Goal: Information Seeking & Learning: Learn about a topic

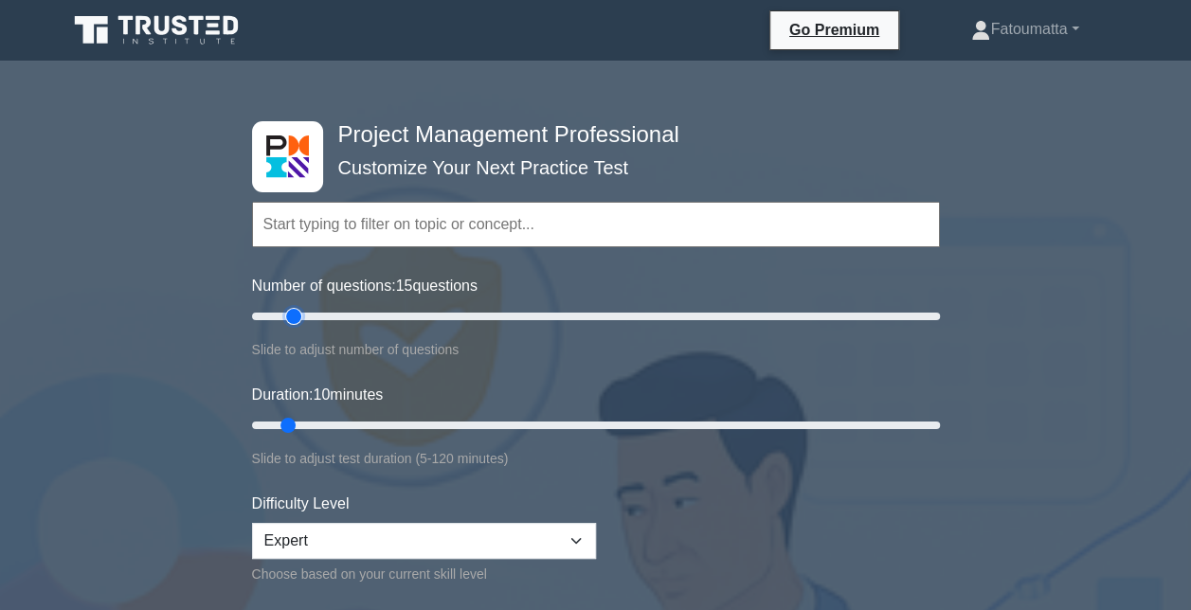
click at [299, 315] on input "Number of questions: 15 questions" at bounding box center [596, 316] width 688 height 23
type input "20"
click at [310, 316] on input "Number of questions: 20 questions" at bounding box center [596, 316] width 688 height 23
click at [311, 428] on input "Duration: 15 minutes" at bounding box center [596, 425] width 688 height 23
type input "20"
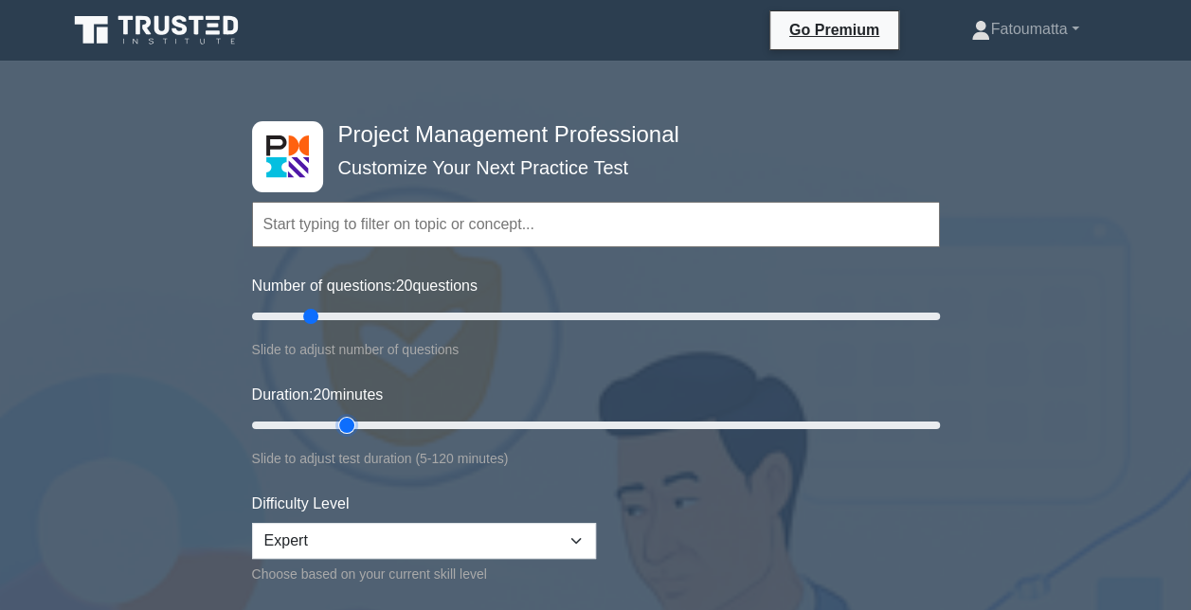
click at [335, 426] on input "Duration: 20 minutes" at bounding box center [596, 425] width 688 height 23
click at [330, 312] on input "Number of questions: 25 questions" at bounding box center [596, 316] width 688 height 23
type input "30"
click at [338, 312] on input "Number of questions: 30 questions" at bounding box center [596, 316] width 688 height 23
click at [355, 420] on input "Duration: 20 minutes" at bounding box center [596, 425] width 688 height 23
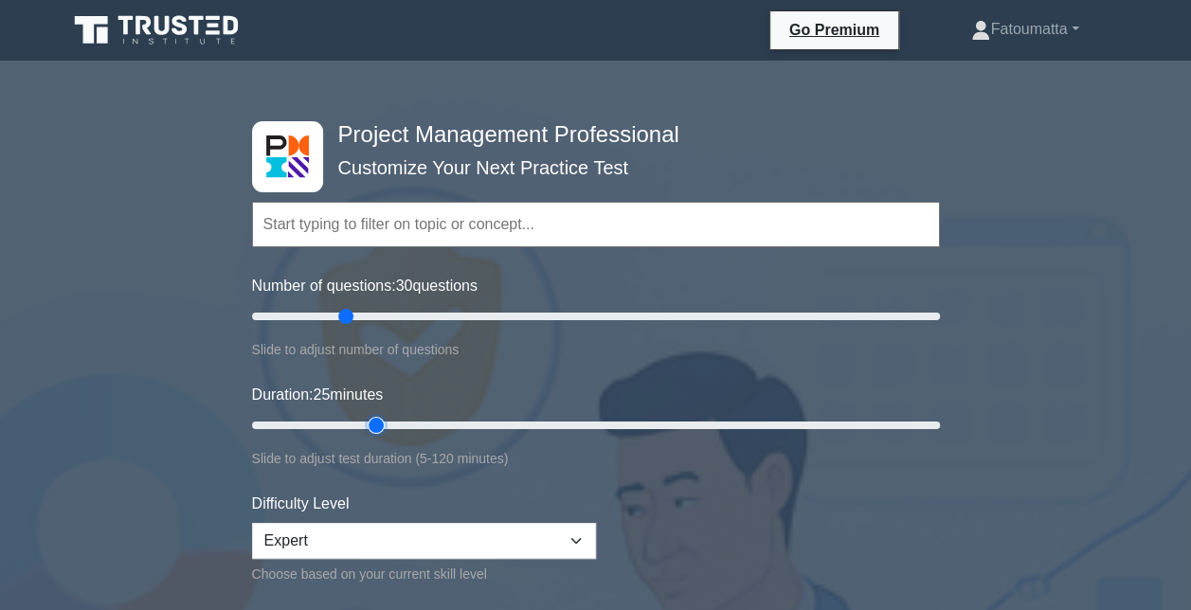
click at [364, 419] on input "Duration: 25 minutes" at bounding box center [596, 425] width 688 height 23
click at [385, 419] on input "Duration: 25 minutes" at bounding box center [596, 425] width 688 height 23
click at [389, 425] on input "Duration: 25 minutes" at bounding box center [596, 425] width 688 height 23
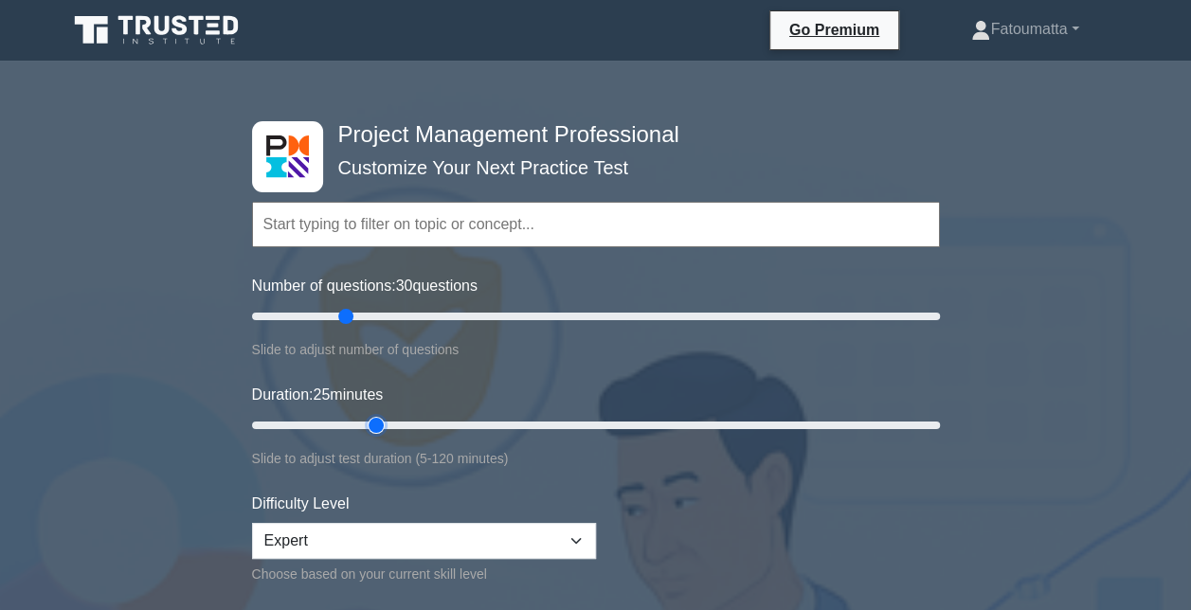
click at [389, 425] on input "Duration: 25 minutes" at bounding box center [596, 425] width 688 height 23
type input "30"
click at [396, 422] on input "Duration: 30 minutes" at bounding box center [596, 425] width 688 height 23
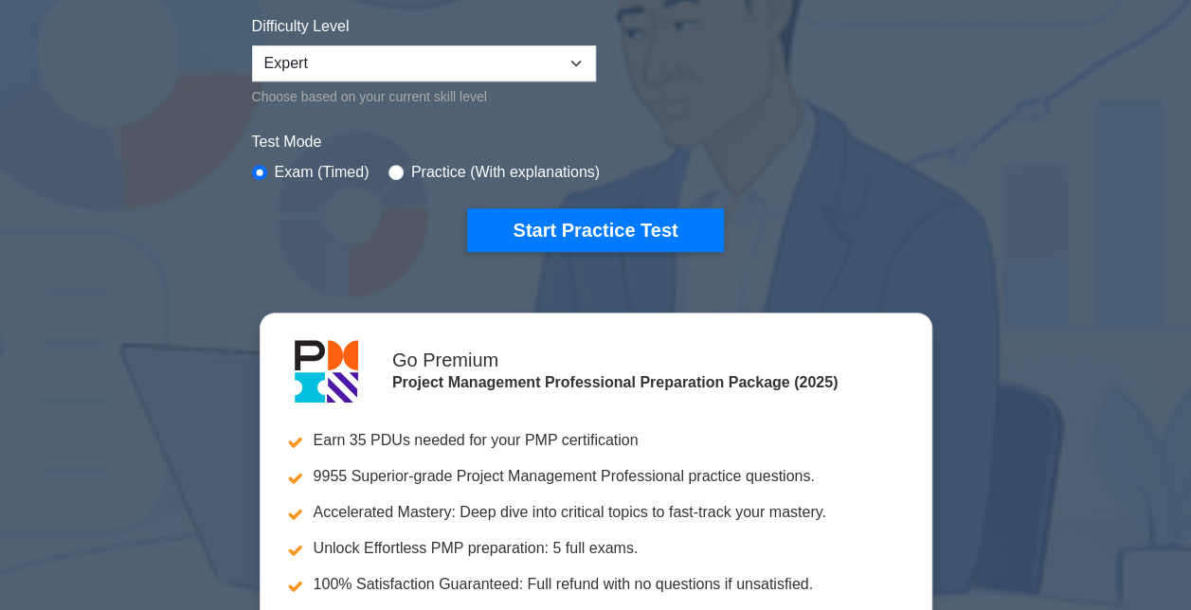
scroll to position [434, 0]
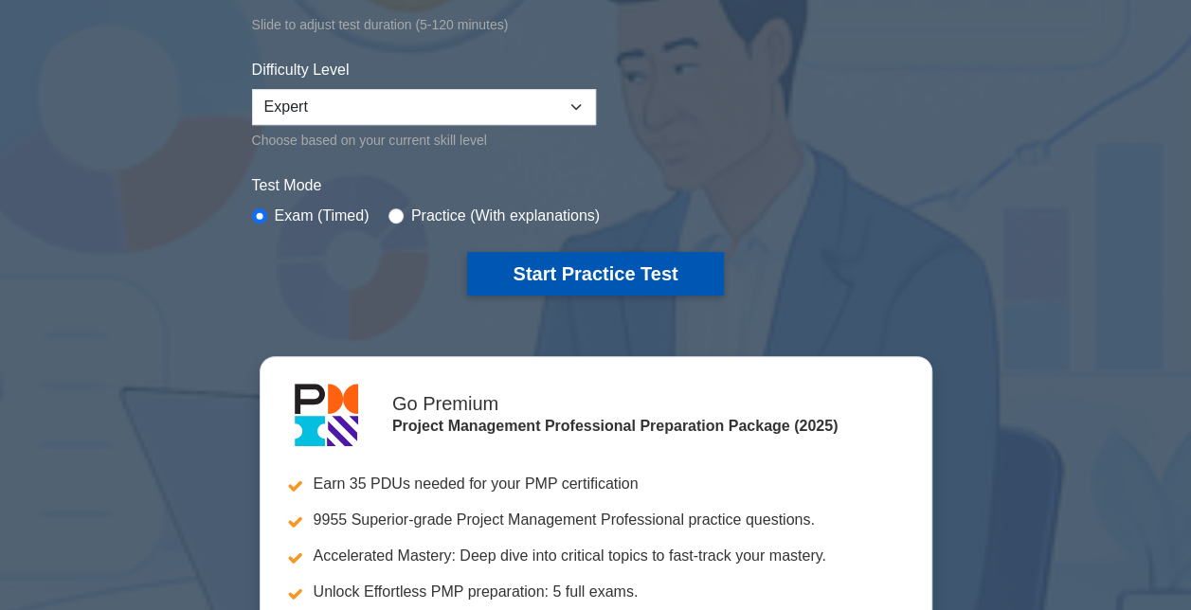
click at [614, 269] on button "Start Practice Test" at bounding box center [595, 274] width 256 height 44
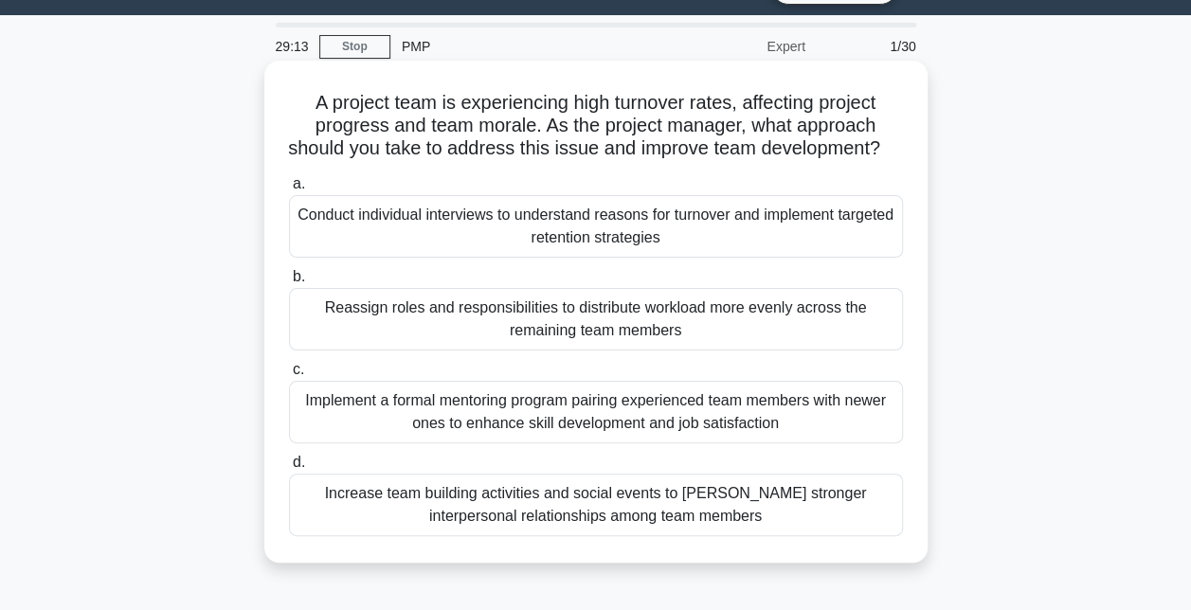
scroll to position [46, 0]
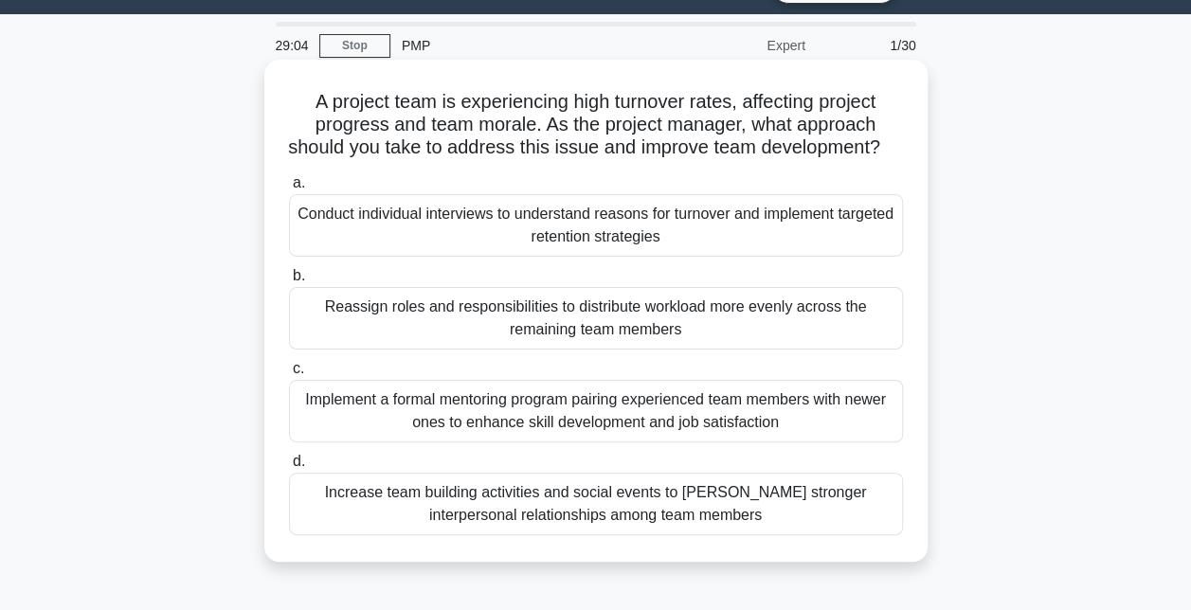
click at [555, 257] on div "Conduct individual interviews to understand reasons for turnover and implement …" at bounding box center [596, 225] width 614 height 63
click at [289, 189] on input "a. Conduct individual interviews to understand reasons for turnover and impleme…" at bounding box center [289, 183] width 0 height 12
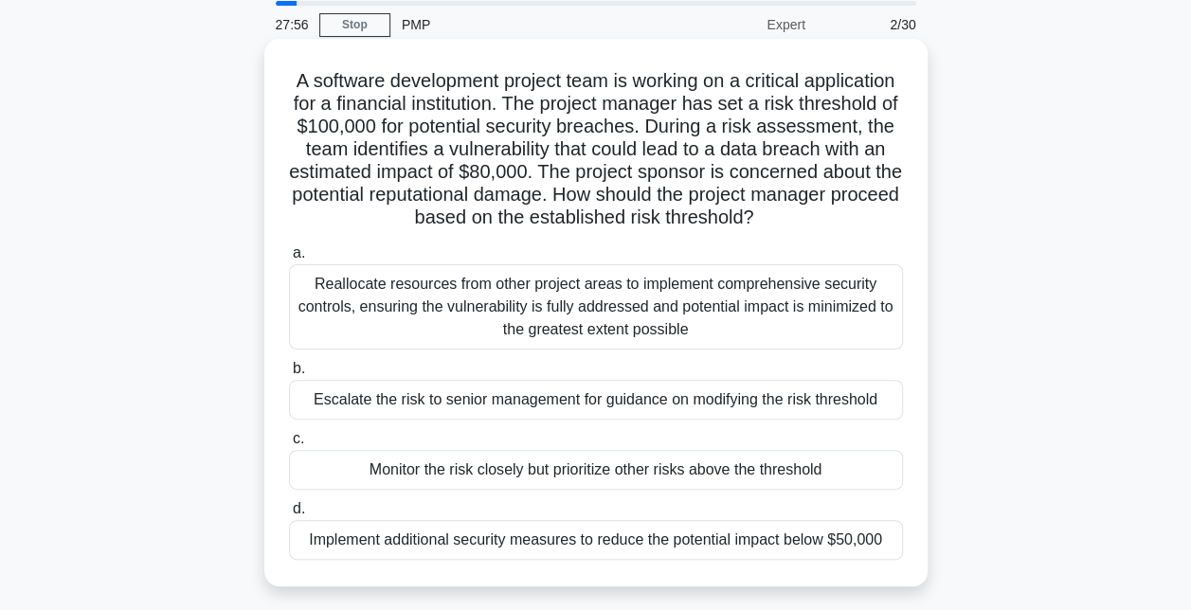
scroll to position [72, 0]
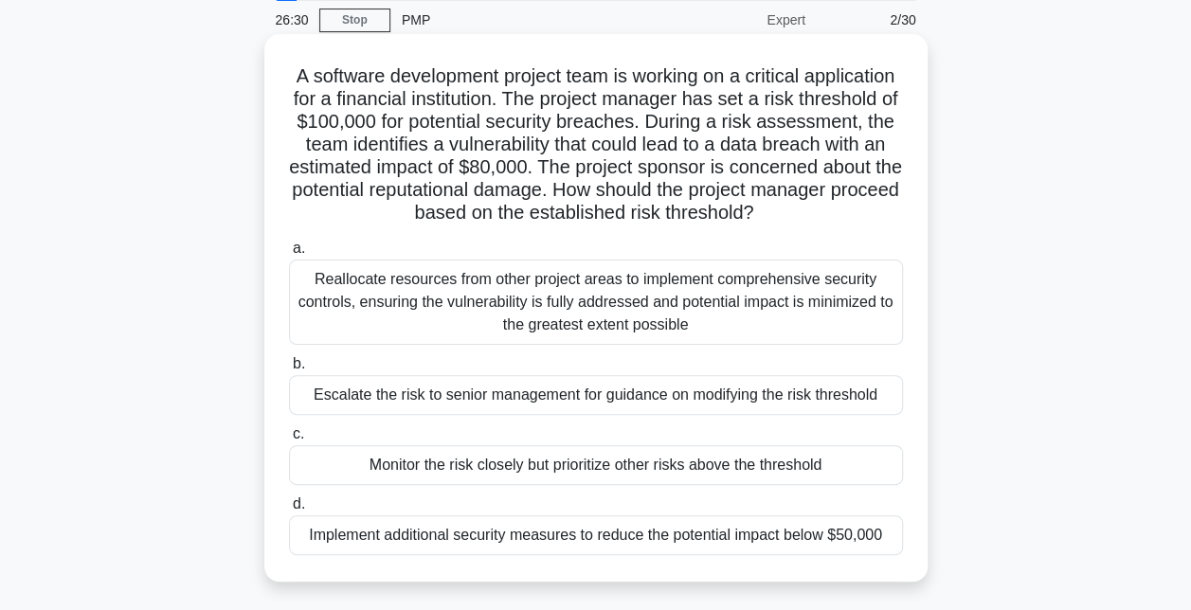
click at [659, 470] on div "Monitor the risk closely but prioritize other risks above the threshold" at bounding box center [596, 465] width 614 height 40
click at [289, 440] on input "c. Monitor the risk closely but prioritize other risks above the threshold" at bounding box center [289, 434] width 0 height 12
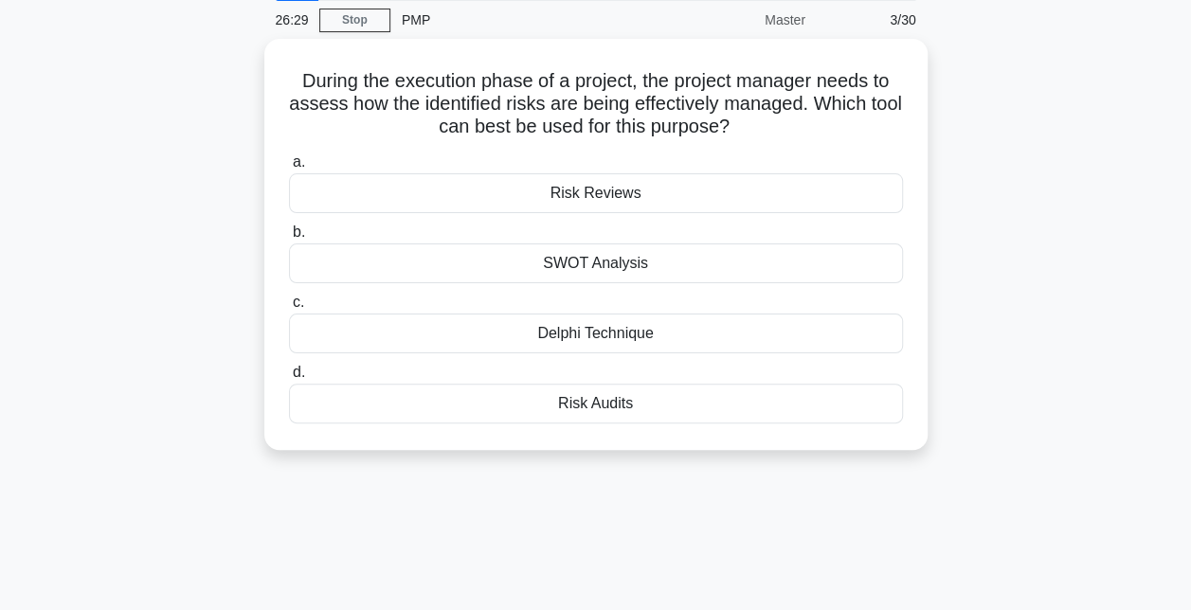
scroll to position [0, 0]
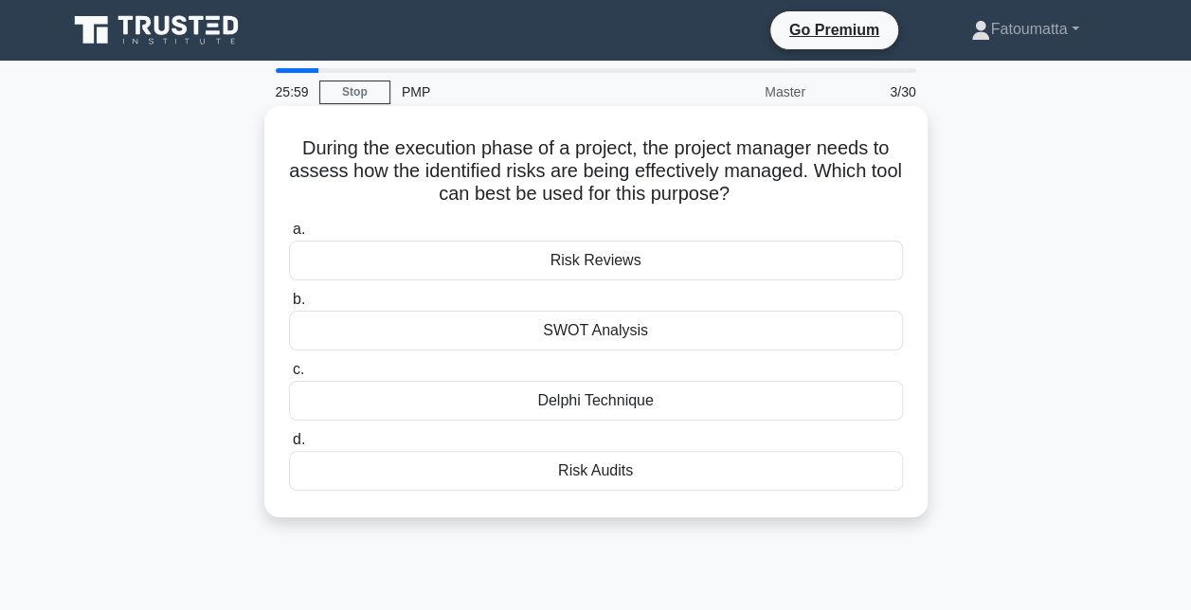
click at [572, 398] on div "Delphi Technique" at bounding box center [596, 401] width 614 height 40
click at [289, 376] on input "c. Delphi Technique" at bounding box center [289, 370] width 0 height 12
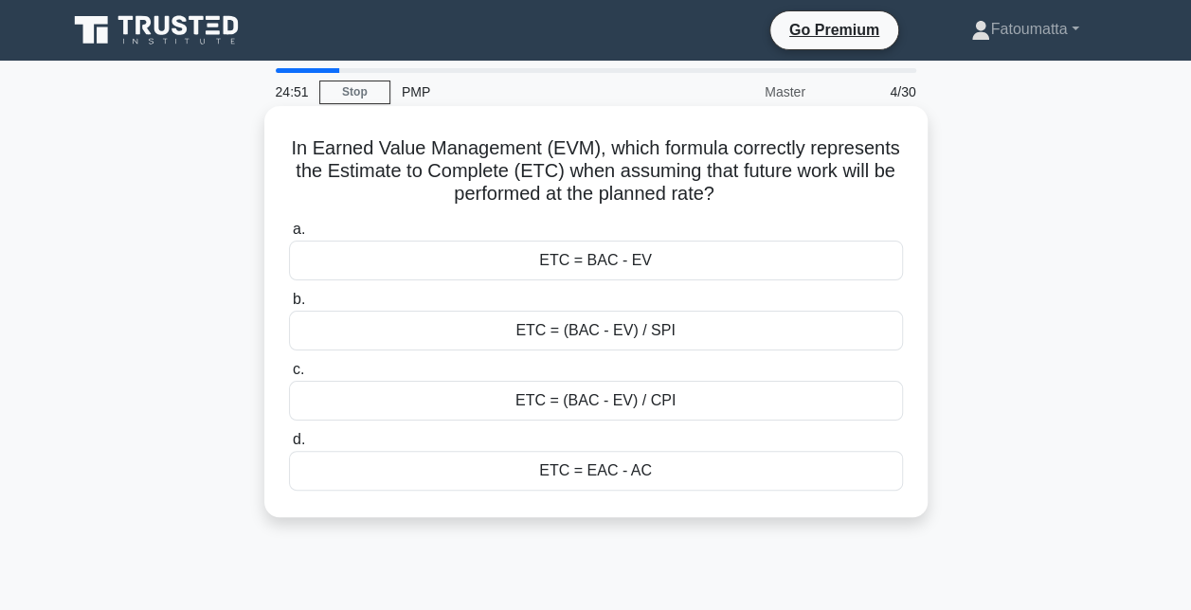
click at [674, 484] on div "ETC = EAC - AC" at bounding box center [596, 471] width 614 height 40
click at [289, 446] on input "d. ETC = EAC - AC" at bounding box center [289, 440] width 0 height 12
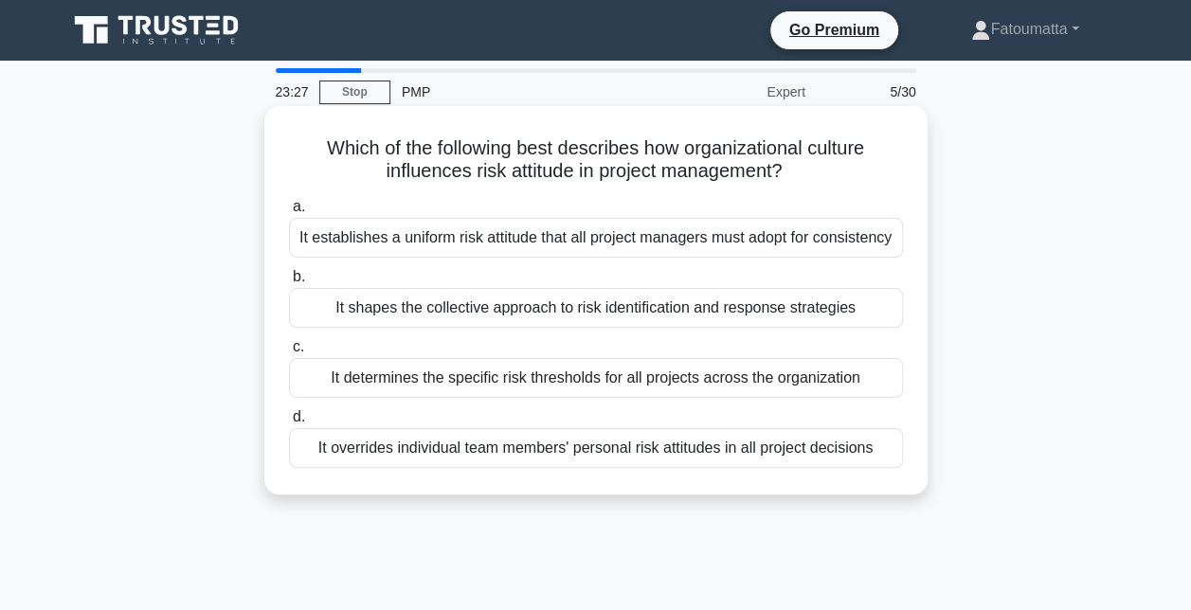
click at [515, 373] on div "It determines the specific risk thresholds for all projects across the organiza…" at bounding box center [596, 378] width 614 height 40
click at [289, 353] on input "c. It determines the specific risk thresholds for all projects across the organ…" at bounding box center [289, 347] width 0 height 12
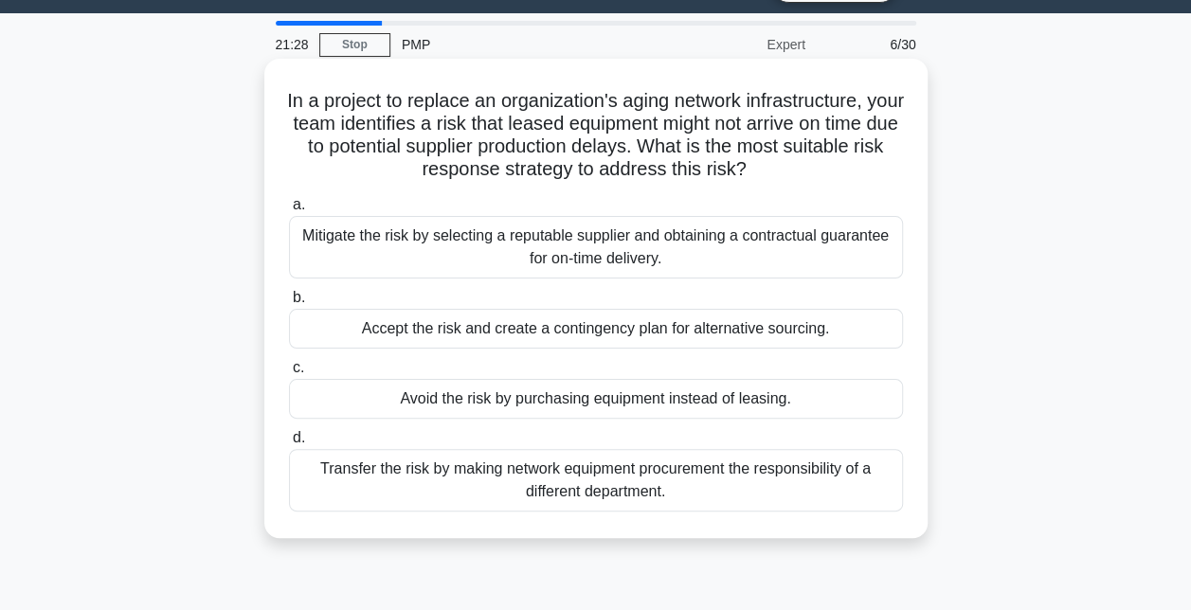
scroll to position [58, 0]
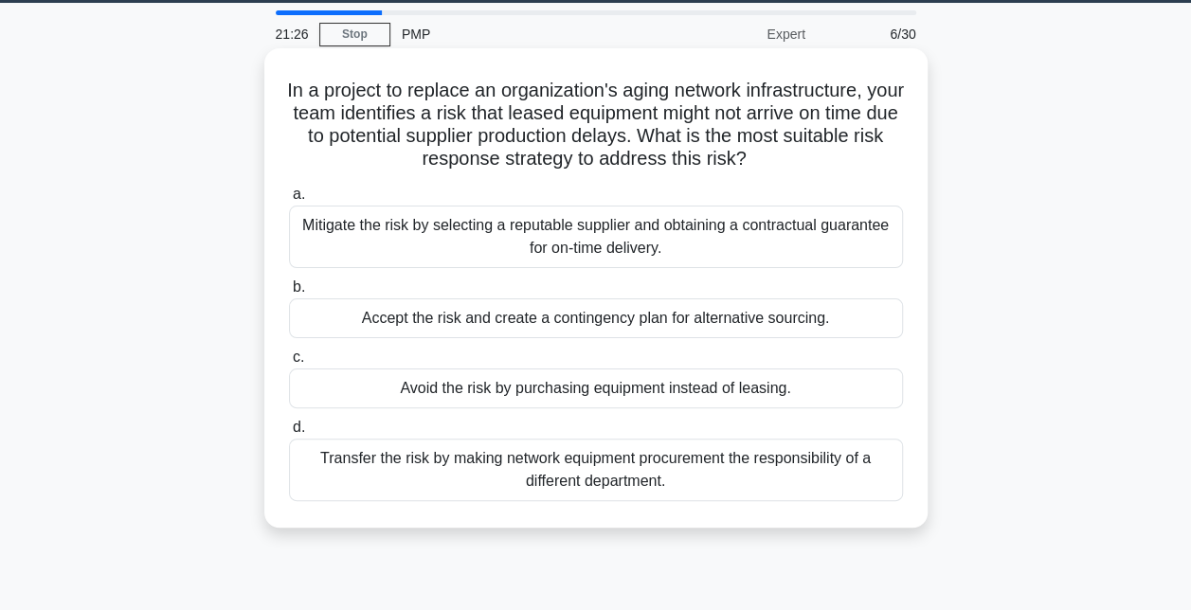
click at [539, 311] on div "Accept the risk and create a contingency plan for alternative sourcing." at bounding box center [596, 318] width 614 height 40
click at [289, 294] on input "b. Accept the risk and create a contingency plan for alternative sourcing." at bounding box center [289, 287] width 0 height 12
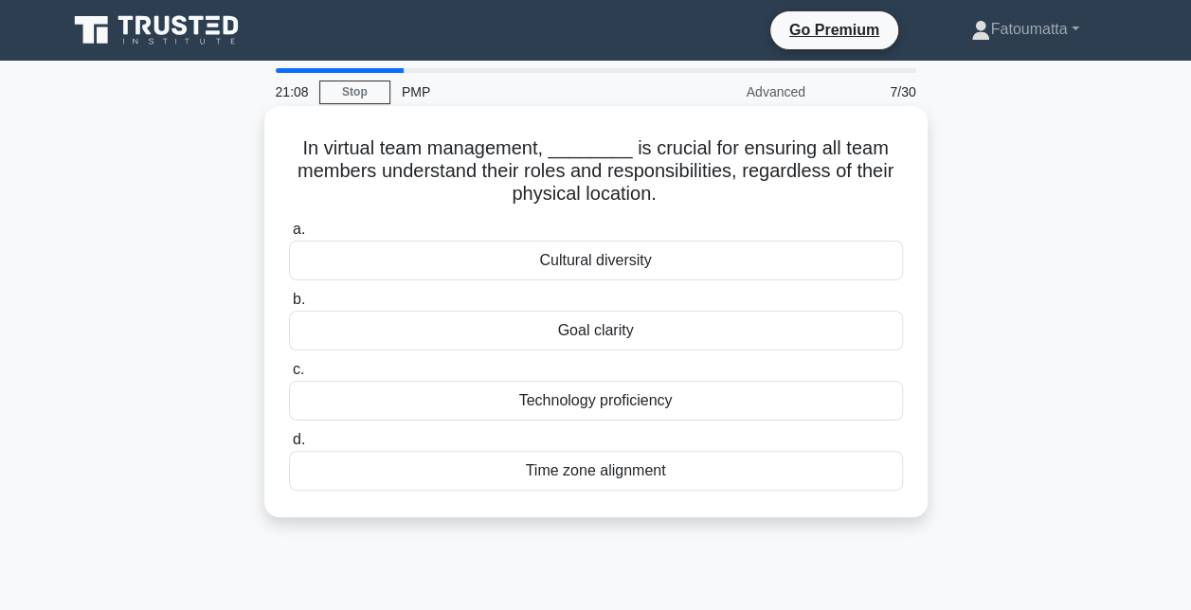
scroll to position [4, 0]
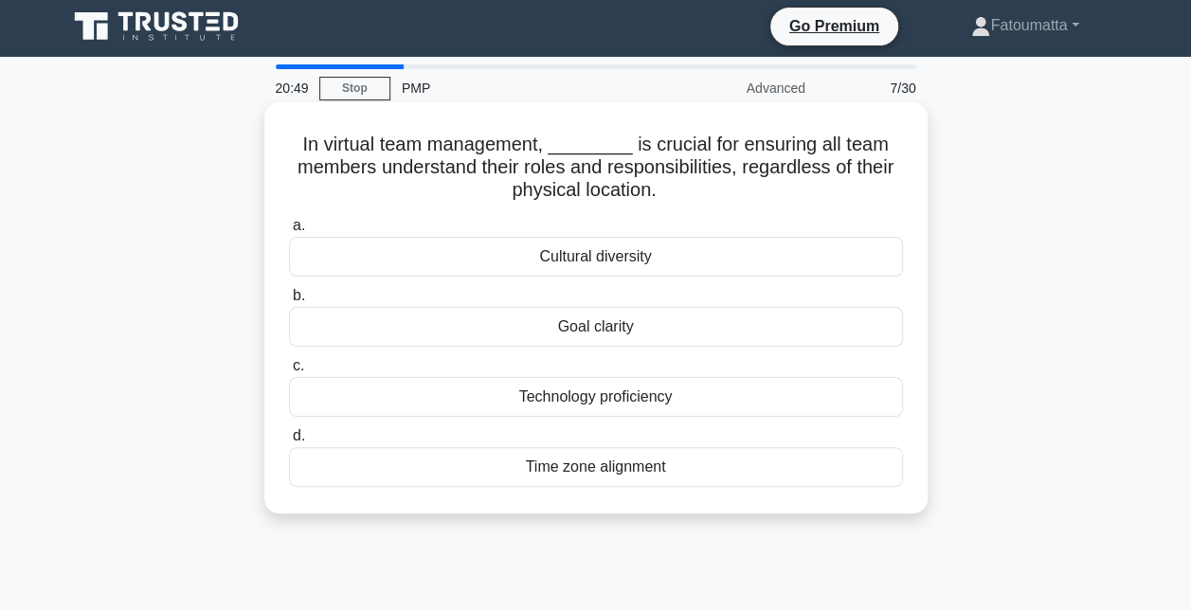
click at [638, 328] on div "Goal clarity" at bounding box center [596, 327] width 614 height 40
click at [289, 302] on input "b. Goal clarity" at bounding box center [289, 296] width 0 height 12
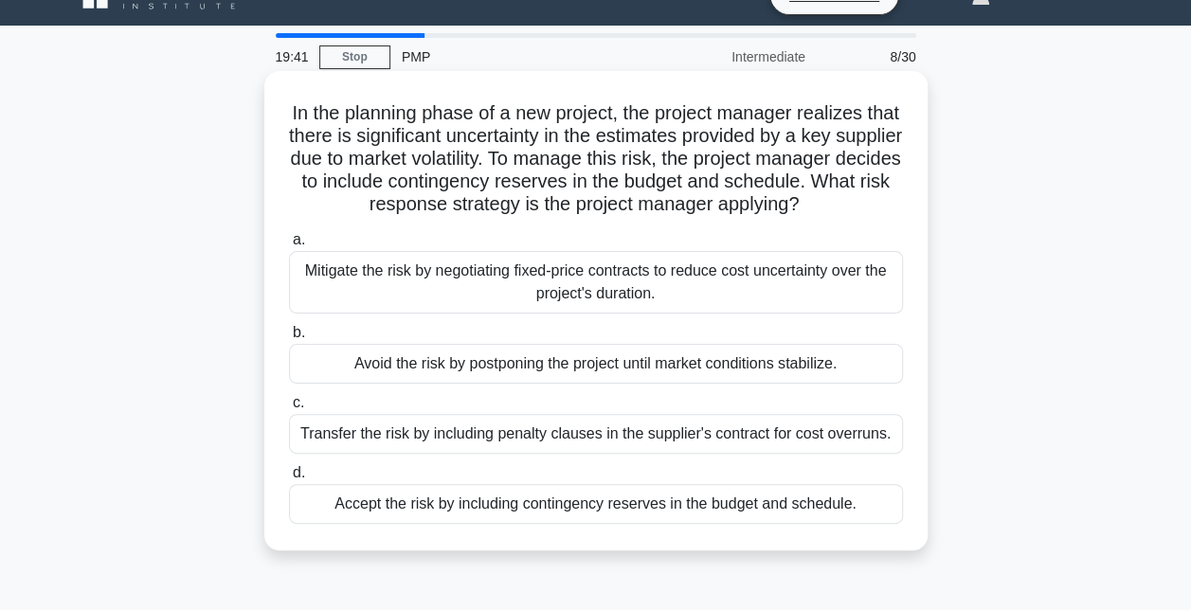
scroll to position [36, 0]
click at [544, 523] on div "Accept the risk by including contingency reserves in the budget and schedule." at bounding box center [596, 503] width 614 height 40
click at [289, 478] on input "d. Accept the risk by including contingency reserves in the budget and schedule." at bounding box center [289, 472] width 0 height 12
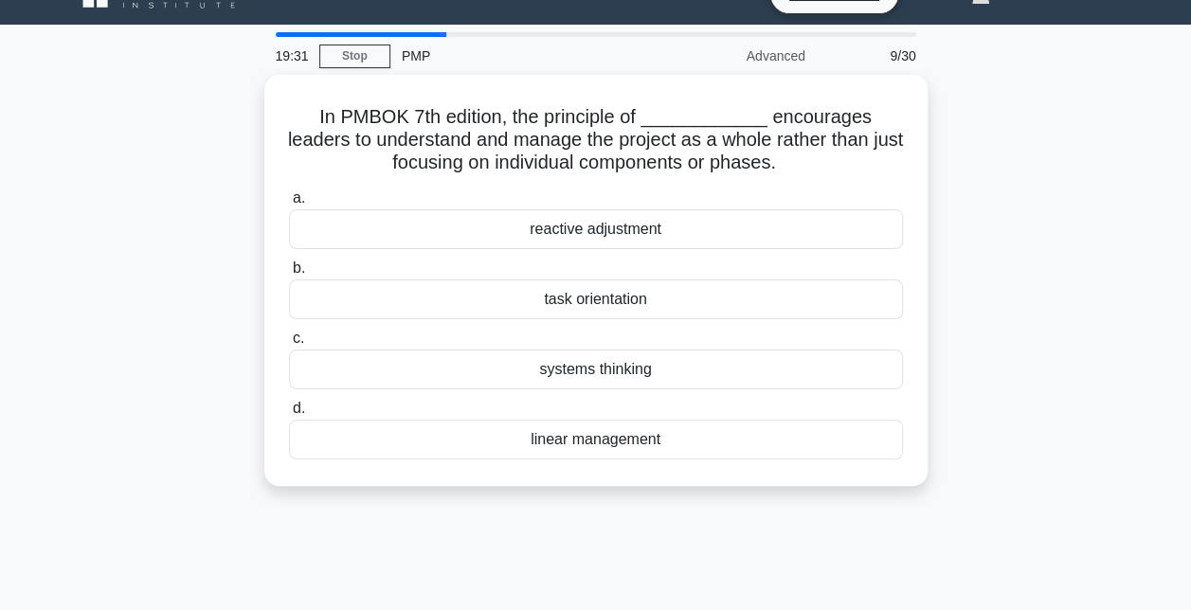
scroll to position [0, 0]
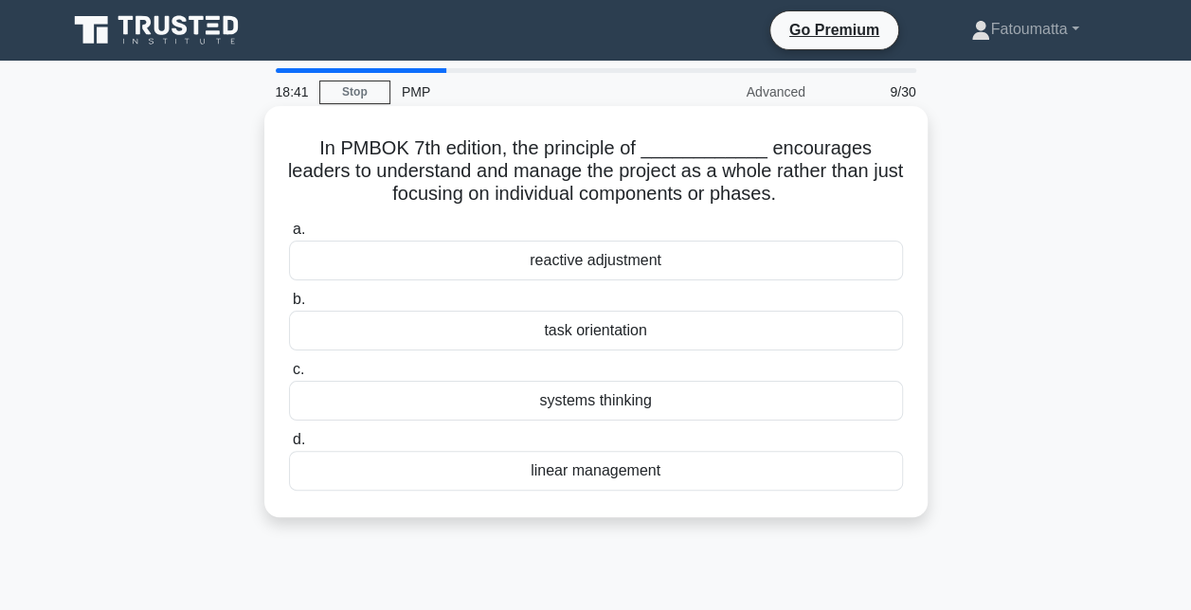
click at [573, 407] on div "systems thinking" at bounding box center [596, 401] width 614 height 40
click at [289, 376] on input "c. systems thinking" at bounding box center [289, 370] width 0 height 12
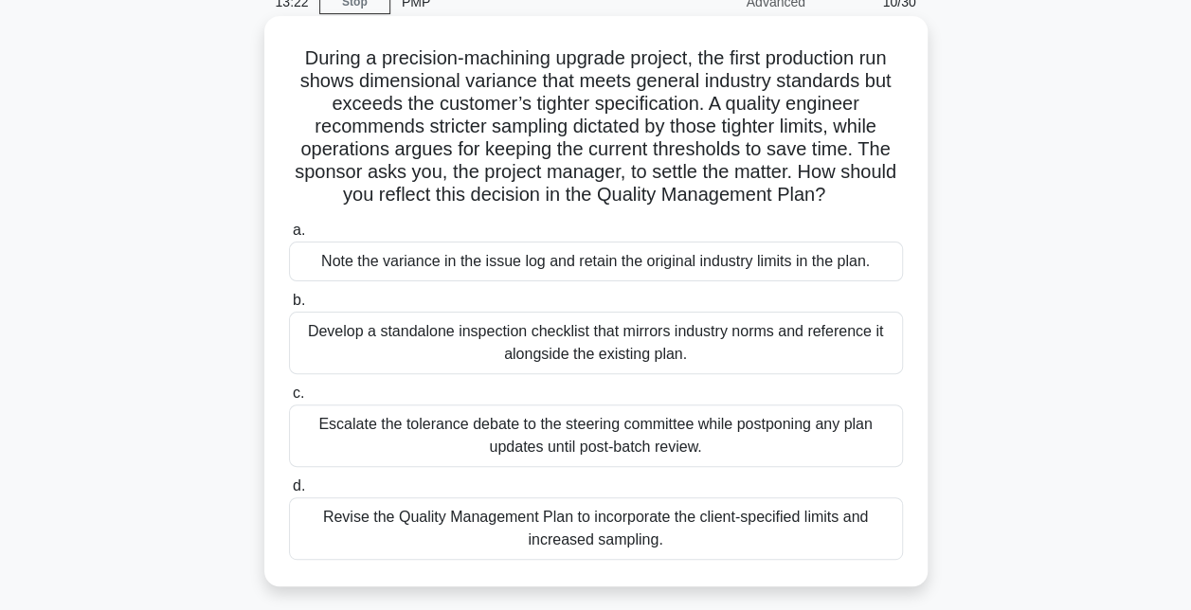
scroll to position [91, 0]
click at [553, 435] on div "Escalate the tolerance debate to the steering committee while postponing any pl…" at bounding box center [596, 434] width 614 height 63
click at [289, 399] on input "c. Escalate the tolerance debate to the steering committee while postponing any…" at bounding box center [289, 392] width 0 height 12
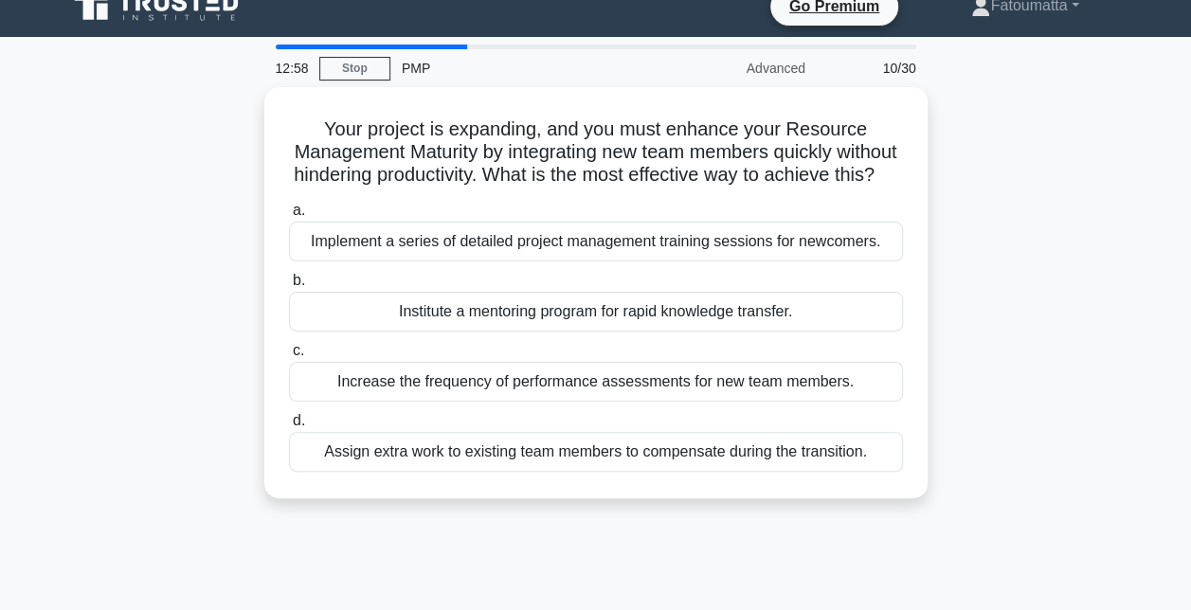
scroll to position [0, 0]
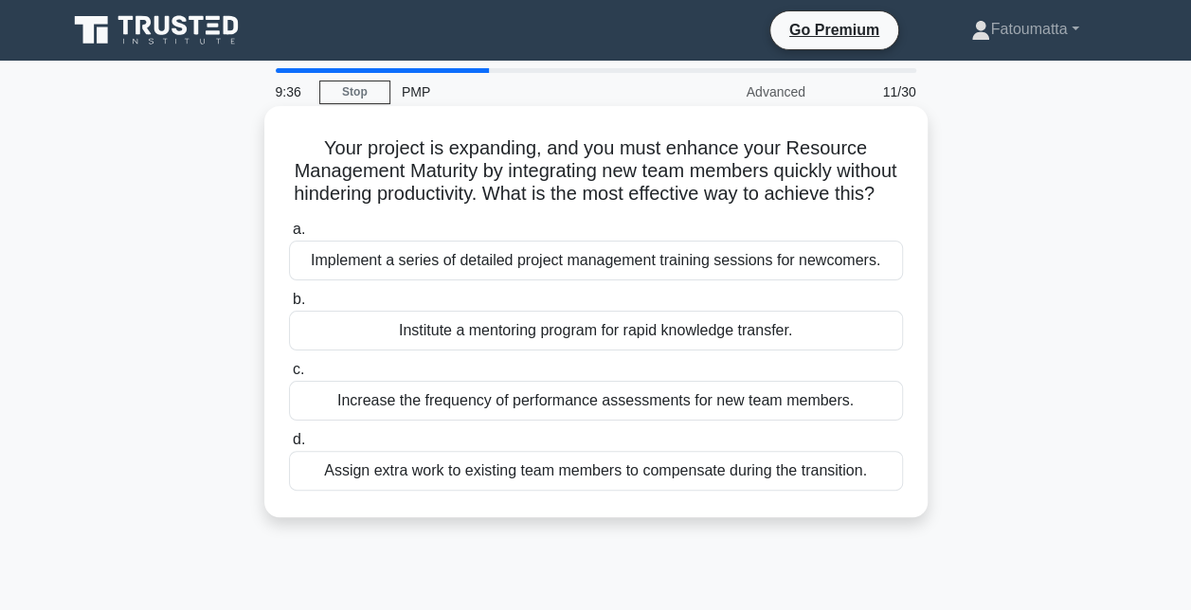
click at [550, 280] on div "Implement a series of detailed project management training sessions for newcome…" at bounding box center [596, 261] width 614 height 40
click at [289, 236] on input "a. Implement a series of detailed project management training sessions for newc…" at bounding box center [289, 230] width 0 height 12
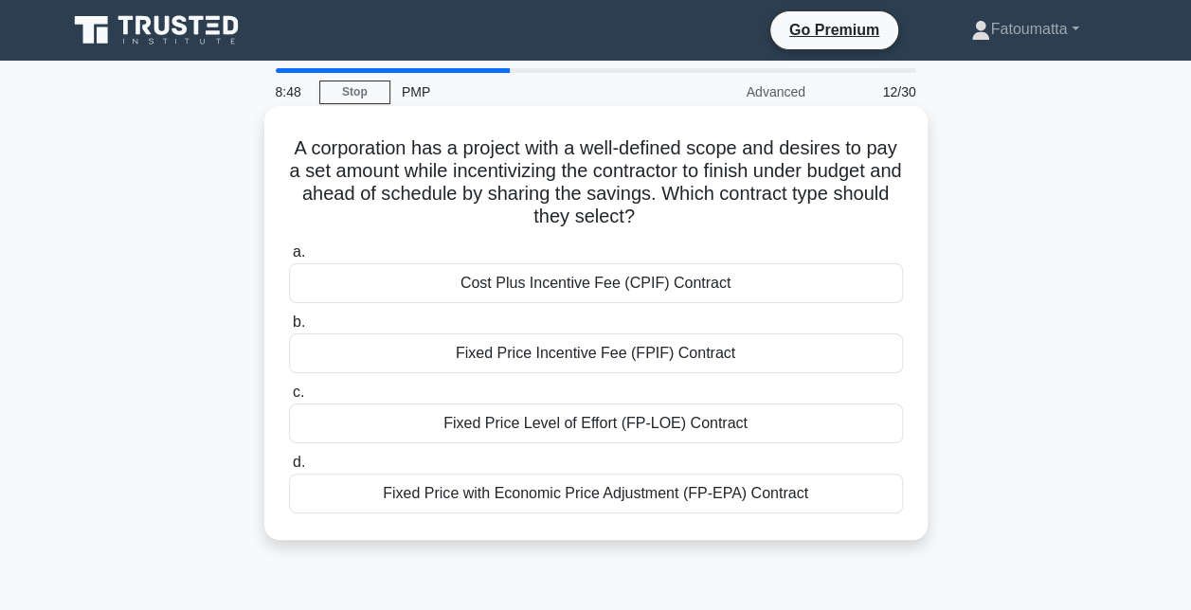
click at [570, 353] on div "Fixed Price Incentive Fee (FPIF) Contract" at bounding box center [596, 353] width 614 height 40
click at [289, 329] on input "b. Fixed Price Incentive Fee (FPIF) Contract" at bounding box center [289, 322] width 0 height 12
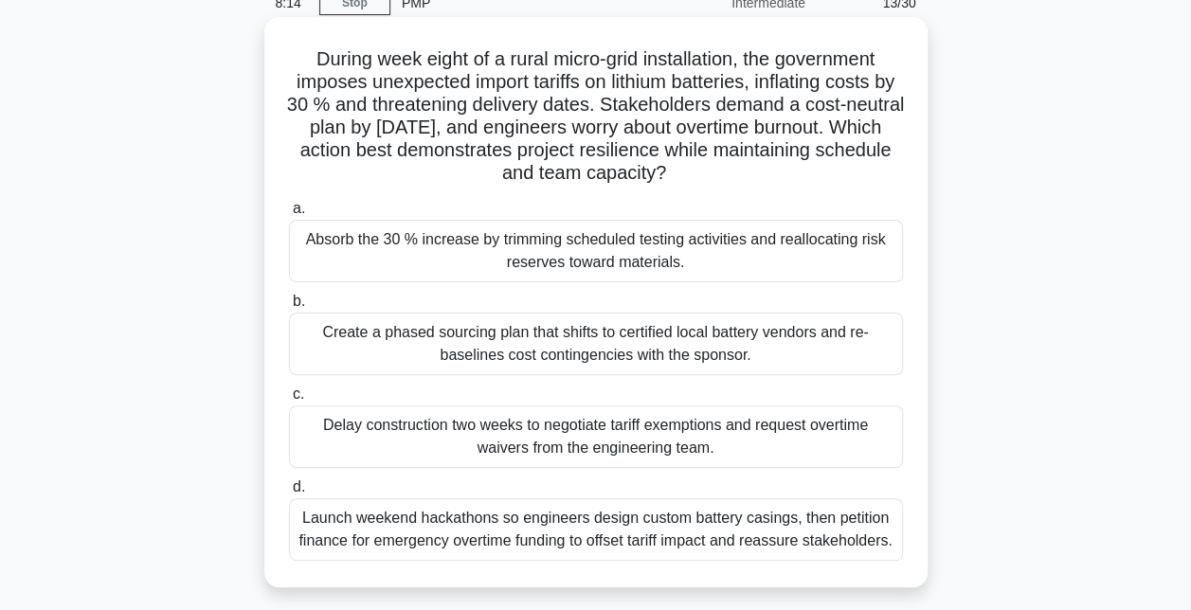
scroll to position [90, 0]
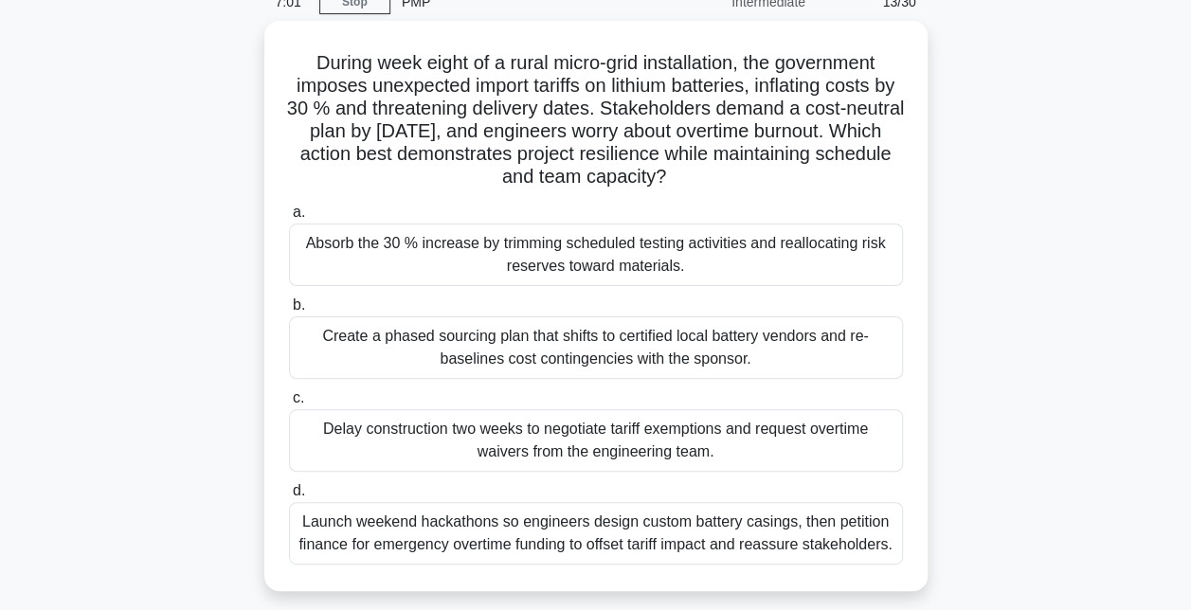
drag, startPoint x: 528, startPoint y: 451, endPoint x: 1018, endPoint y: 299, distance: 512.6
click at [1018, 299] on div "During week eight of a rural micro-grid installation, the government imposes un…" at bounding box center [596, 317] width 1080 height 593
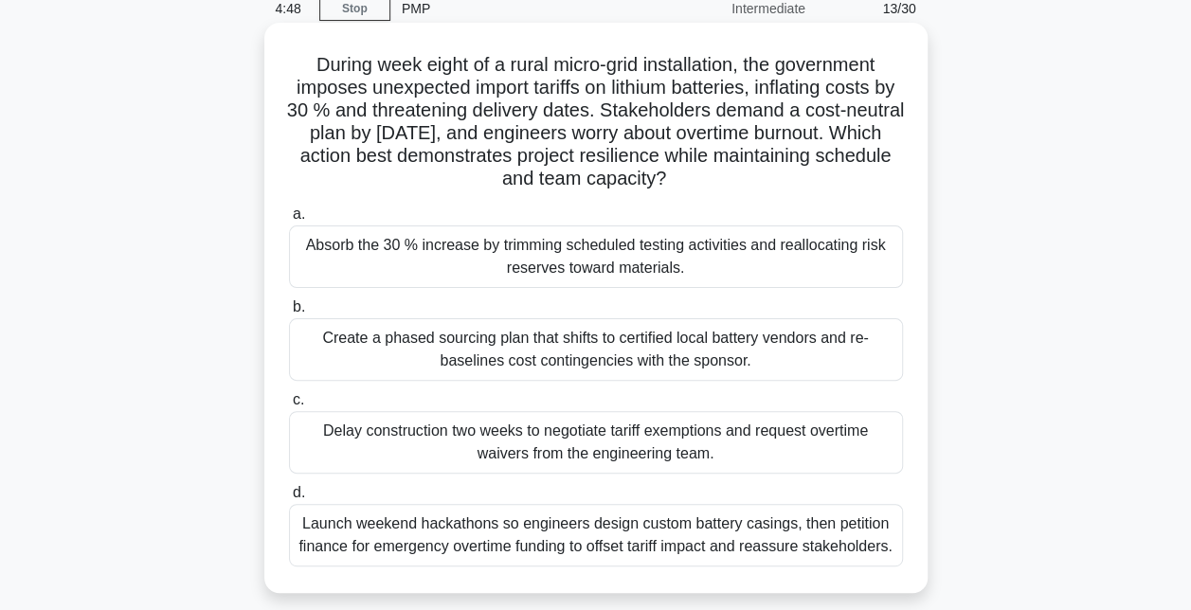
click at [529, 334] on div "Create a phased sourcing plan that shifts to certified local battery vendors an…" at bounding box center [596, 349] width 614 height 63
click at [289, 313] on input "b. Create a phased sourcing plan that shifts to certified local battery vendors…" at bounding box center [289, 307] width 0 height 12
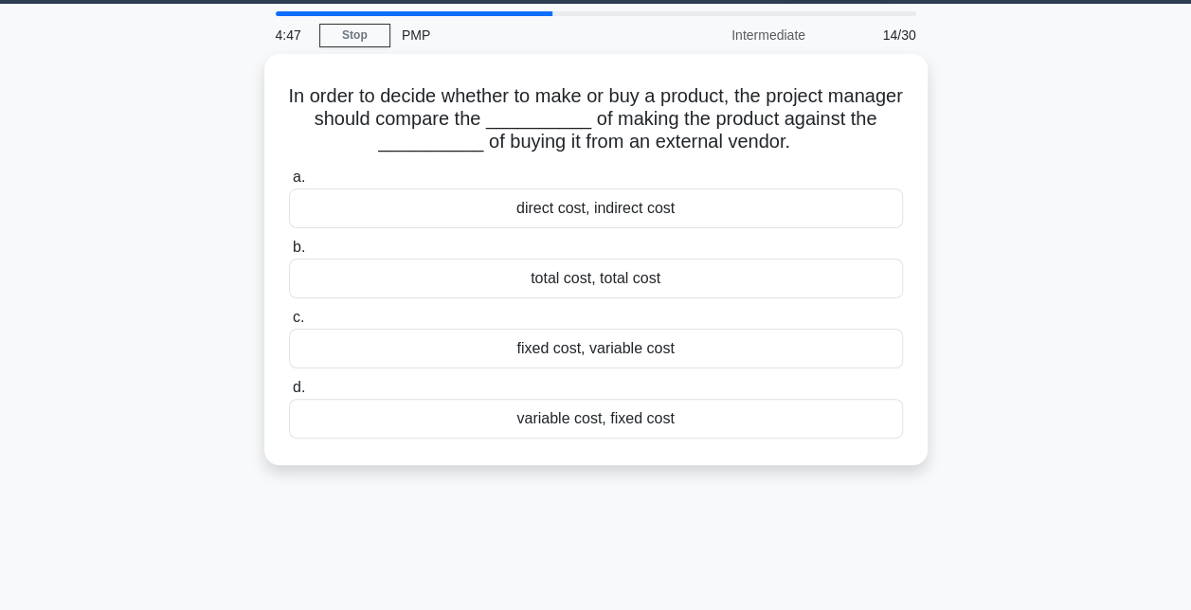
scroll to position [0, 0]
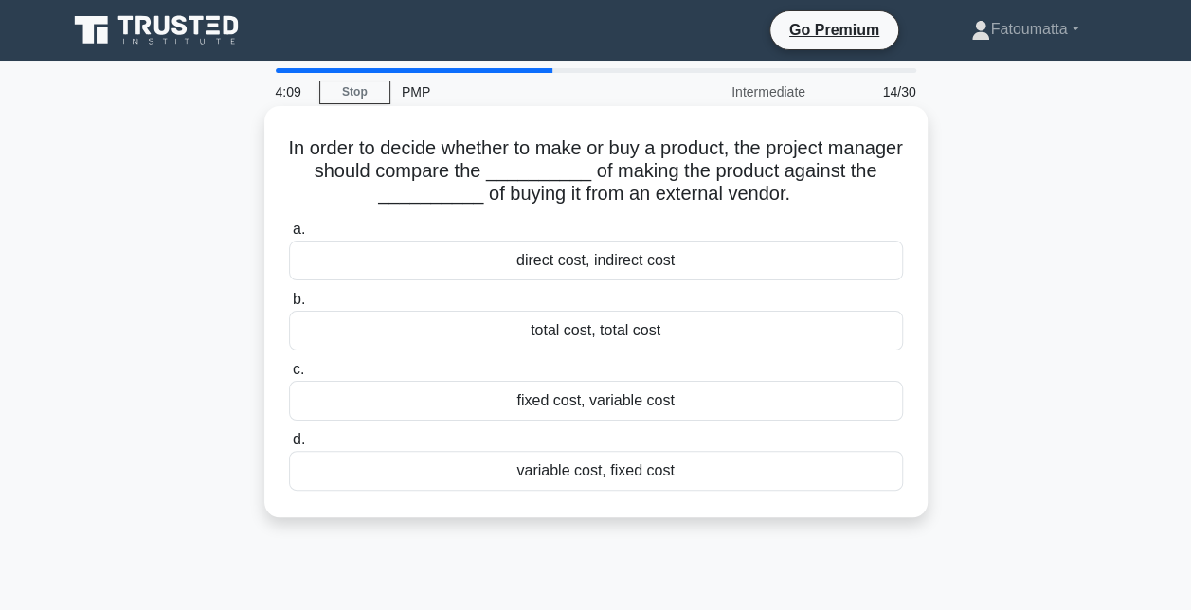
click at [594, 254] on div "direct cost, indirect cost" at bounding box center [596, 261] width 614 height 40
click at [289, 236] on input "a. direct cost, indirect cost" at bounding box center [289, 230] width 0 height 12
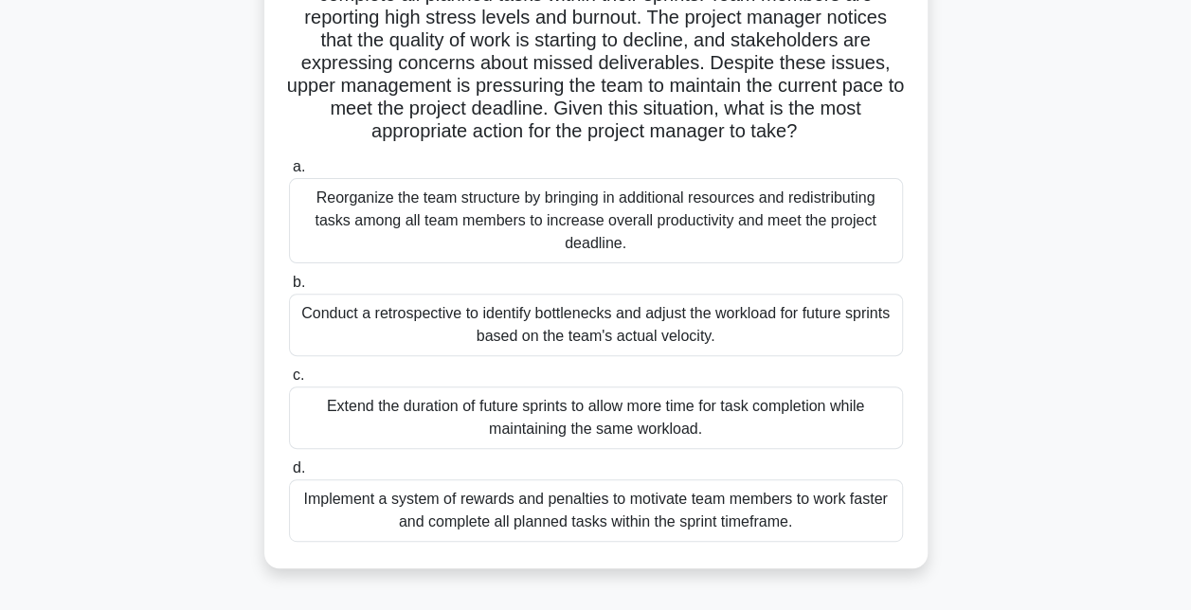
scroll to position [178, 0]
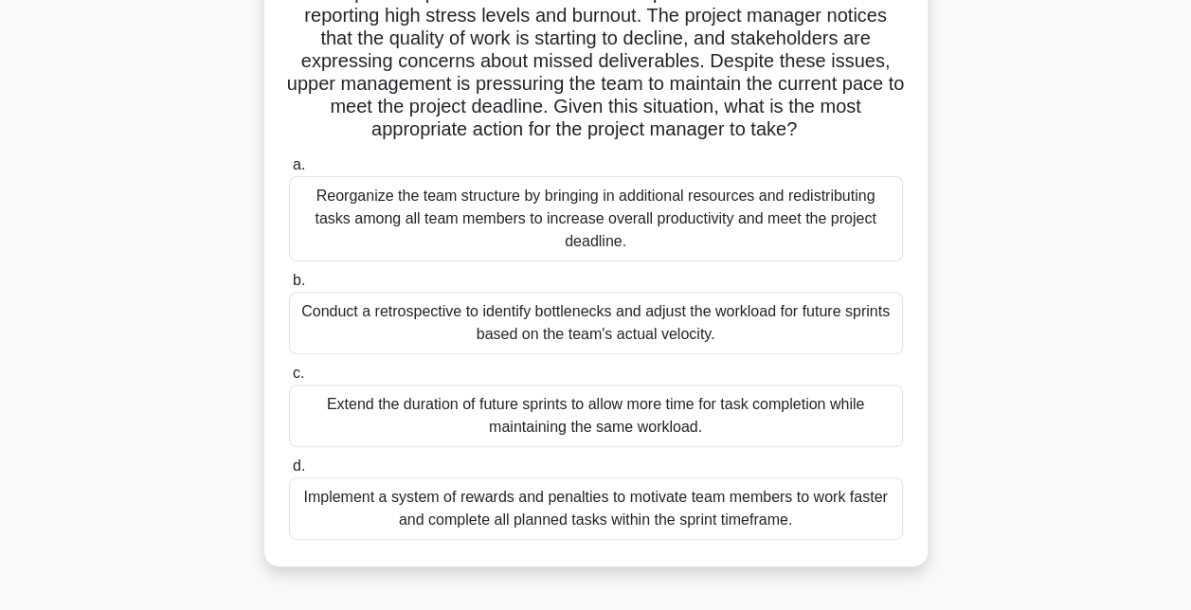
click at [618, 210] on div "Reorganize the team structure by bringing in additional resources and redistrib…" at bounding box center [596, 218] width 614 height 85
click at [289, 171] on input "a. Reorganize the team structure by bringing in additional resources and redist…" at bounding box center [289, 165] width 0 height 12
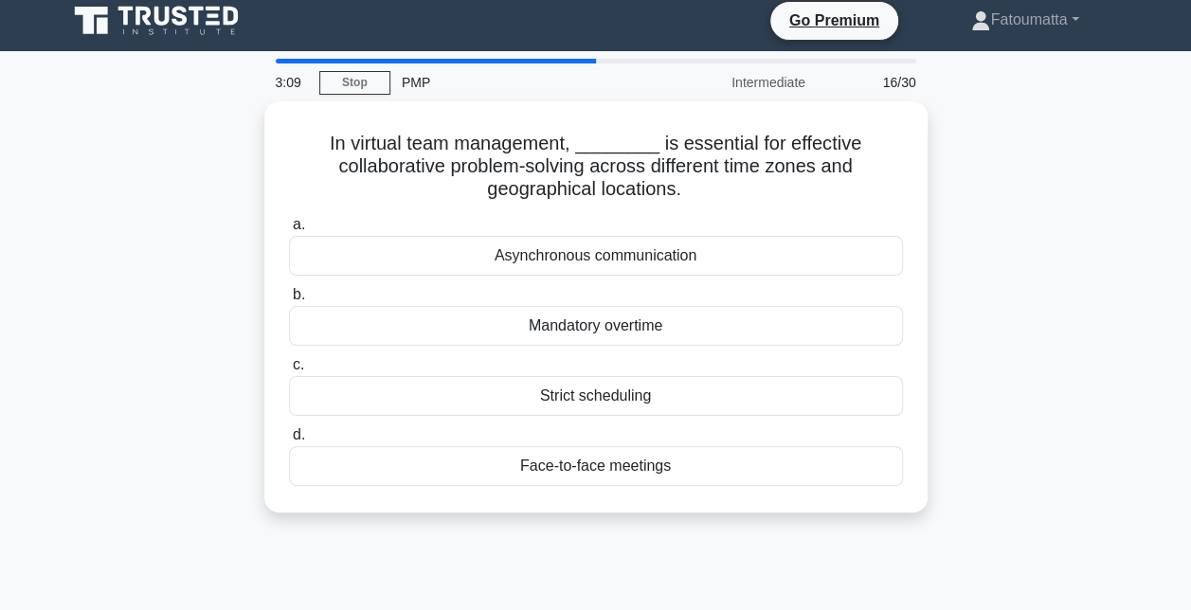
scroll to position [0, 0]
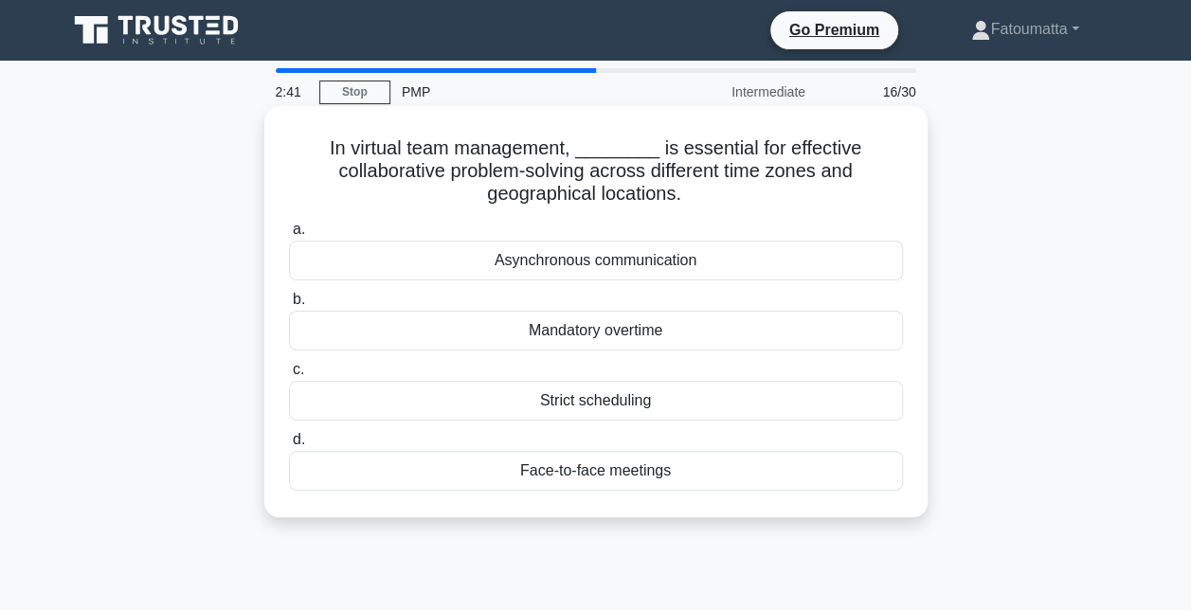
click at [638, 407] on div "Strict scheduling" at bounding box center [596, 401] width 614 height 40
click at [289, 376] on input "c. Strict scheduling" at bounding box center [289, 370] width 0 height 12
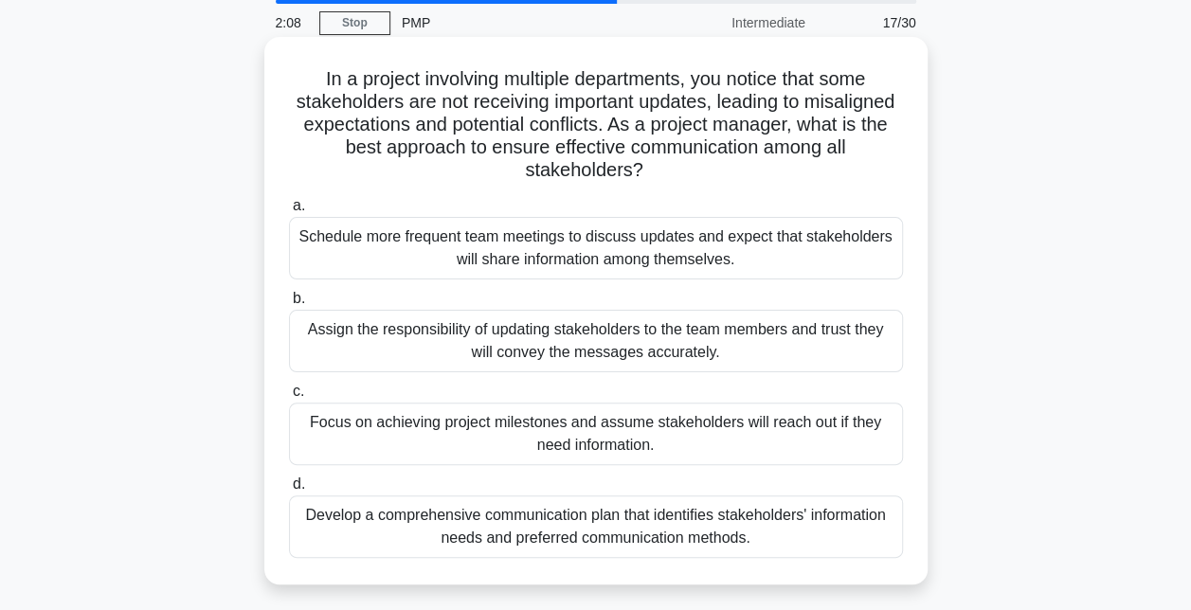
scroll to position [72, 0]
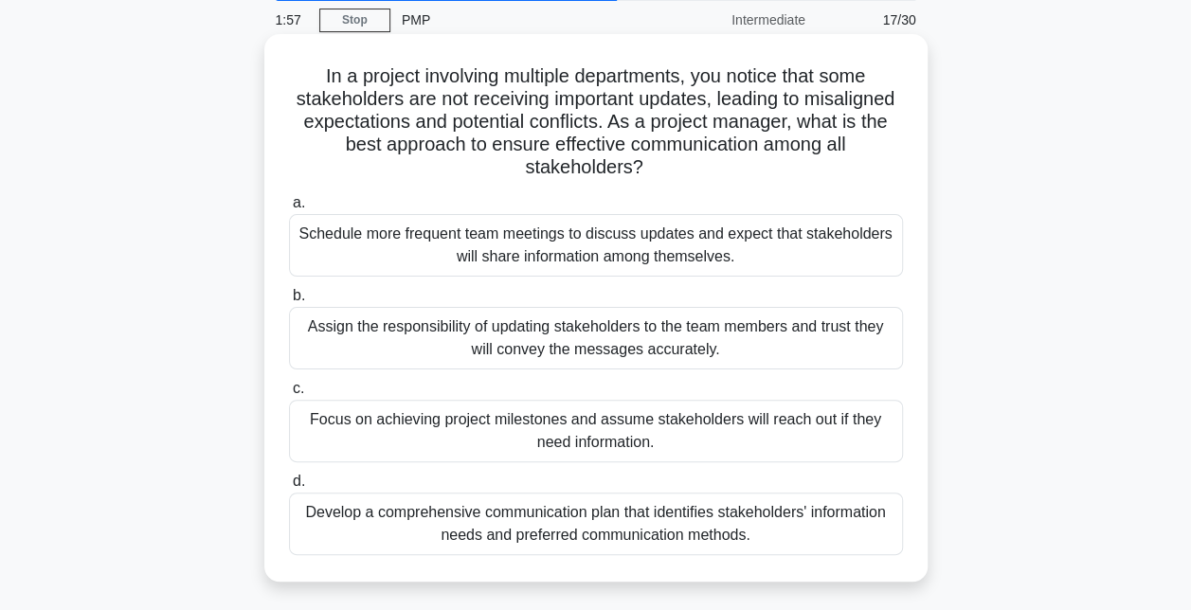
click at [465, 525] on div "Develop a comprehensive communication plan that identifies stakeholders' inform…" at bounding box center [596, 523] width 614 height 63
click at [289, 488] on input "d. Develop a comprehensive communication plan that identifies stakeholders' inf…" at bounding box center [289, 481] width 0 height 12
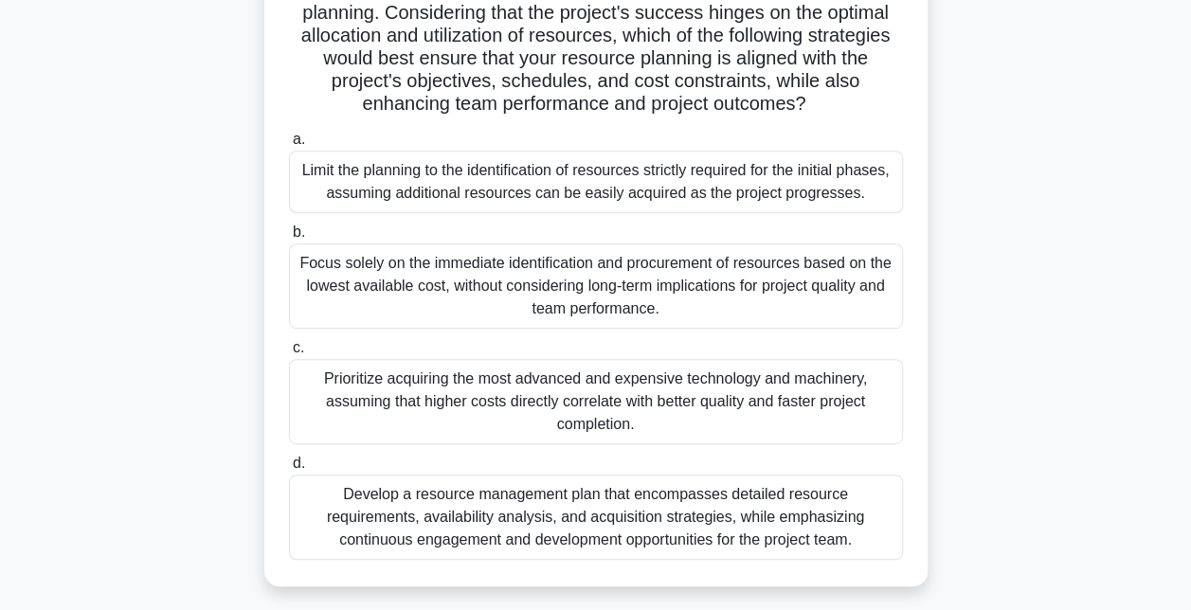
scroll to position [318, 0]
click at [434, 508] on div "Develop a resource management plan that encompasses detailed resource requireme…" at bounding box center [596, 516] width 614 height 85
click at [289, 469] on input "d. Develop a resource management plan that encompasses detailed resource requir…" at bounding box center [289, 463] width 0 height 12
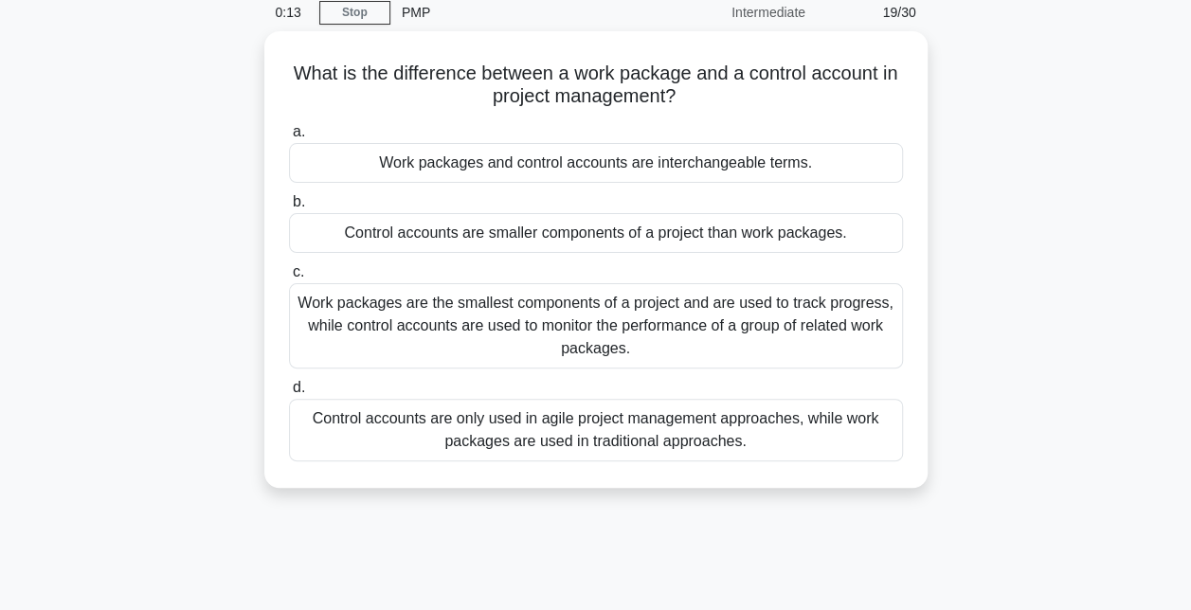
scroll to position [0, 0]
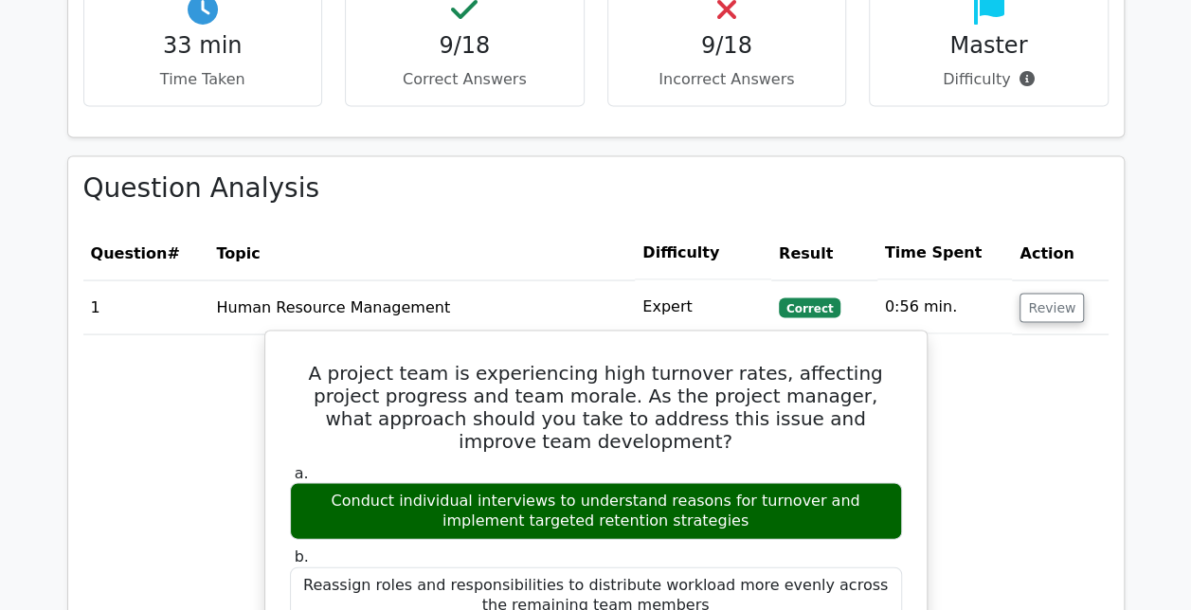
scroll to position [1710, 0]
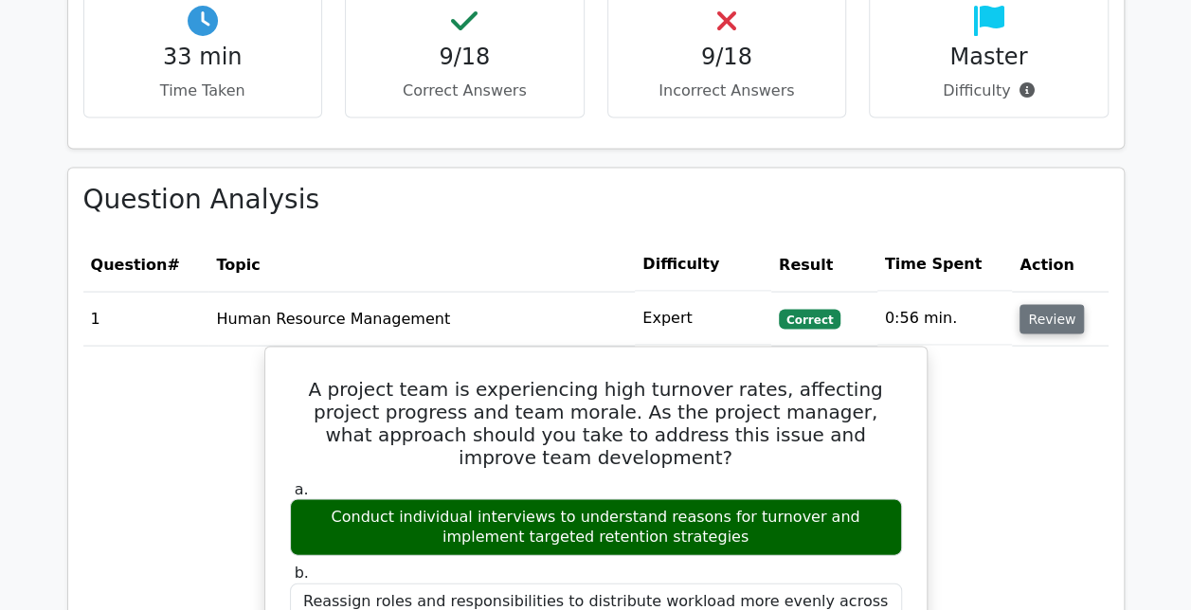
click at [1030, 304] on button "Review" at bounding box center [1051, 318] width 64 height 29
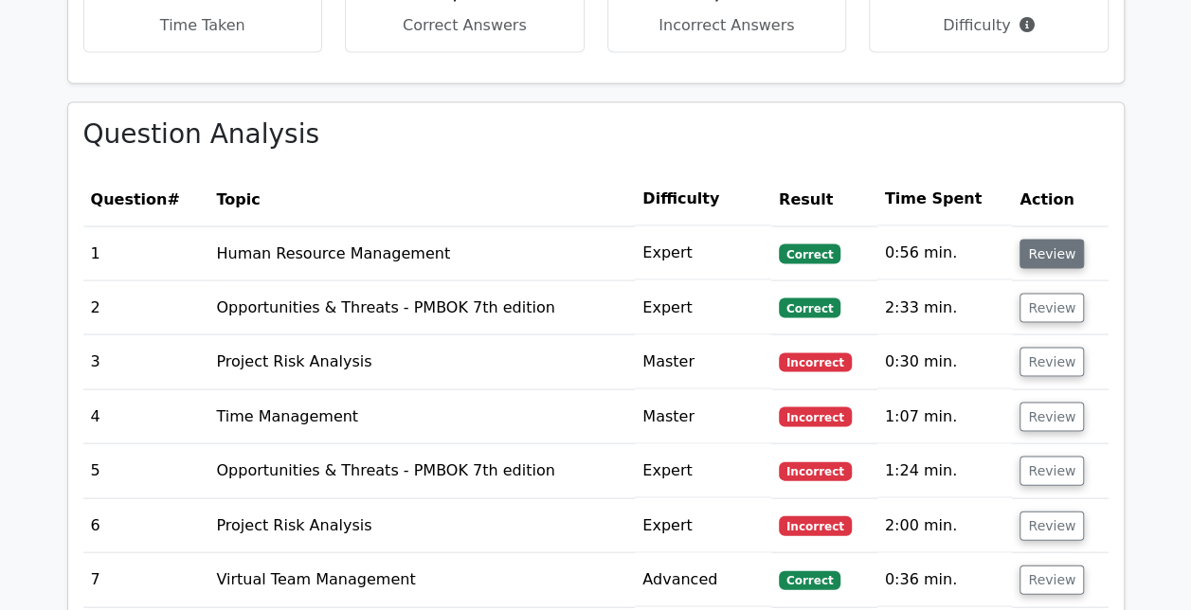
scroll to position [1781, 0]
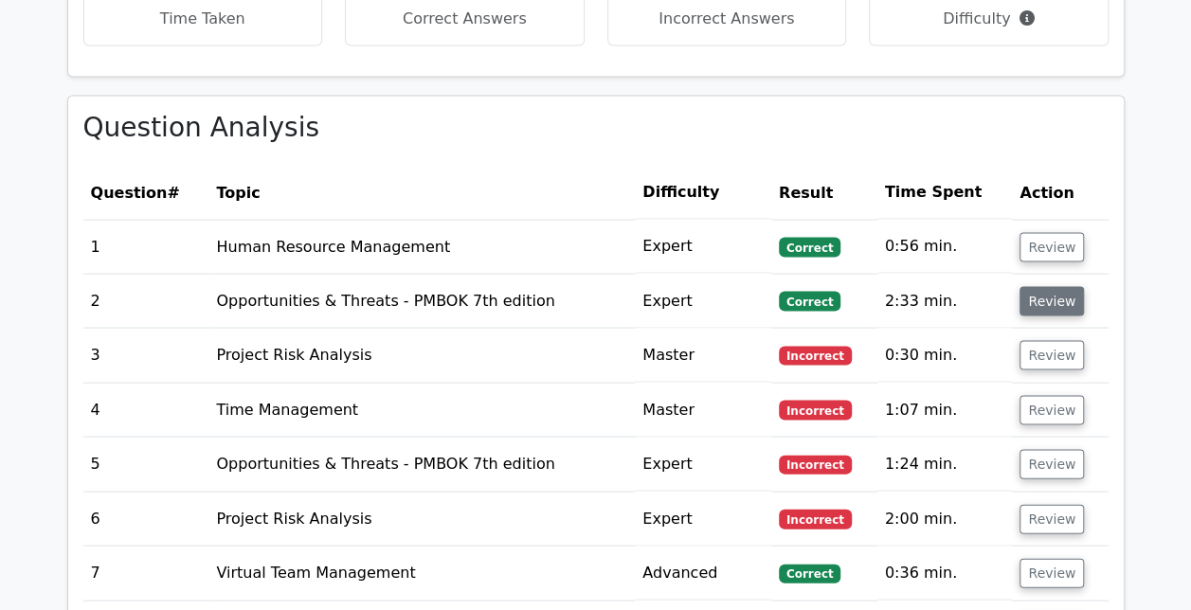
click at [1032, 286] on button "Review" at bounding box center [1051, 300] width 64 height 29
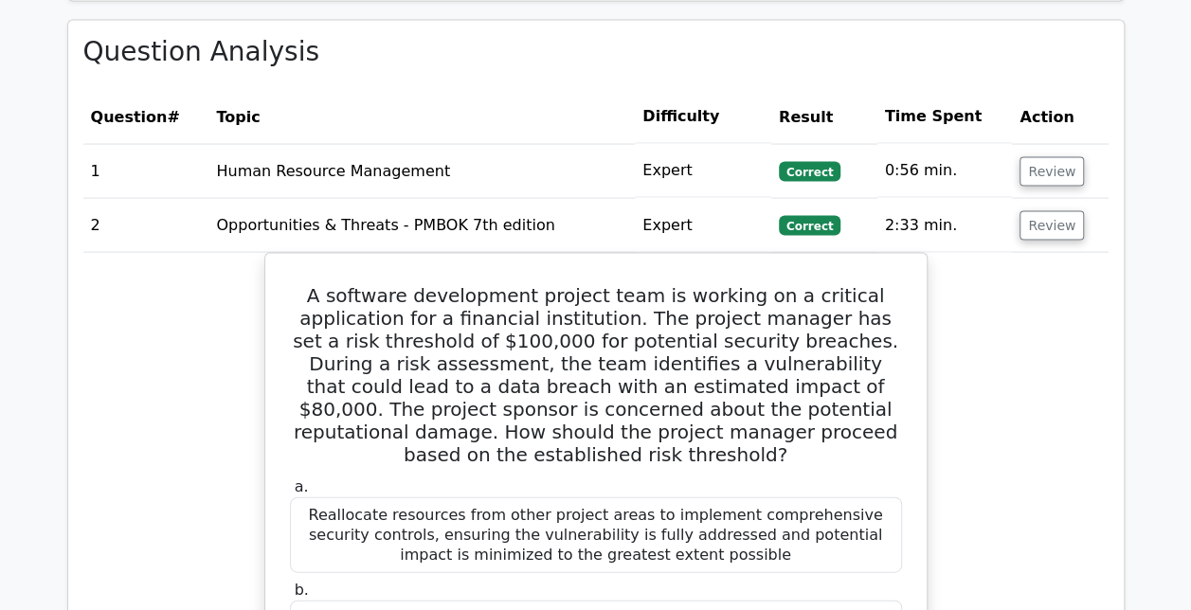
scroll to position [1695, 0]
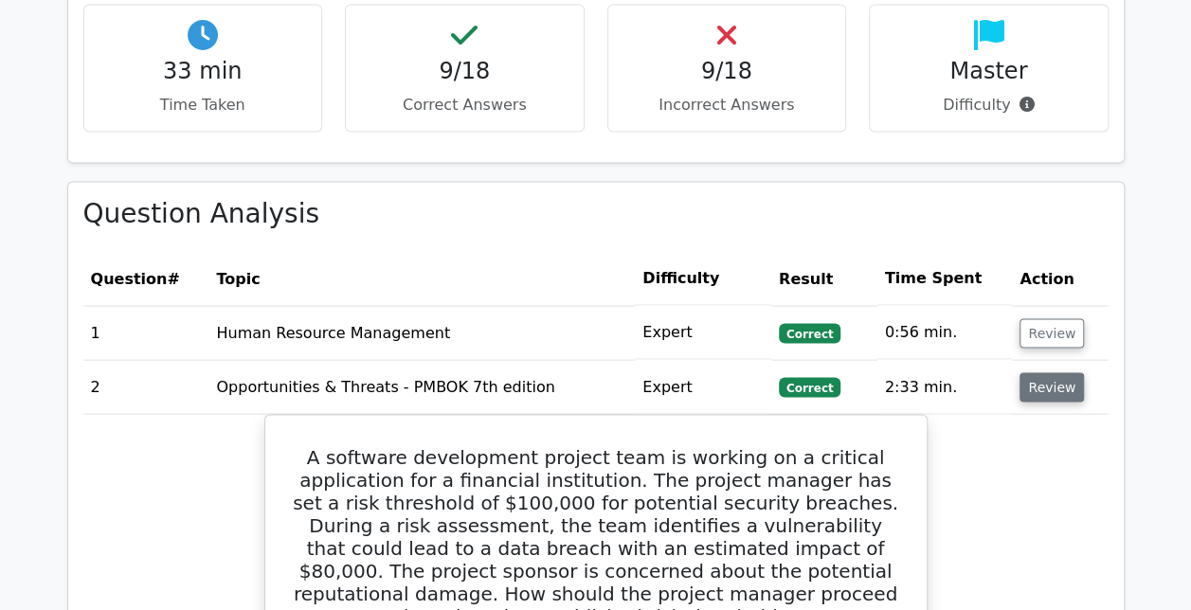
click at [1065, 372] on button "Review" at bounding box center [1051, 386] width 64 height 29
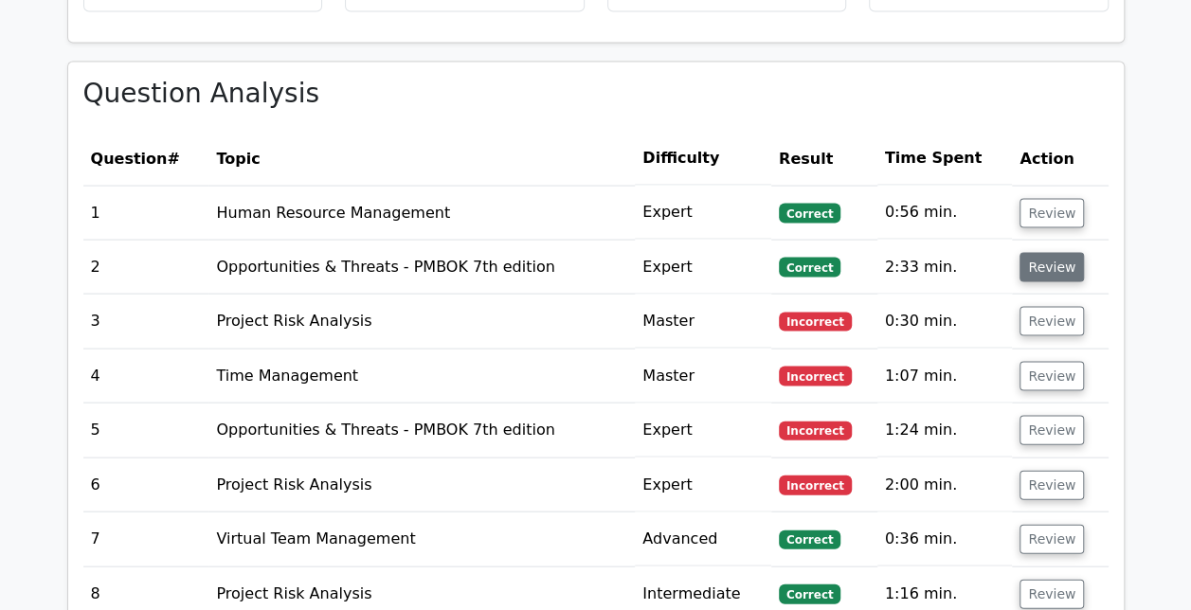
scroll to position [1817, 0]
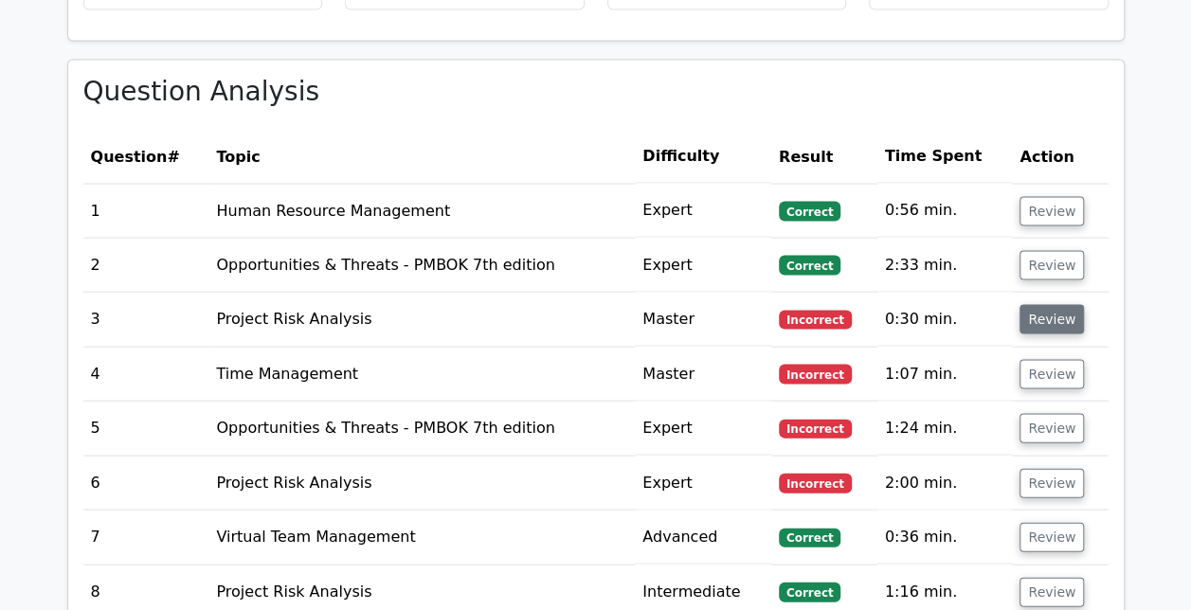
click at [1068, 305] on button "Review" at bounding box center [1051, 319] width 64 height 29
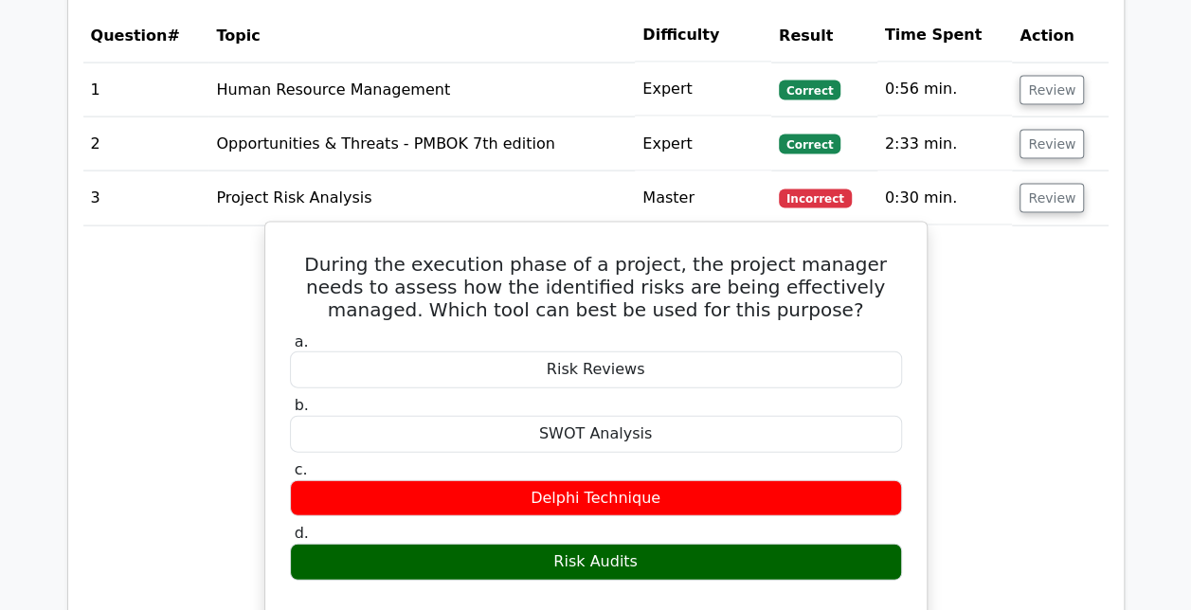
scroll to position [1940, 0]
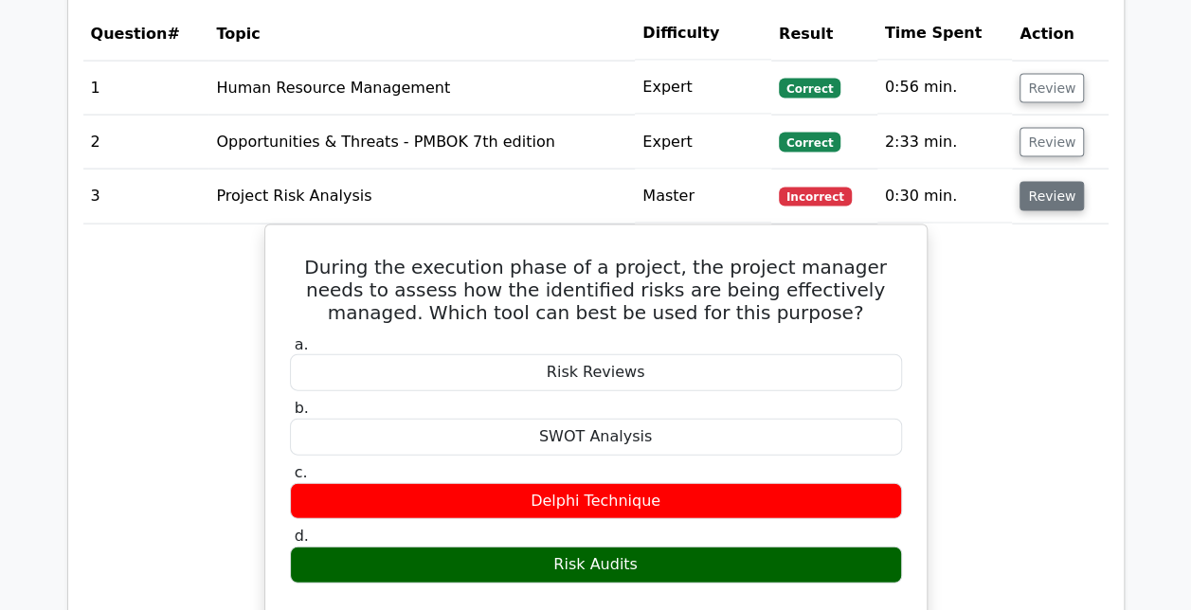
click at [1064, 182] on button "Review" at bounding box center [1051, 196] width 64 height 29
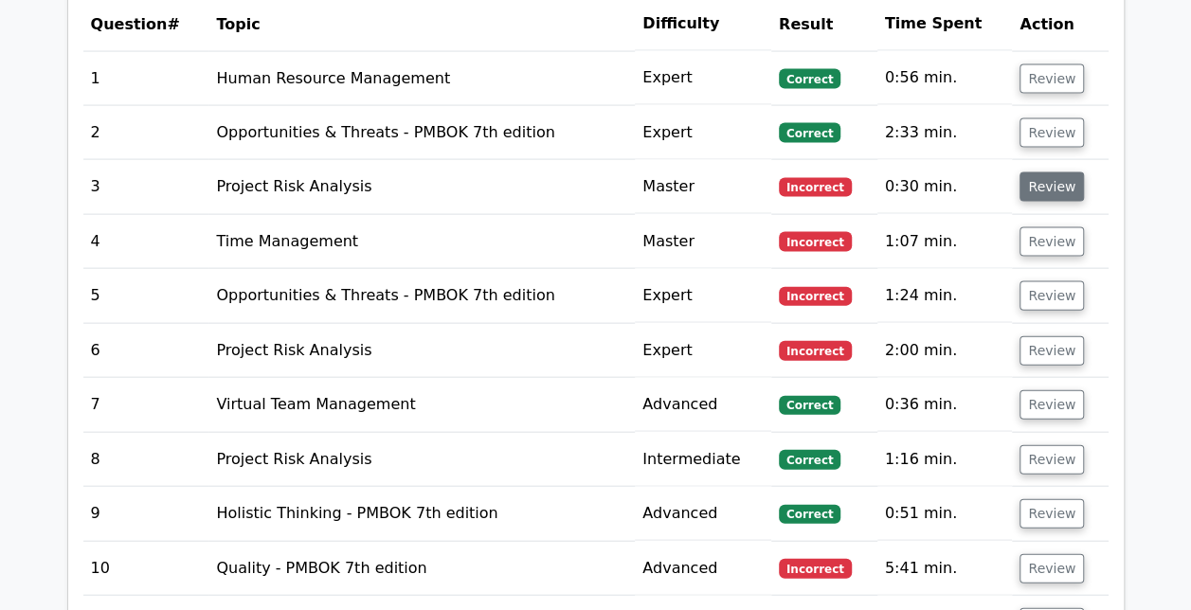
scroll to position [1966, 0]
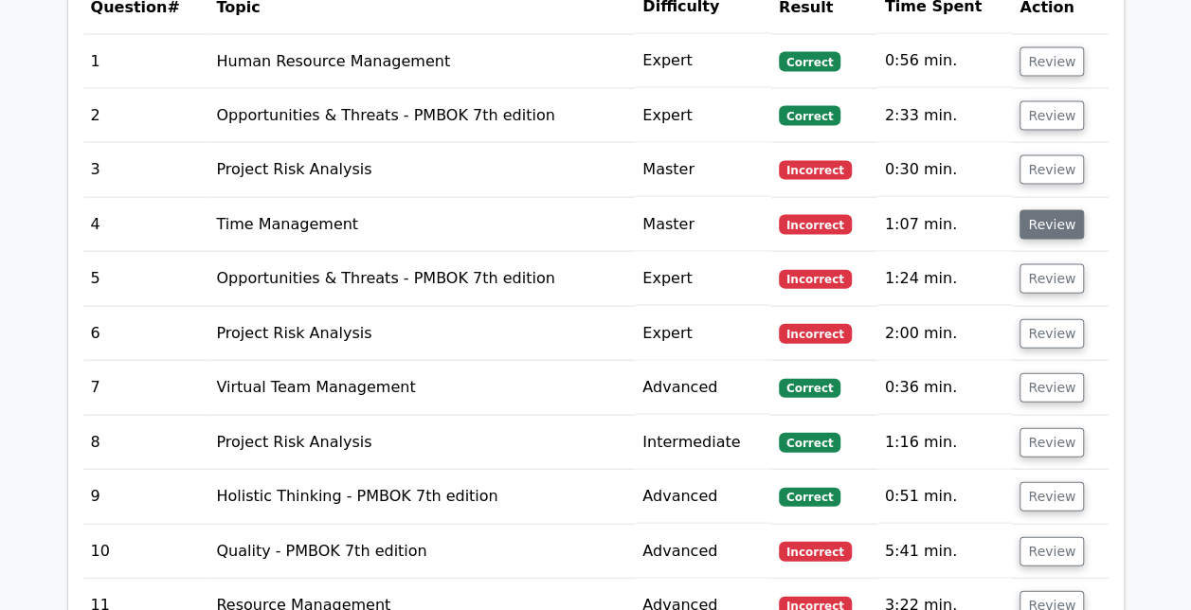
click at [1056, 210] on button "Review" at bounding box center [1051, 224] width 64 height 29
click at [1024, 210] on button "Review" at bounding box center [1051, 224] width 64 height 29
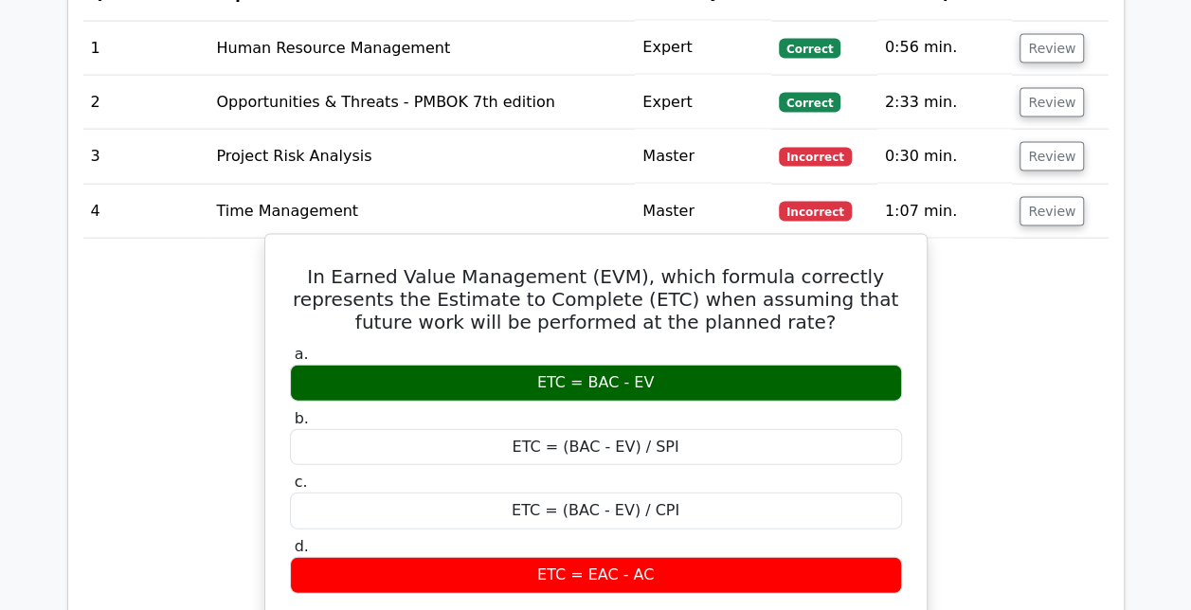
scroll to position [1978, 0]
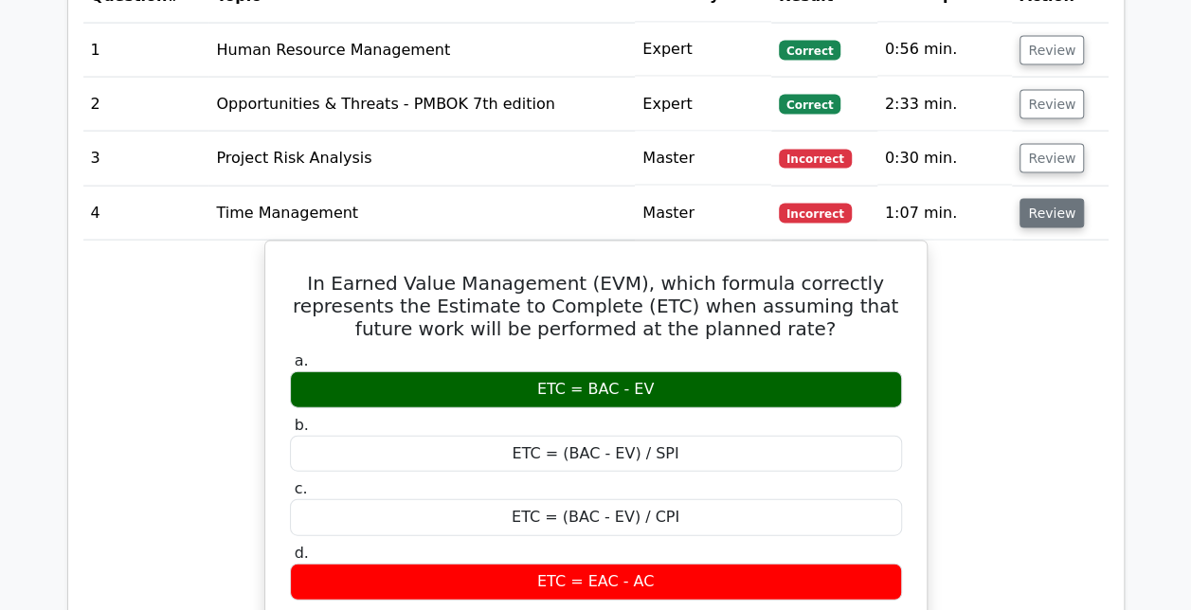
click at [1037, 199] on button "Review" at bounding box center [1051, 213] width 64 height 29
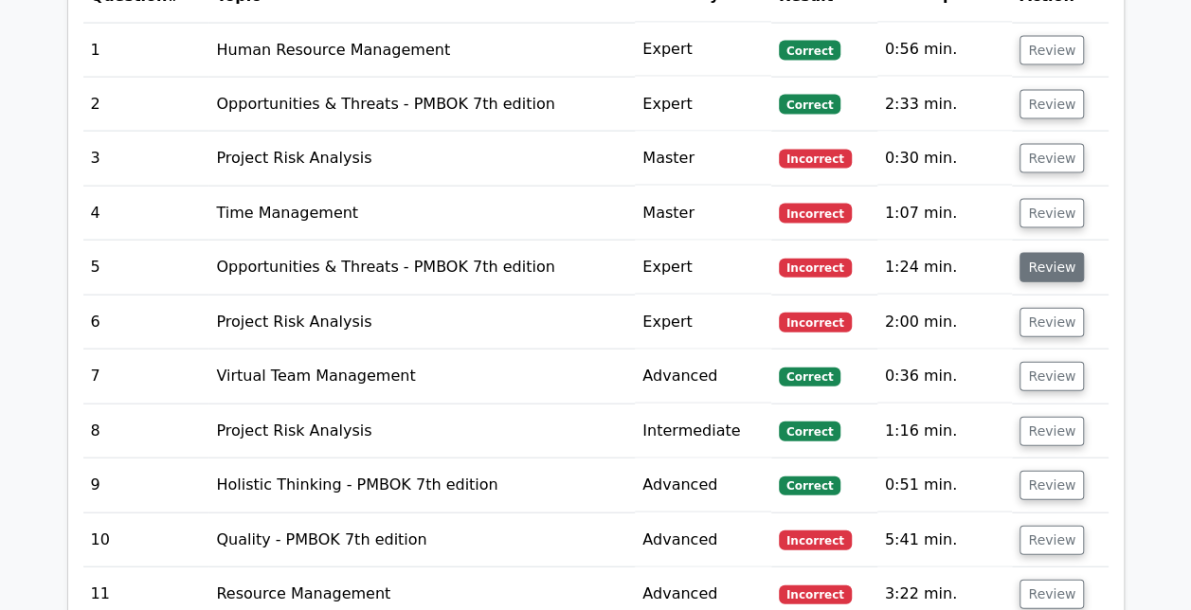
click at [1040, 253] on button "Review" at bounding box center [1051, 267] width 64 height 29
click at [1037, 199] on button "Review" at bounding box center [1051, 213] width 64 height 29
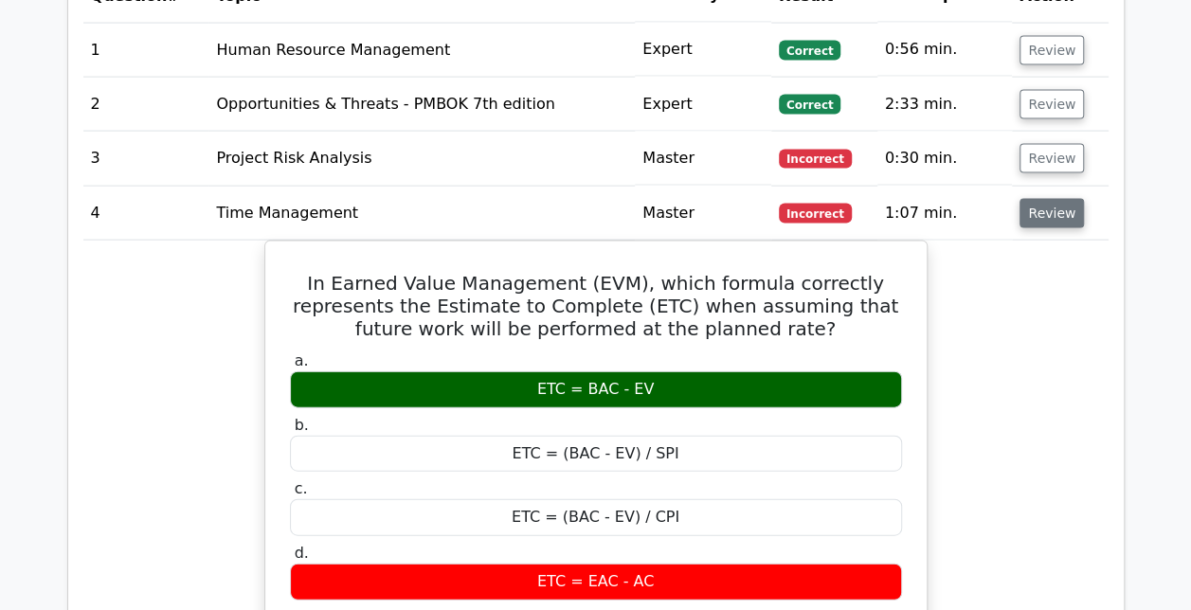
scroll to position [1987, 0]
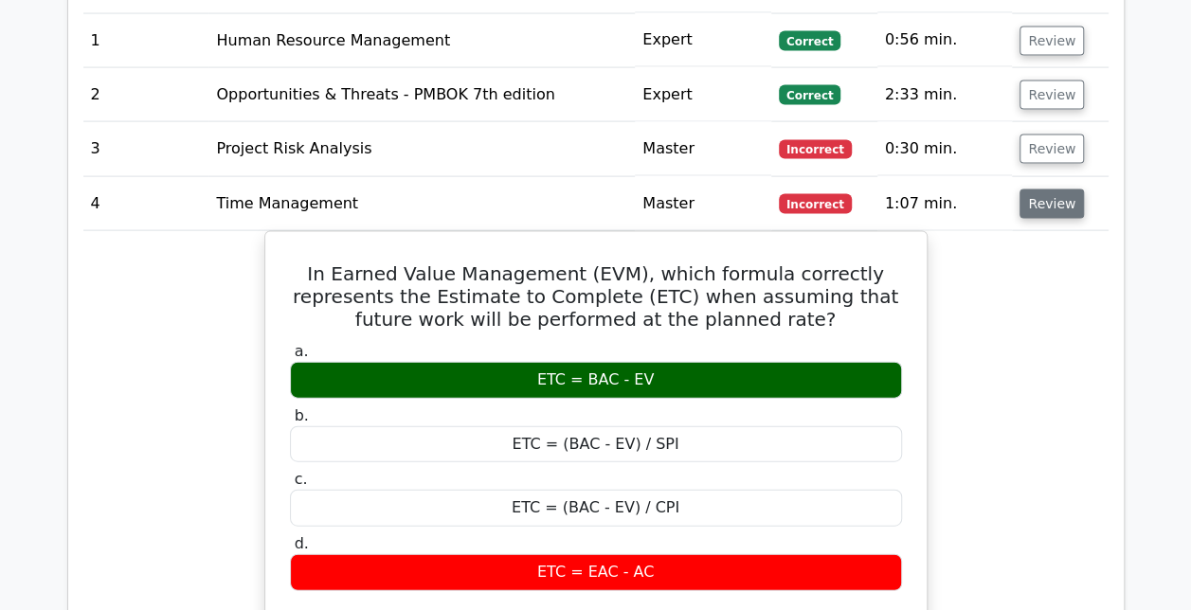
click at [1037, 189] on button "Review" at bounding box center [1051, 203] width 64 height 29
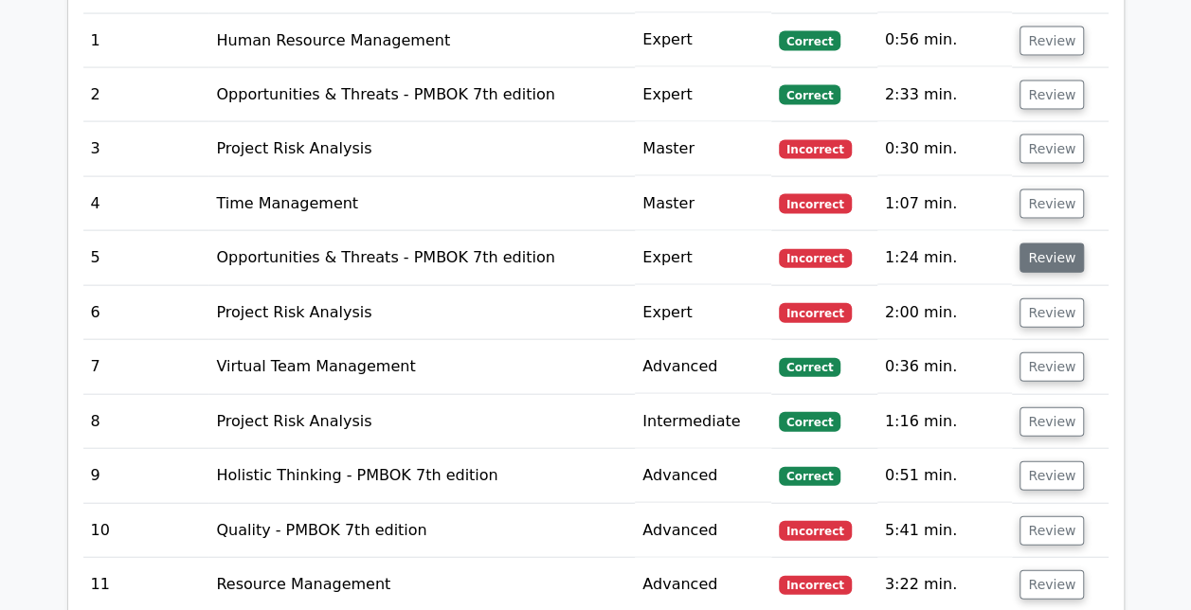
click at [1042, 243] on button "Review" at bounding box center [1051, 257] width 64 height 29
click at [1040, 243] on button "Review" at bounding box center [1051, 257] width 64 height 29
click at [1033, 243] on button "Review" at bounding box center [1051, 257] width 64 height 29
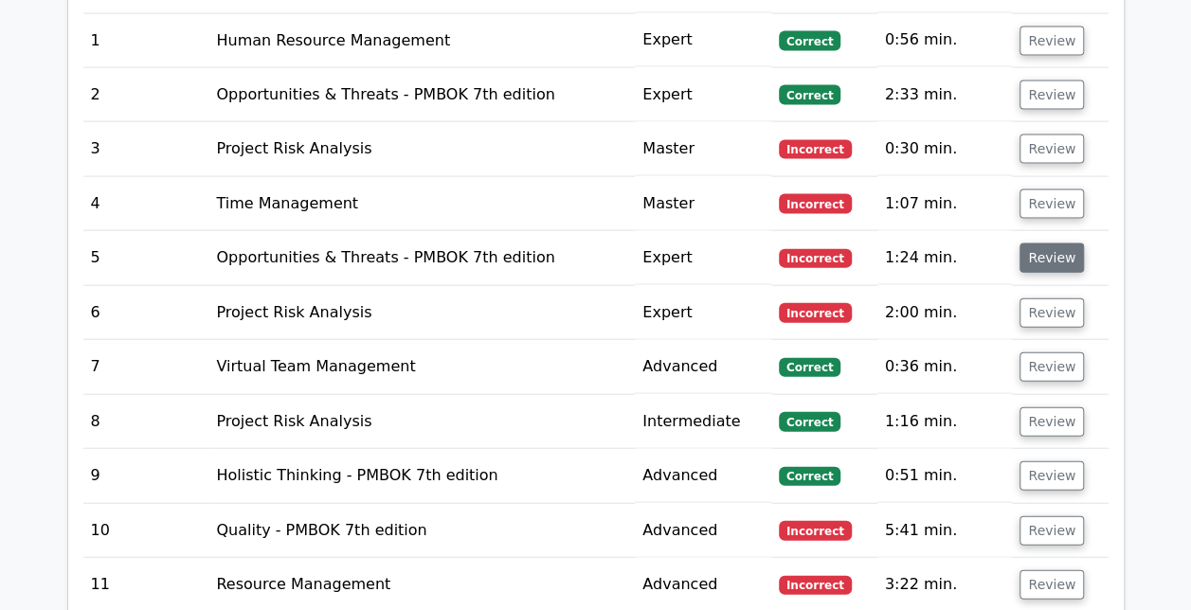
click at [1033, 243] on button "Review" at bounding box center [1051, 257] width 64 height 29
click at [1056, 243] on button "Review" at bounding box center [1051, 257] width 64 height 29
click at [1030, 243] on button "Review" at bounding box center [1051, 257] width 64 height 29
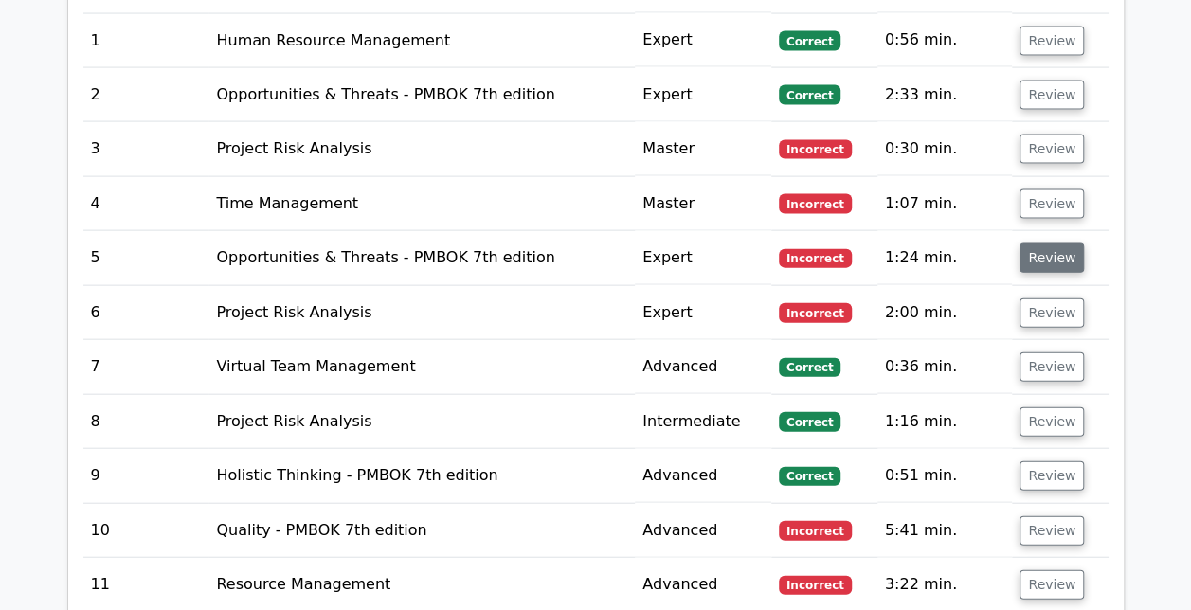
click at [1030, 243] on button "Review" at bounding box center [1051, 257] width 64 height 29
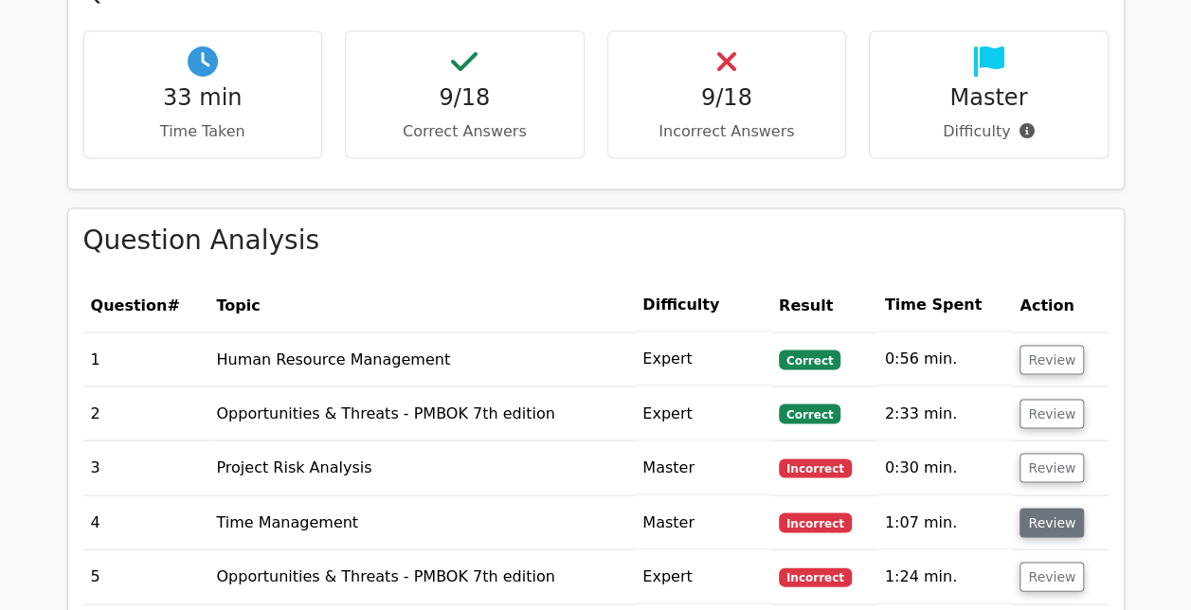
scroll to position [1671, 0]
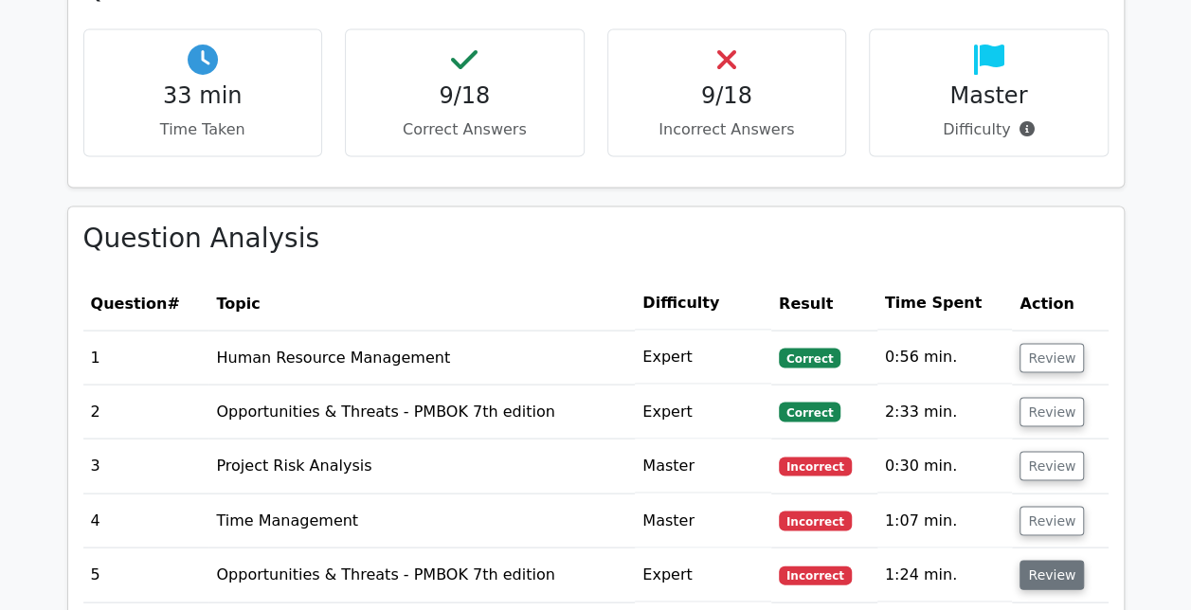
click at [1046, 560] on button "Review" at bounding box center [1051, 574] width 64 height 29
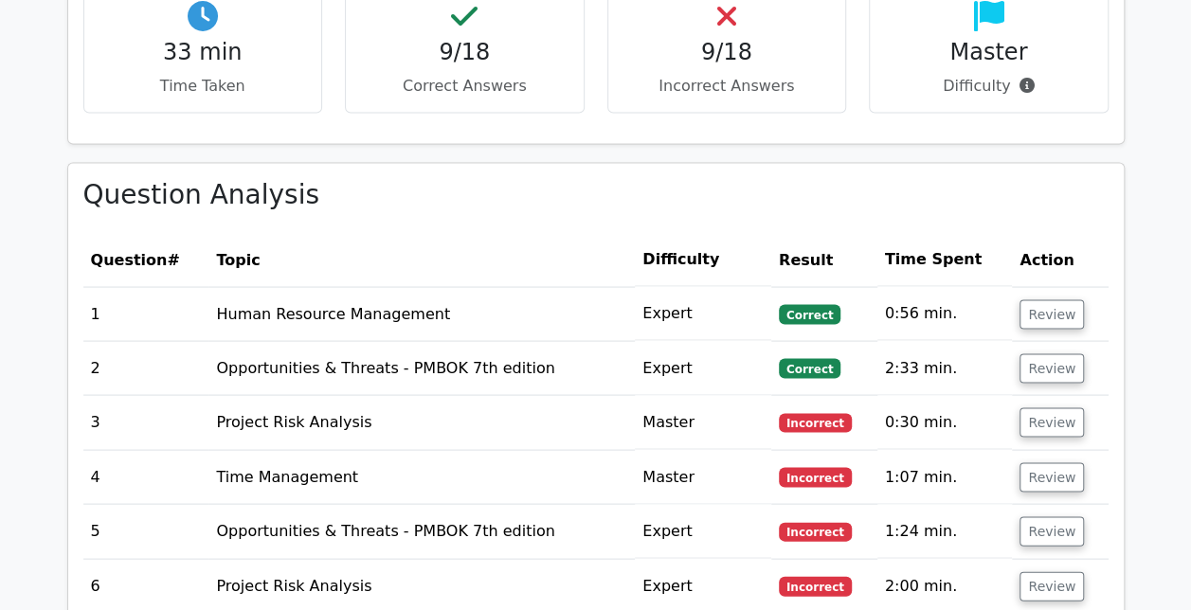
scroll to position [1716, 0]
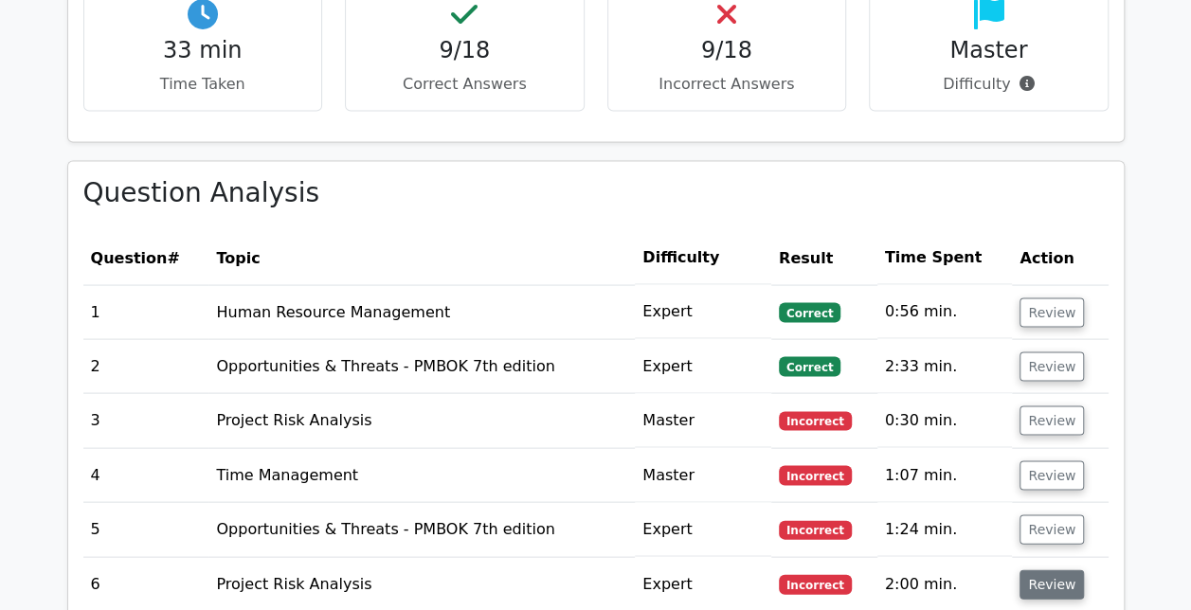
click at [1047, 569] on button "Review" at bounding box center [1051, 583] width 64 height 29
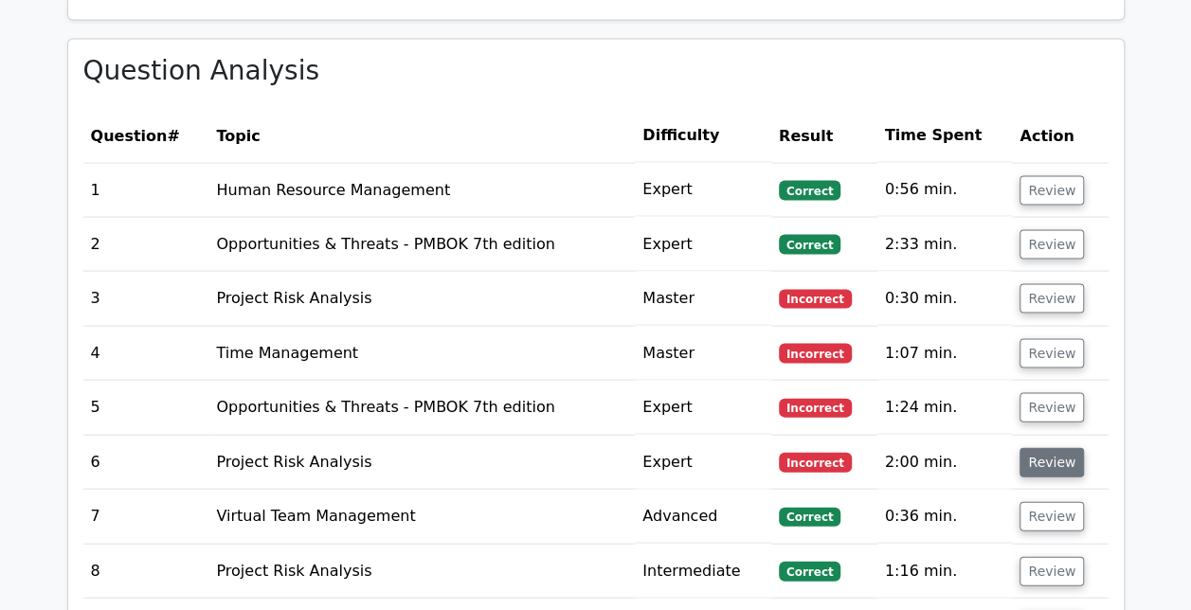
scroll to position [1839, 0]
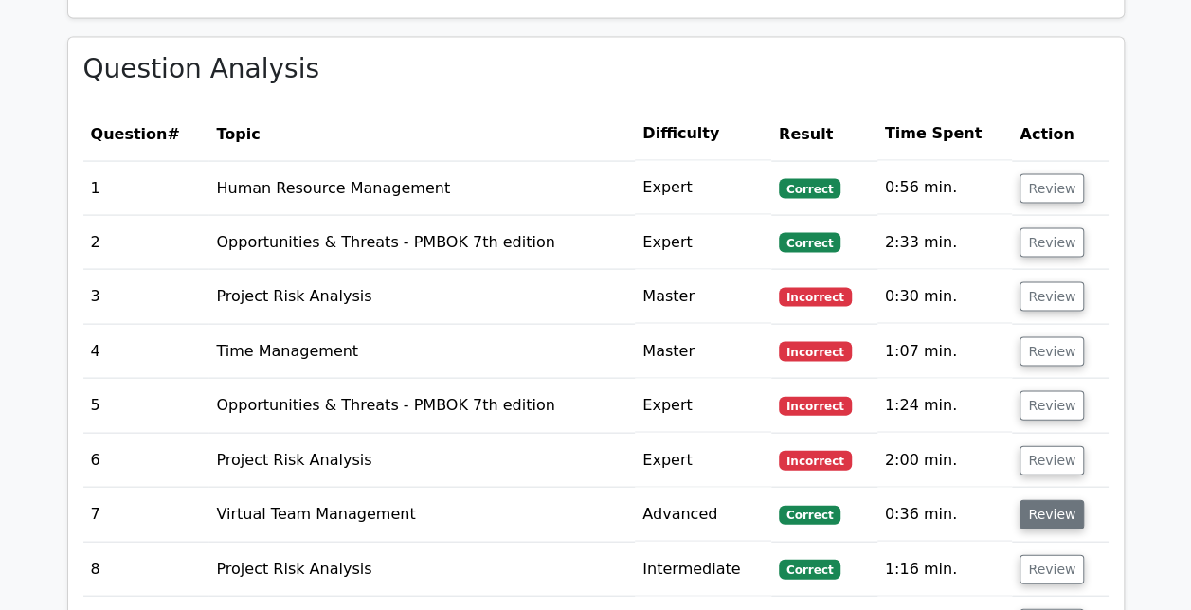
click at [1049, 500] on button "Review" at bounding box center [1051, 514] width 64 height 29
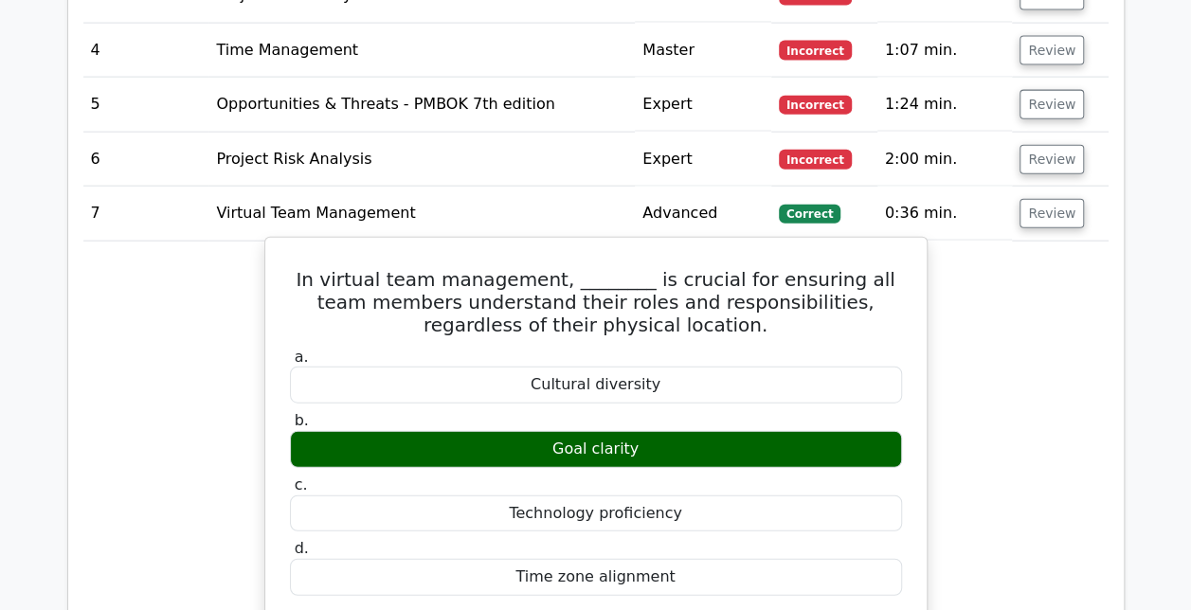
scroll to position [2140, 0]
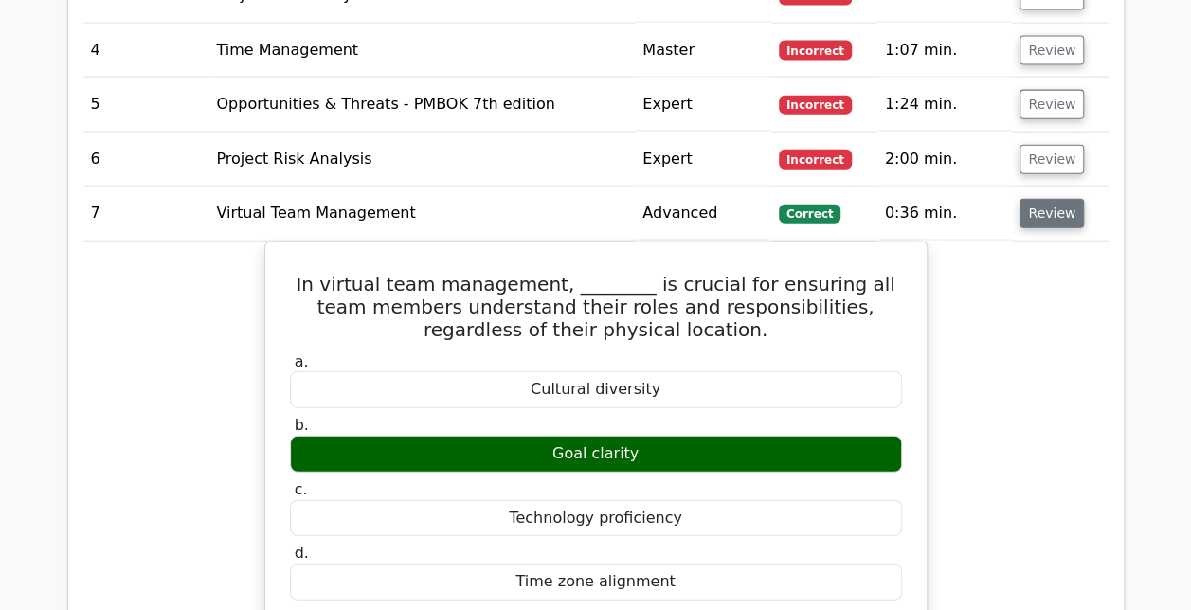
click at [1059, 199] on button "Review" at bounding box center [1051, 213] width 64 height 29
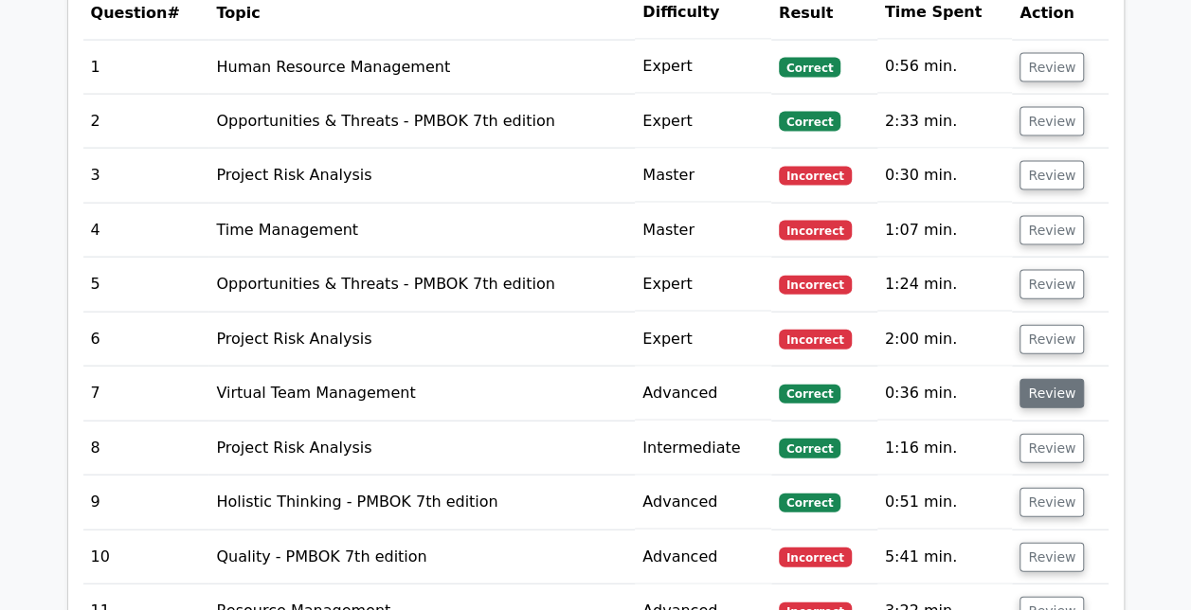
scroll to position [1961, 0]
click at [1038, 270] on button "Review" at bounding box center [1051, 284] width 64 height 29
click at [812, 276] on span "Incorrect" at bounding box center [815, 285] width 73 height 19
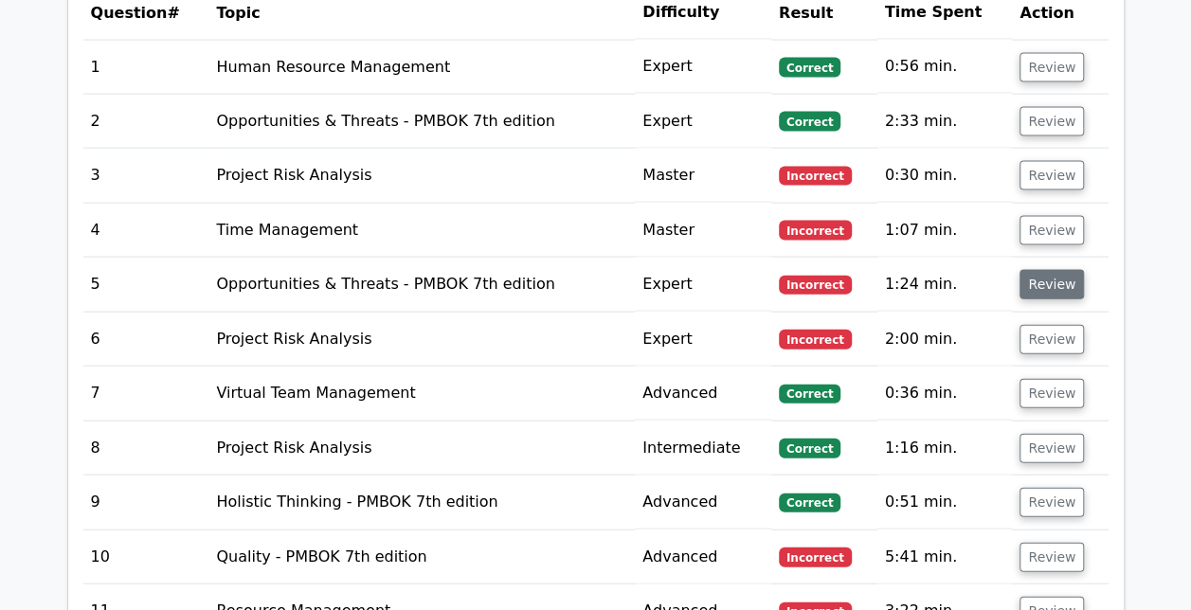
click at [1047, 270] on button "Review" at bounding box center [1051, 284] width 64 height 29
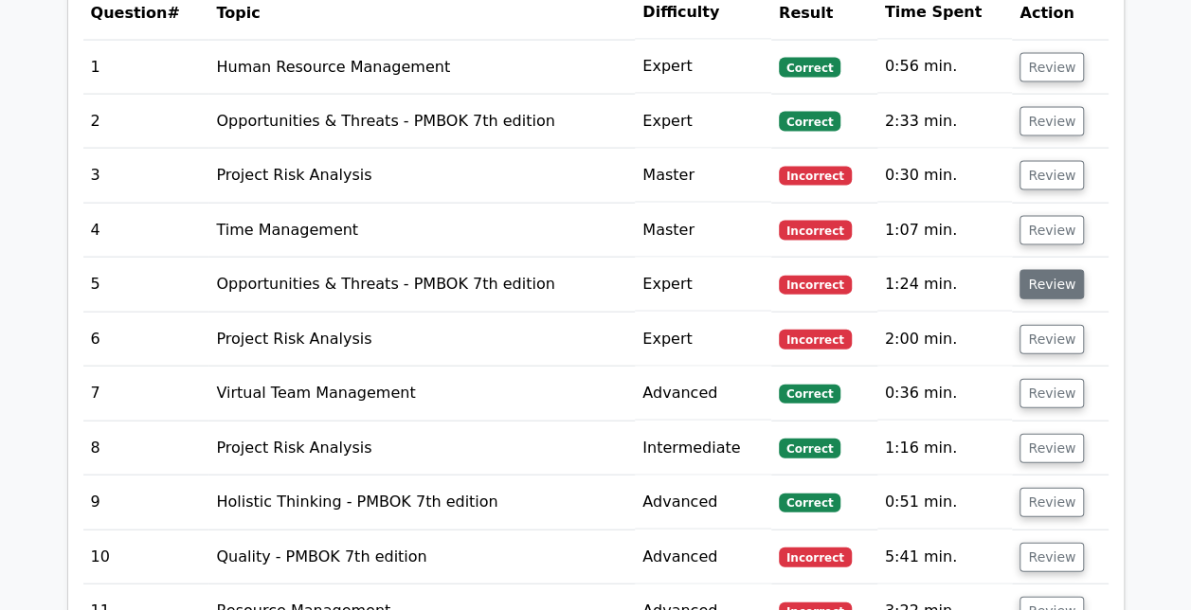
click at [1045, 270] on button "Review" at bounding box center [1051, 284] width 64 height 29
click at [1030, 325] on button "Review" at bounding box center [1051, 339] width 64 height 29
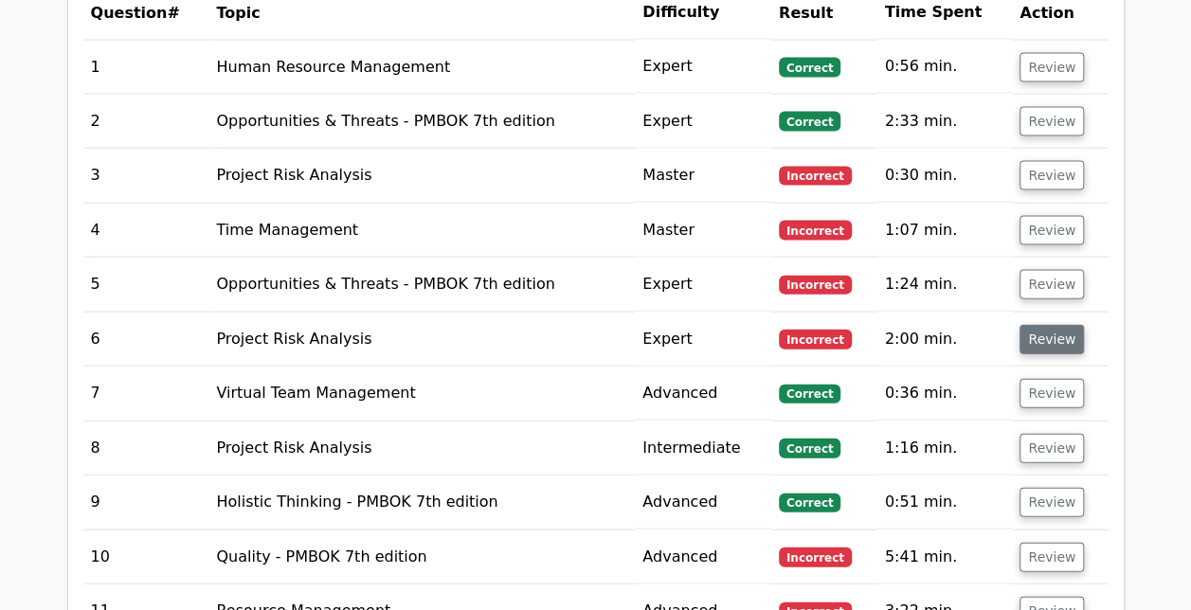
click at [1030, 325] on button "Review" at bounding box center [1051, 339] width 64 height 29
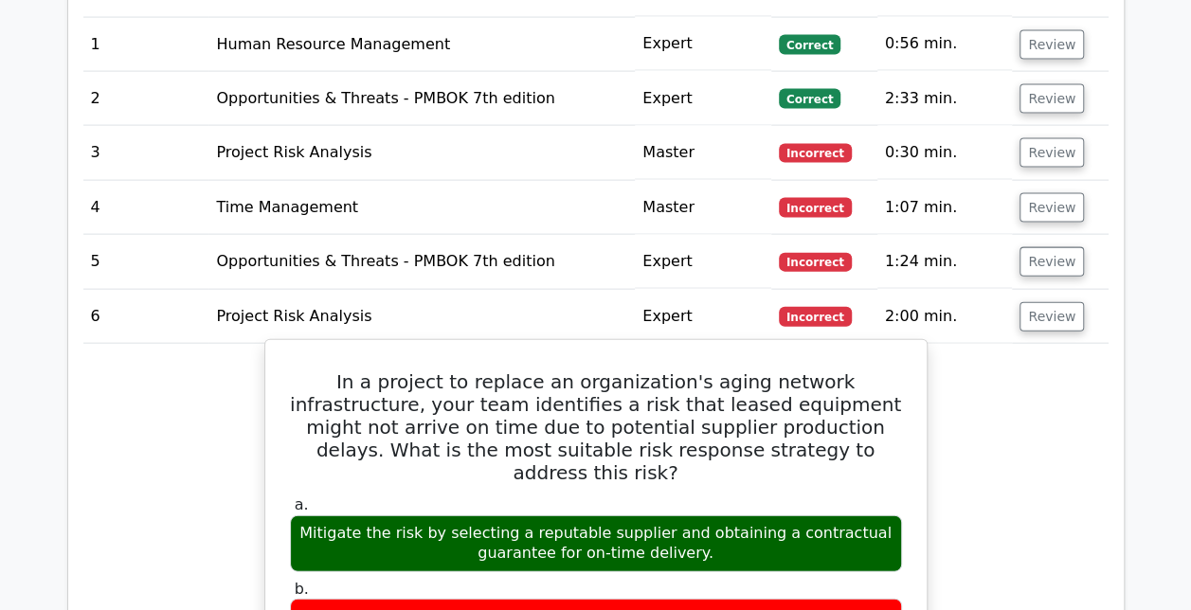
scroll to position [1970, 0]
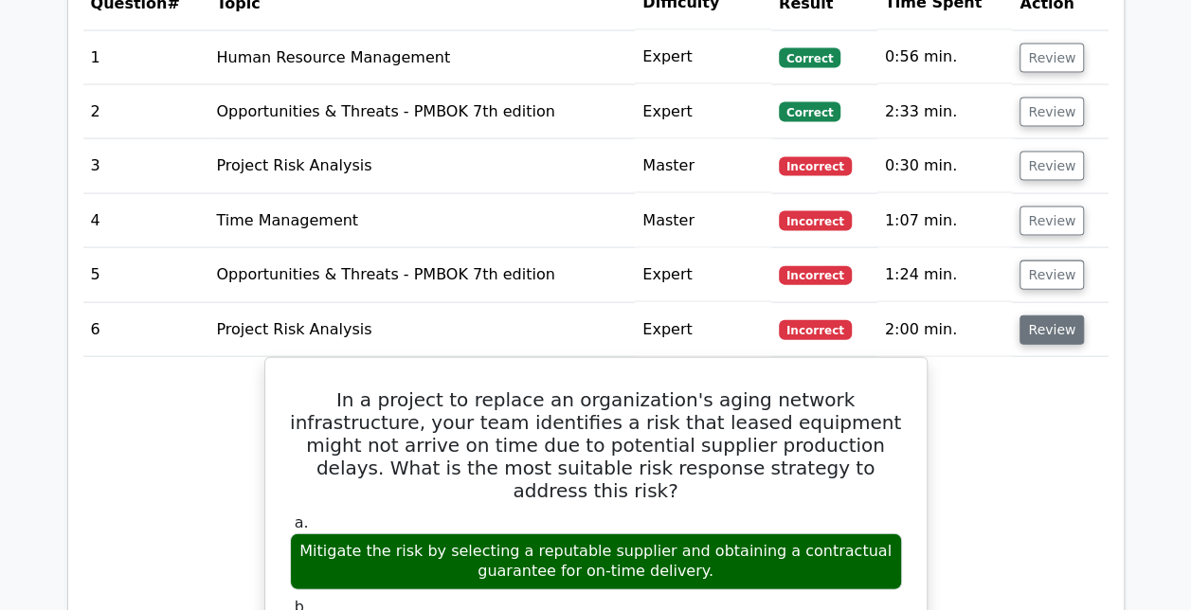
click at [1032, 315] on button "Review" at bounding box center [1051, 329] width 64 height 29
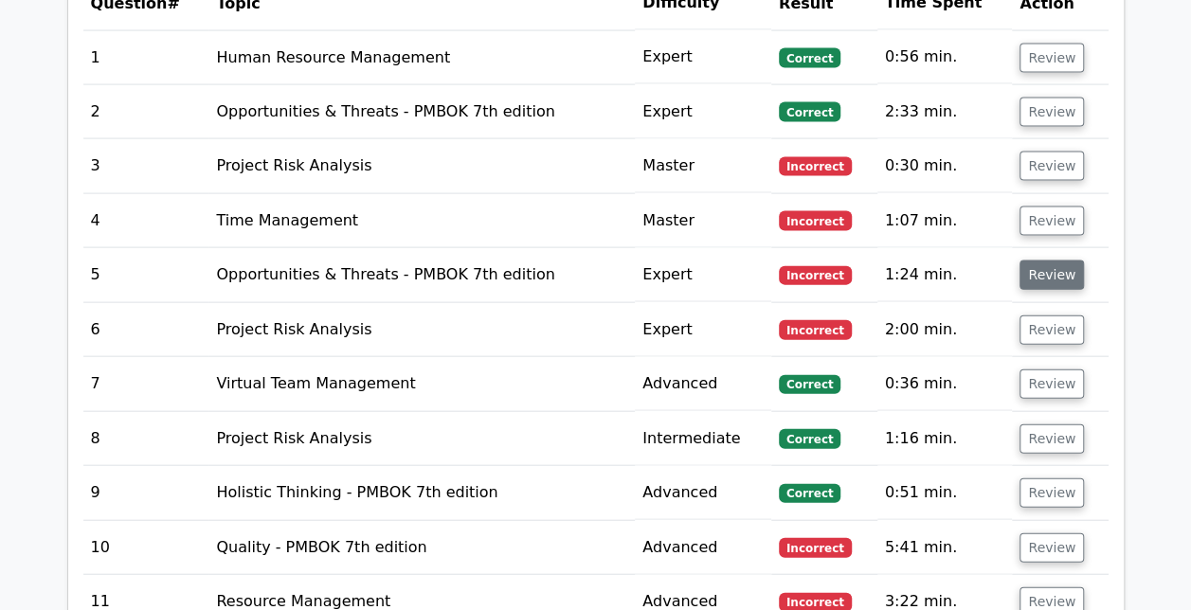
click at [1029, 260] on button "Review" at bounding box center [1051, 274] width 64 height 29
click at [1048, 260] on button "Review" at bounding box center [1051, 274] width 64 height 29
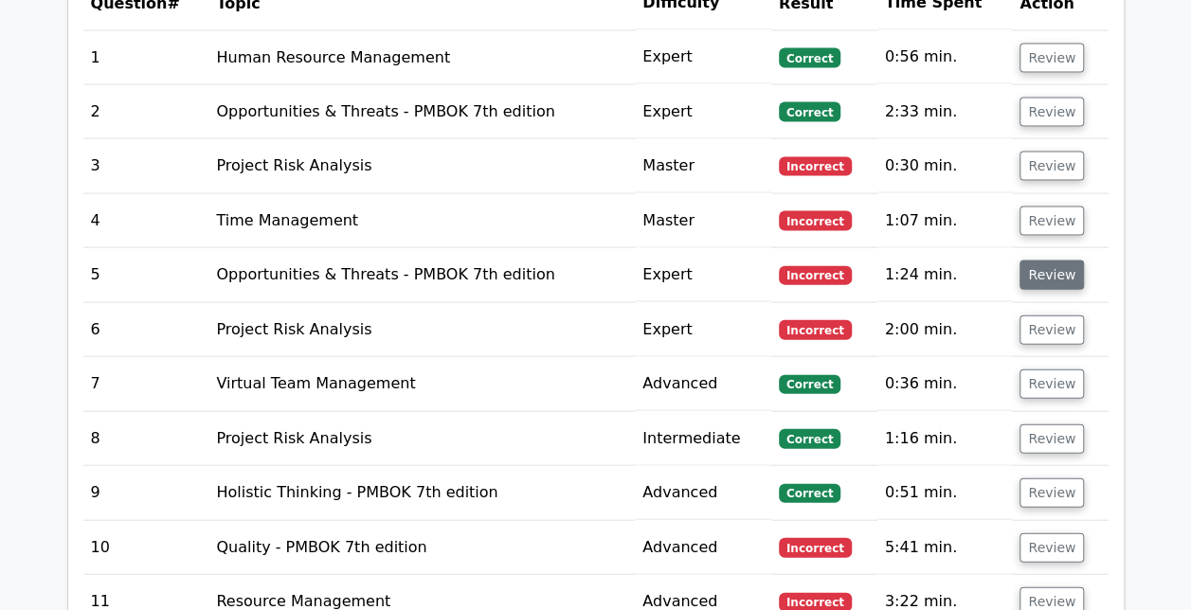
click at [1048, 260] on button "Review" at bounding box center [1051, 274] width 64 height 29
click at [1035, 260] on button "Review" at bounding box center [1051, 274] width 64 height 29
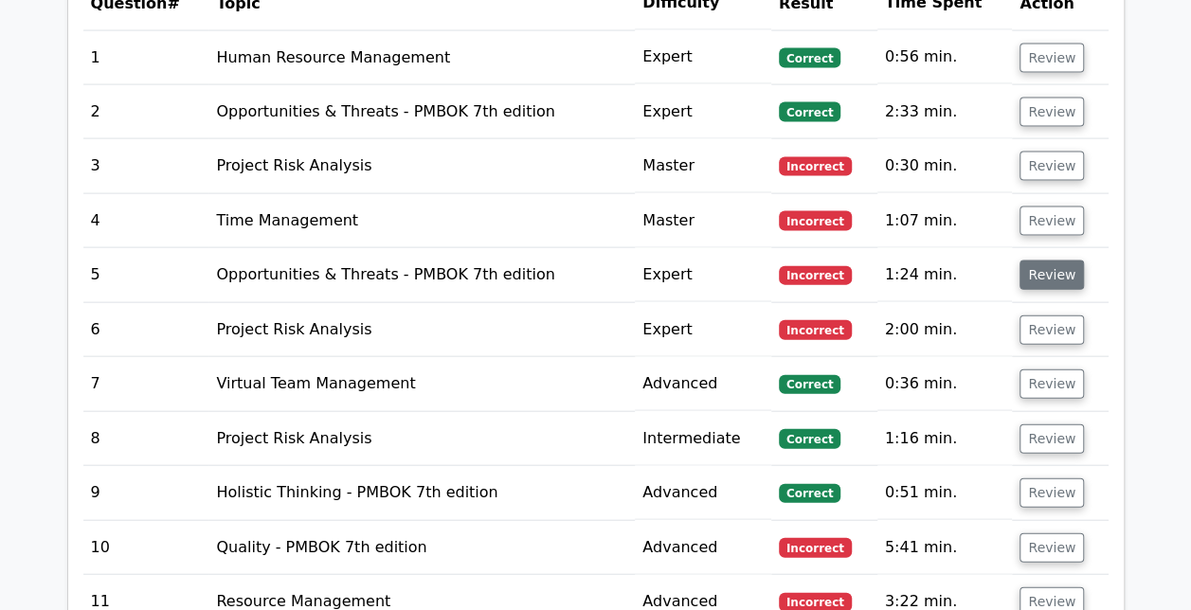
click at [1035, 260] on button "Review" at bounding box center [1051, 274] width 64 height 29
click at [1034, 260] on button "Review" at bounding box center [1051, 274] width 64 height 29
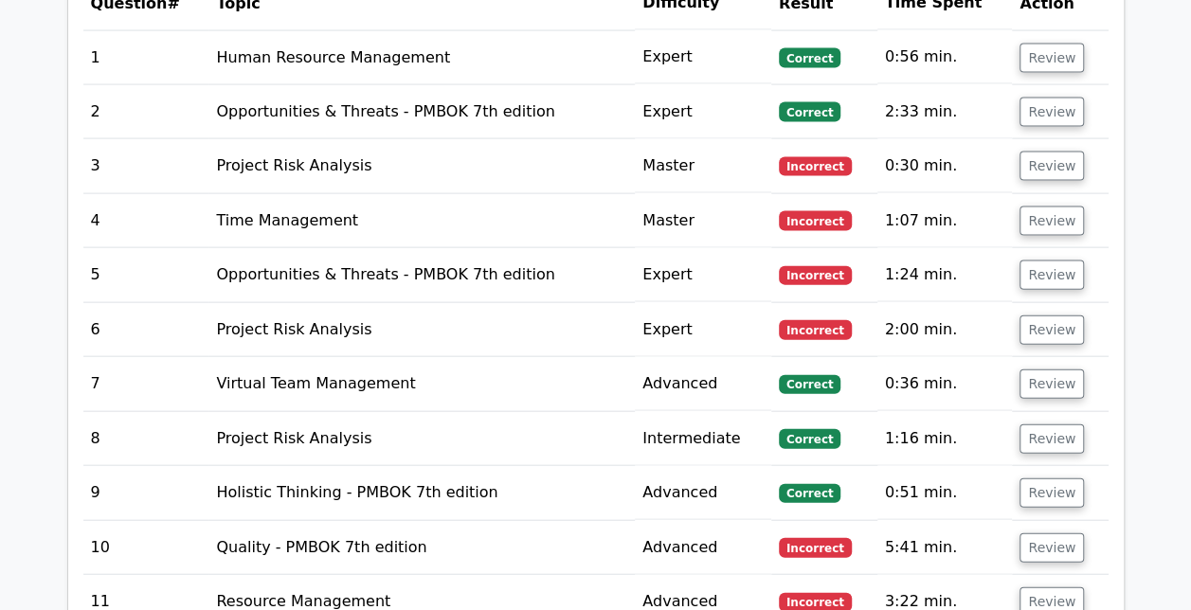
click at [826, 266] on span "Incorrect" at bounding box center [815, 275] width 73 height 19
click at [1055, 206] on button "Review" at bounding box center [1051, 220] width 64 height 29
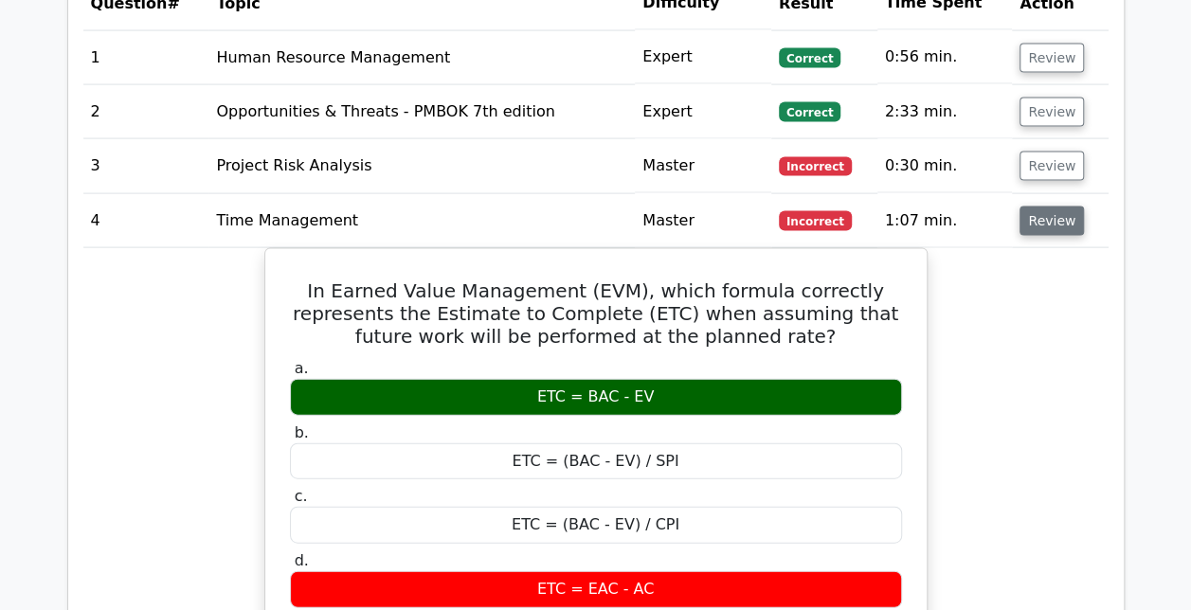
click at [1055, 206] on button "Review" at bounding box center [1051, 220] width 64 height 29
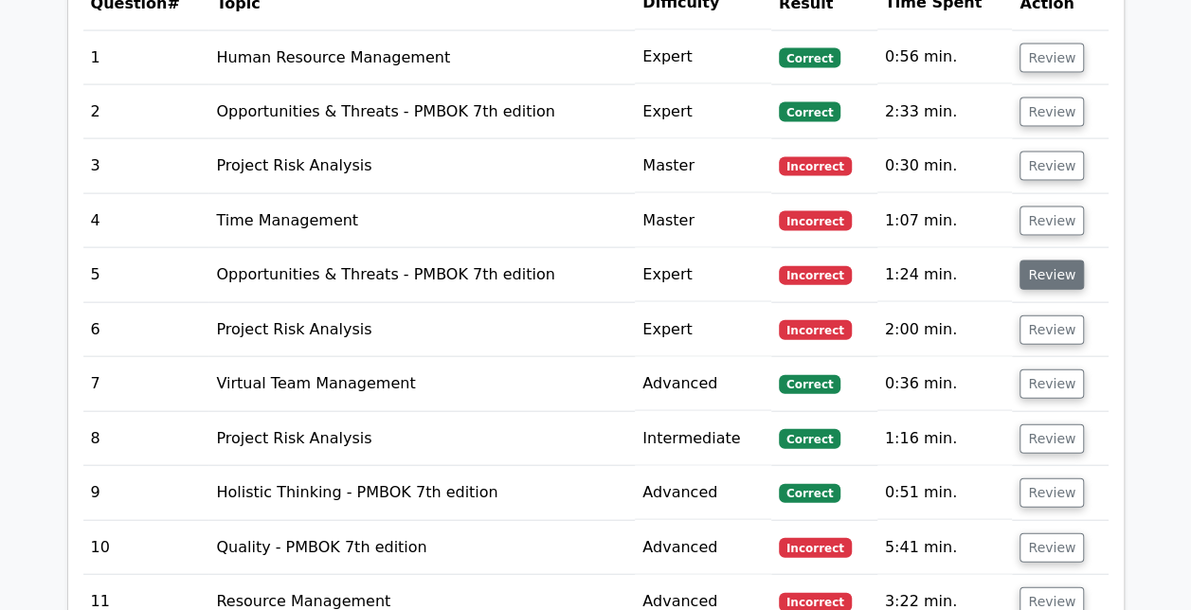
click at [1044, 260] on button "Review" at bounding box center [1051, 274] width 64 height 29
click at [1039, 424] on button "Review" at bounding box center [1051, 438] width 64 height 29
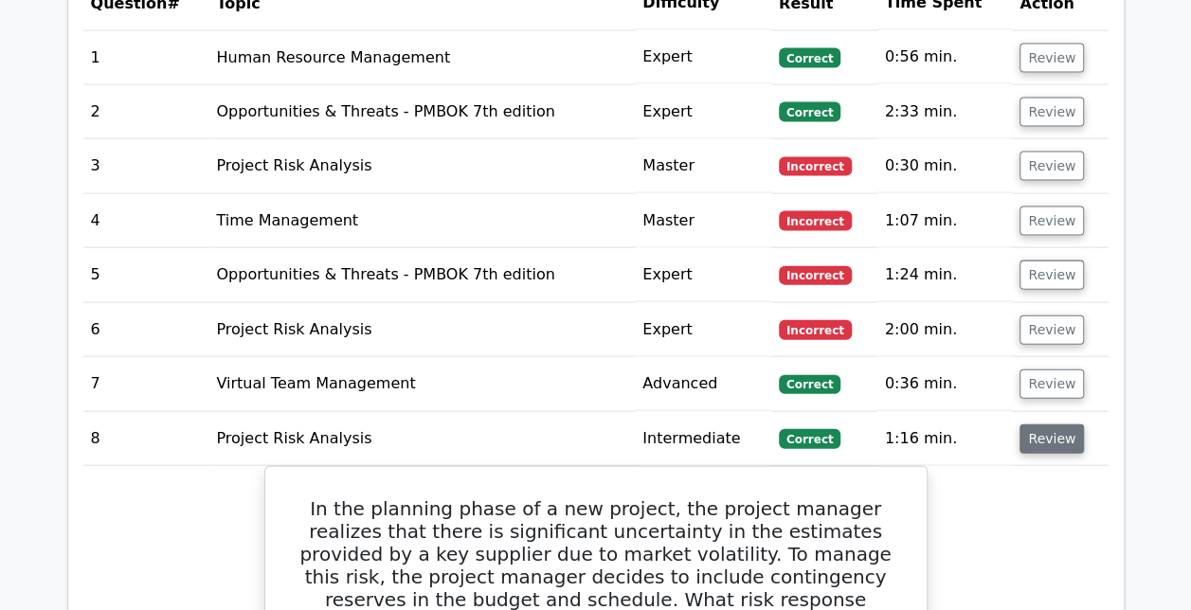
click at [1039, 424] on button "Review" at bounding box center [1051, 438] width 64 height 29
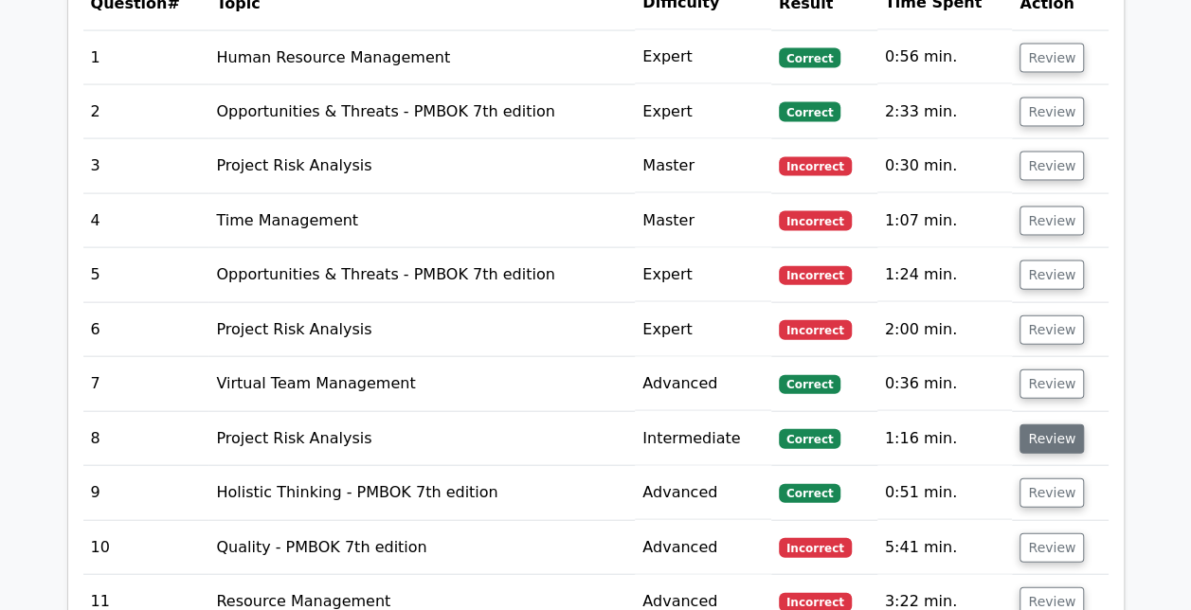
click at [1039, 424] on button "Review" at bounding box center [1051, 438] width 64 height 29
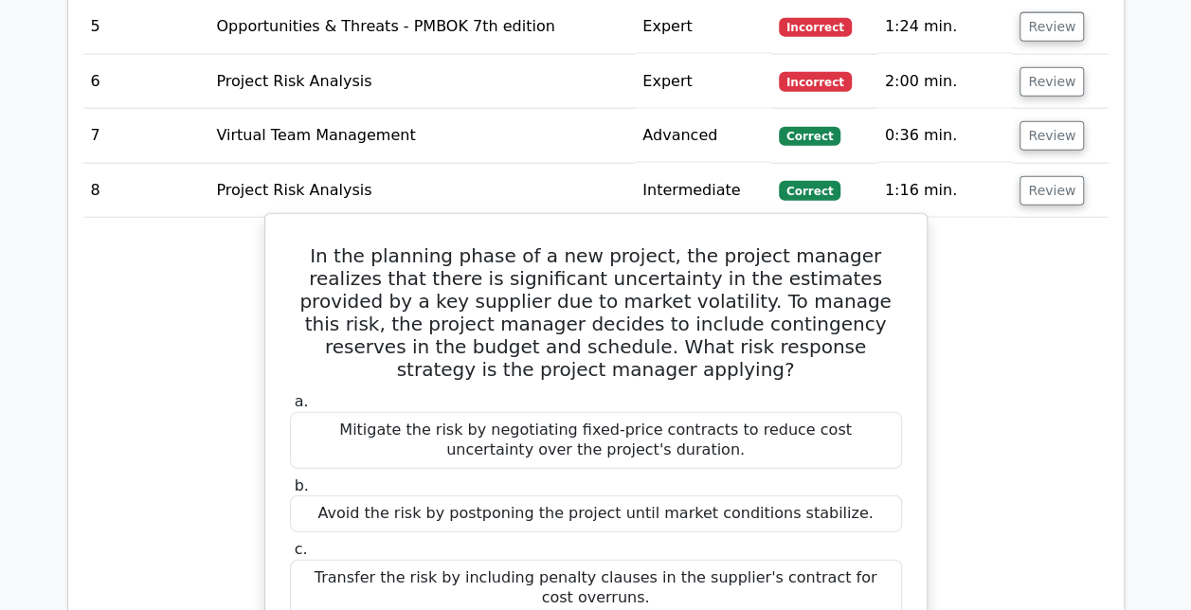
scroll to position [2220, 0]
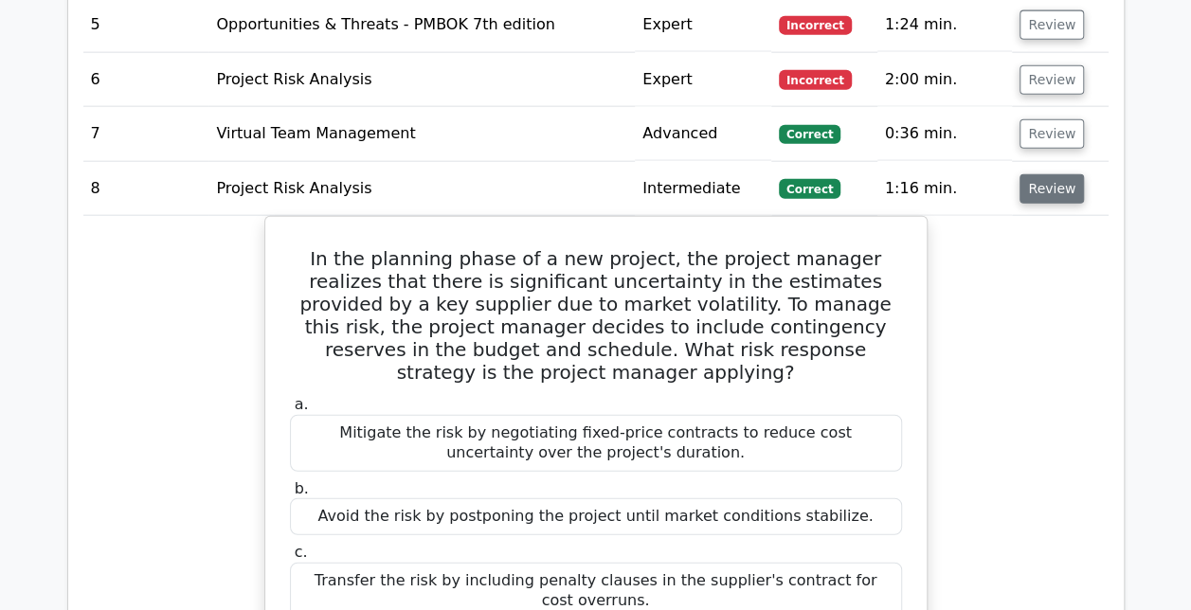
click at [1056, 174] on button "Review" at bounding box center [1051, 188] width 64 height 29
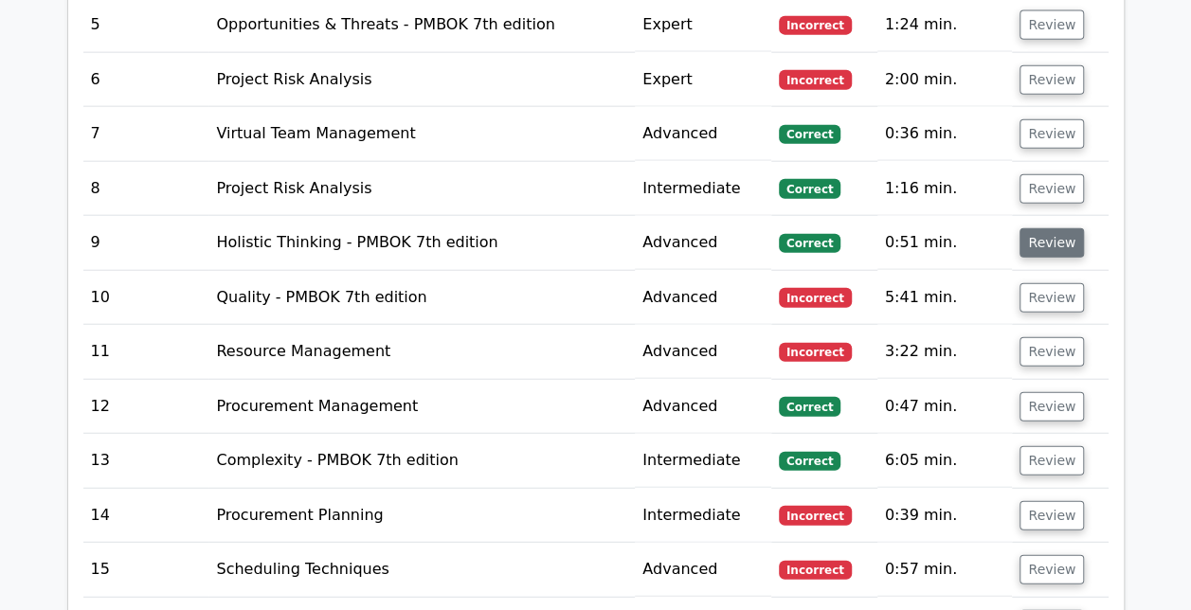
click at [1057, 228] on button "Review" at bounding box center [1051, 242] width 64 height 29
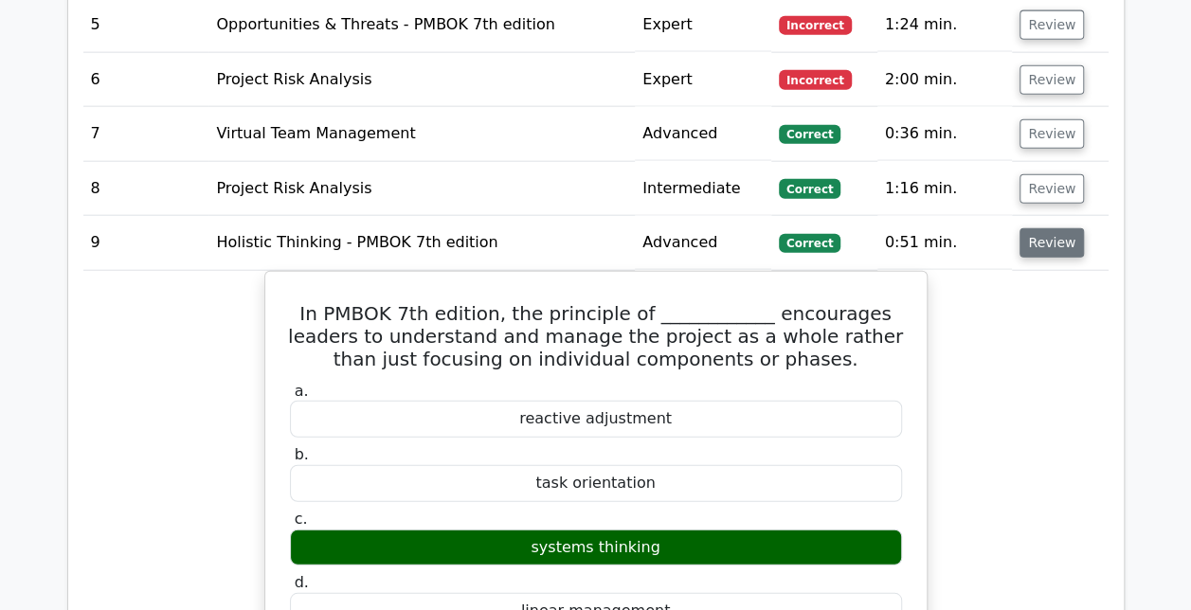
click at [1040, 228] on button "Review" at bounding box center [1051, 242] width 64 height 29
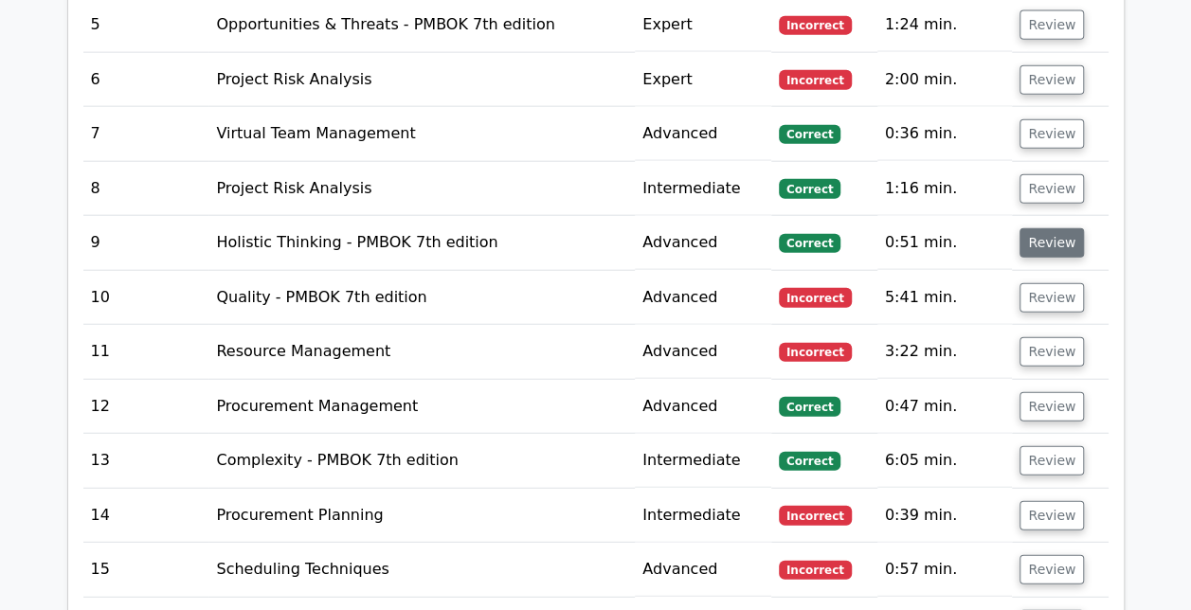
click at [1040, 228] on button "Review" at bounding box center [1051, 242] width 64 height 29
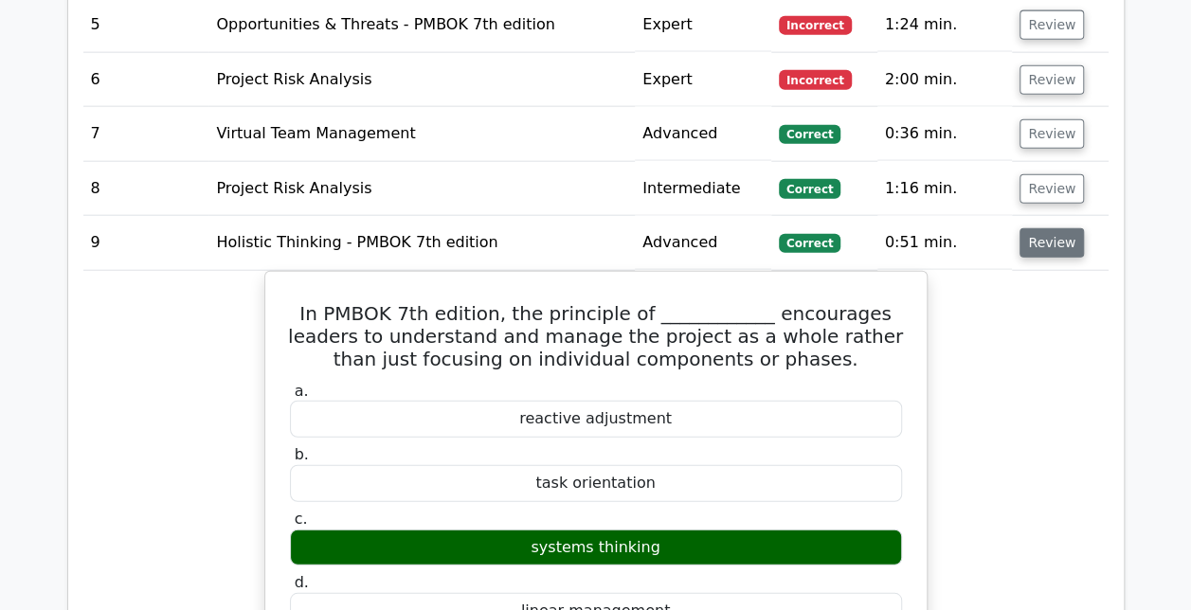
click at [1055, 228] on button "Review" at bounding box center [1051, 242] width 64 height 29
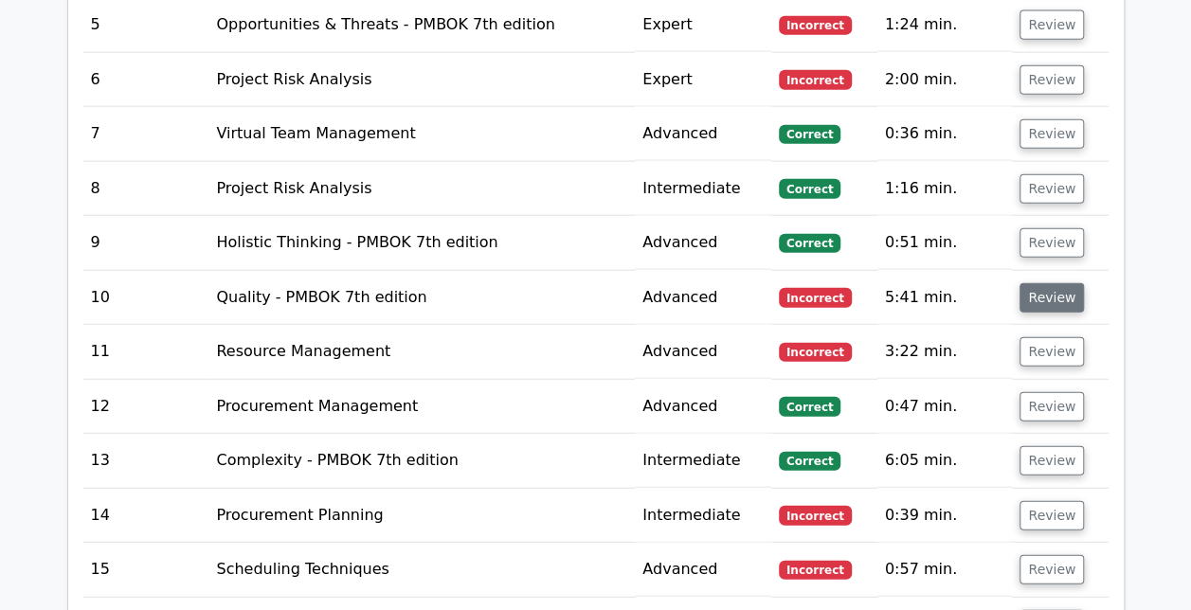
click at [1034, 283] on button "Review" at bounding box center [1051, 297] width 64 height 29
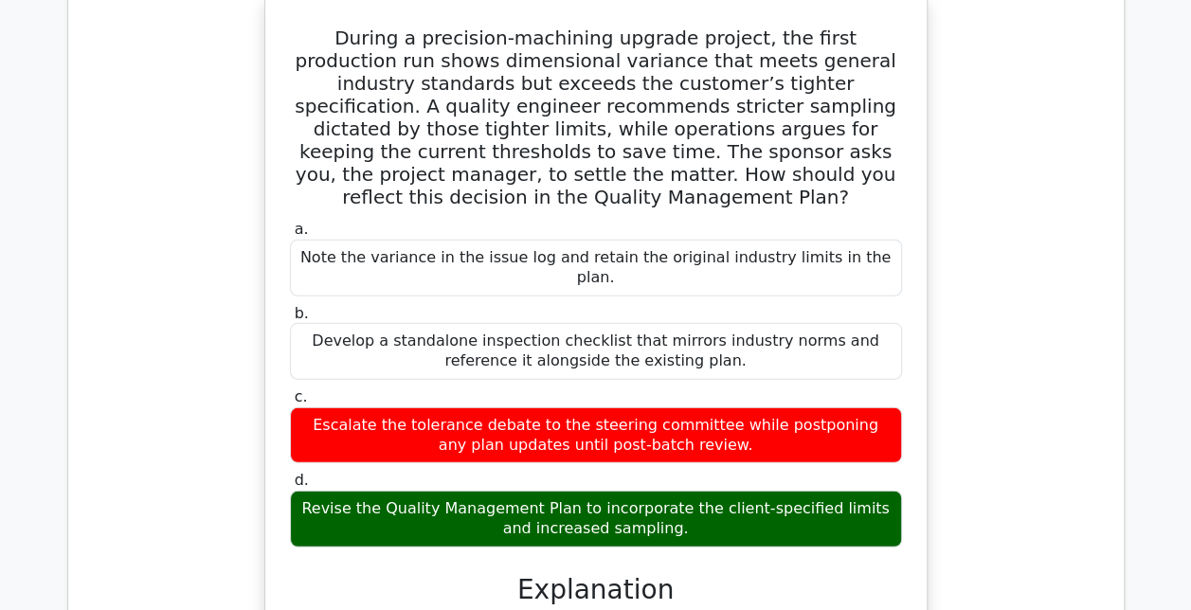
scroll to position [2370, 0]
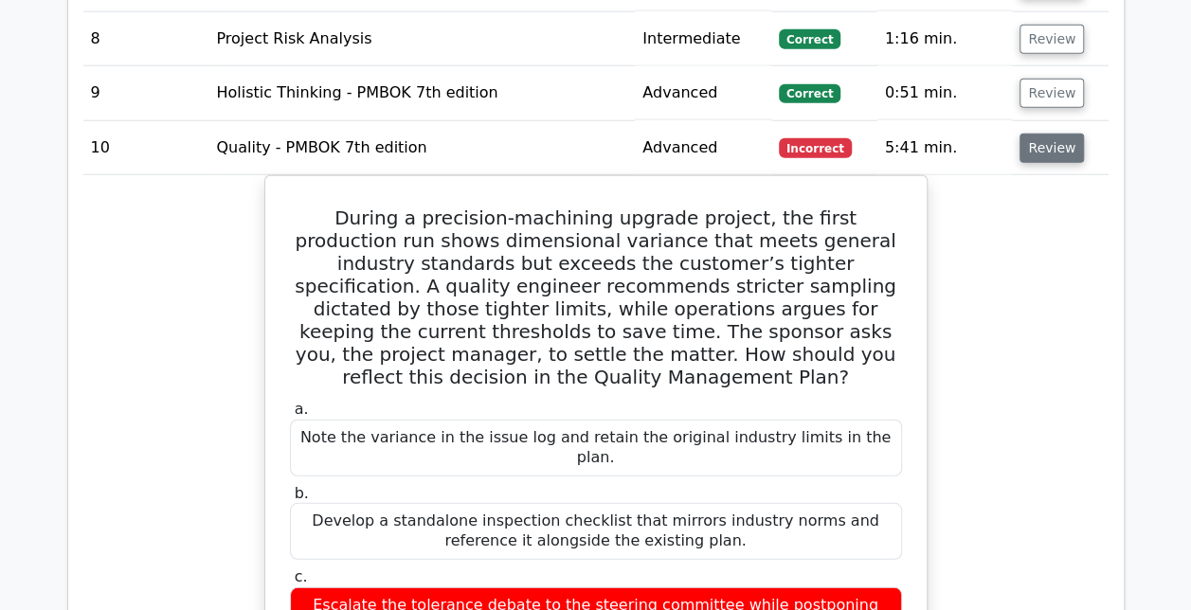
click at [1042, 134] on button "Review" at bounding box center [1051, 148] width 64 height 29
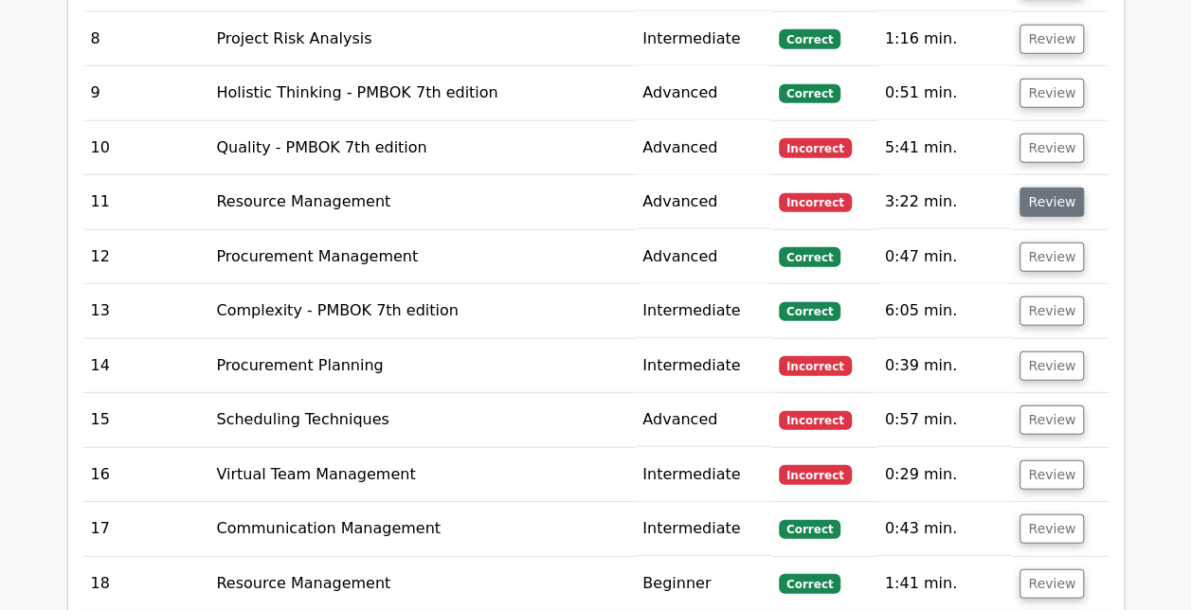
click at [1037, 188] on button "Review" at bounding box center [1051, 202] width 64 height 29
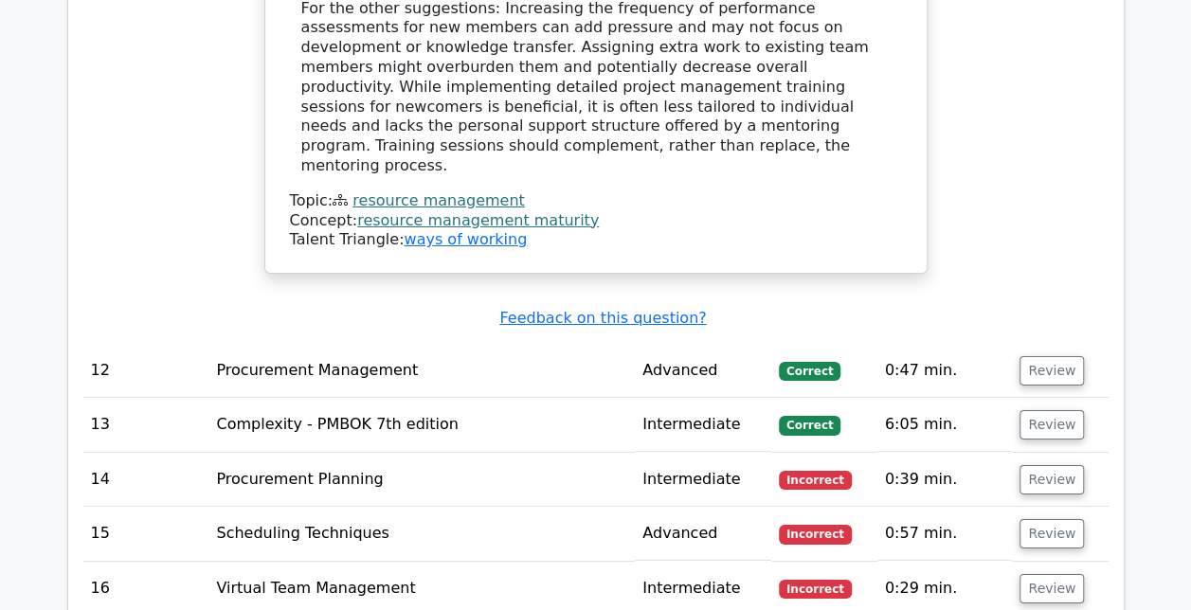
scroll to position [3288, 0]
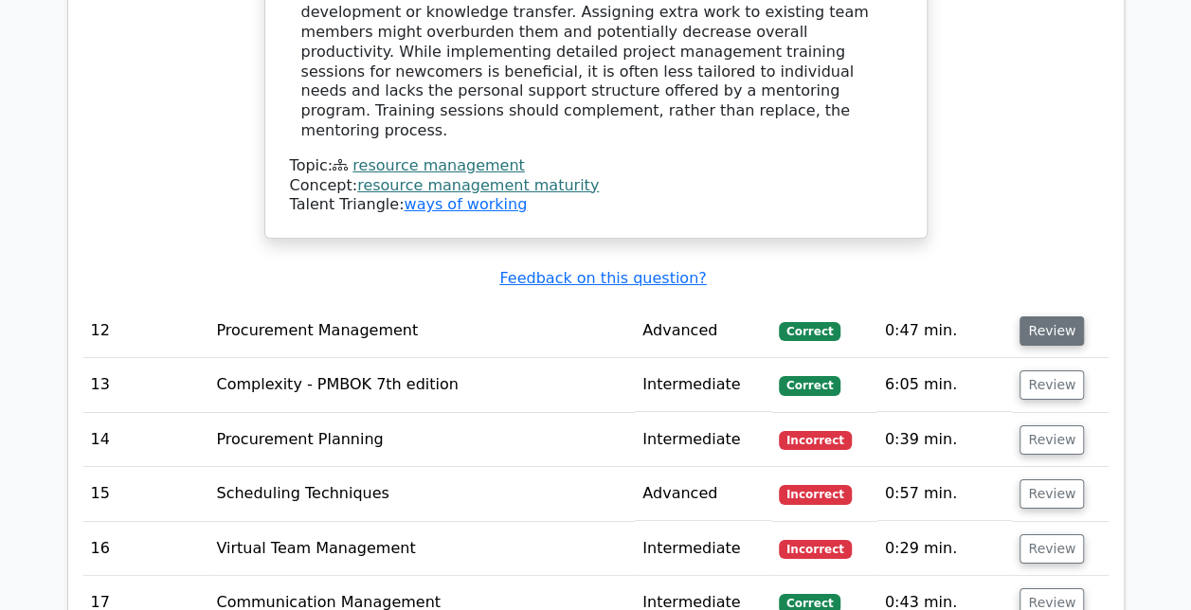
click at [1053, 316] on button "Review" at bounding box center [1051, 330] width 64 height 29
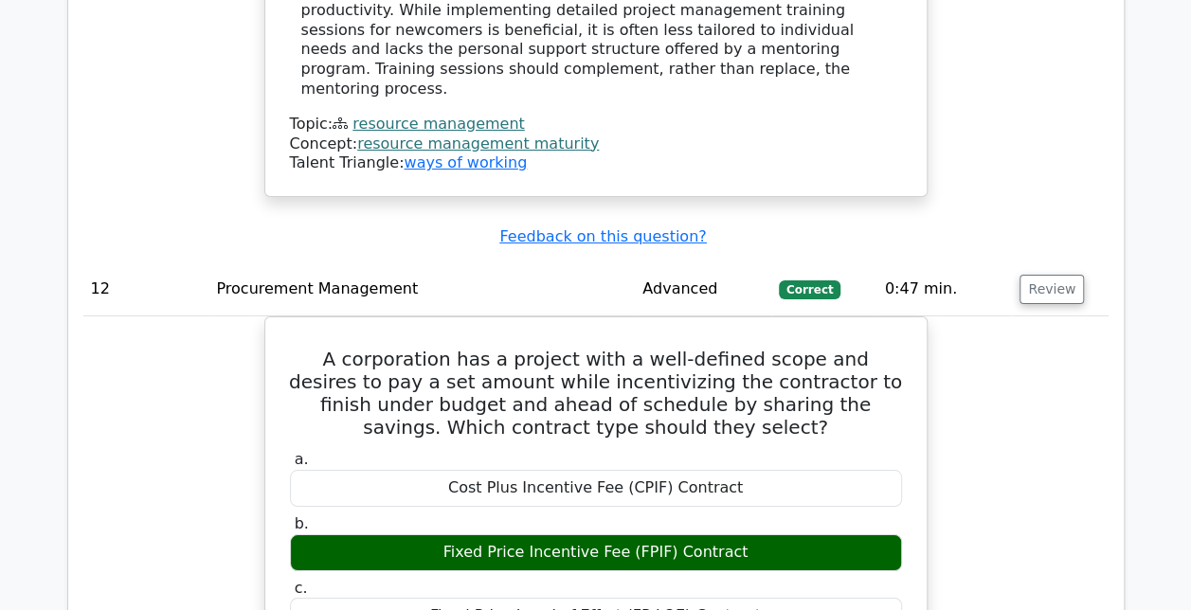
scroll to position [3328, 0]
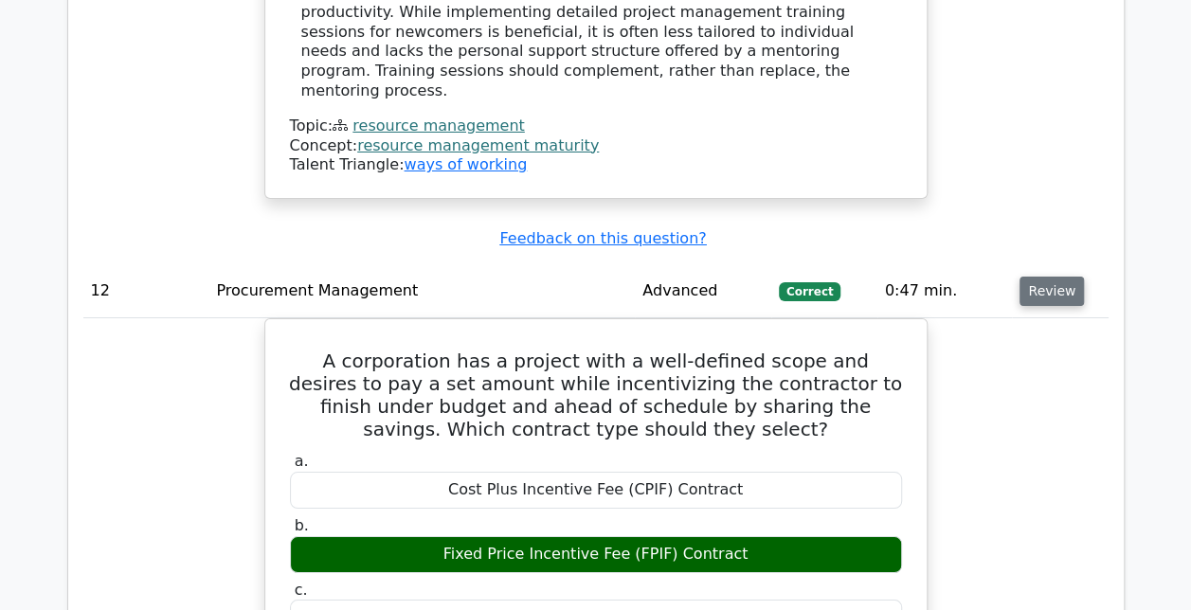
click at [1057, 277] on button "Review" at bounding box center [1051, 291] width 64 height 29
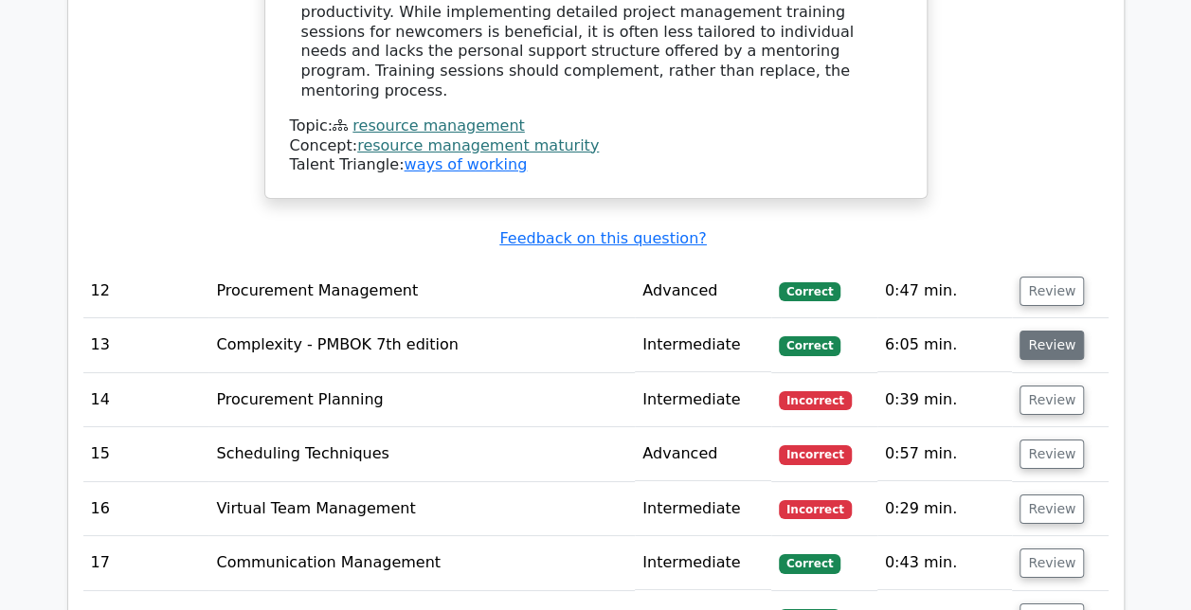
click at [1051, 331] on button "Review" at bounding box center [1051, 345] width 64 height 29
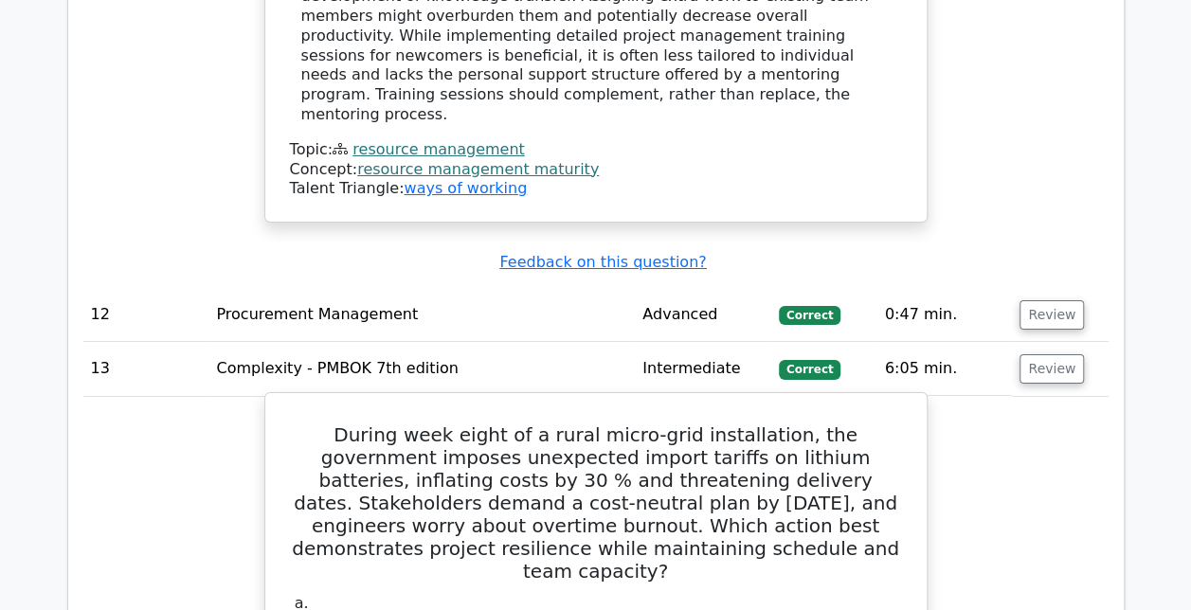
scroll to position [3303, 0]
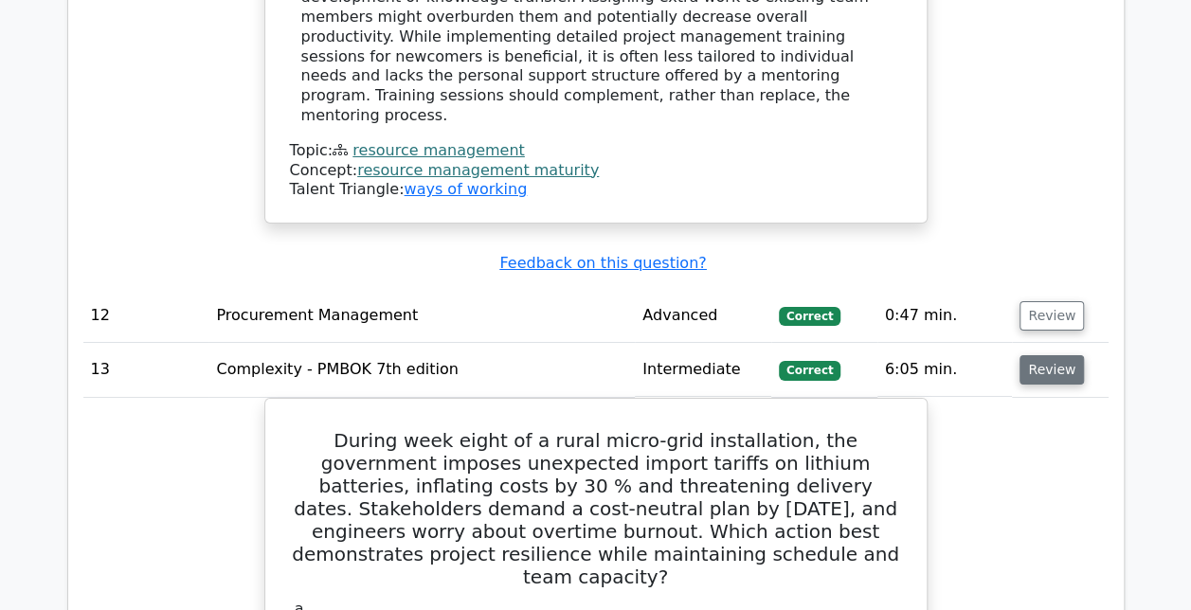
click at [1048, 355] on button "Review" at bounding box center [1051, 369] width 64 height 29
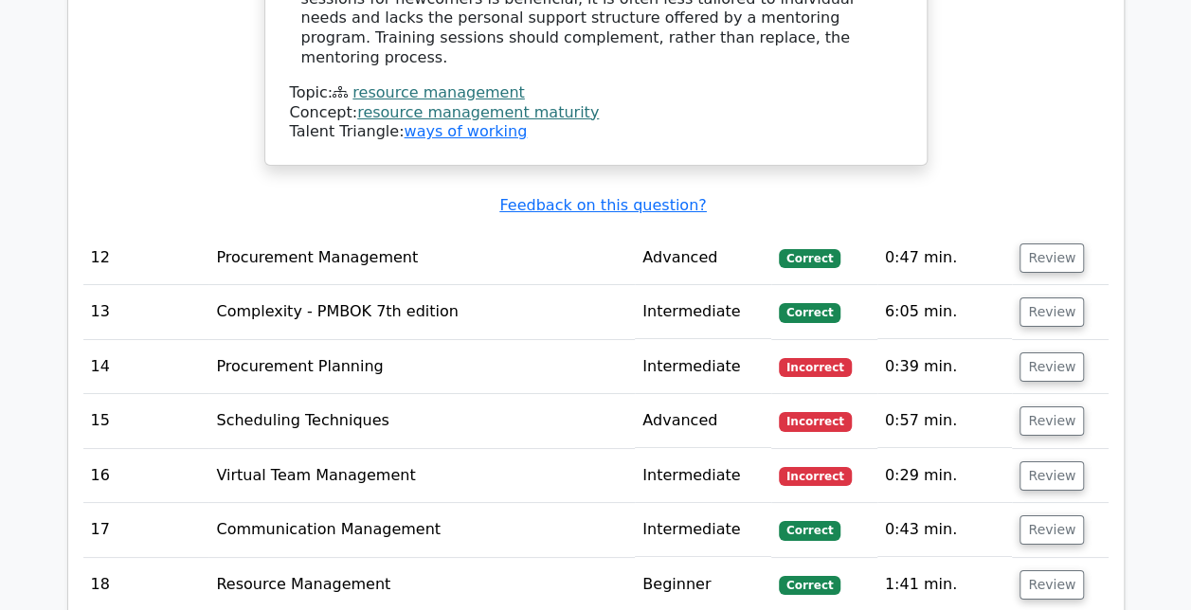
scroll to position [3369, 0]
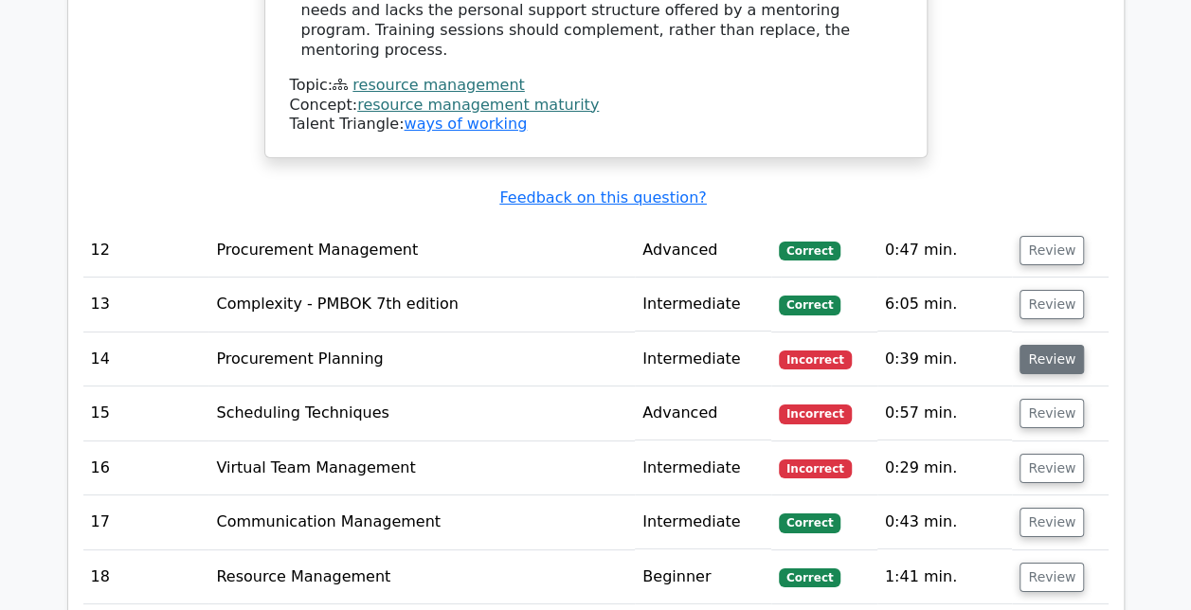
click at [1055, 345] on button "Review" at bounding box center [1051, 359] width 64 height 29
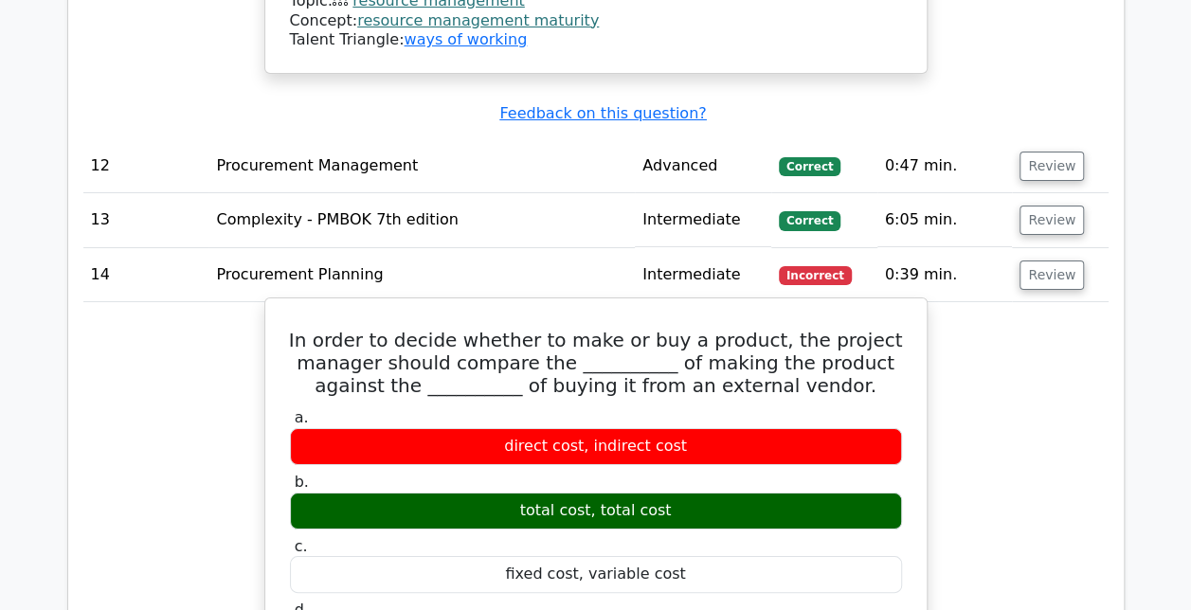
scroll to position [3377, 0]
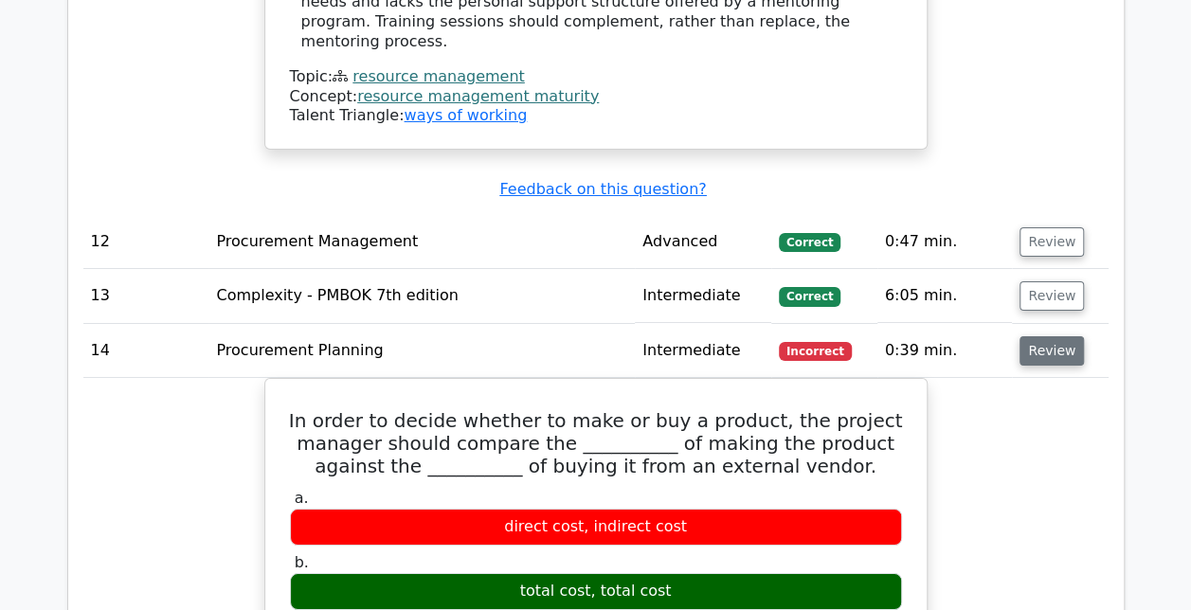
click at [1055, 336] on button "Review" at bounding box center [1051, 350] width 64 height 29
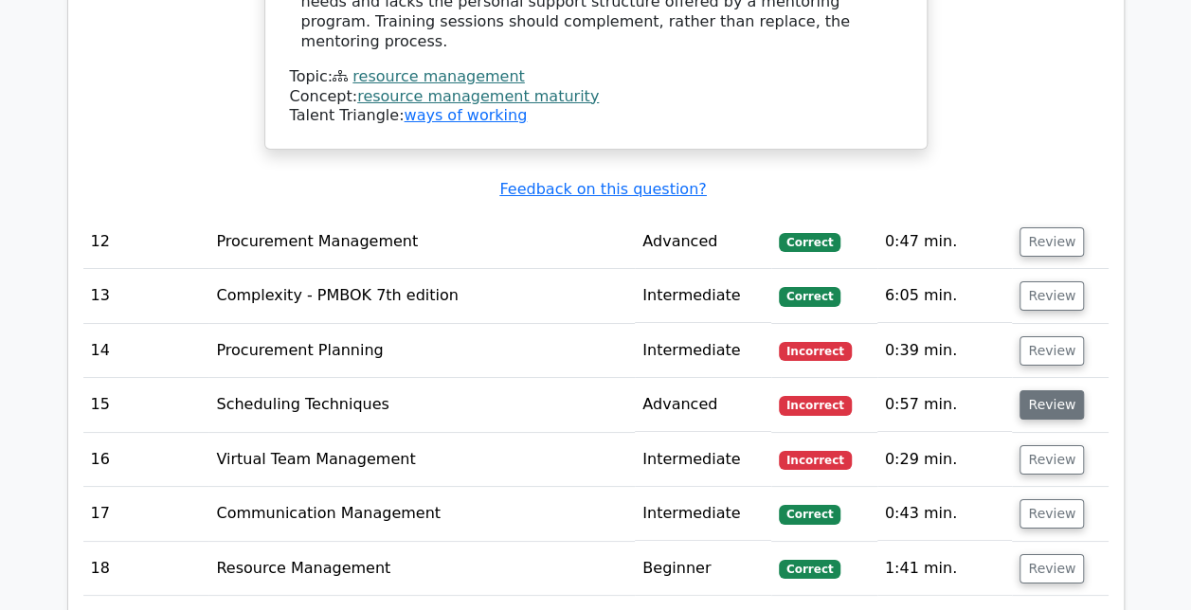
click at [1061, 390] on button "Review" at bounding box center [1051, 404] width 64 height 29
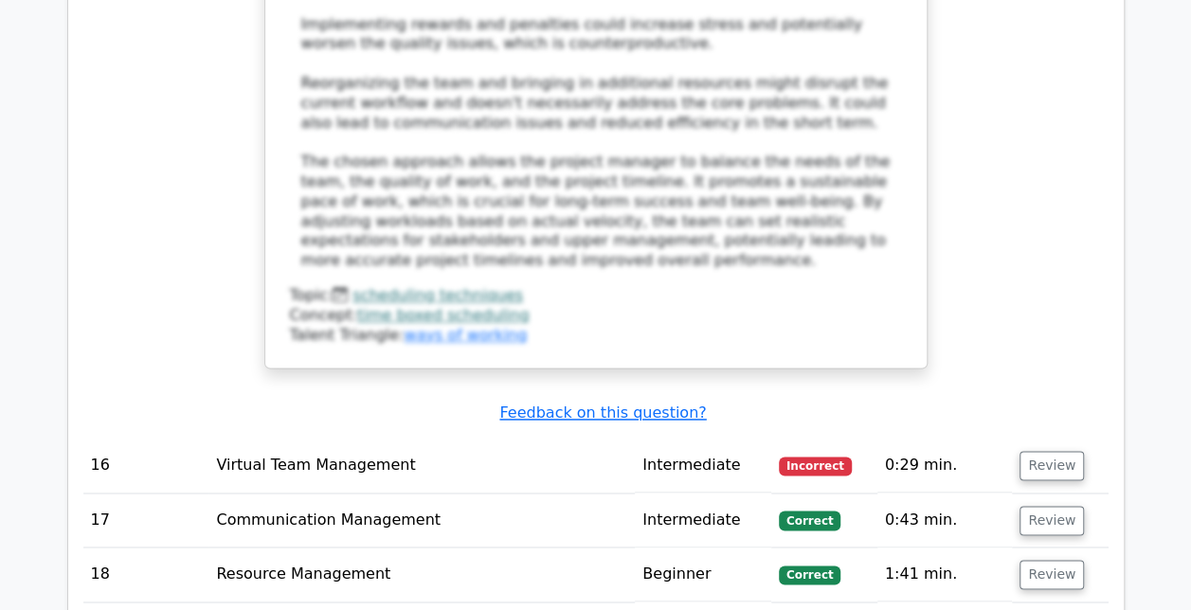
scroll to position [4773, 0]
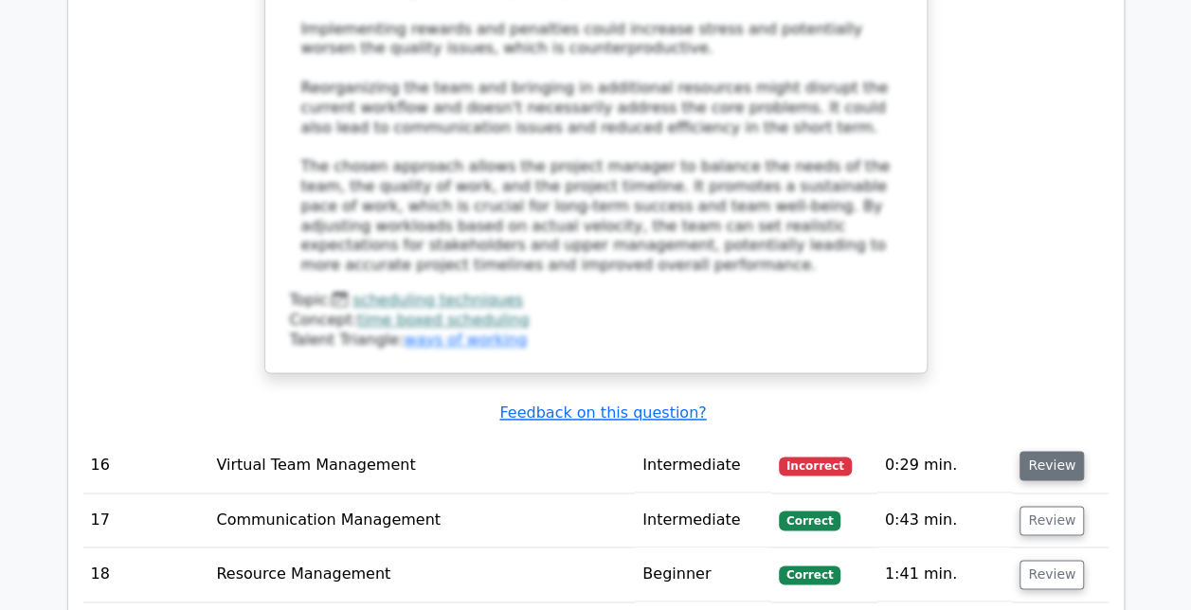
click at [1033, 451] on button "Review" at bounding box center [1051, 465] width 64 height 29
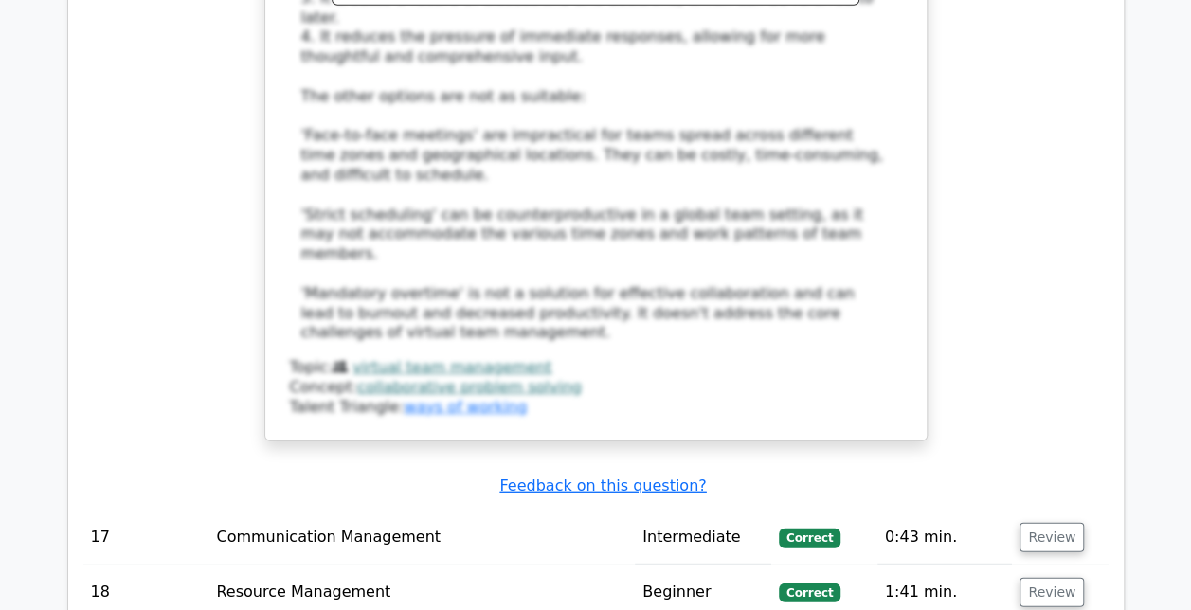
scroll to position [5885, 0]
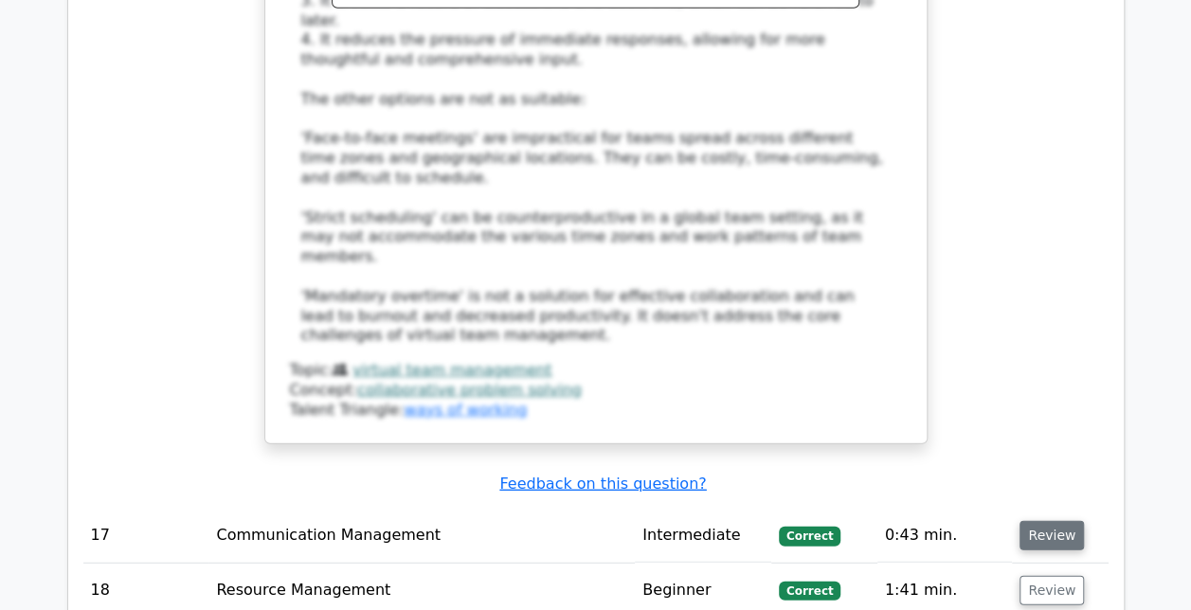
click at [1034, 521] on button "Review" at bounding box center [1051, 535] width 64 height 29
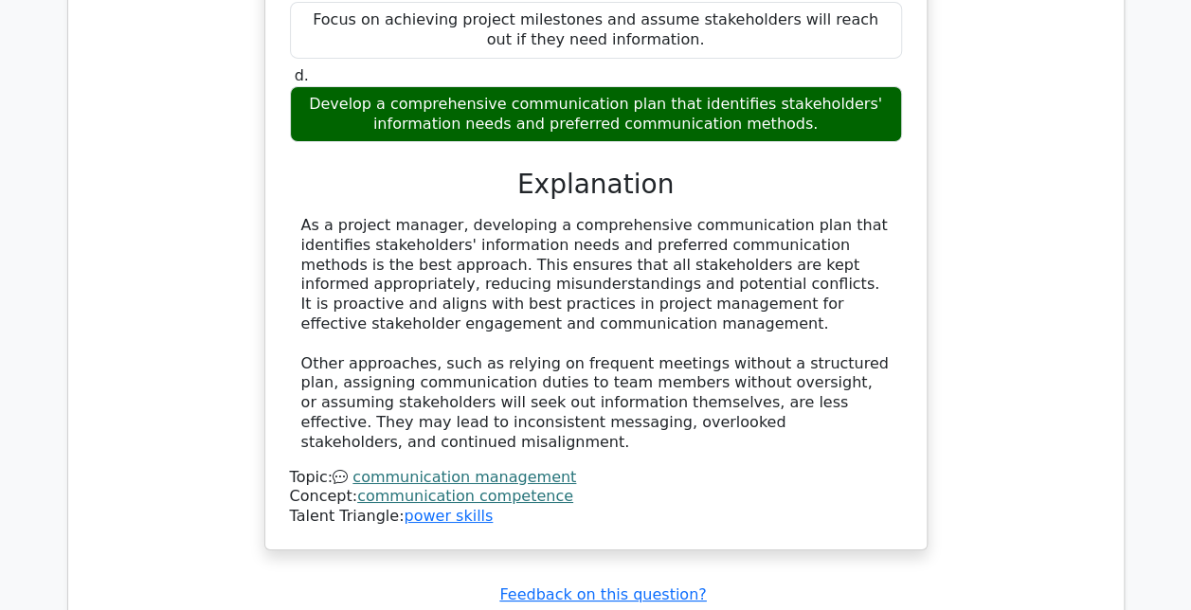
scroll to position [6787, 0]
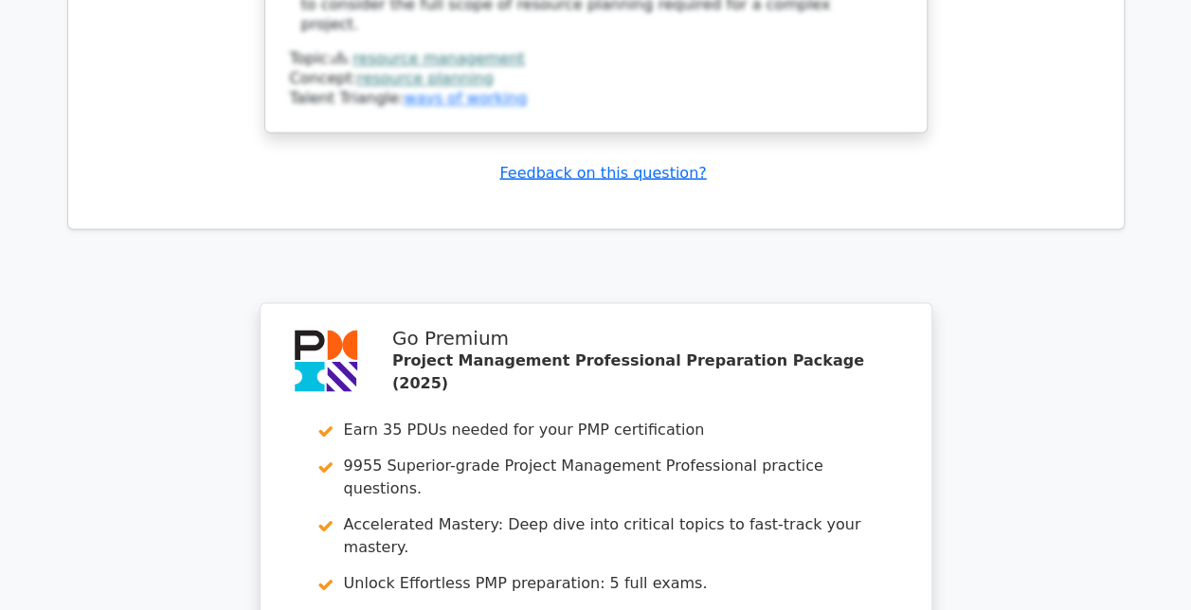
scroll to position [8902, 0]
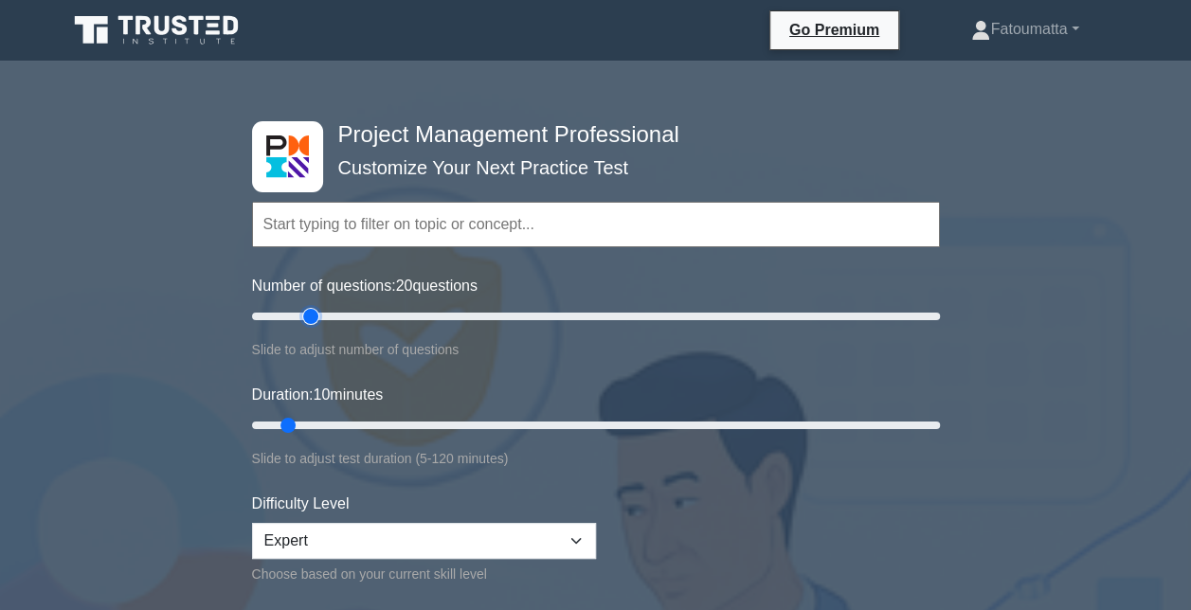
click at [314, 315] on input "Number of questions: 20 questions" at bounding box center [596, 316] width 688 height 23
type input "30"
click at [337, 318] on input "Number of questions: 20 questions" at bounding box center [596, 316] width 688 height 23
click at [329, 419] on input "Duration: 10 minutes" at bounding box center [596, 425] width 688 height 23
click at [360, 422] on input "Duration: 20 minutes" at bounding box center [596, 425] width 688 height 23
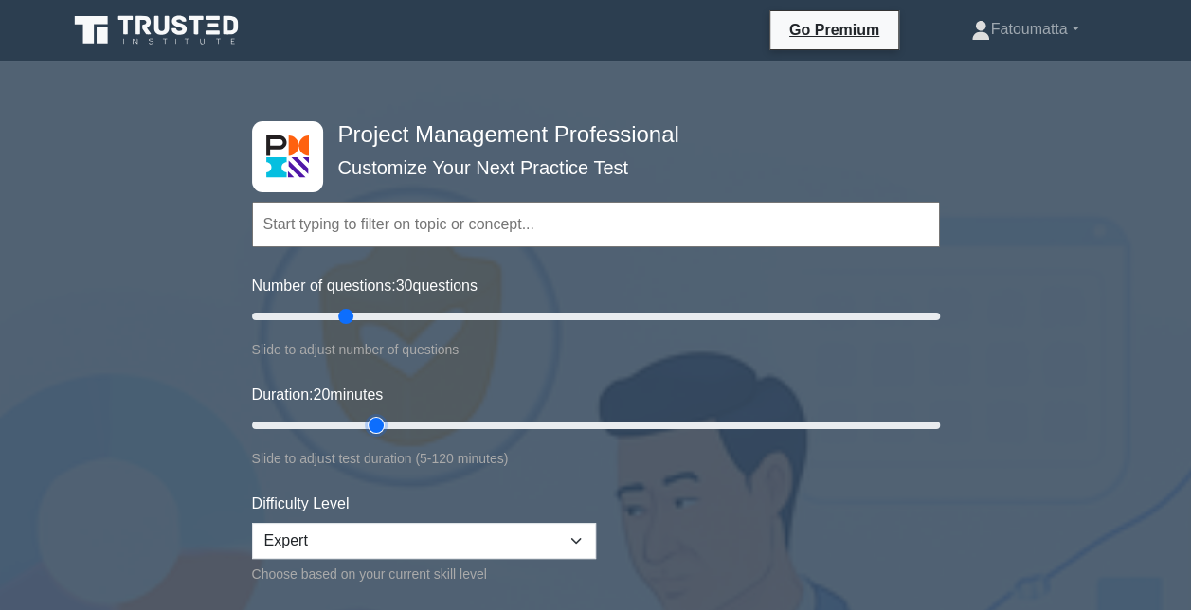
click at [382, 419] on input "Duration: 20 minutes" at bounding box center [596, 425] width 688 height 23
type input "30"
click at [391, 418] on input "Duration: 30 minutes" at bounding box center [596, 425] width 688 height 23
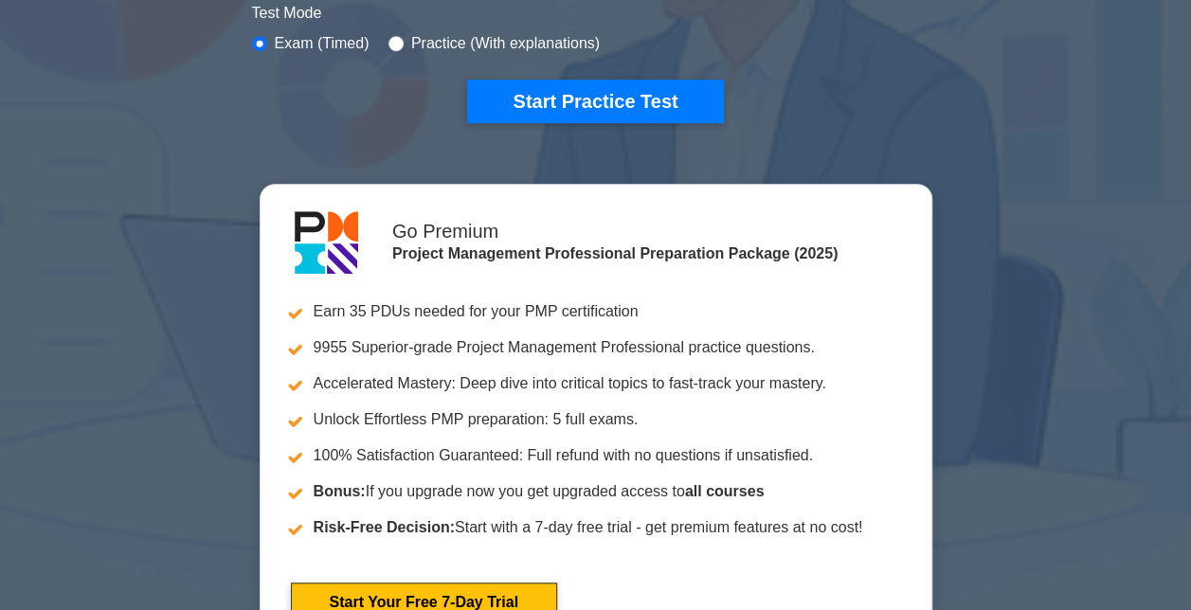
scroll to position [607, 0]
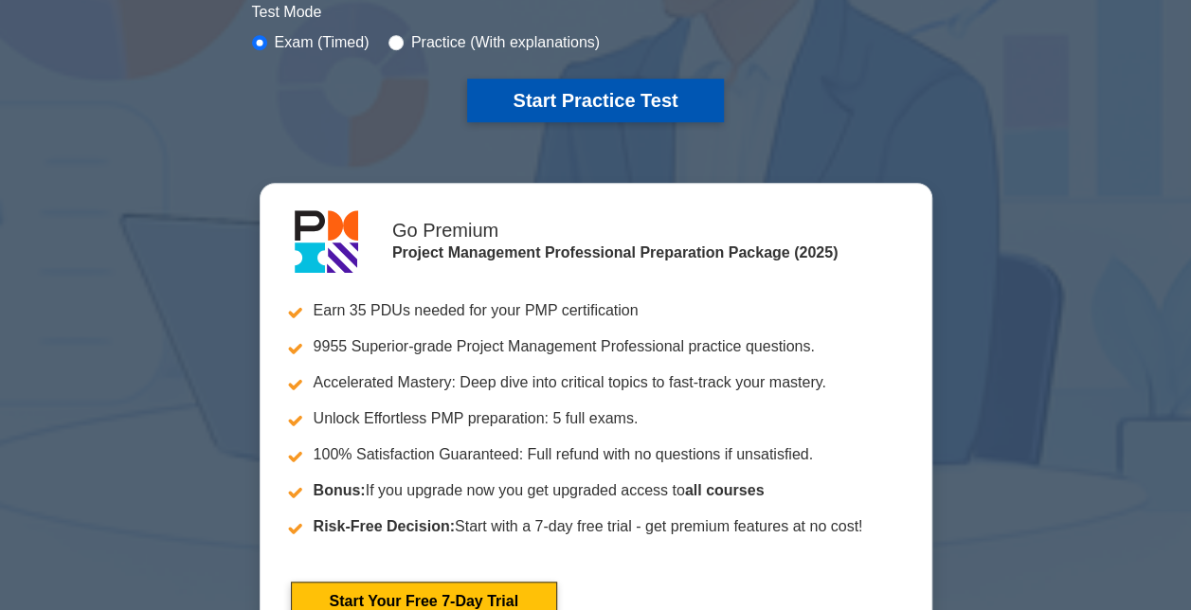
click at [657, 103] on button "Start Practice Test" at bounding box center [595, 101] width 256 height 44
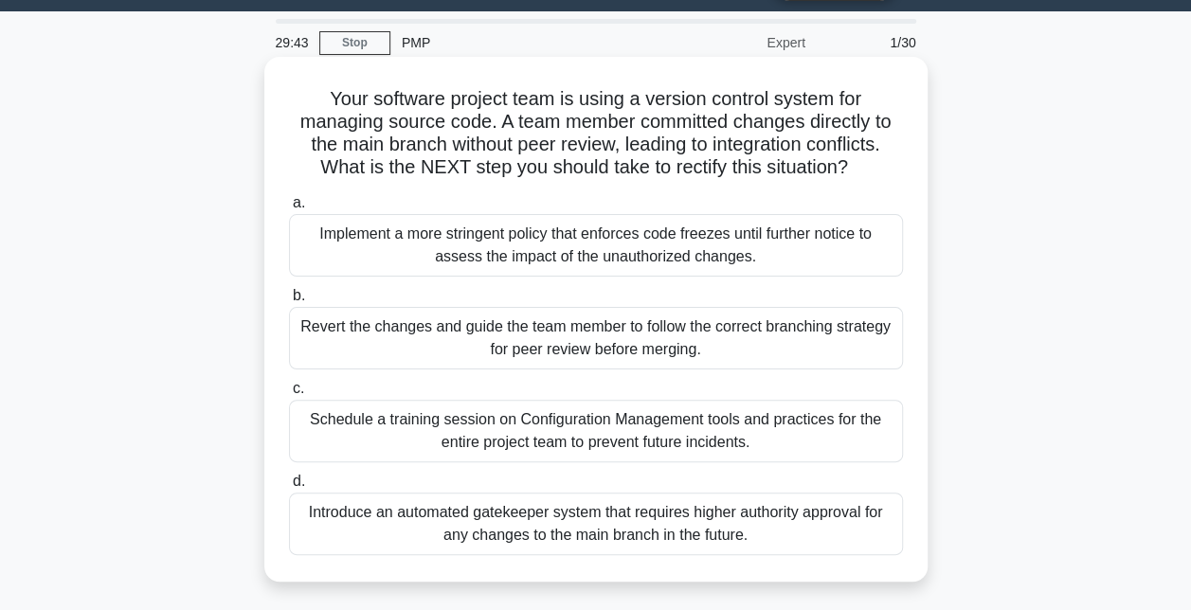
scroll to position [51, 0]
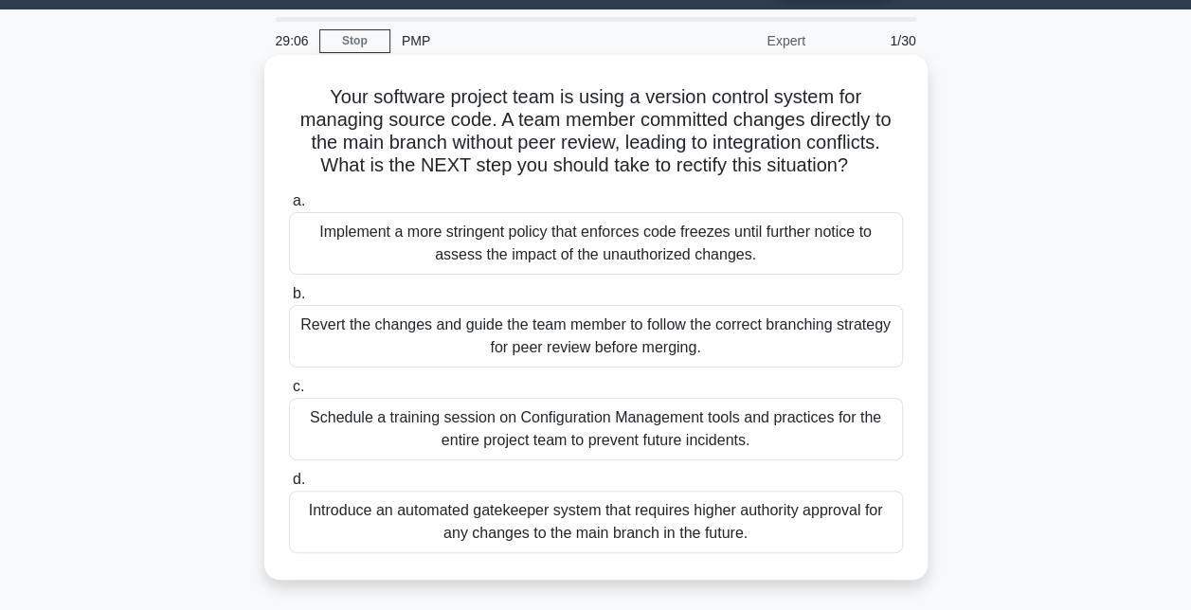
click at [568, 357] on div "Revert the changes and guide the team member to follow the correct branching st…" at bounding box center [596, 336] width 614 height 63
click at [289, 300] on input "b. Revert the changes and guide the team member to follow the correct branching…" at bounding box center [289, 294] width 0 height 12
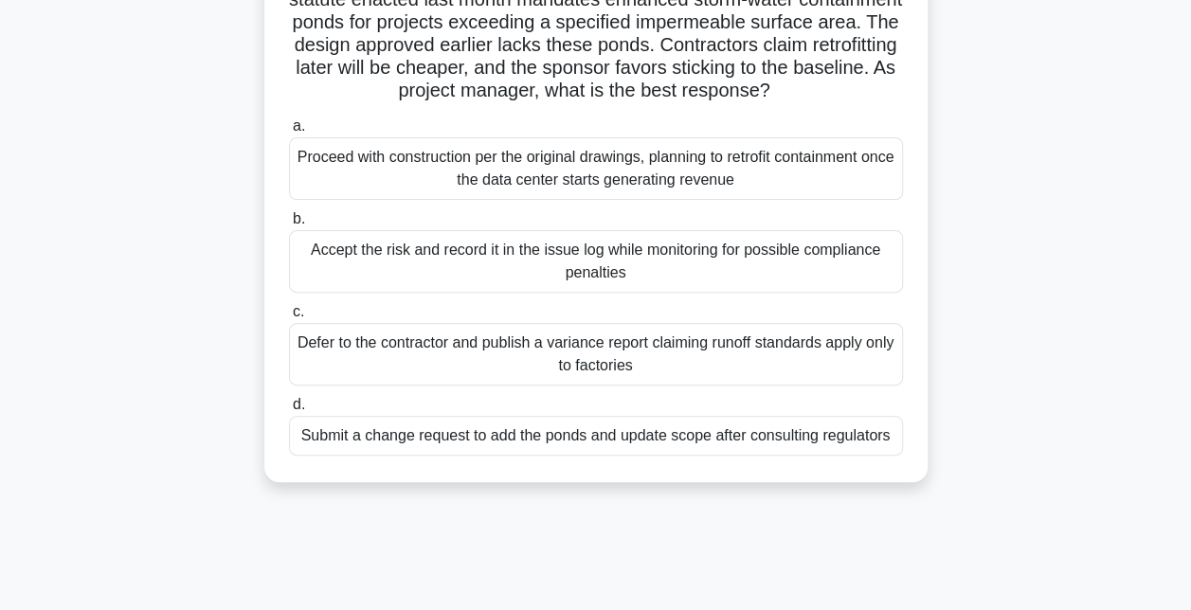
scroll to position [175, 0]
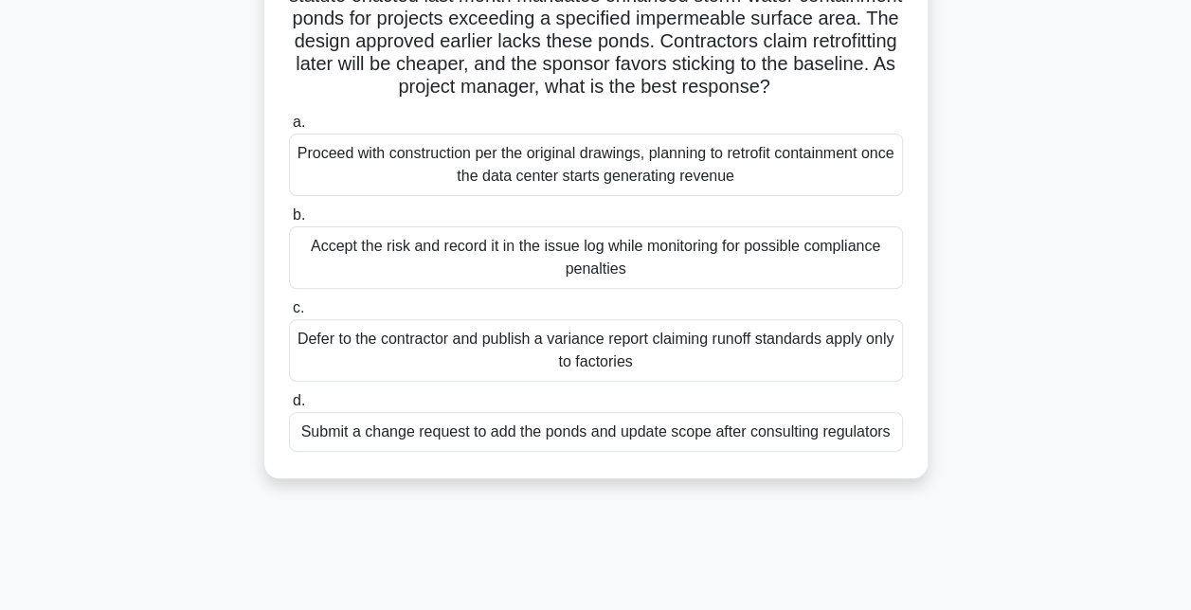
click at [646, 452] on div "Submit a change request to add the ponds and update scope after consulting regu…" at bounding box center [596, 432] width 614 height 40
click at [289, 407] on input "d. Submit a change request to add the ponds and update scope after consulting r…" at bounding box center [289, 401] width 0 height 12
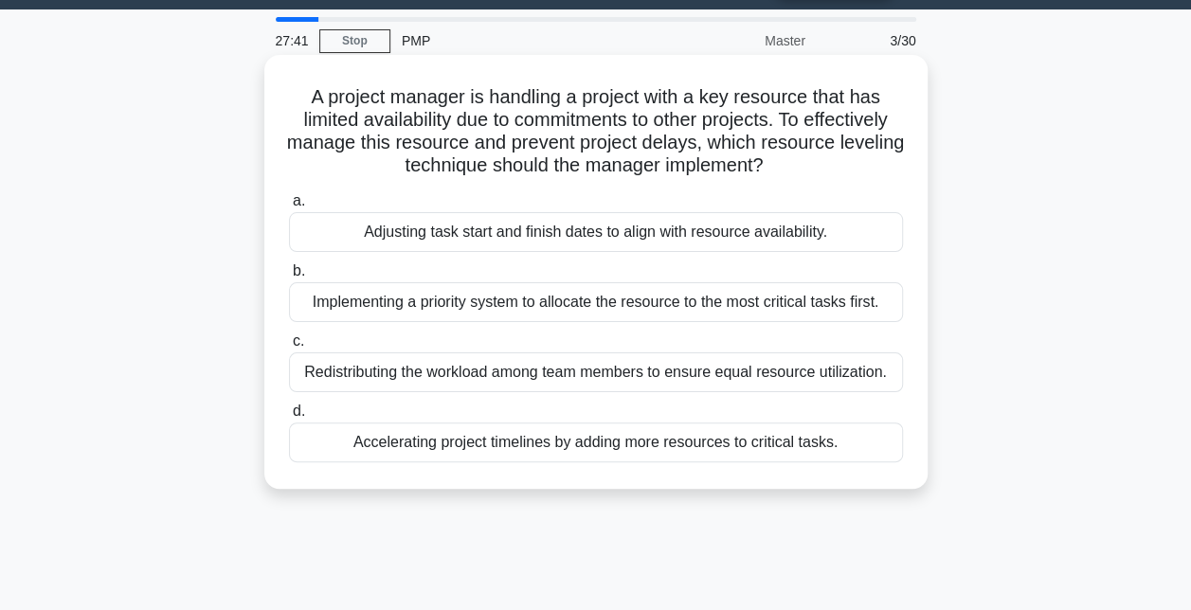
scroll to position [53, 0]
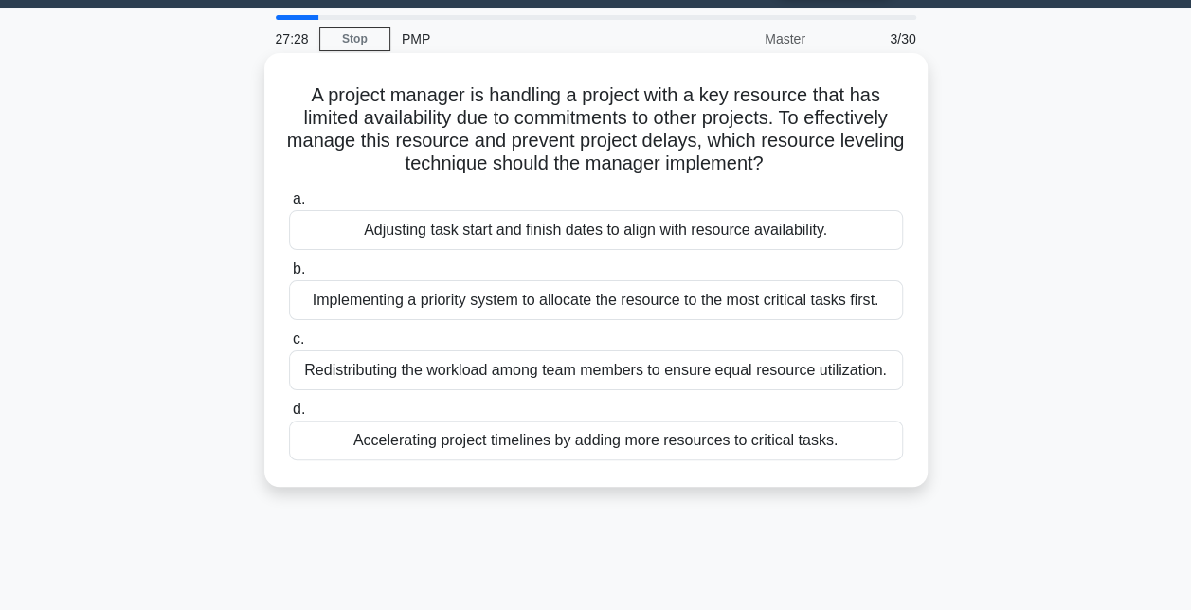
click at [523, 304] on div "Implementing a priority system to allocate the resource to the most critical ta…" at bounding box center [596, 300] width 614 height 40
click at [289, 276] on input "b. Implementing a priority system to allocate the resource to the most critical…" at bounding box center [289, 269] width 0 height 12
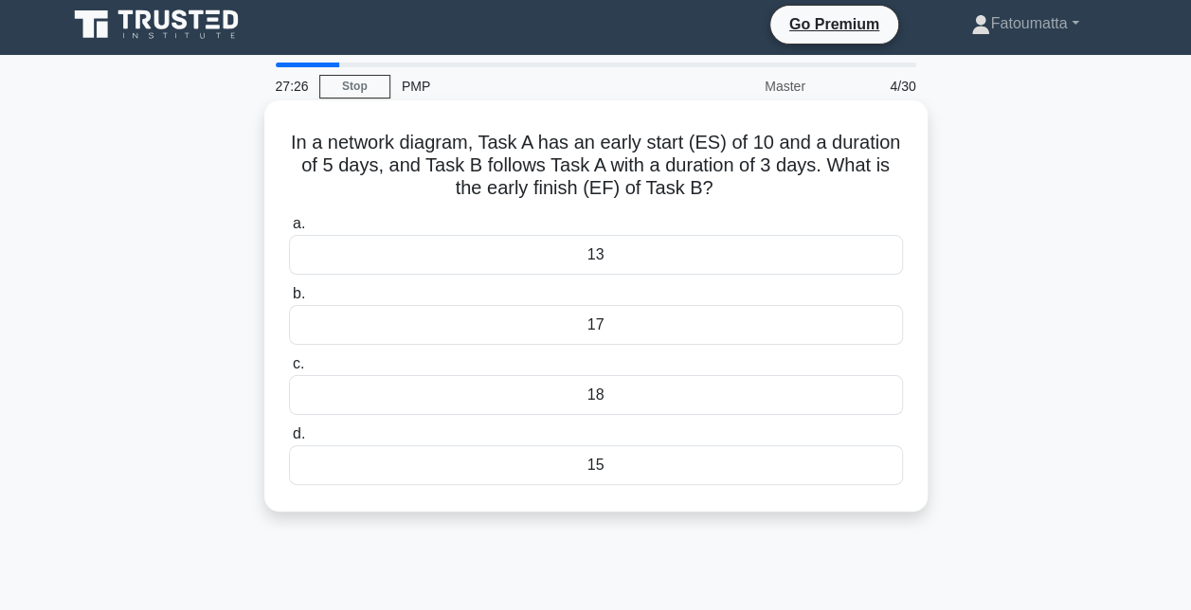
scroll to position [0, 0]
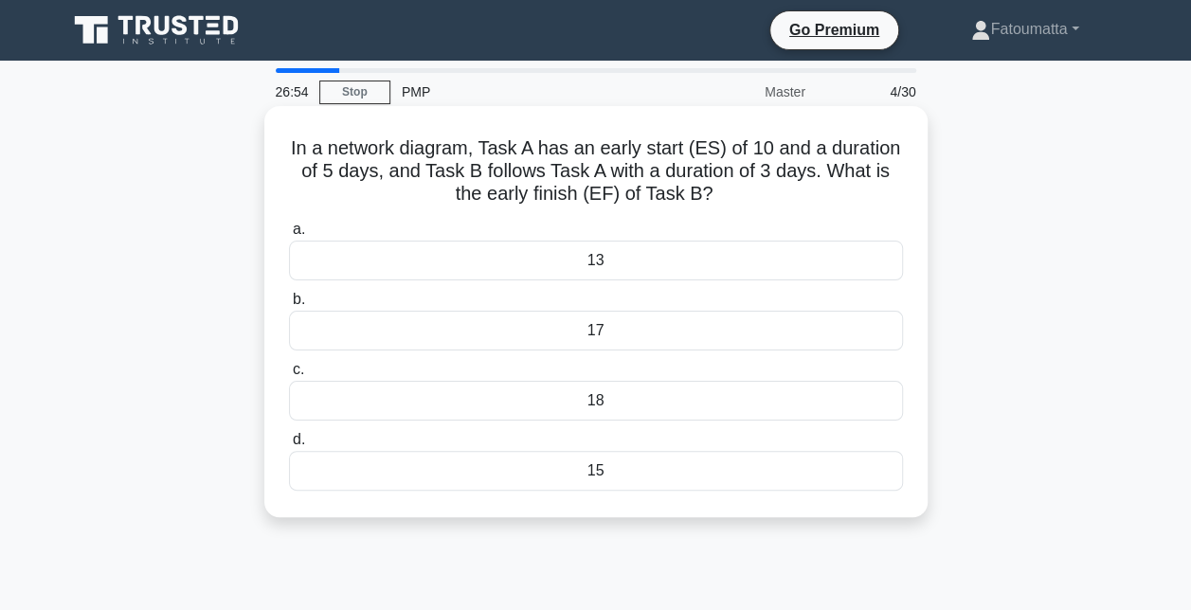
click at [605, 392] on div "18" at bounding box center [596, 401] width 614 height 40
click at [289, 376] on input "c. 18" at bounding box center [289, 370] width 0 height 12
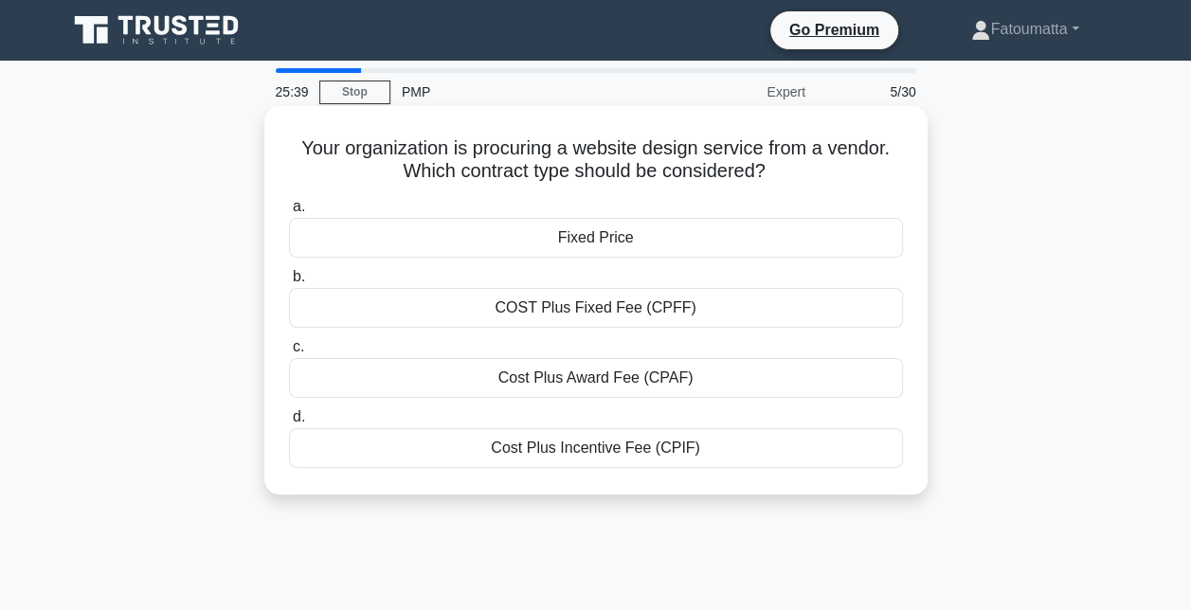
click at [608, 314] on div "COST Plus Fixed Fee (CPFF)" at bounding box center [596, 308] width 614 height 40
click at [289, 283] on input "b. COST Plus Fixed Fee (CPFF)" at bounding box center [289, 277] width 0 height 12
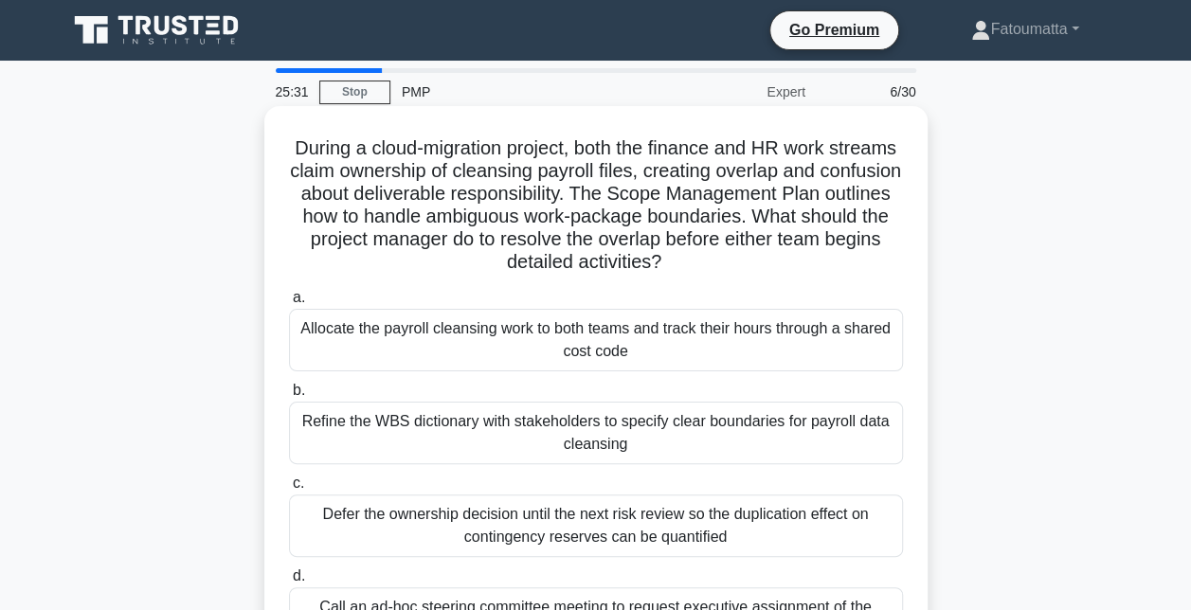
click at [382, 178] on h5 "During a cloud-migration project, both the finance and HR work streams claim ow…" at bounding box center [596, 205] width 618 height 138
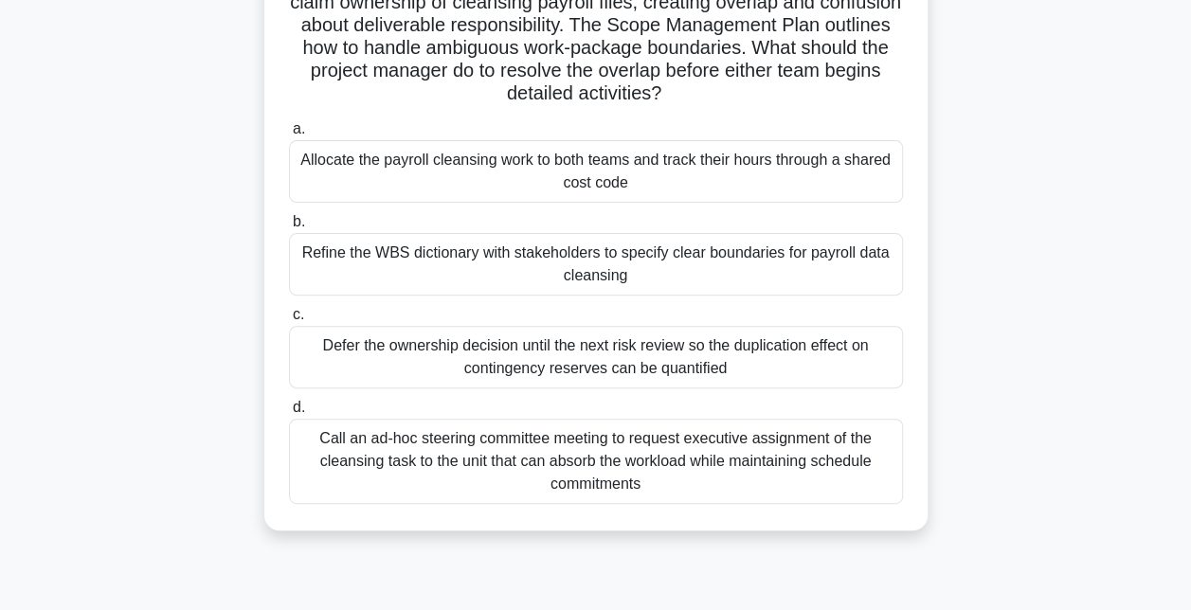
scroll to position [171, 0]
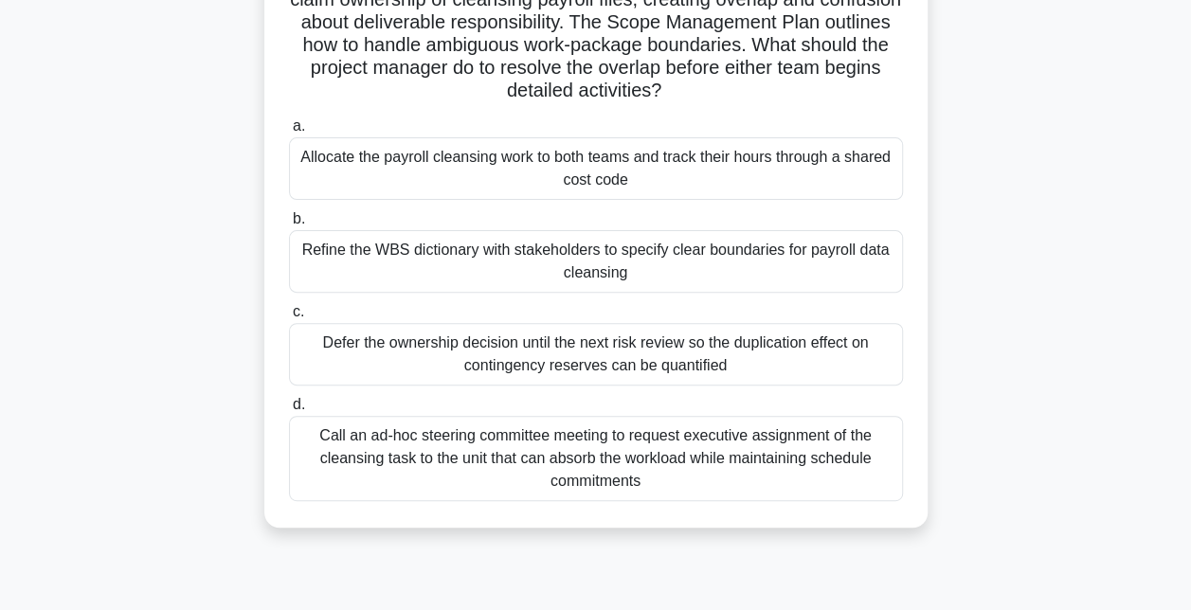
click at [542, 274] on div "Refine the WBS dictionary with stakeholders to specify clear boundaries for pay…" at bounding box center [596, 261] width 614 height 63
click at [289, 225] on input "b. Refine the WBS dictionary with stakeholders to specify clear boundaries for …" at bounding box center [289, 219] width 0 height 12
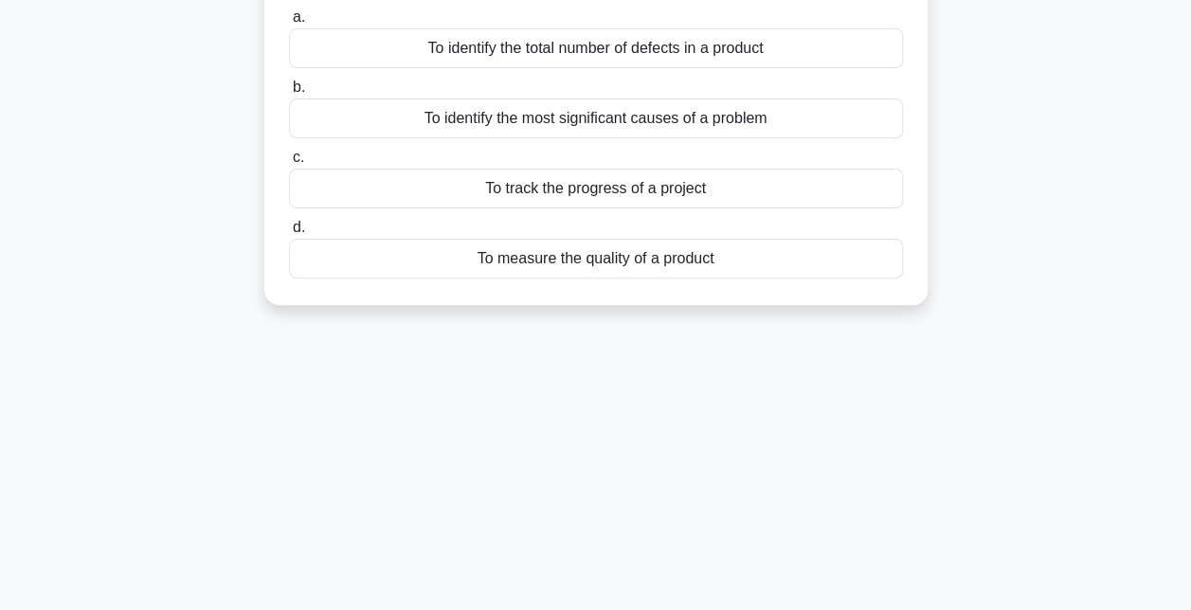
scroll to position [0, 0]
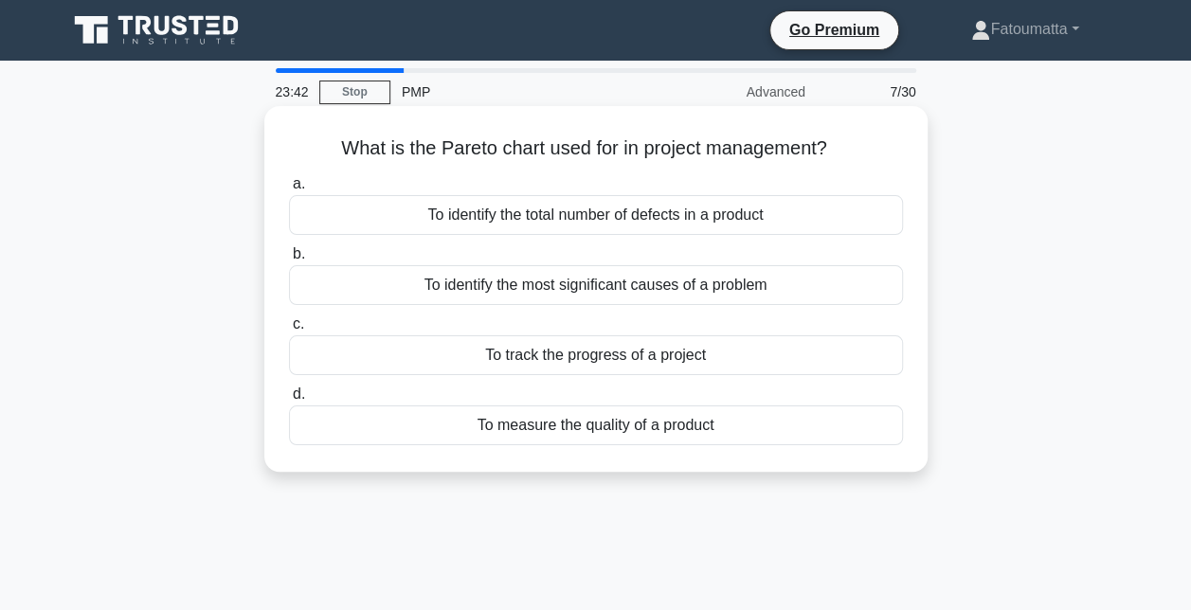
click at [600, 218] on div "To identify the total number of defects in a product" at bounding box center [596, 215] width 614 height 40
click at [289, 190] on input "a. To identify the total number of defects in a product" at bounding box center [289, 184] width 0 height 12
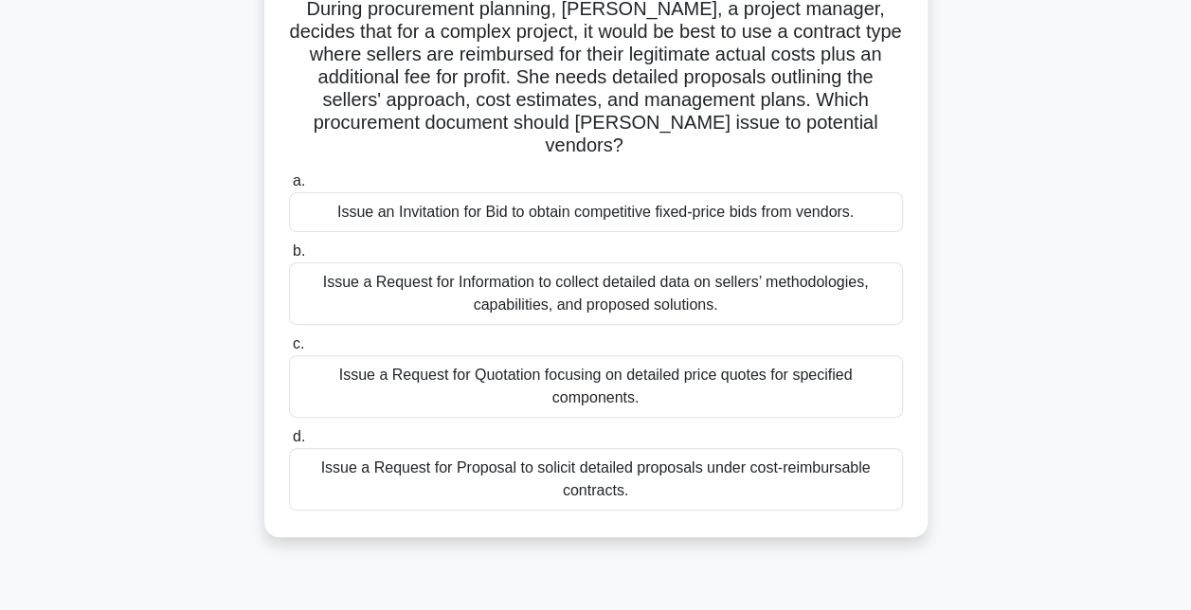
scroll to position [108, 0]
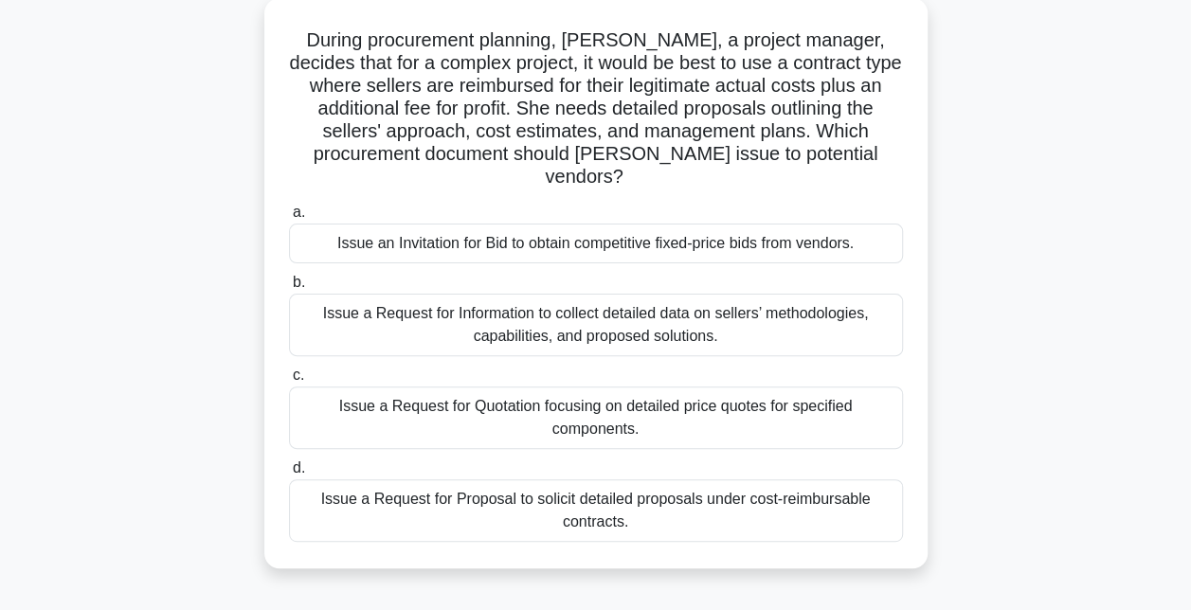
click at [648, 490] on div "Issue a Request for Proposal to solicit detailed proposals under cost-reimbursa…" at bounding box center [596, 510] width 614 height 63
click at [289, 474] on input "d. Issue a Request for Proposal to solicit detailed proposals under cost-reimbu…" at bounding box center [289, 468] width 0 height 12
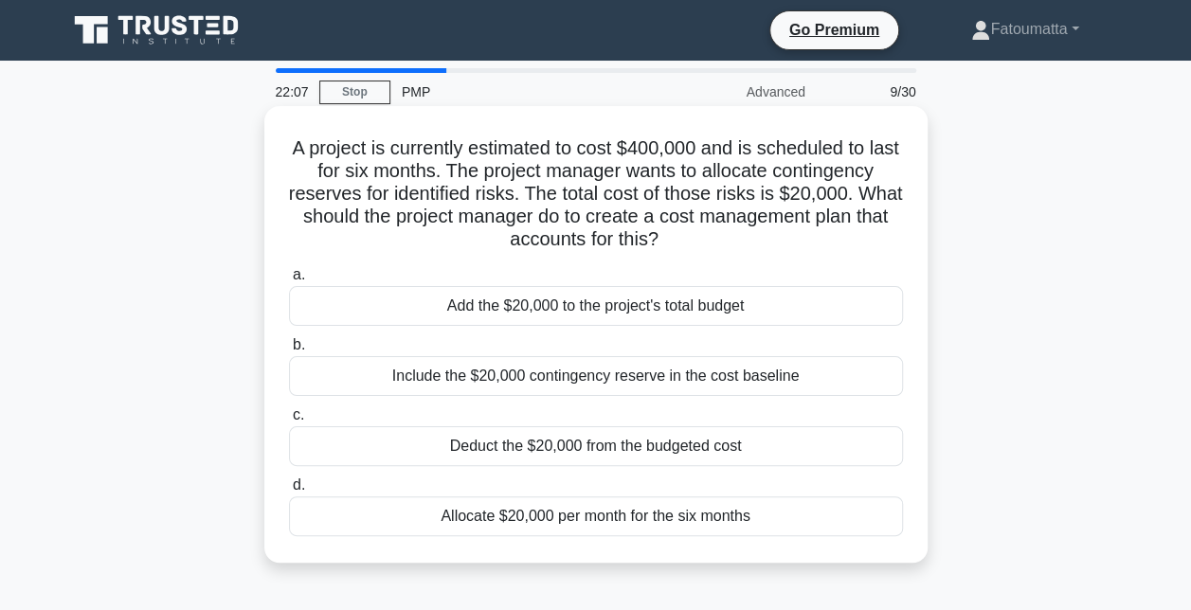
scroll to position [0, 0]
click at [613, 378] on div "Include the $20,000 contingency reserve in the cost baseline" at bounding box center [596, 376] width 614 height 40
click at [289, 351] on input "b. Include the $20,000 contingency reserve in the cost baseline" at bounding box center [289, 345] width 0 height 12
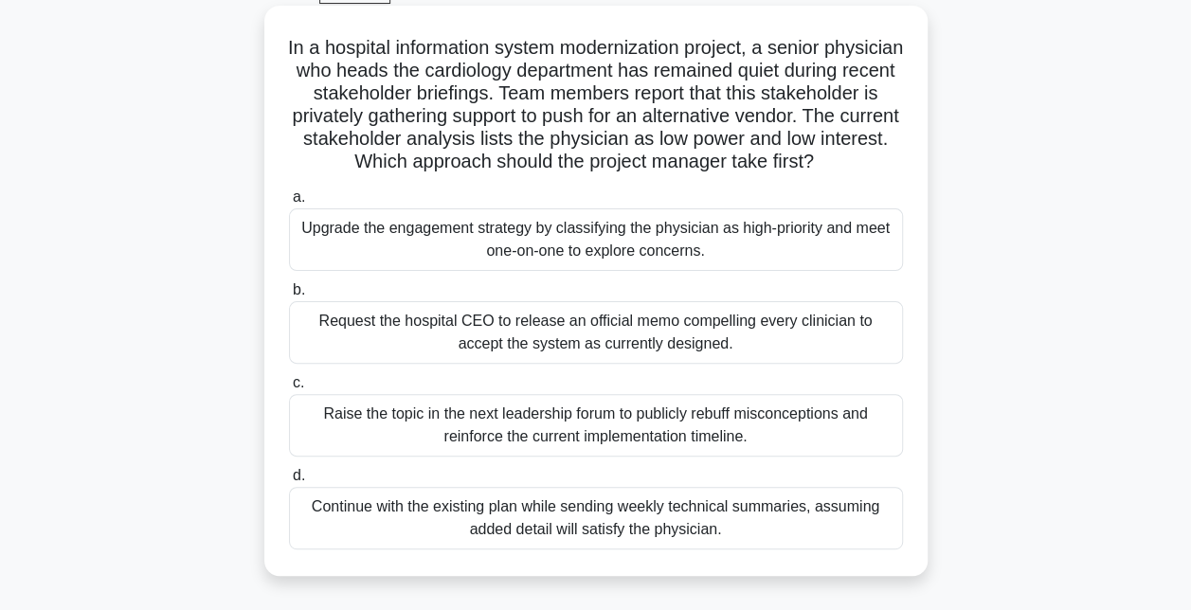
scroll to position [101, 0]
click at [689, 260] on div "Upgrade the engagement strategy by classifying the physician as high-priority a…" at bounding box center [596, 238] width 614 height 63
click at [289, 203] on input "a. Upgrade the engagement strategy by classifying the physician as high-priorit…" at bounding box center [289, 196] width 0 height 12
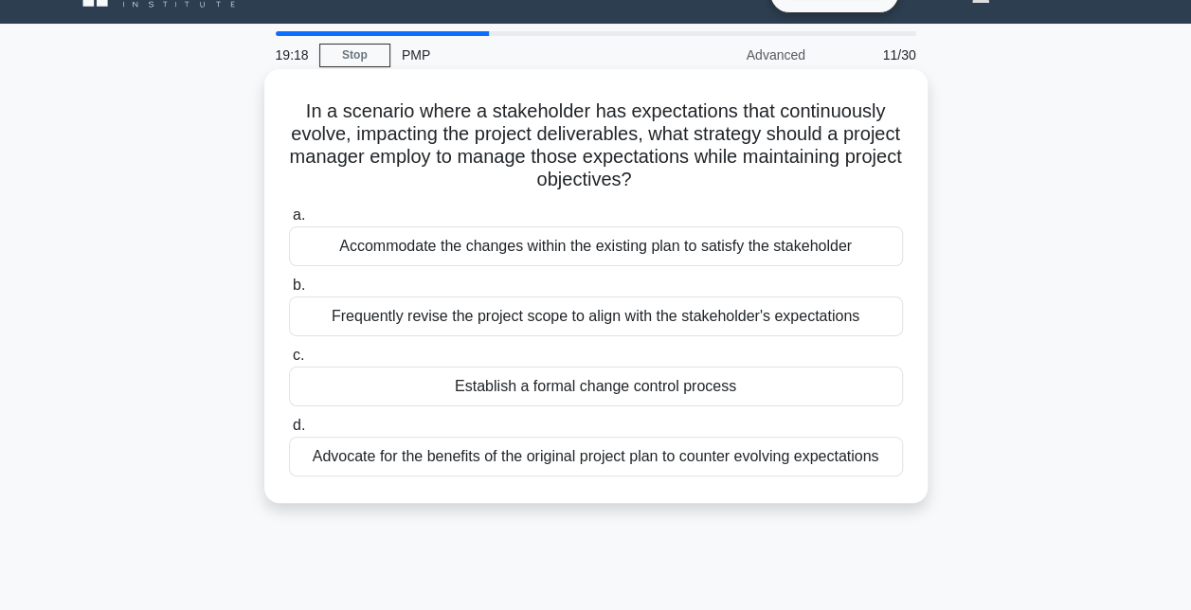
scroll to position [38, 0]
click at [618, 392] on div "Establish a formal change control process" at bounding box center [596, 386] width 614 height 40
click at [289, 361] on input "c. Establish a formal change control process" at bounding box center [289, 355] width 0 height 12
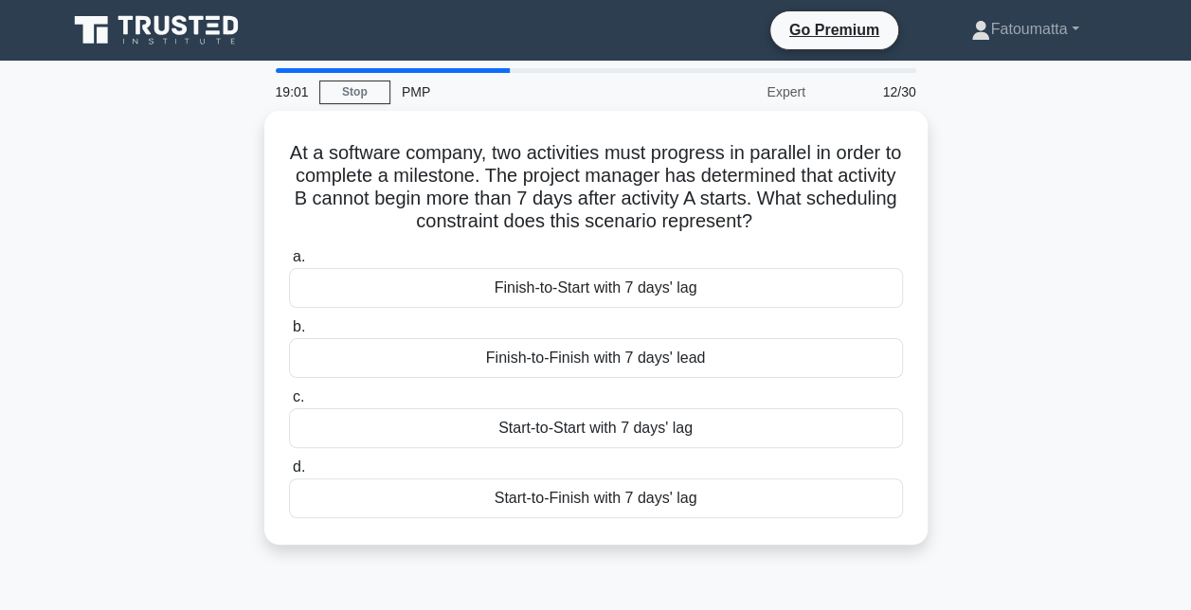
scroll to position [0, 0]
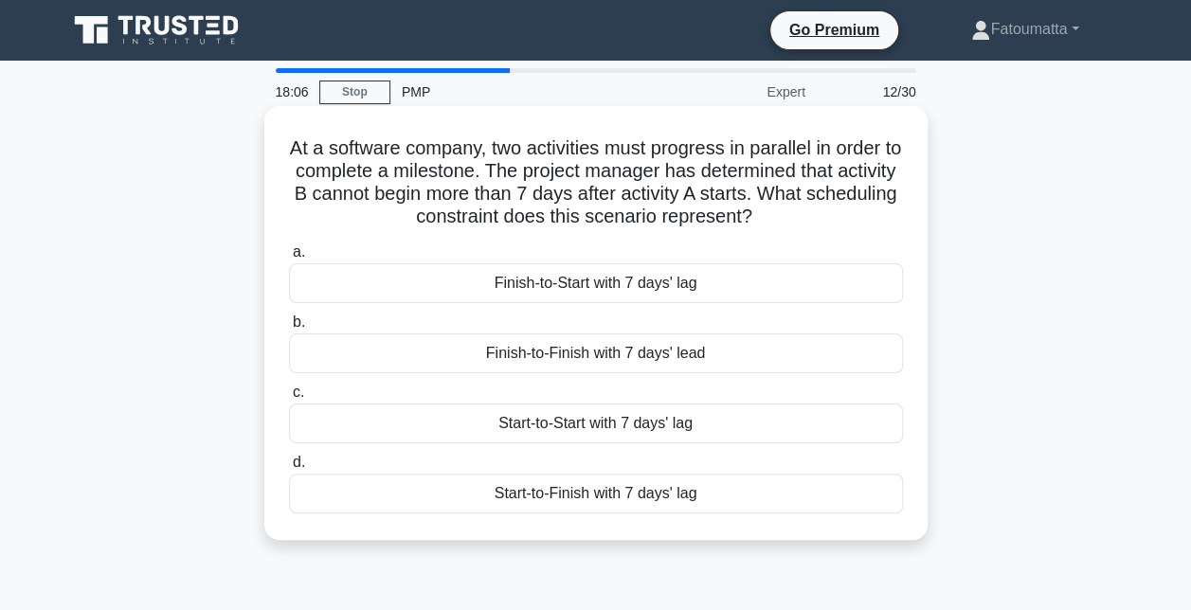
click at [618, 281] on div "Finish-to-Start with 7 days' lag" at bounding box center [596, 283] width 614 height 40
click at [289, 259] on input "a. Finish-to-Start with 7 days' lag" at bounding box center [289, 252] width 0 height 12
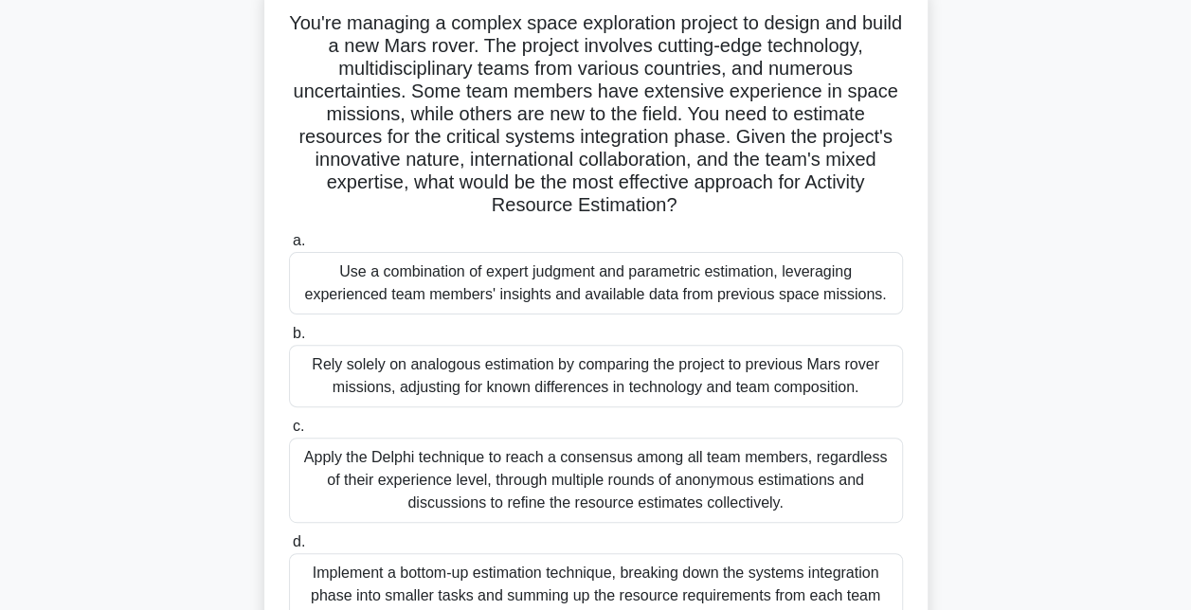
scroll to position [126, 0]
click at [639, 290] on div "Use a combination of expert judgment and parametric estimation, leveraging expe…" at bounding box center [596, 282] width 614 height 63
click at [289, 246] on input "a. Use a combination of expert judgment and parametric estimation, leveraging e…" at bounding box center [289, 240] width 0 height 12
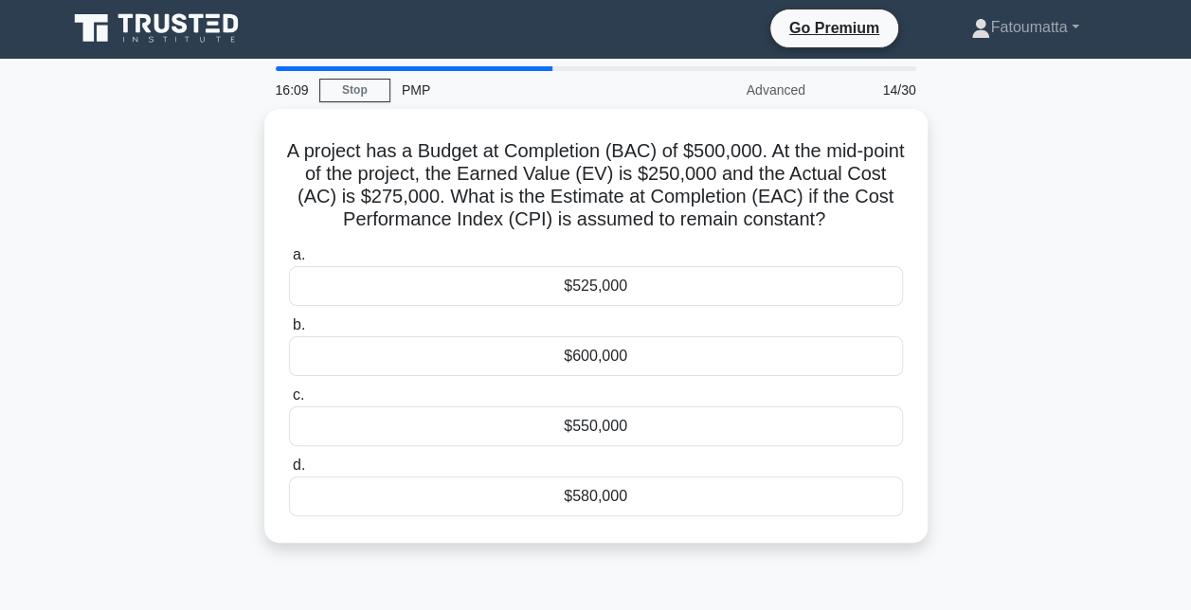
scroll to position [0, 0]
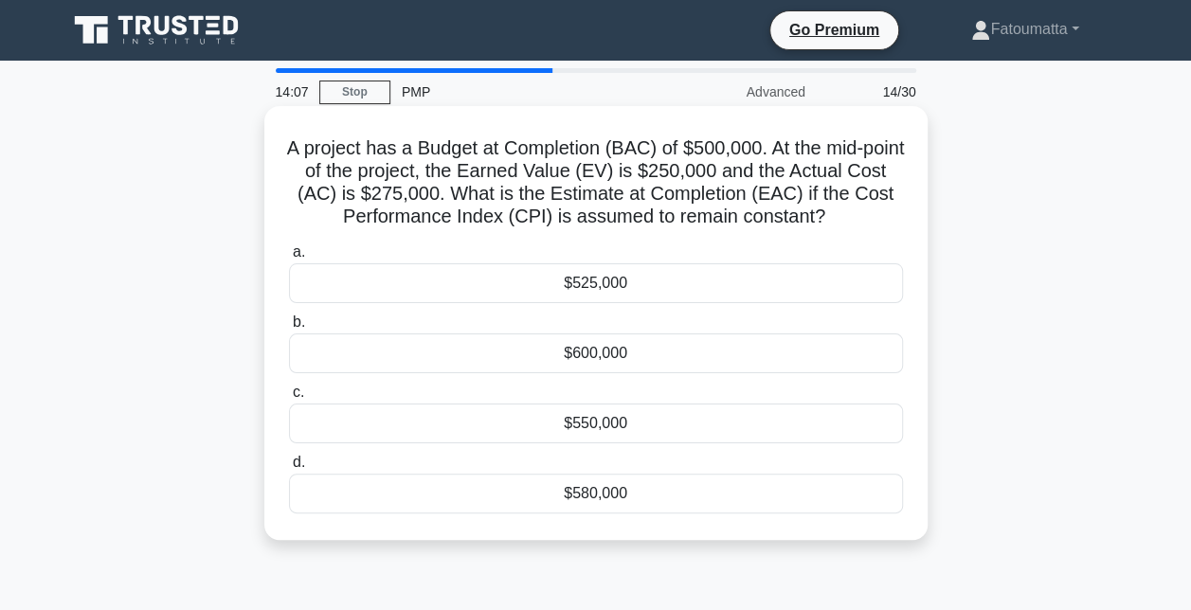
click at [688, 285] on div "$525,000" at bounding box center [596, 283] width 614 height 40
click at [289, 259] on input "a. $525,000" at bounding box center [289, 252] width 0 height 12
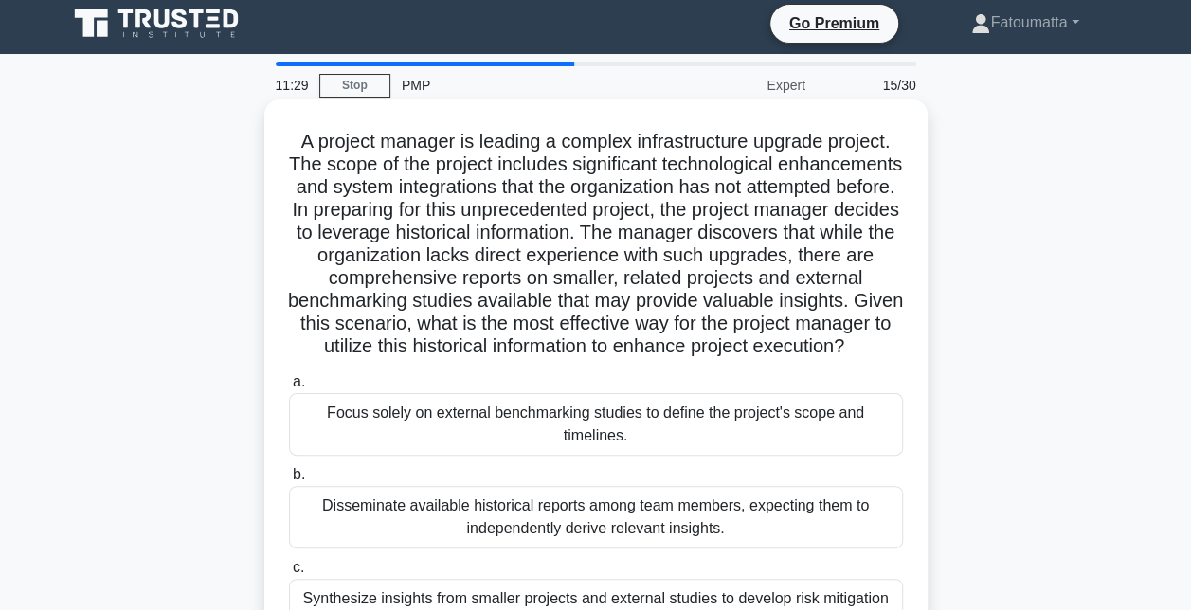
scroll to position [9, 0]
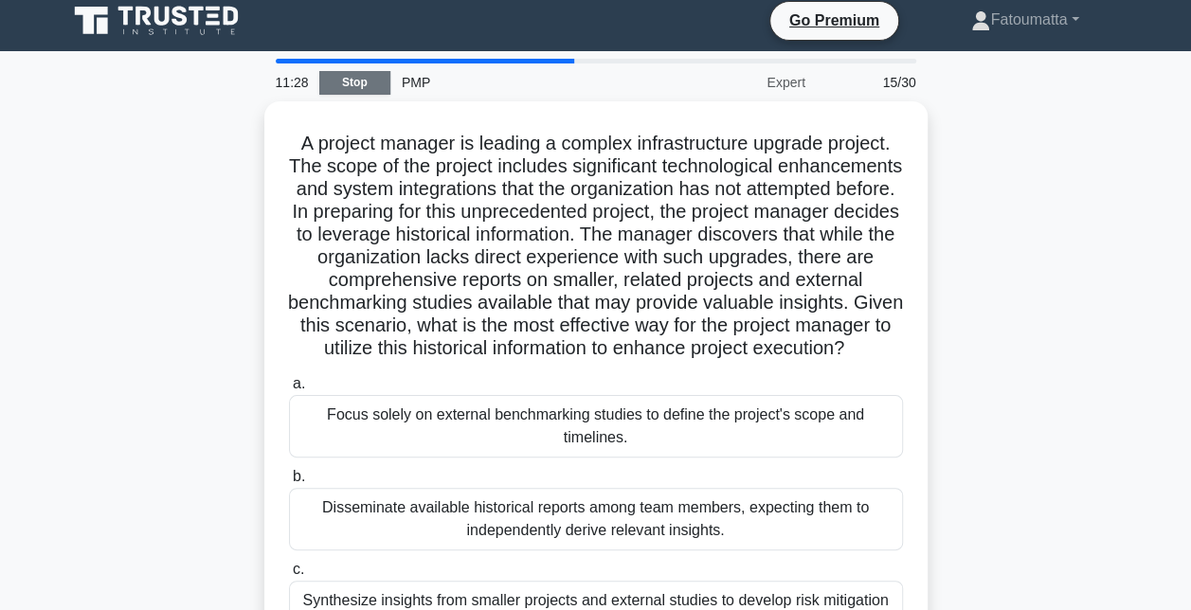
click at [354, 84] on link "Stop" at bounding box center [354, 83] width 71 height 24
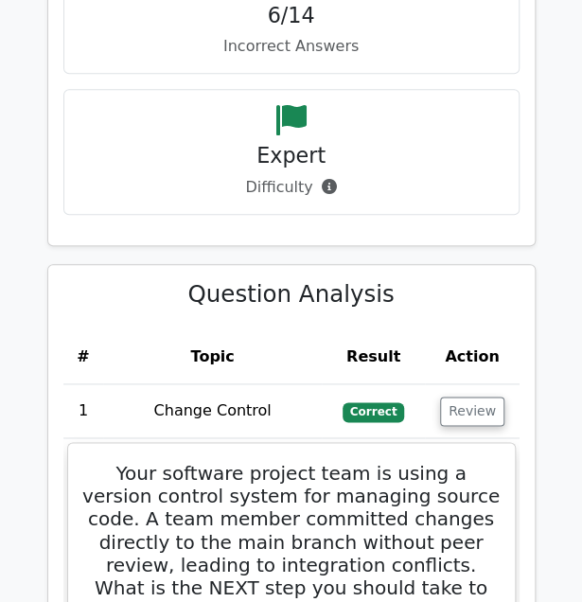
scroll to position [2086, 0]
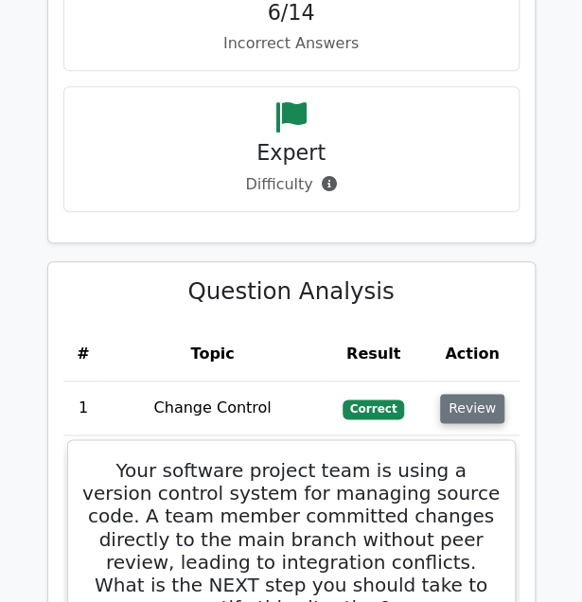
click at [468, 394] on button "Review" at bounding box center [472, 408] width 64 height 29
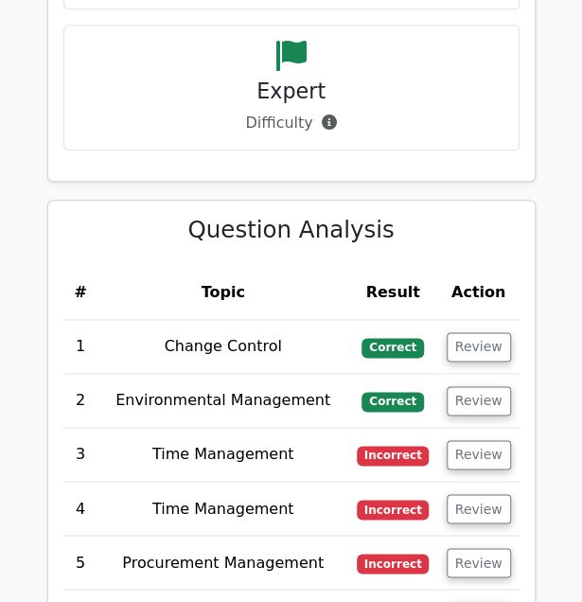
scroll to position [2151, 0]
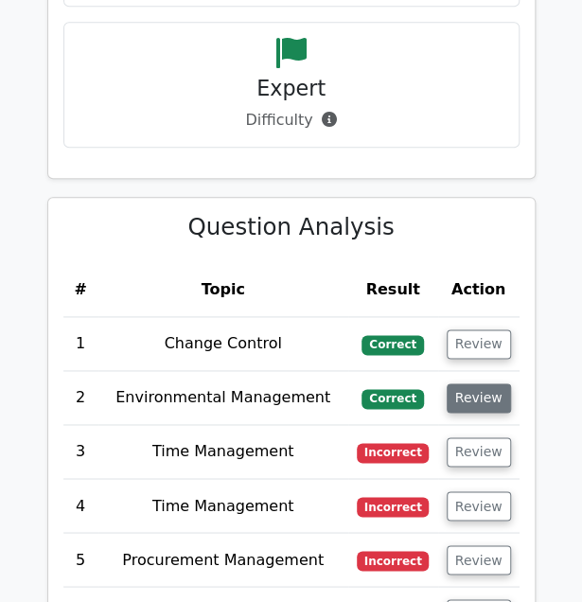
click at [482, 384] on button "Review" at bounding box center [479, 398] width 64 height 29
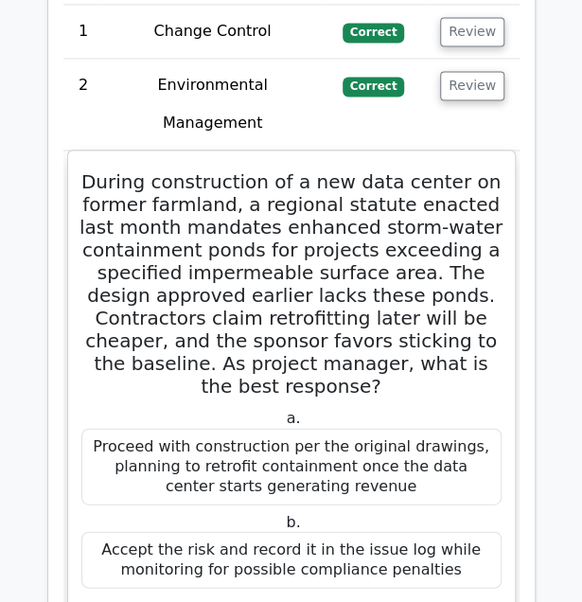
scroll to position [2462, 0]
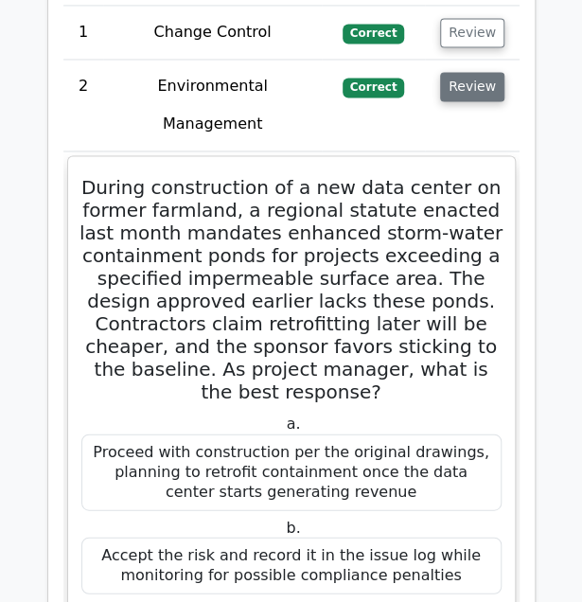
click at [476, 72] on button "Review" at bounding box center [472, 86] width 64 height 29
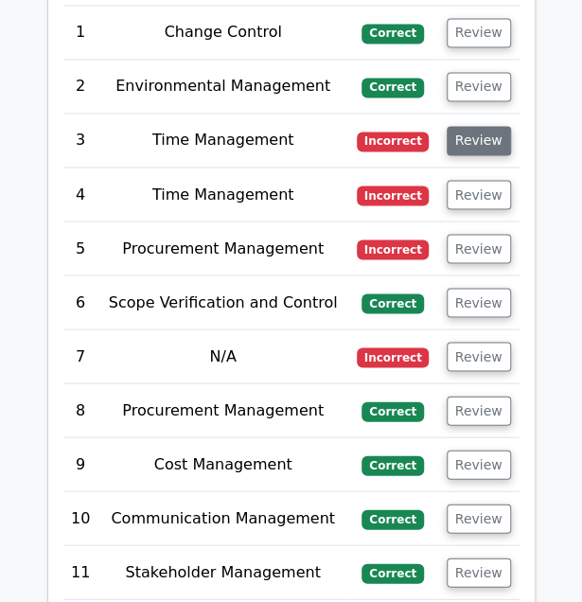
click at [474, 126] on button "Review" at bounding box center [479, 140] width 64 height 29
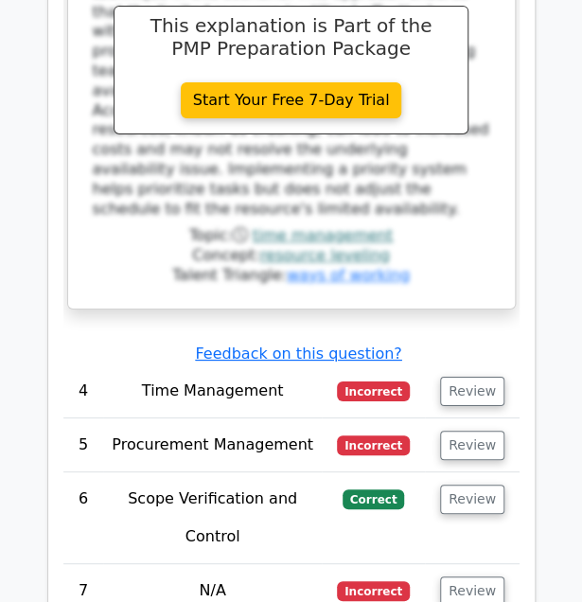
scroll to position [3289, 0]
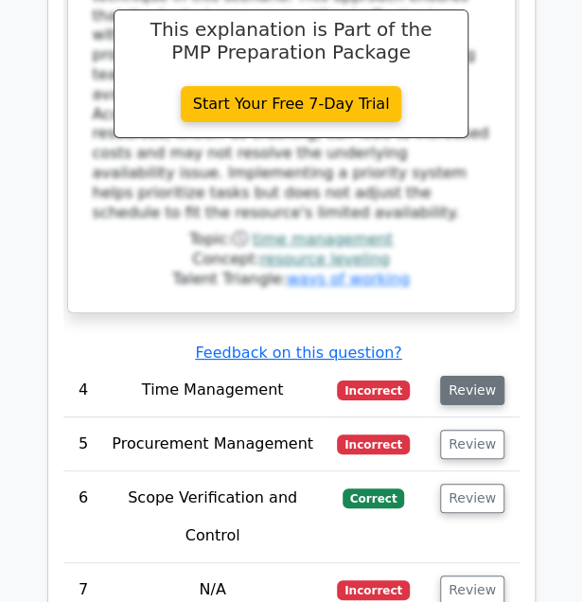
click at [454, 376] on button "Review" at bounding box center [472, 390] width 64 height 29
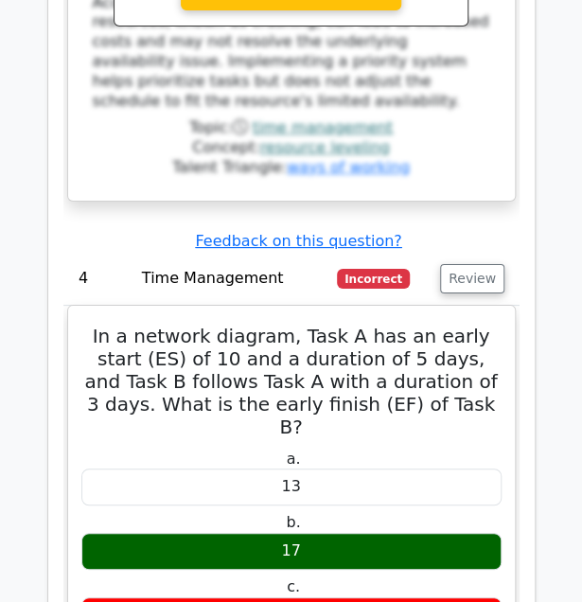
scroll to position [3457, 0]
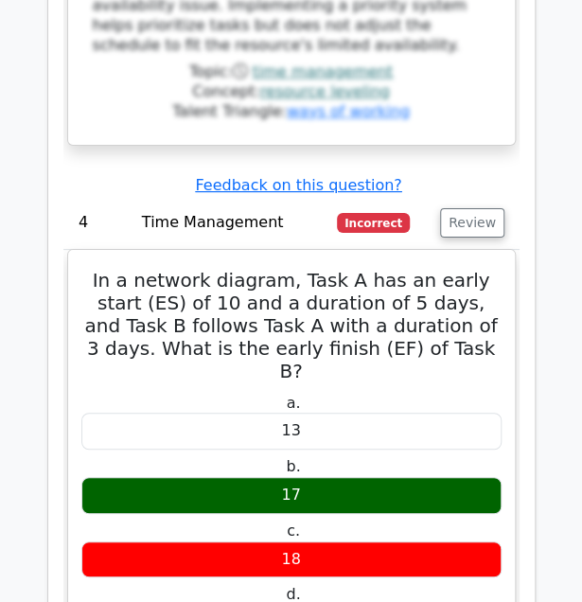
click at [325, 269] on h5 "In a network diagram, Task A has an early start (ES) of 10 and a duration of 5 …" at bounding box center [292, 326] width 424 height 114
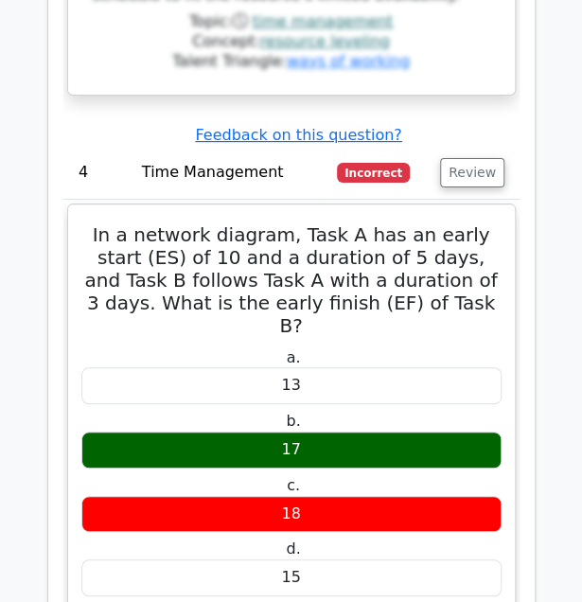
scroll to position [3309, 0]
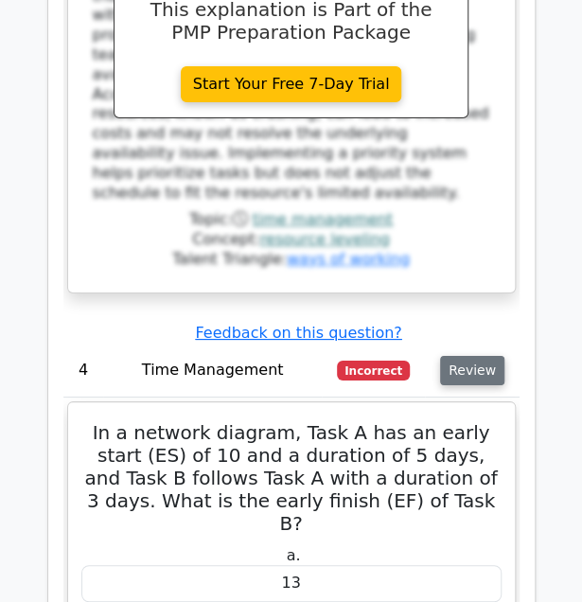
click at [469, 356] on button "Review" at bounding box center [472, 370] width 64 height 29
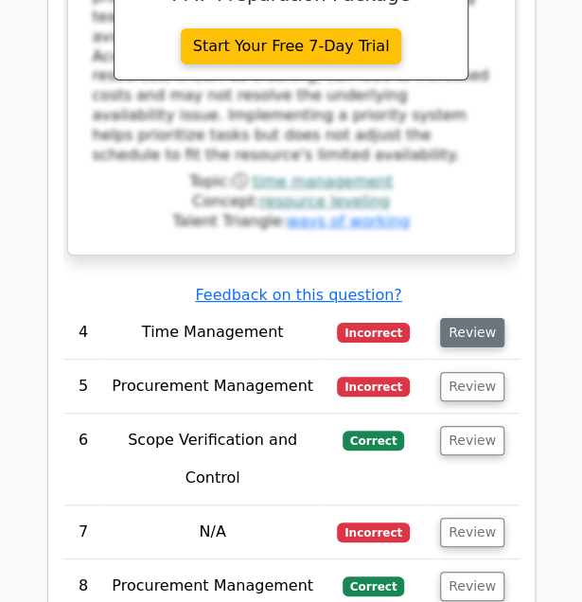
scroll to position [3348, 0]
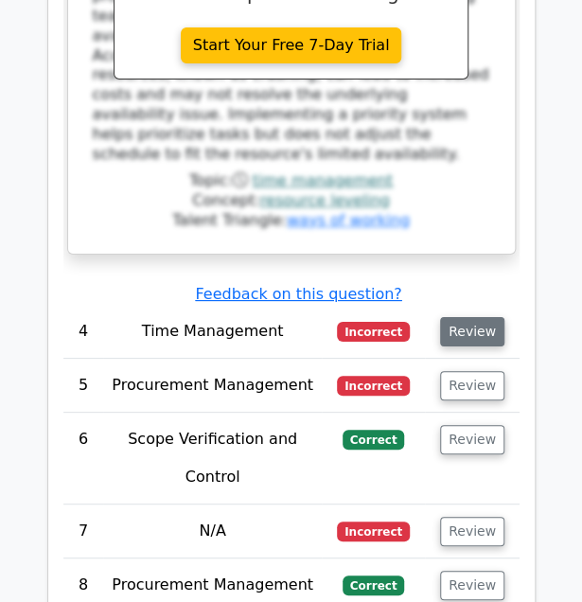
click at [469, 371] on button "Review" at bounding box center [472, 385] width 64 height 29
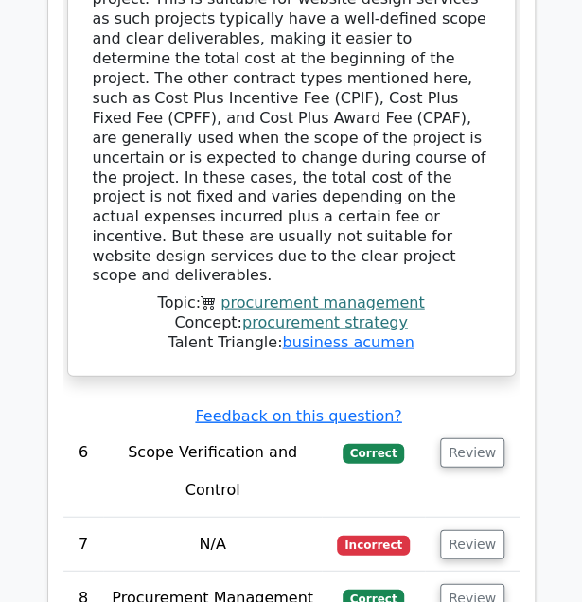
scroll to position [4268, 0]
click at [475, 438] on button "Review" at bounding box center [472, 452] width 64 height 29
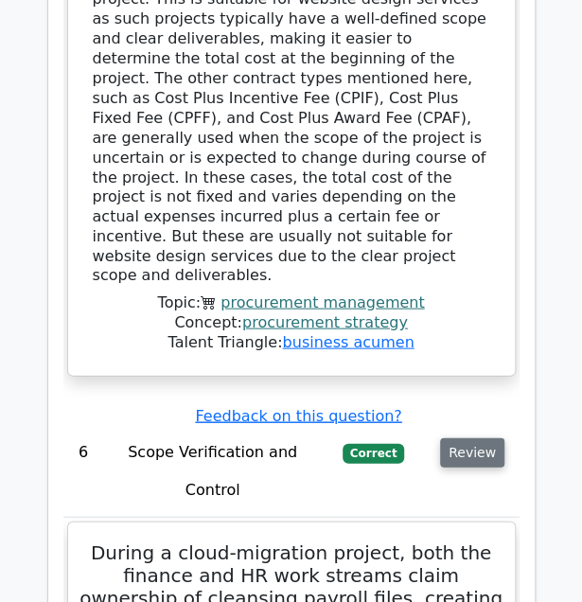
click at [455, 438] on button "Review" at bounding box center [472, 452] width 64 height 29
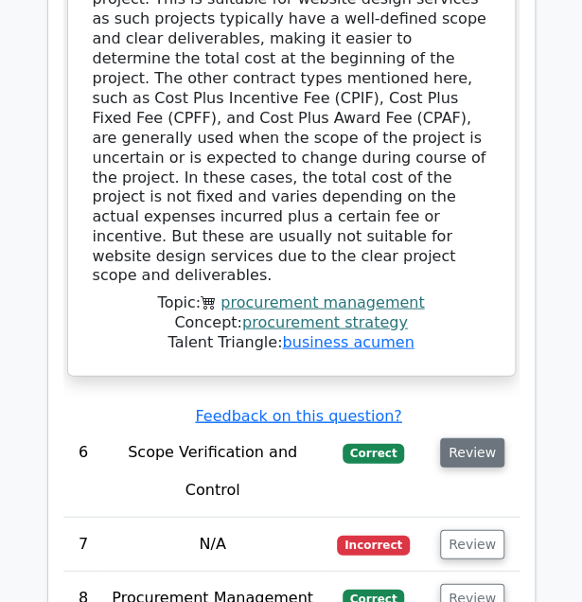
click at [455, 438] on button "Review" at bounding box center [472, 452] width 64 height 29
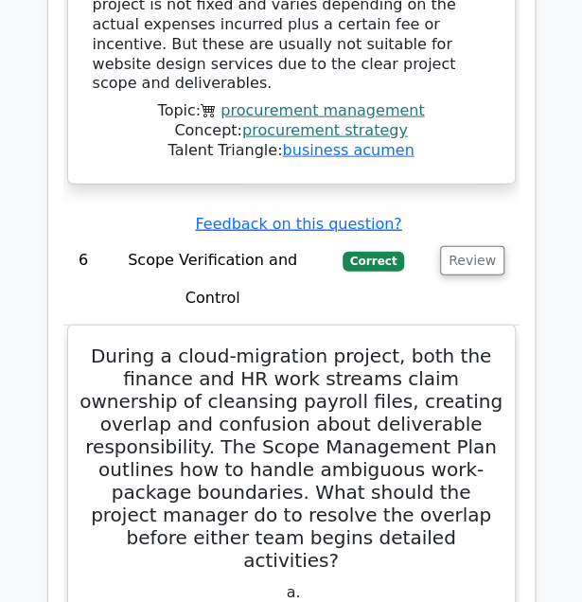
scroll to position [4446, 0]
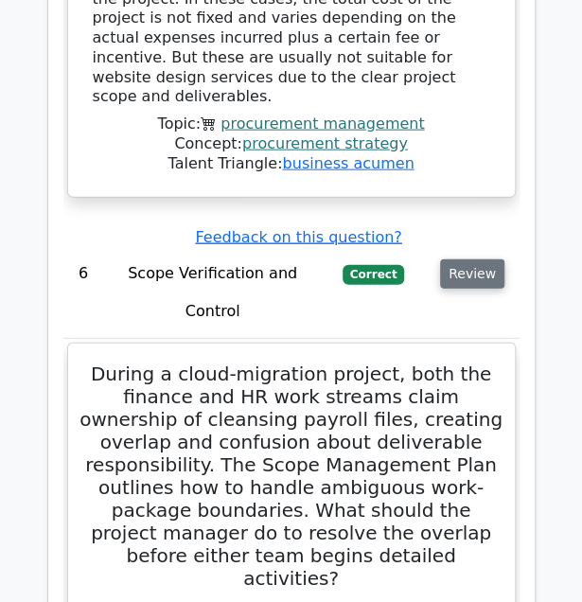
click at [483, 260] on button "Review" at bounding box center [472, 274] width 64 height 29
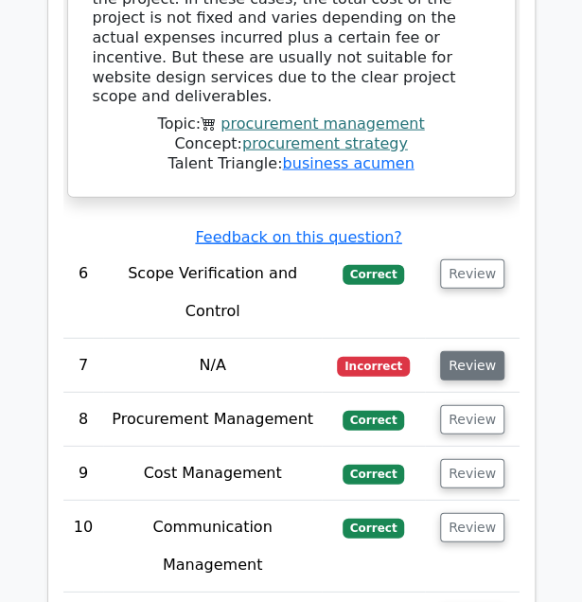
click at [457, 351] on button "Review" at bounding box center [472, 365] width 64 height 29
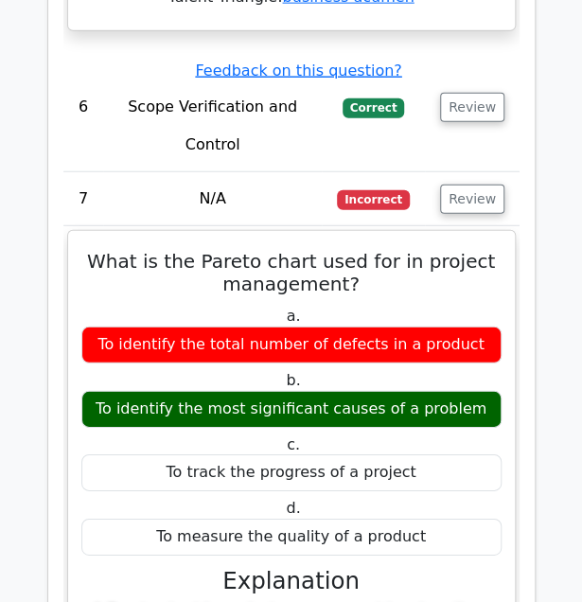
scroll to position [4503, 0]
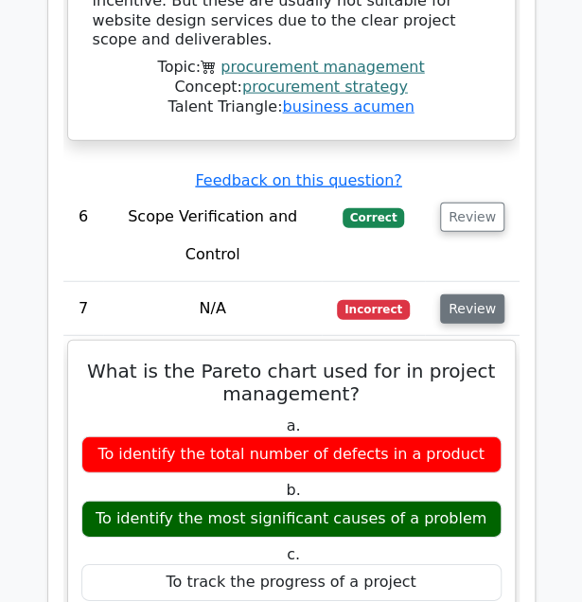
click at [486, 295] on button "Review" at bounding box center [472, 309] width 64 height 29
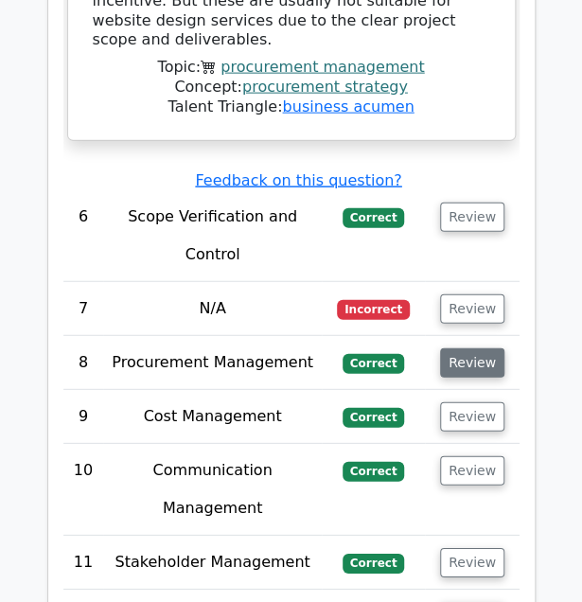
click at [487, 349] on button "Review" at bounding box center [472, 363] width 64 height 29
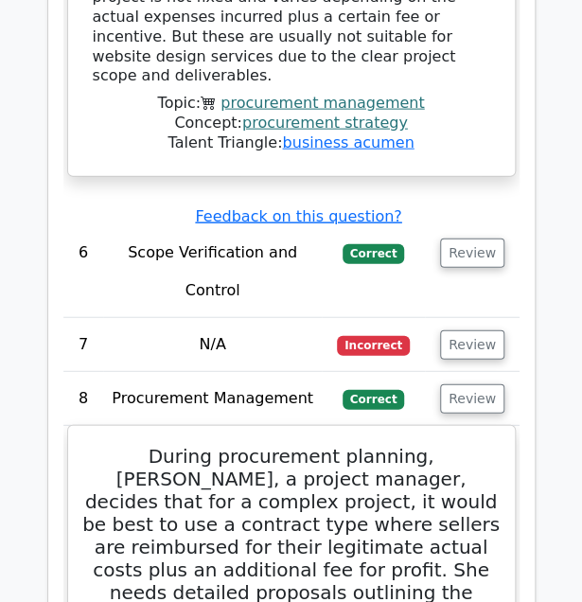
scroll to position [4468, 0]
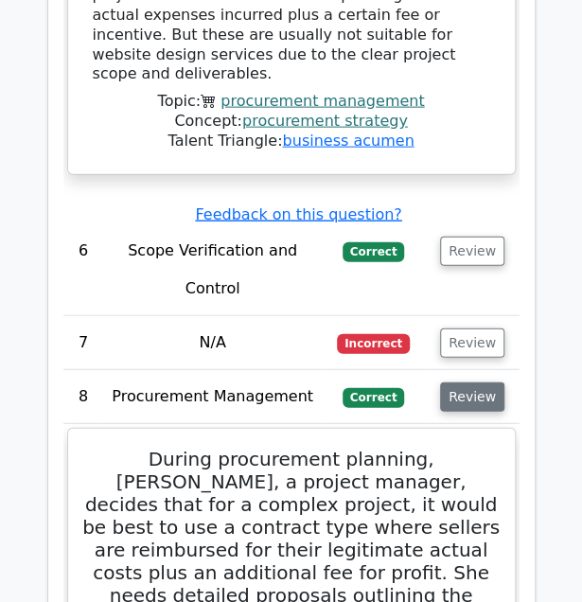
click at [496, 383] on button "Review" at bounding box center [472, 397] width 64 height 29
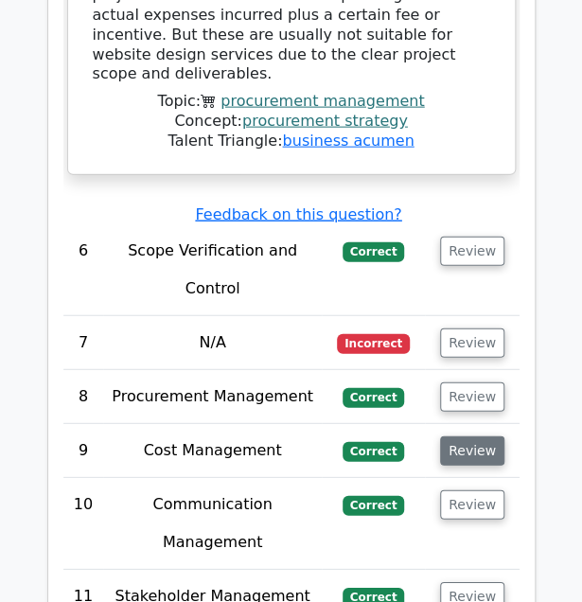
click at [486, 437] on button "Review" at bounding box center [472, 451] width 64 height 29
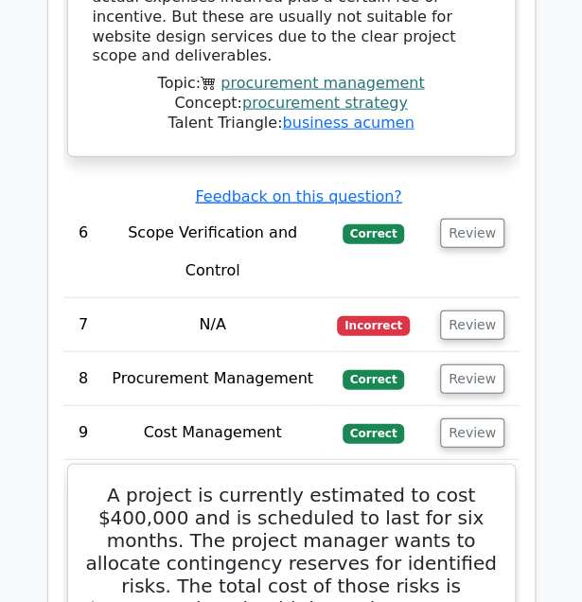
scroll to position [4478, 0]
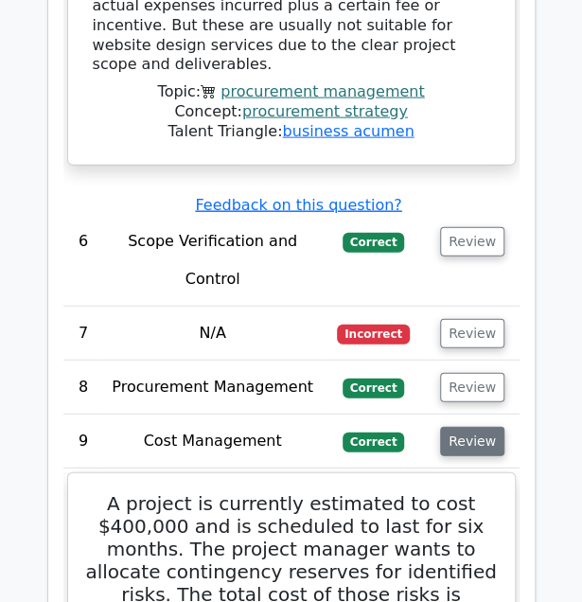
click at [491, 427] on button "Review" at bounding box center [472, 441] width 64 height 29
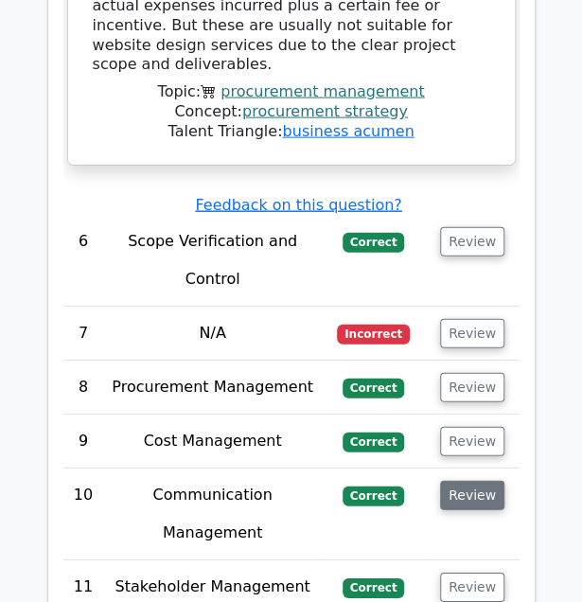
click at [486, 481] on button "Review" at bounding box center [472, 495] width 64 height 29
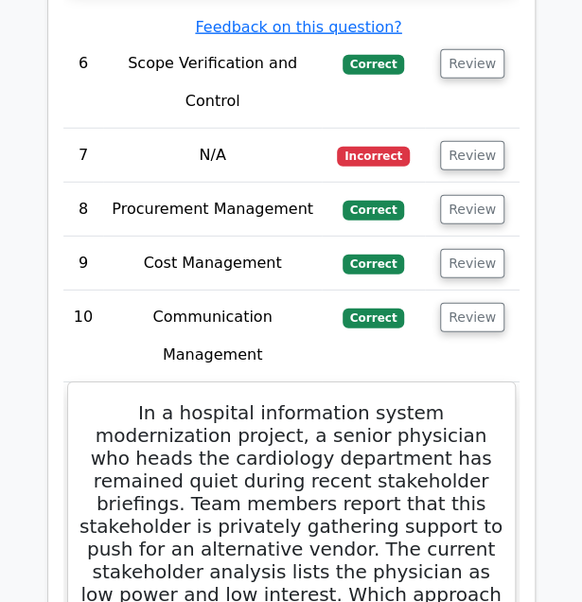
scroll to position [4692, 0]
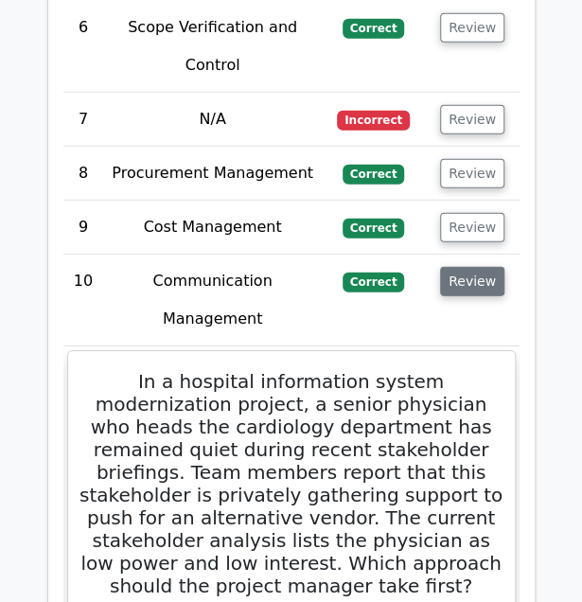
click at [476, 267] on button "Review" at bounding box center [472, 281] width 64 height 29
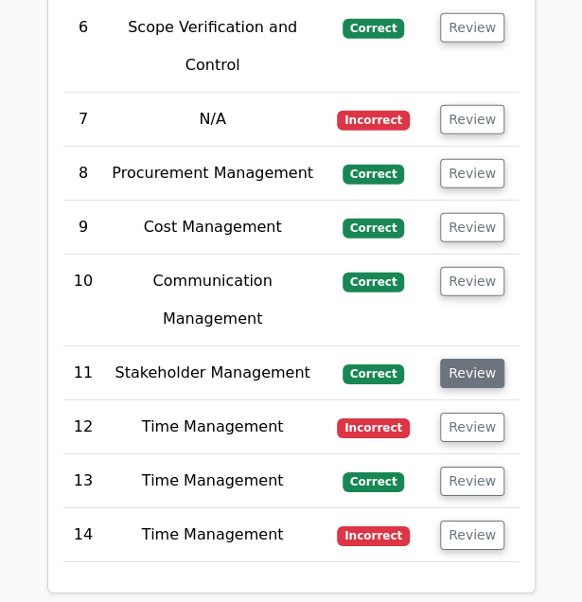
click at [483, 359] on button "Review" at bounding box center [472, 373] width 64 height 29
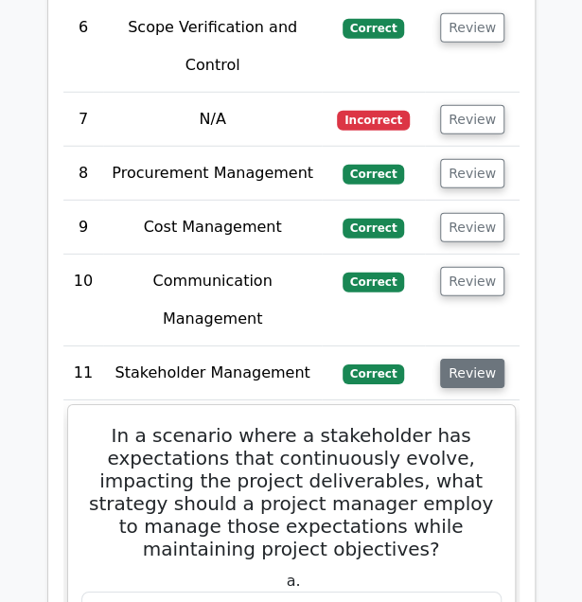
click at [478, 359] on button "Review" at bounding box center [472, 373] width 64 height 29
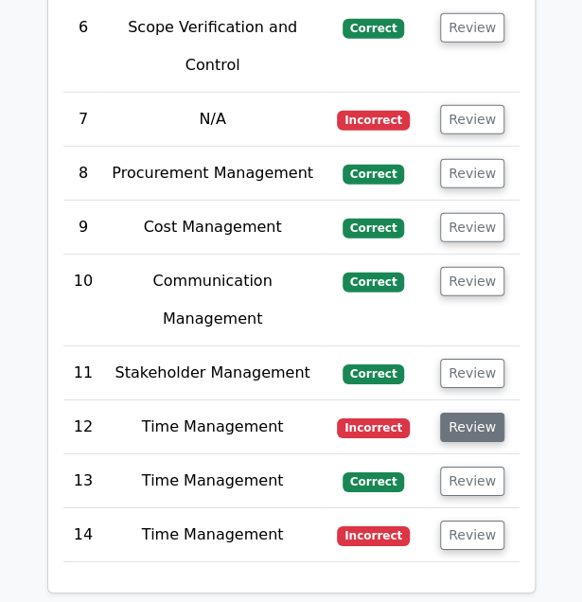
click at [481, 413] on button "Review" at bounding box center [472, 427] width 64 height 29
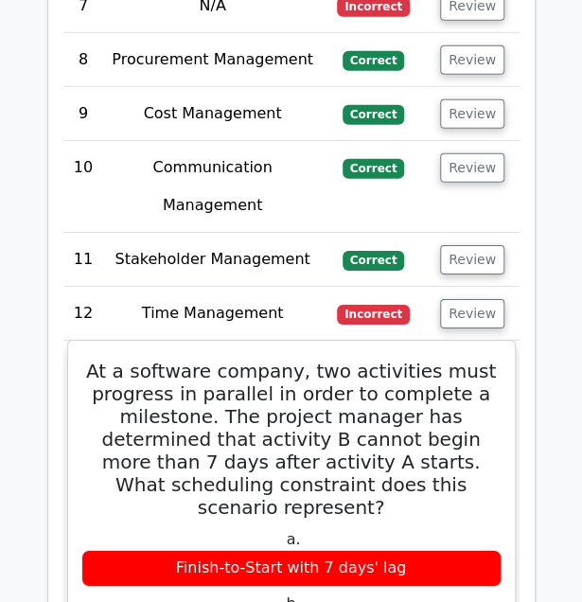
scroll to position [4804, 0]
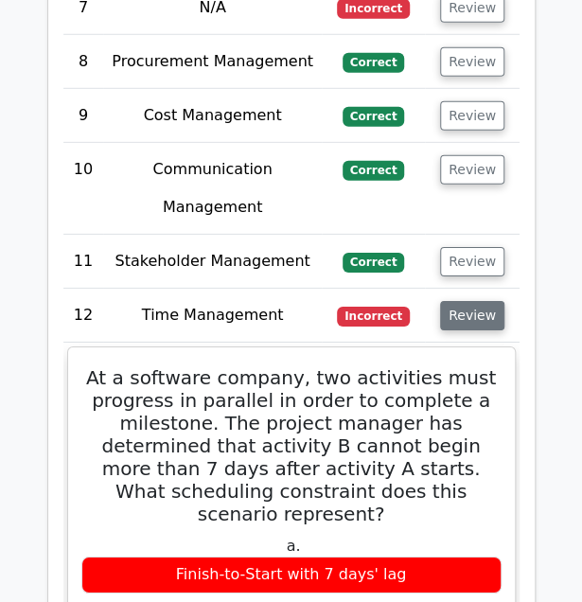
click at [464, 301] on button "Review" at bounding box center [472, 315] width 64 height 29
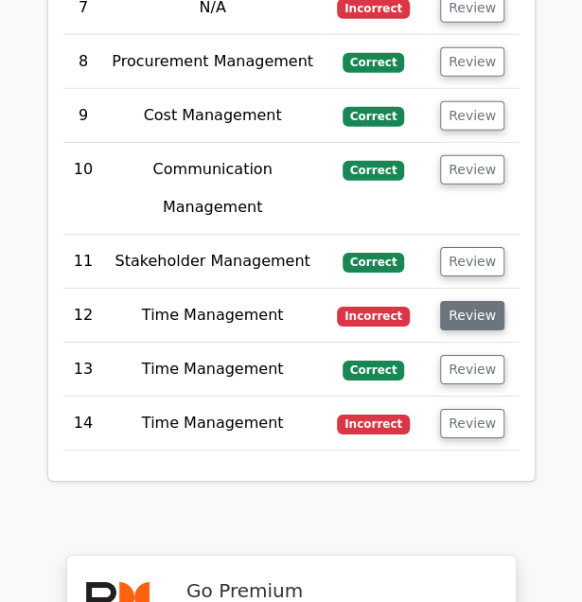
click at [464, 301] on button "Review" at bounding box center [472, 315] width 64 height 29
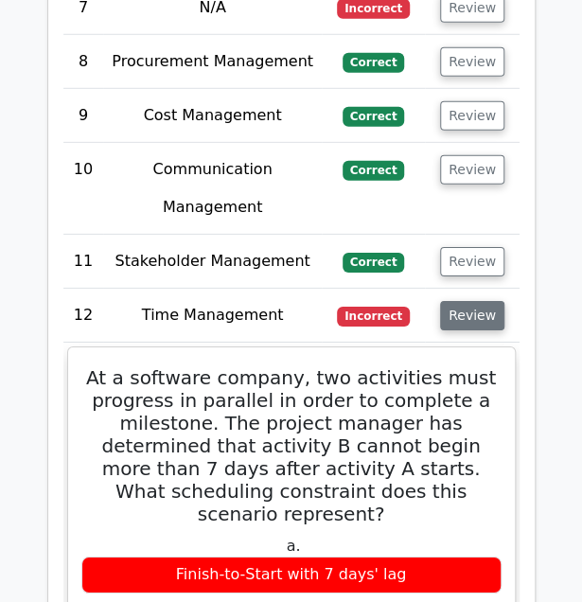
click at [464, 301] on button "Review" at bounding box center [472, 315] width 64 height 29
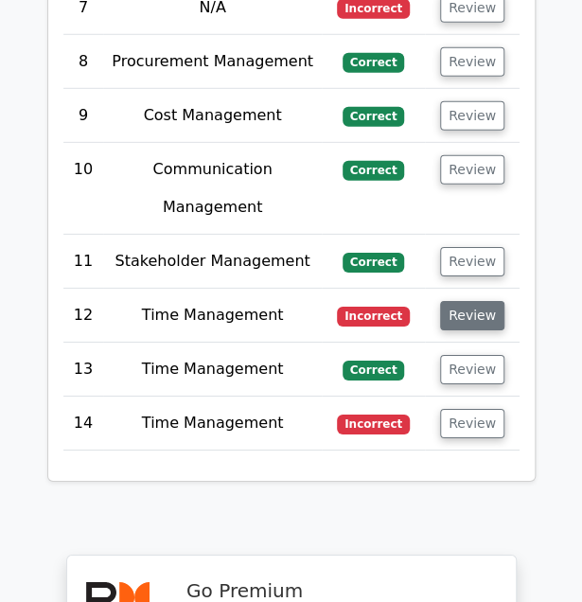
click at [464, 301] on button "Review" at bounding box center [472, 315] width 64 height 29
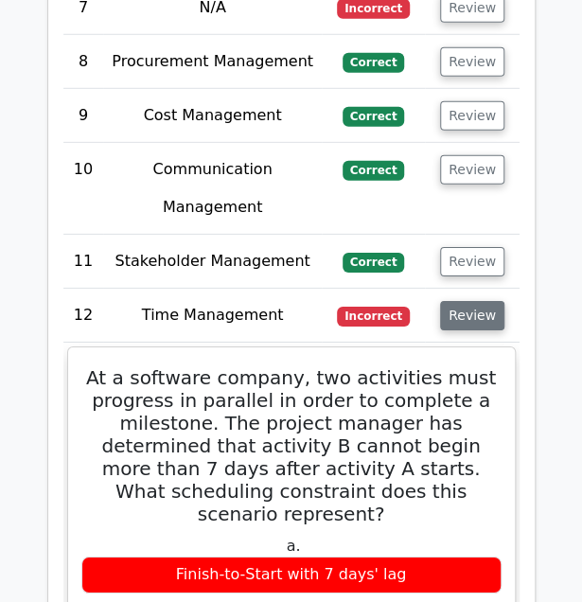
click at [464, 301] on button "Review" at bounding box center [472, 315] width 64 height 29
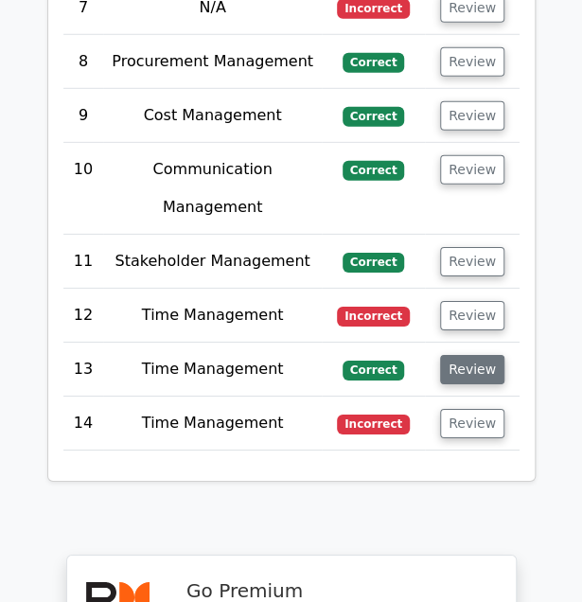
click at [475, 355] on button "Review" at bounding box center [472, 369] width 64 height 29
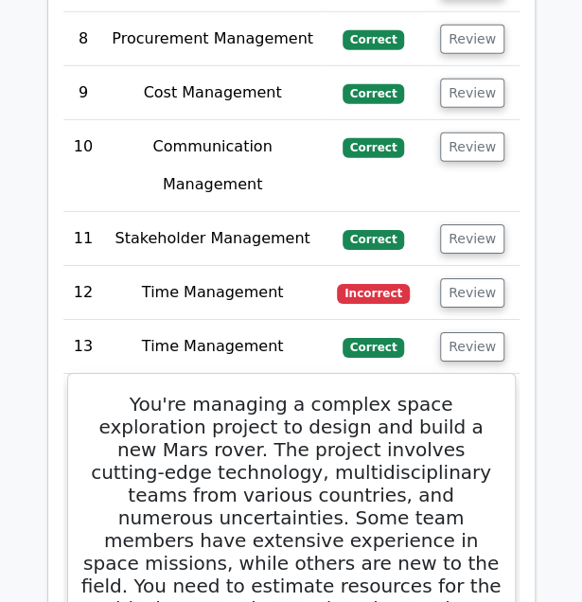
scroll to position [4825, 0]
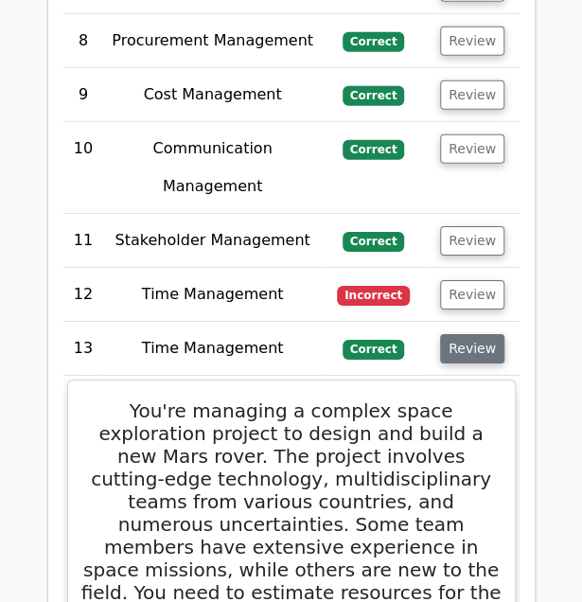
click at [455, 334] on button "Review" at bounding box center [472, 348] width 64 height 29
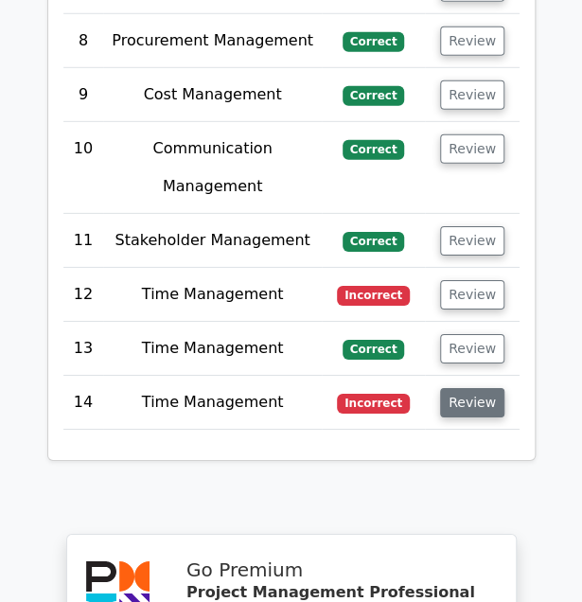
click at [475, 388] on button "Review" at bounding box center [472, 402] width 64 height 29
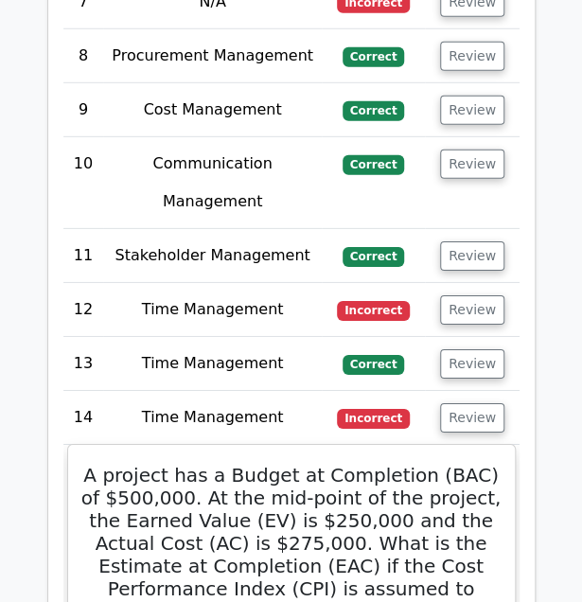
scroll to position [4809, 0]
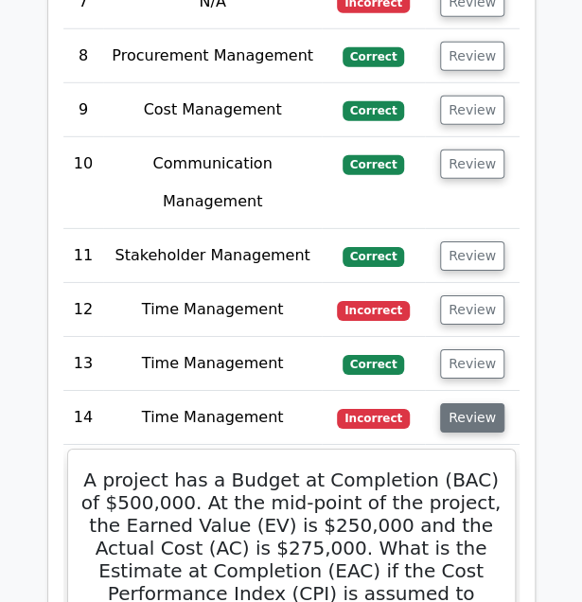
click at [468, 403] on button "Review" at bounding box center [472, 417] width 64 height 29
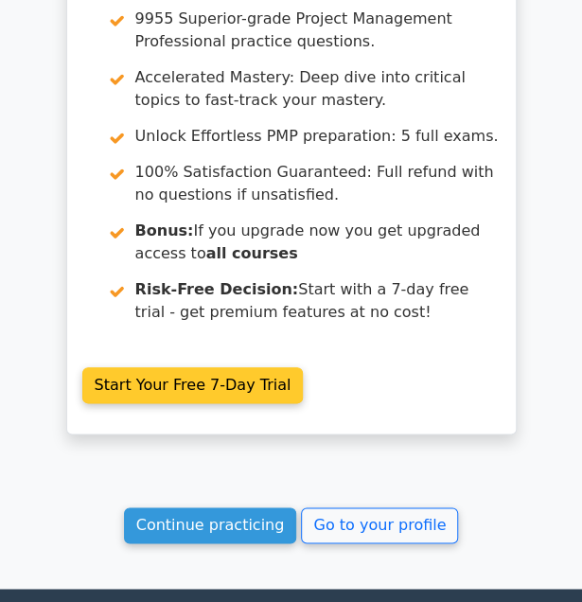
scroll to position [5499, 0]
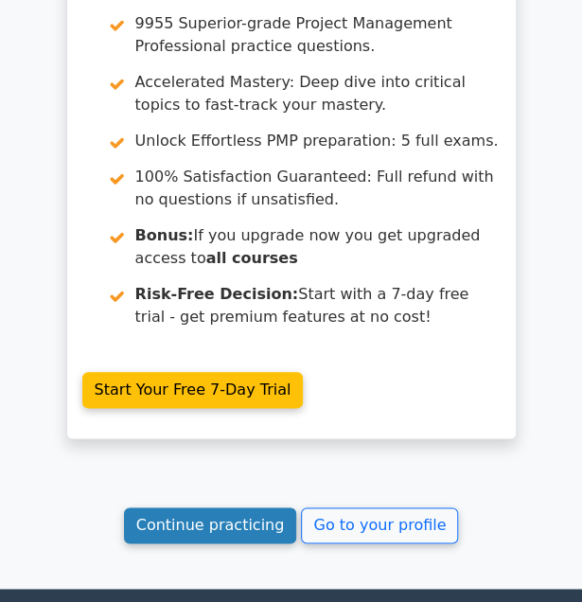
click at [263, 508] on link "Continue practicing" at bounding box center [210, 526] width 173 height 36
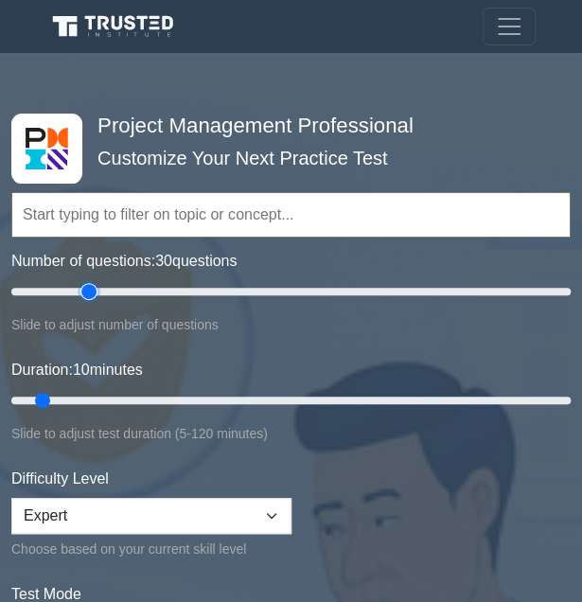
click at [82, 295] on input "Number of questions: 30 questions" at bounding box center [291, 291] width 560 height 23
click at [75, 294] on input "Number of questions: 25 questions" at bounding box center [291, 291] width 560 height 23
type input "20"
click at [63, 289] on input "Number of questions: 20 questions" at bounding box center [291, 291] width 560 height 23
type input "20"
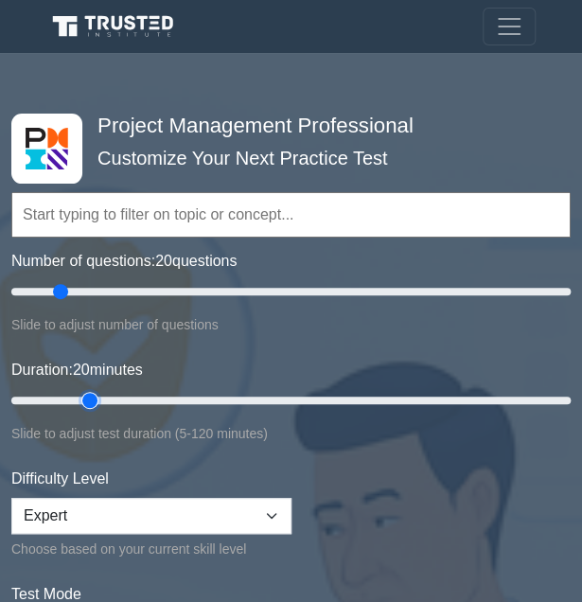
click at [90, 391] on input "Duration: 20 minutes" at bounding box center [291, 400] width 560 height 23
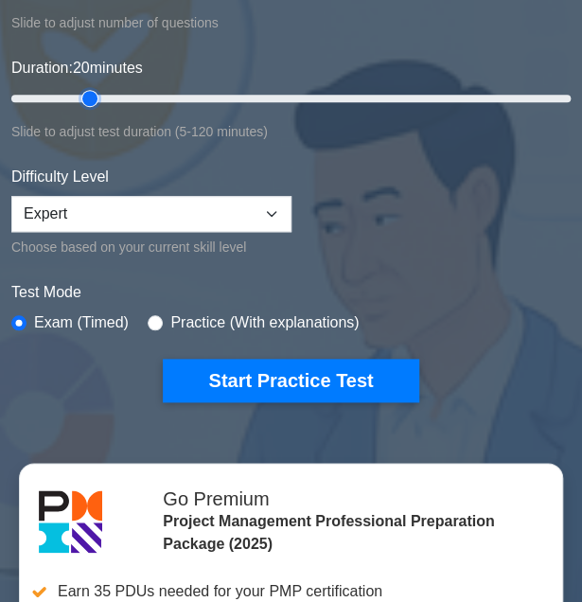
scroll to position [377, 0]
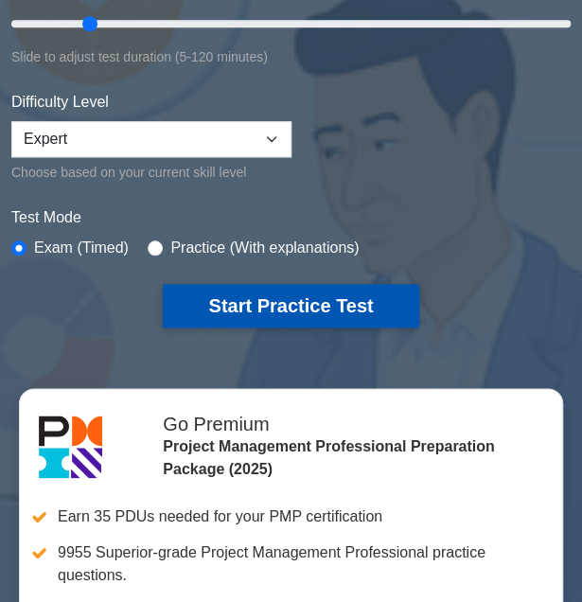
click at [356, 298] on button "Start Practice Test" at bounding box center [291, 306] width 256 height 44
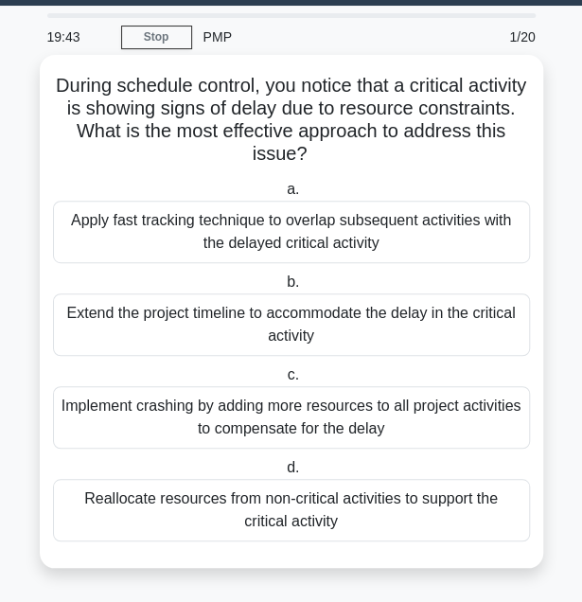
scroll to position [49, 0]
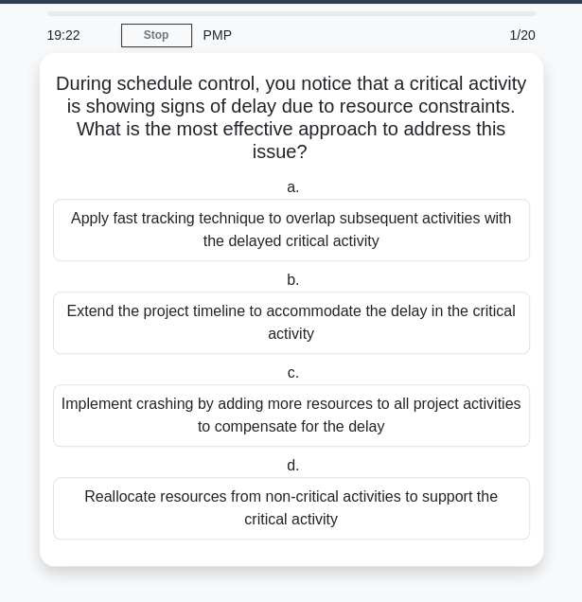
click at [306, 230] on div "Apply fast tracking technique to overlap subsequent activities with the delayed…" at bounding box center [291, 230] width 477 height 63
click at [283, 194] on input "a. Apply fast tracking technique to overlap subsequent activities with the dela…" at bounding box center [283, 188] width 0 height 12
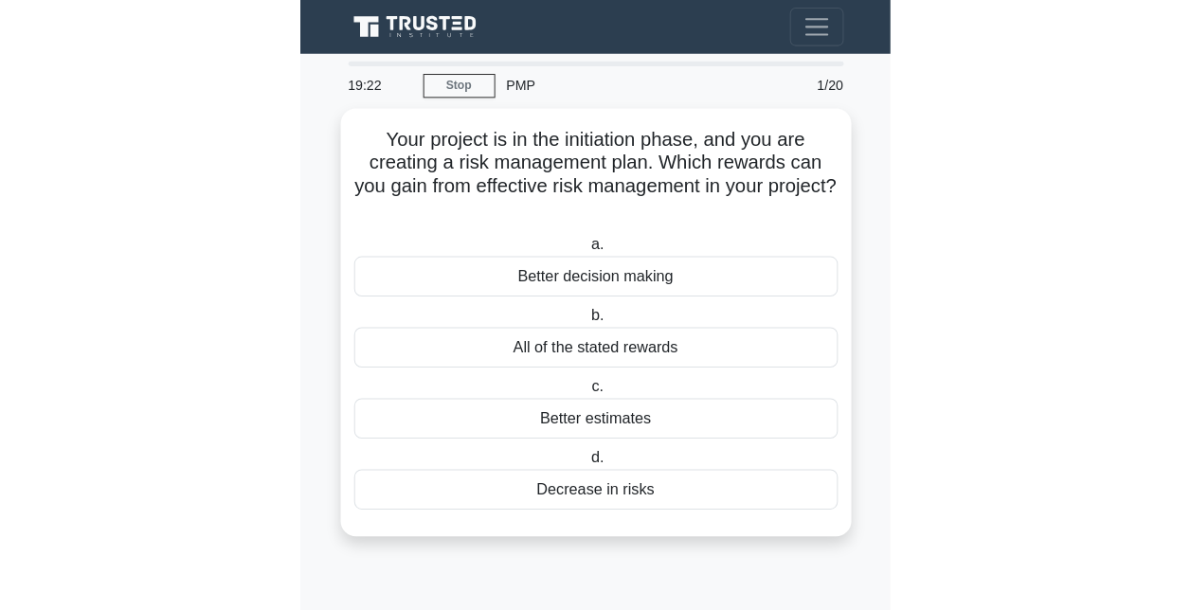
scroll to position [0, 0]
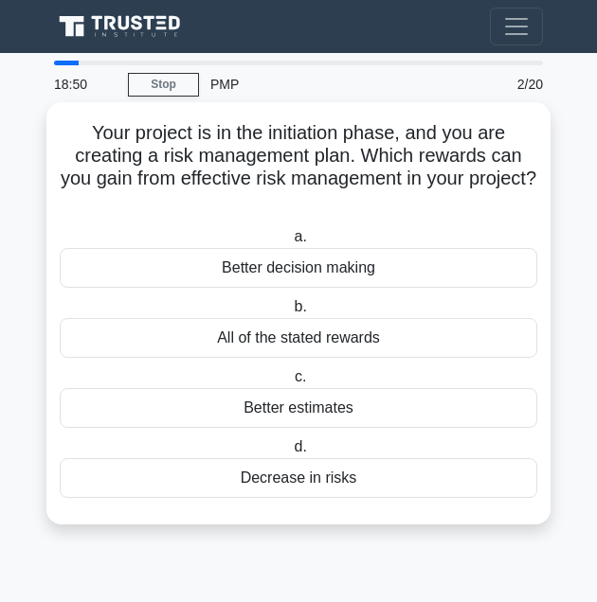
click at [297, 336] on div "All of the stated rewards" at bounding box center [298, 338] width 477 height 40
click at [290, 313] on input "b. All of the stated rewards" at bounding box center [290, 307] width 0 height 12
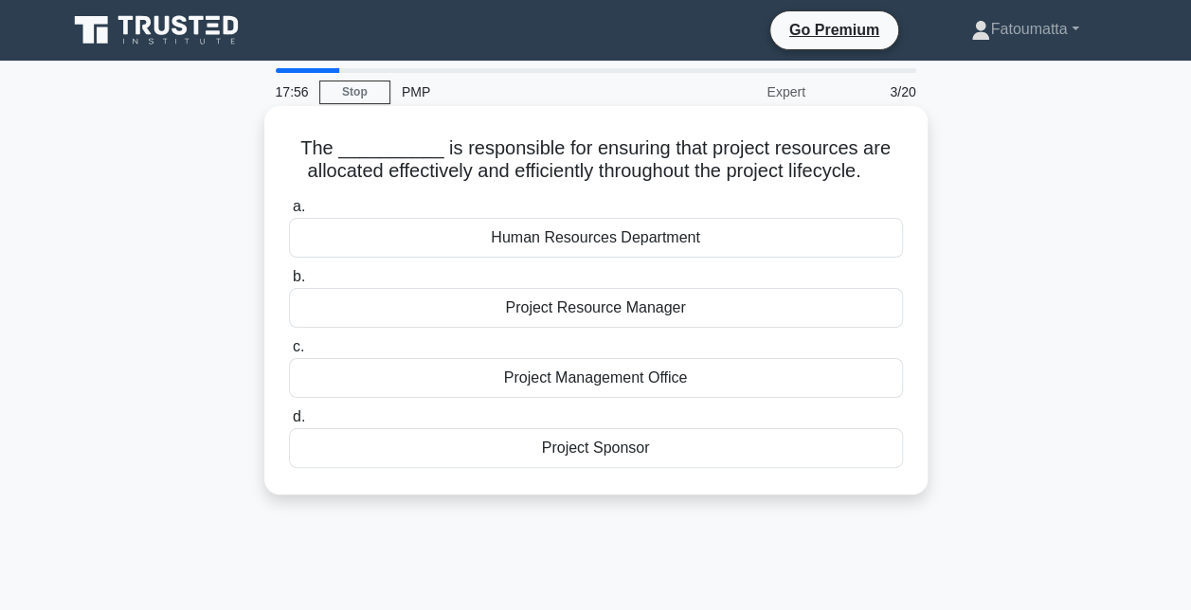
click at [582, 385] on div "Project Management Office" at bounding box center [596, 378] width 614 height 40
click at [289, 353] on input "c. Project Management Office" at bounding box center [289, 347] width 0 height 12
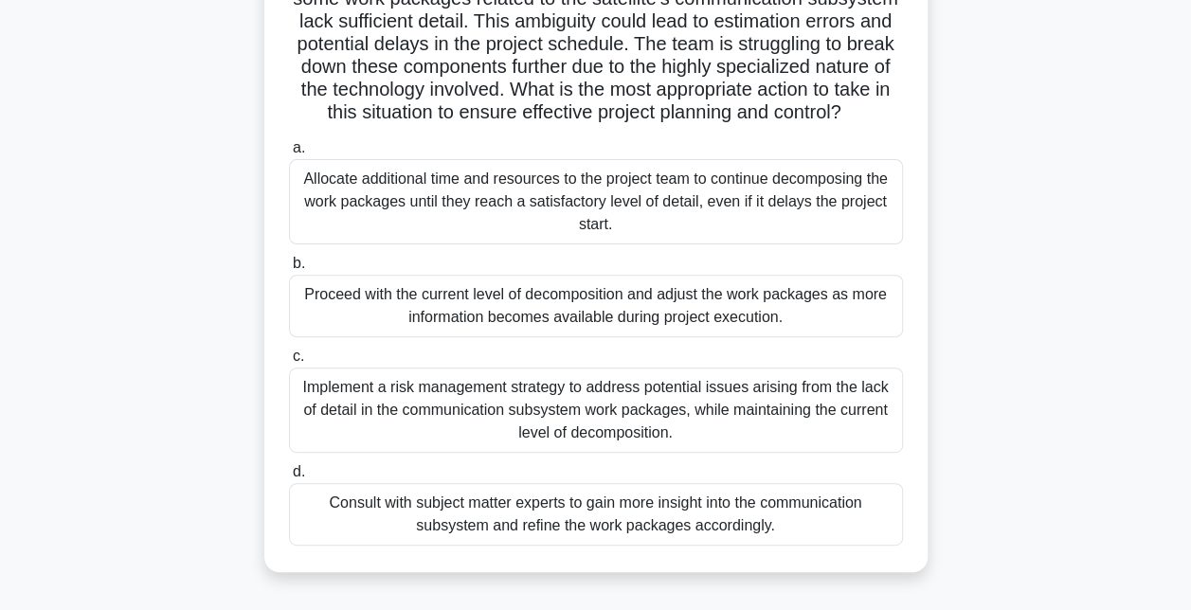
scroll to position [199, 0]
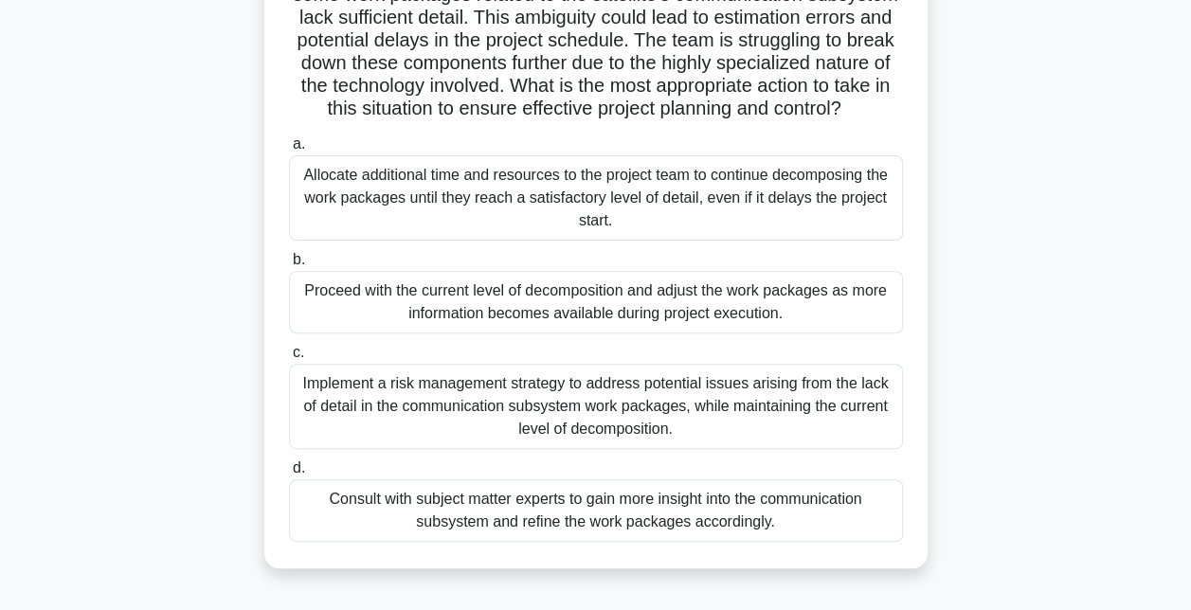
click at [582, 538] on div "Consult with subject matter experts to gain more insight into the communication…" at bounding box center [596, 510] width 614 height 63
click at [289, 474] on input "d. Consult with subject matter experts to gain more insight into the communicat…" at bounding box center [289, 468] width 0 height 12
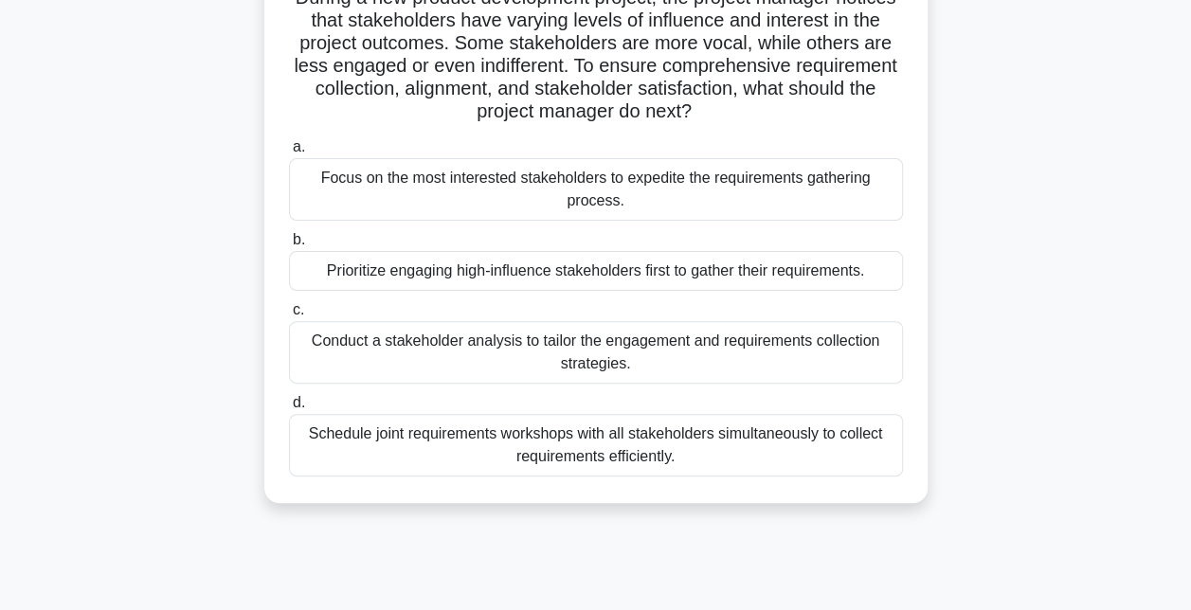
scroll to position [153, 0]
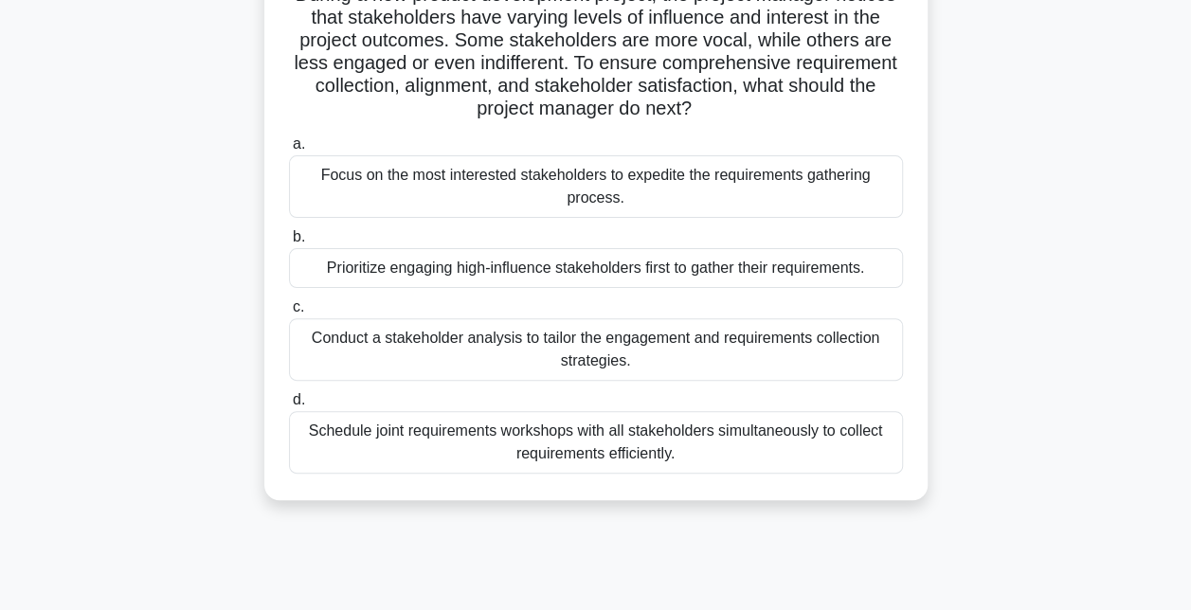
click at [482, 345] on div "Conduct a stakeholder analysis to tailor the engagement and requirements collec…" at bounding box center [596, 349] width 614 height 63
click at [289, 313] on input "c. Conduct a stakeholder analysis to tailor the engagement and requirements col…" at bounding box center [289, 307] width 0 height 12
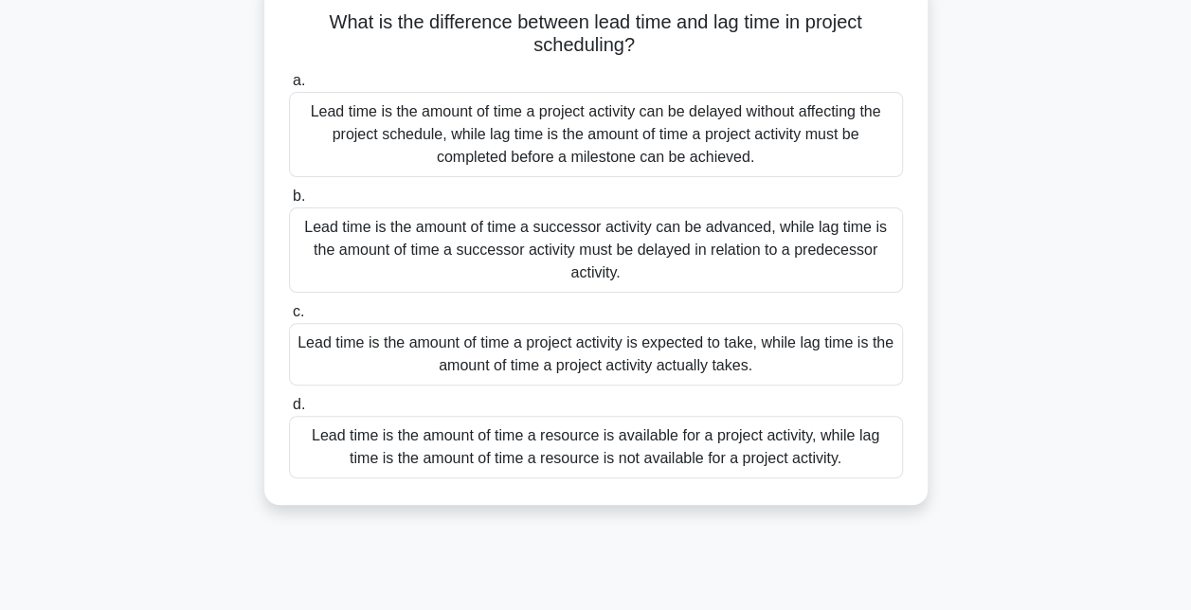
scroll to position [128, 0]
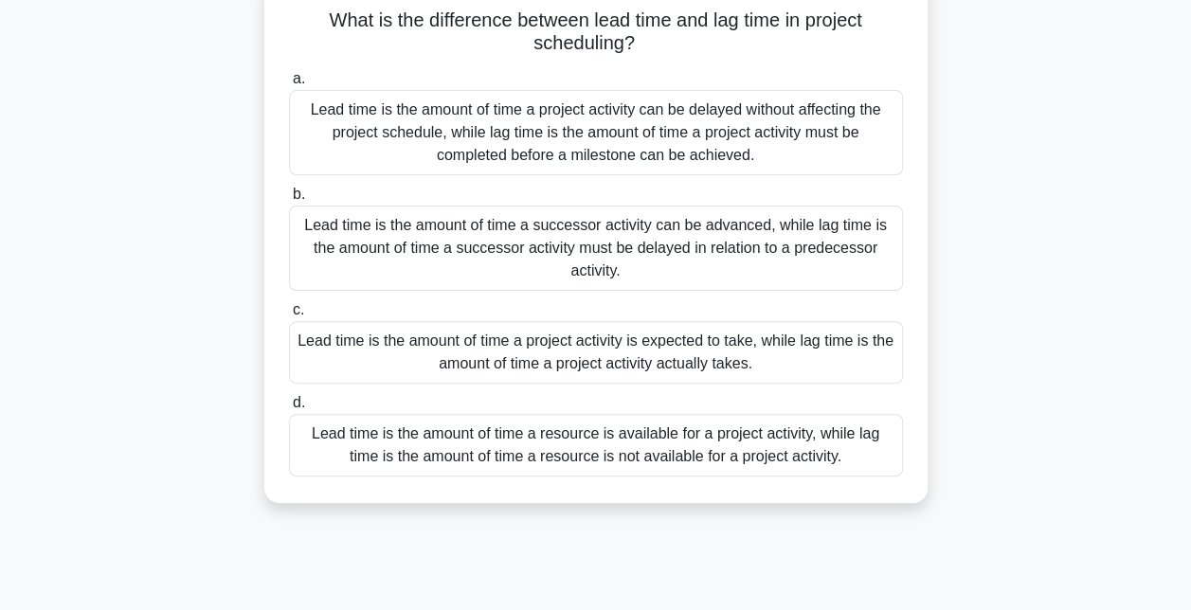
click at [575, 270] on div "Lead time is the amount of time a successor activity can be advanced, while lag…" at bounding box center [596, 248] width 614 height 85
click at [289, 201] on input "b. Lead time is the amount of time a successor activity can be advanced, while …" at bounding box center [289, 194] width 0 height 12
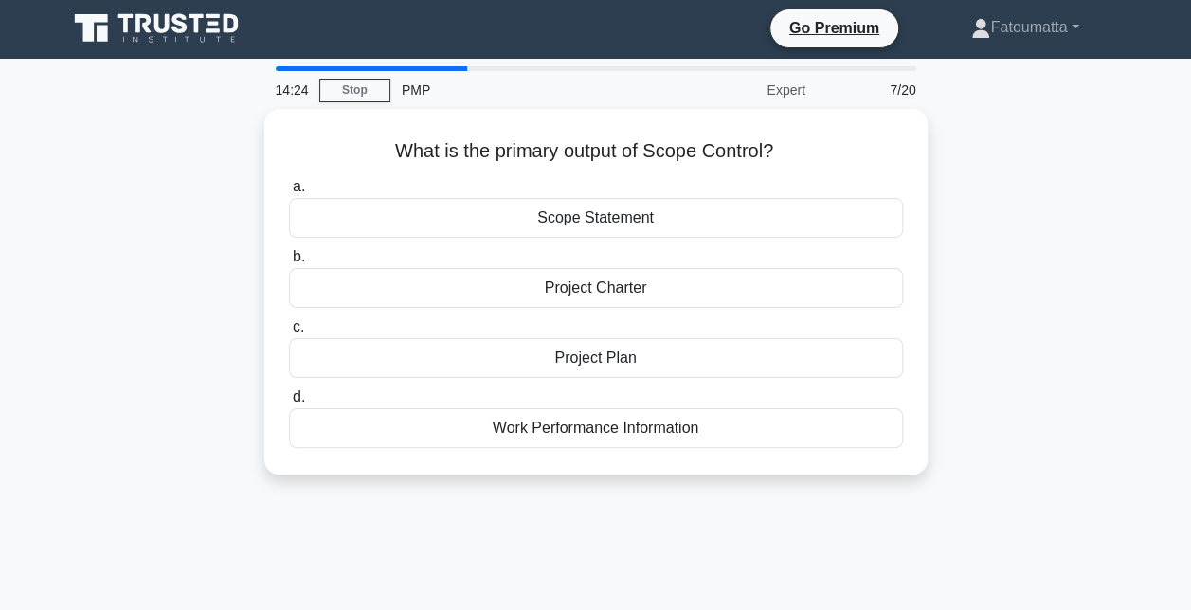
scroll to position [0, 0]
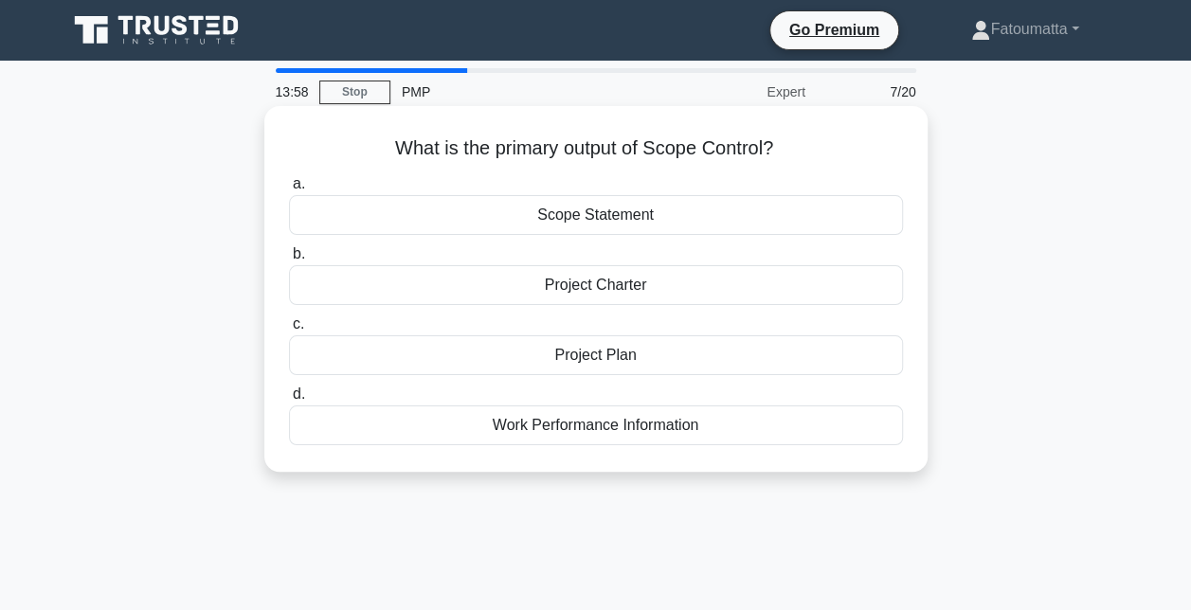
click at [582, 225] on div "Scope Statement" at bounding box center [596, 215] width 614 height 40
click at [289, 190] on input "a. Scope Statement" at bounding box center [289, 184] width 0 height 12
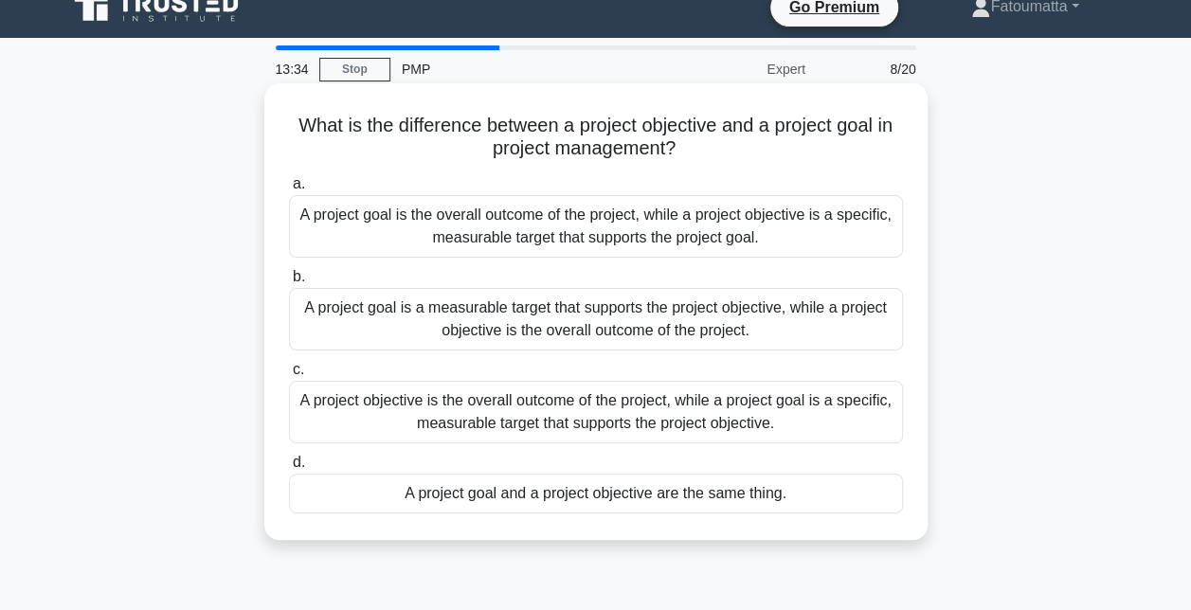
scroll to position [22, 0]
click at [582, 245] on div "A project goal is the overall outcome of the project, while a project objective…" at bounding box center [596, 227] width 614 height 63
click at [289, 191] on input "a. A project goal is the overall outcome of the project, while a project object…" at bounding box center [289, 185] width 0 height 12
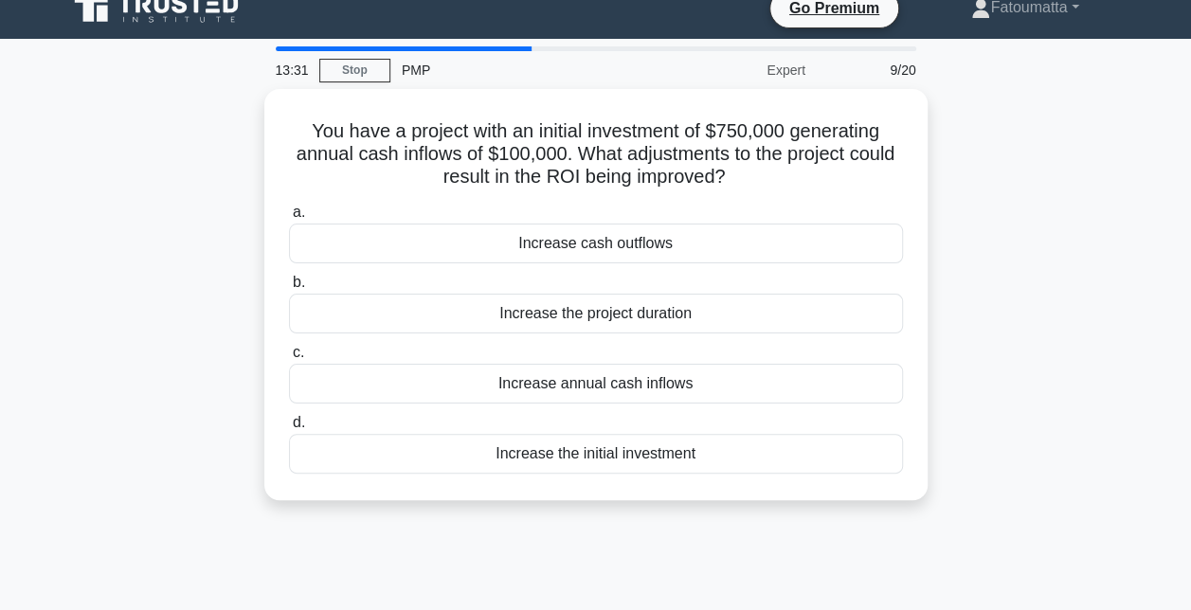
scroll to position [0, 0]
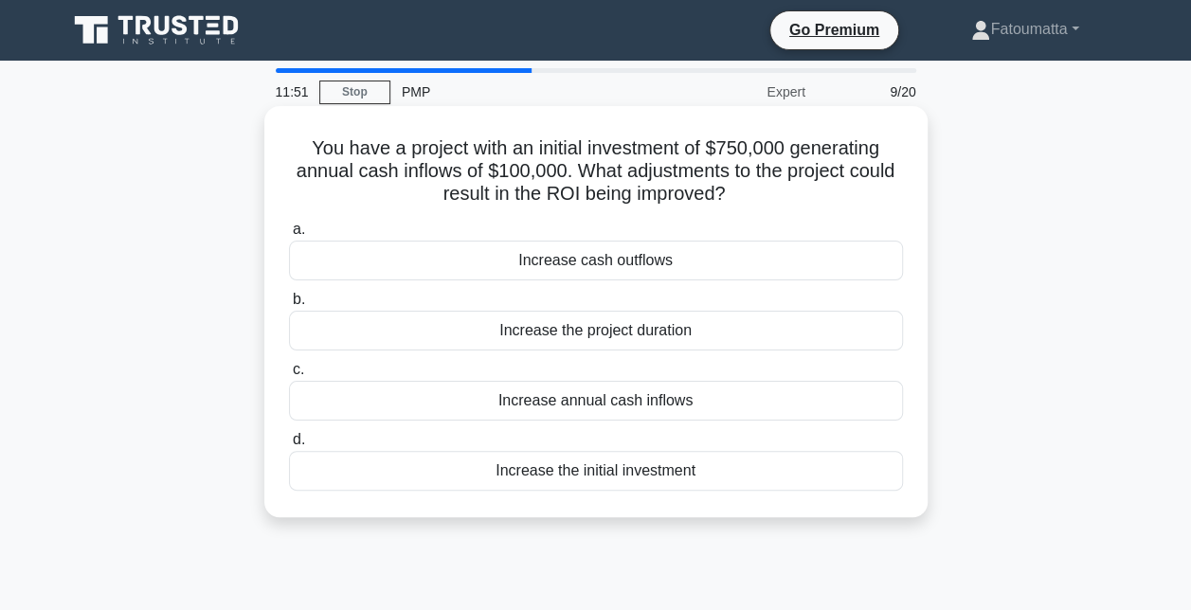
click at [582, 398] on div "Increase annual cash inflows" at bounding box center [596, 401] width 614 height 40
click at [289, 376] on input "c. Increase annual cash inflows" at bounding box center [289, 370] width 0 height 12
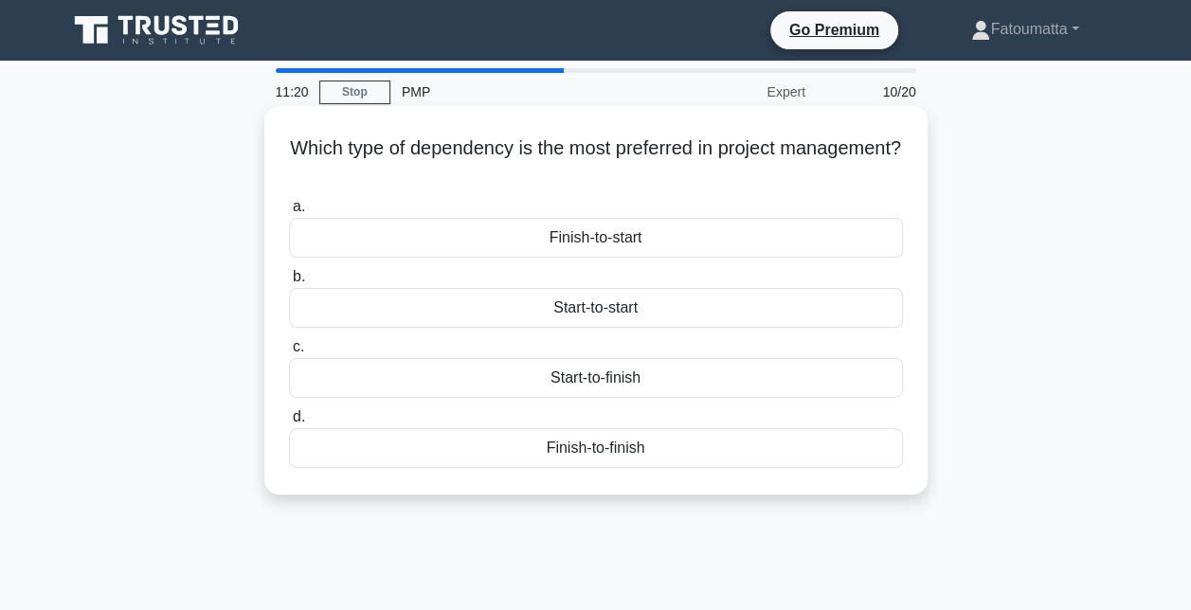
click at [582, 380] on div "Start-to-finish" at bounding box center [596, 378] width 614 height 40
click at [289, 353] on input "c. Start-to-finish" at bounding box center [289, 347] width 0 height 12
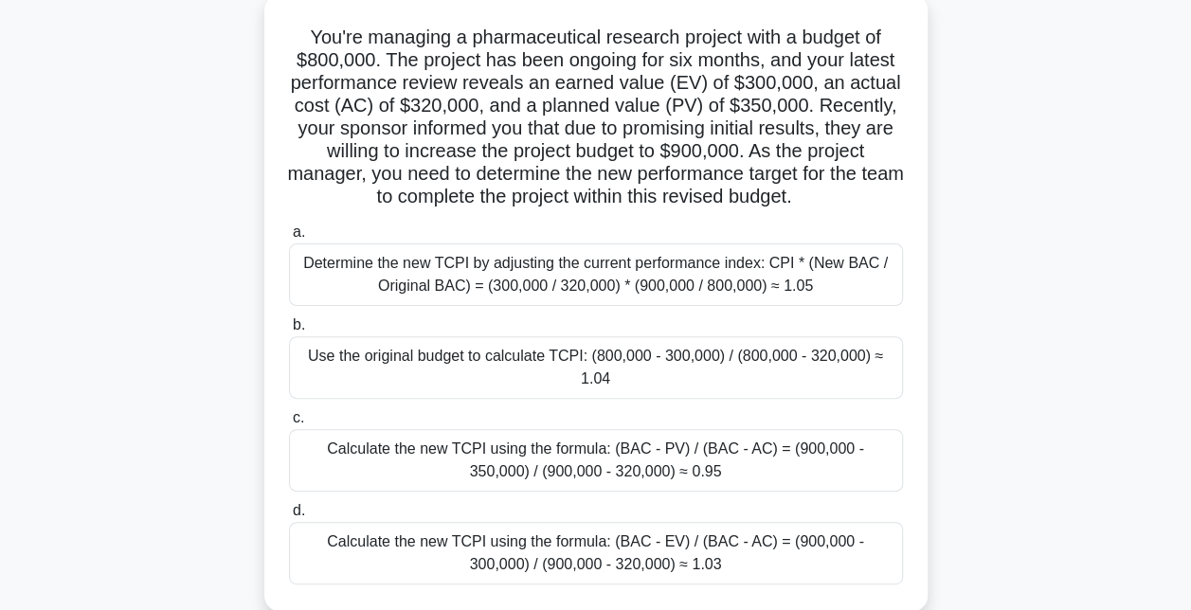
scroll to position [119, 0]
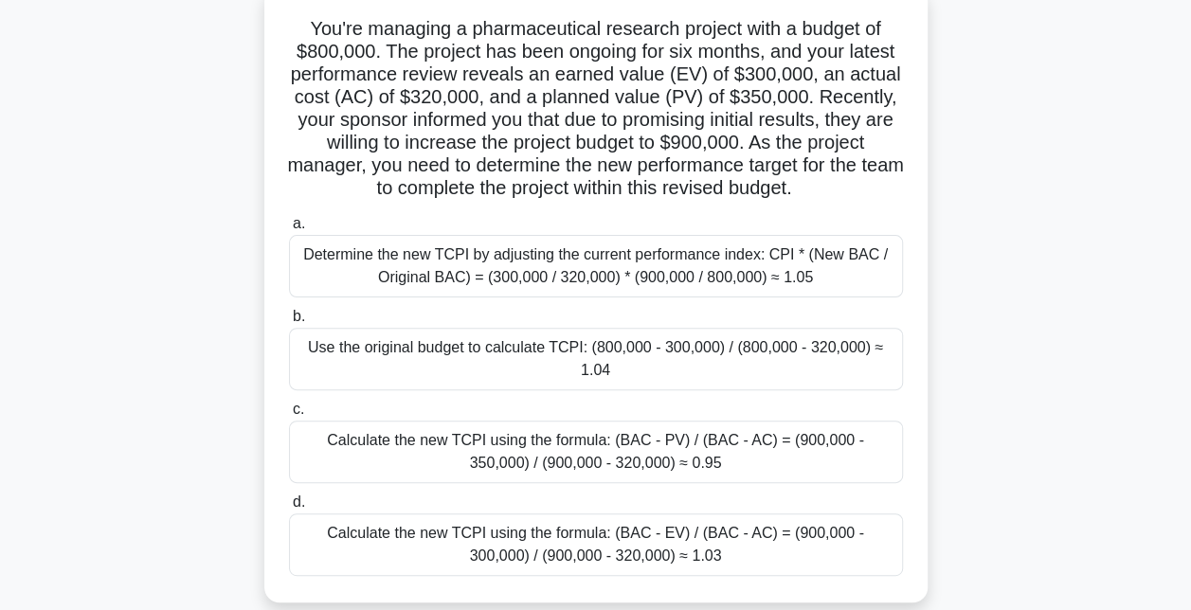
click at [582, 345] on div "Use the original budget to calculate TCPI: (800,000 - 300,000) / (800,000 - 320…" at bounding box center [596, 359] width 614 height 63
click at [289, 323] on input "b. Use the original budget to calculate TCPI: (800,000 - 300,000) / (800,000 - …" at bounding box center [289, 317] width 0 height 12
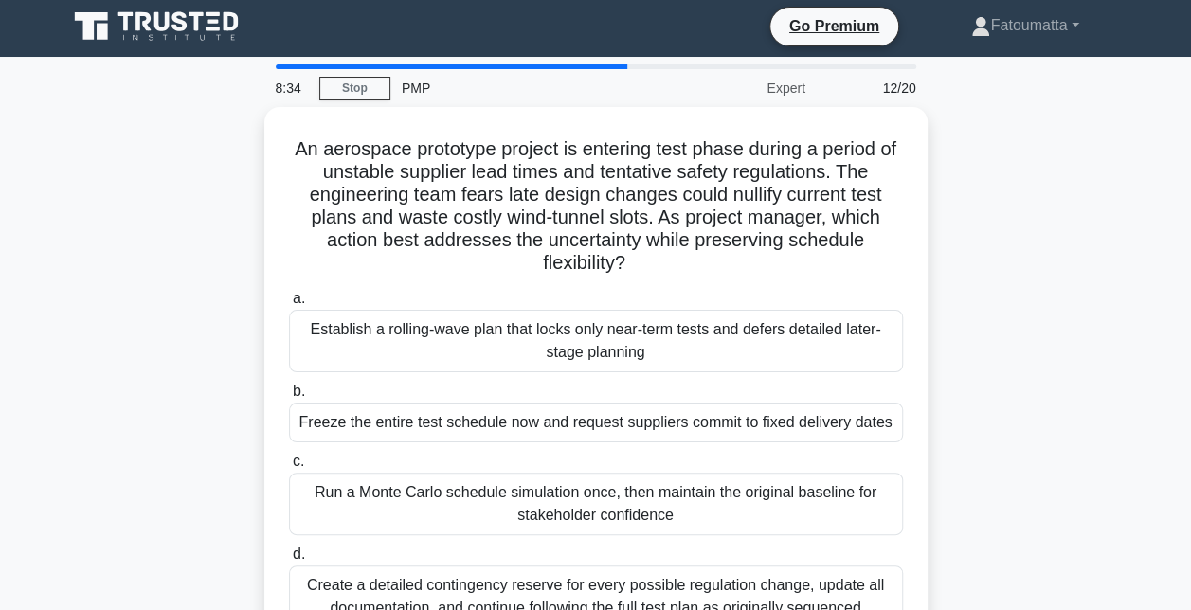
scroll to position [0, 0]
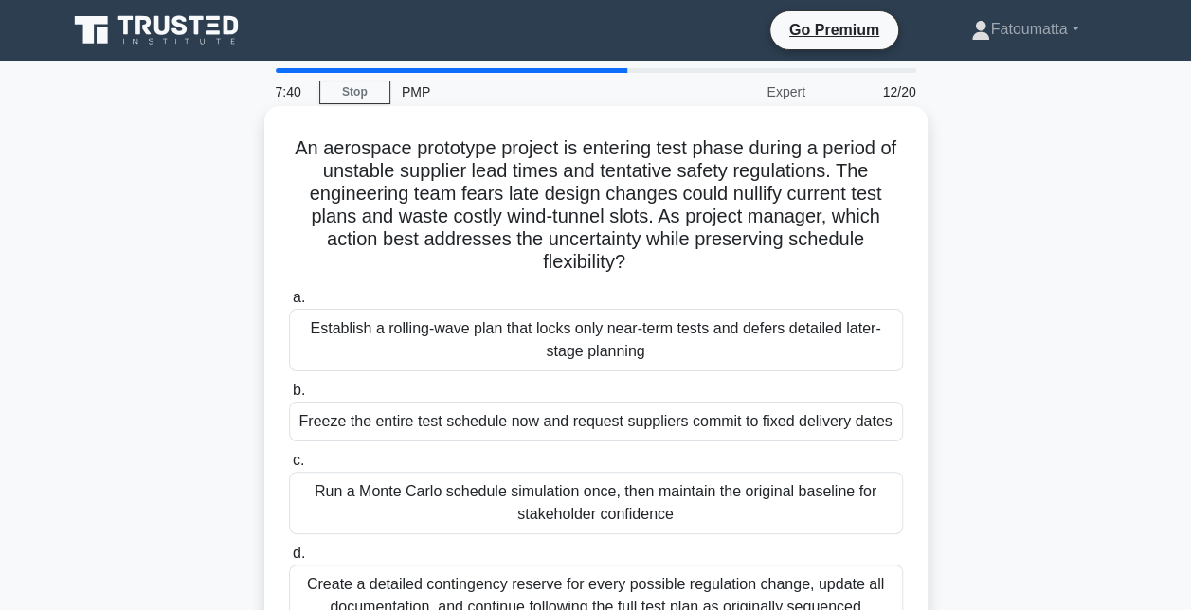
click at [582, 189] on h5 "An aerospace prototype project is entering test phase during a period of unstab…" at bounding box center [596, 205] width 618 height 138
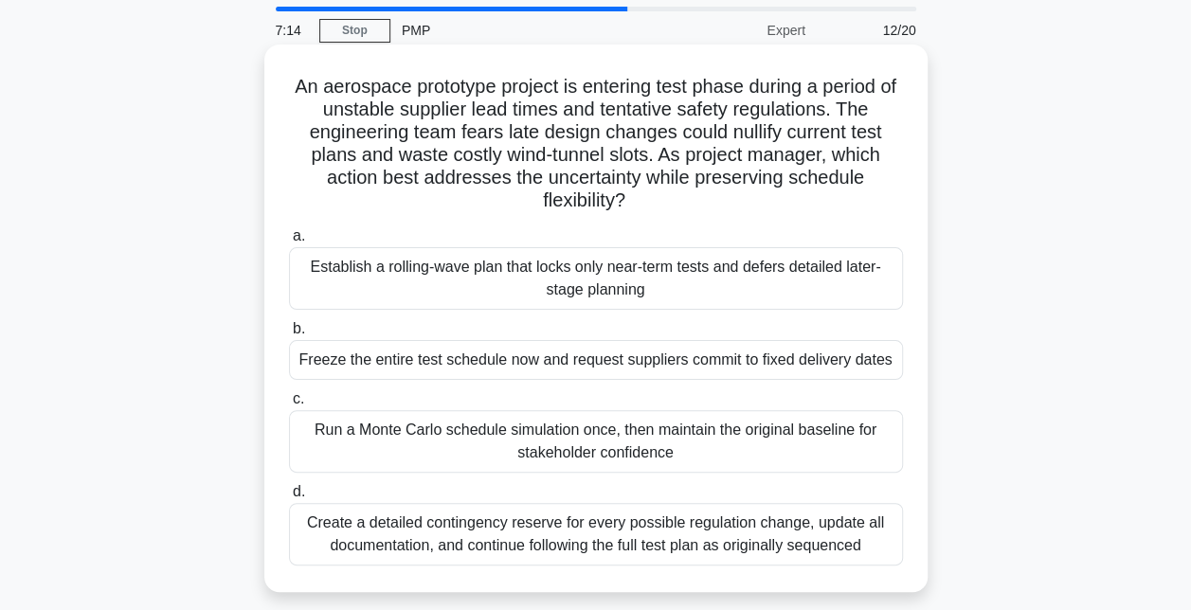
scroll to position [61, 0]
click at [578, 290] on div "Establish a rolling-wave plan that locks only near-term tests and defers detail…" at bounding box center [596, 279] width 614 height 63
click at [289, 243] on input "a. Establish a rolling-wave plan that locks only near-term tests and defers det…" at bounding box center [289, 237] width 0 height 12
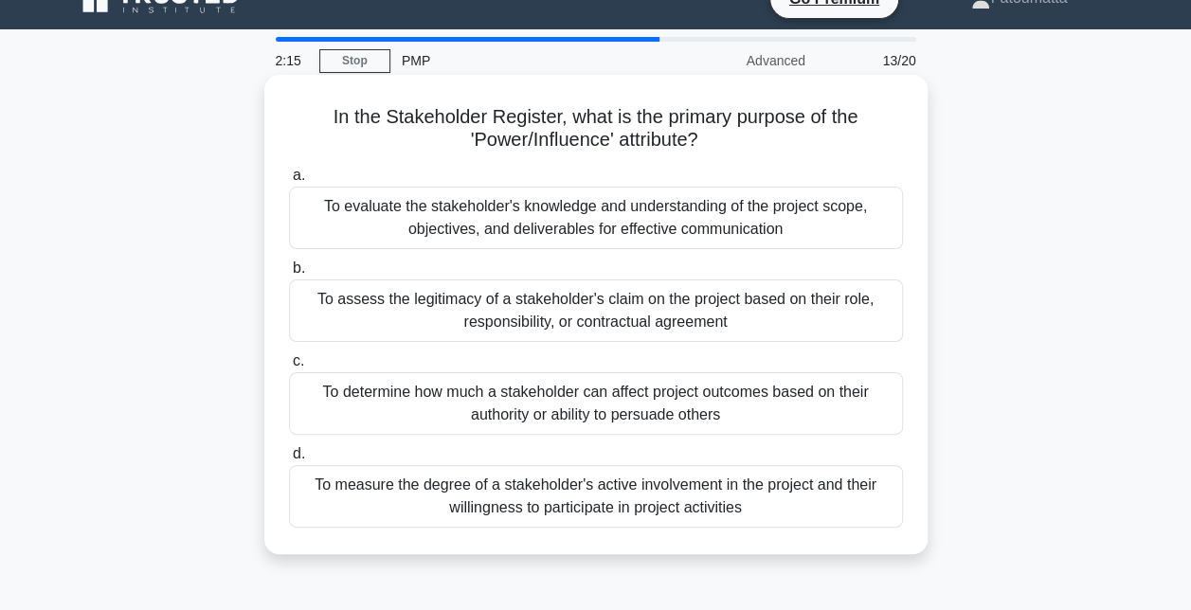
scroll to position [32, 0]
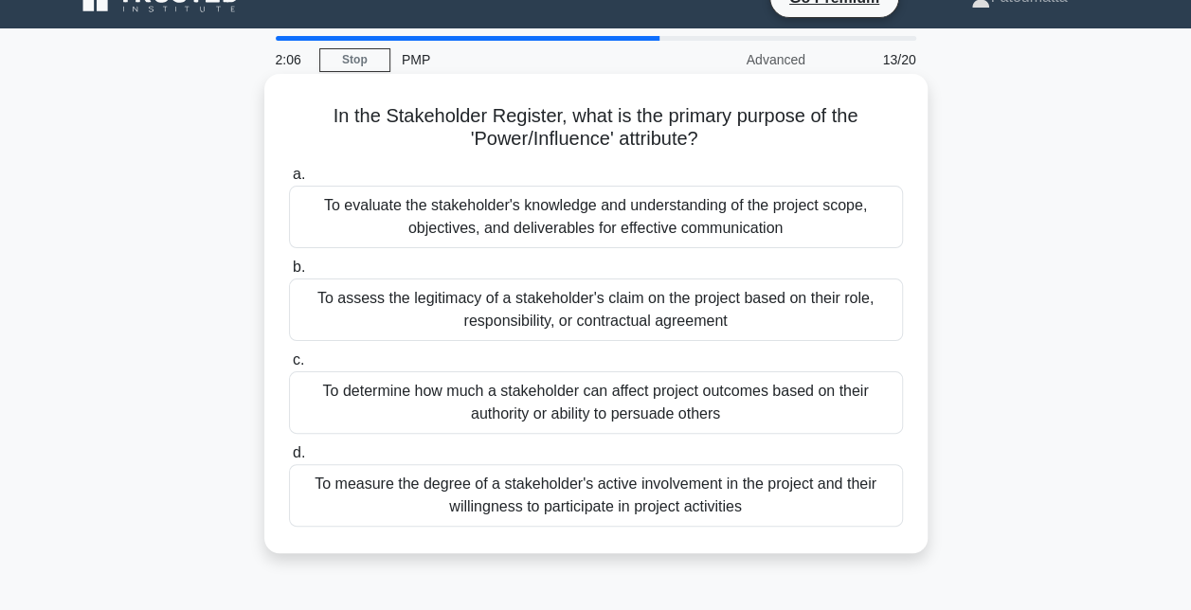
click at [582, 400] on div "To determine how much a stakeholder can affect project outcomes based on their …" at bounding box center [596, 402] width 614 height 63
click at [289, 367] on input "c. To determine how much a stakeholder can affect project outcomes based on the…" at bounding box center [289, 360] width 0 height 12
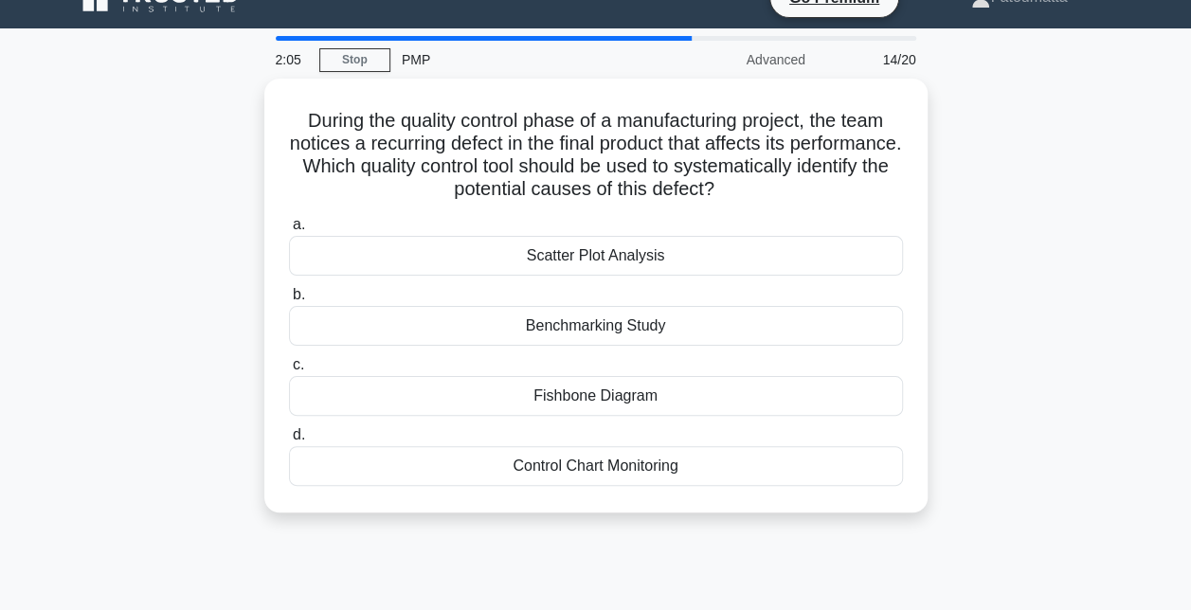
scroll to position [0, 0]
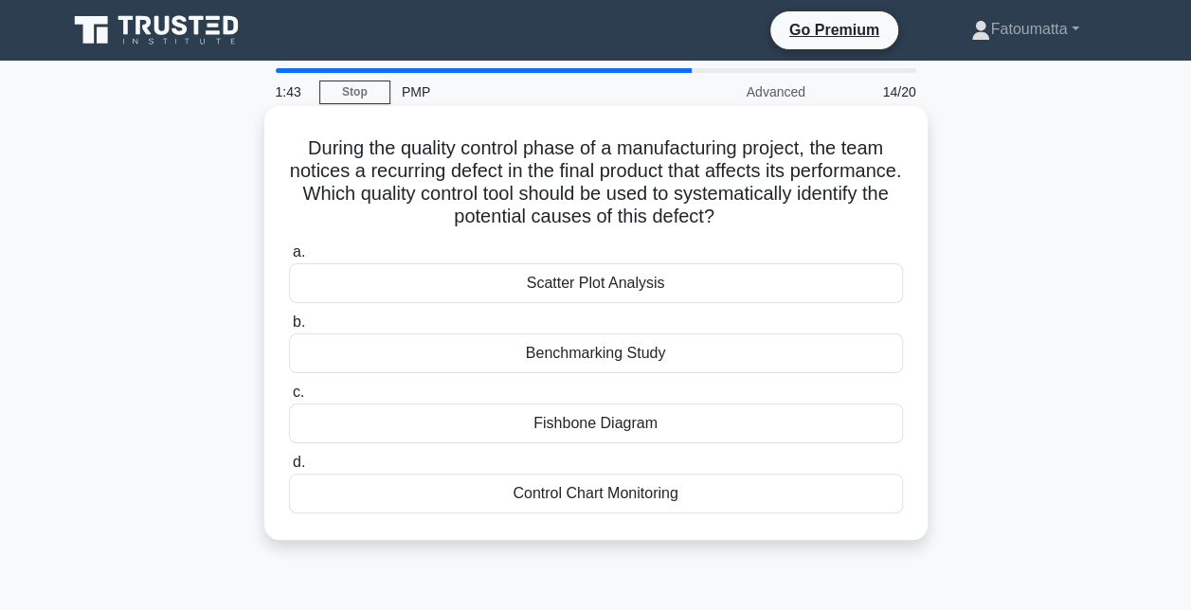
click at [582, 426] on div "Fishbone Diagram" at bounding box center [596, 423] width 614 height 40
click at [289, 399] on input "c. Fishbone Diagram" at bounding box center [289, 392] width 0 height 12
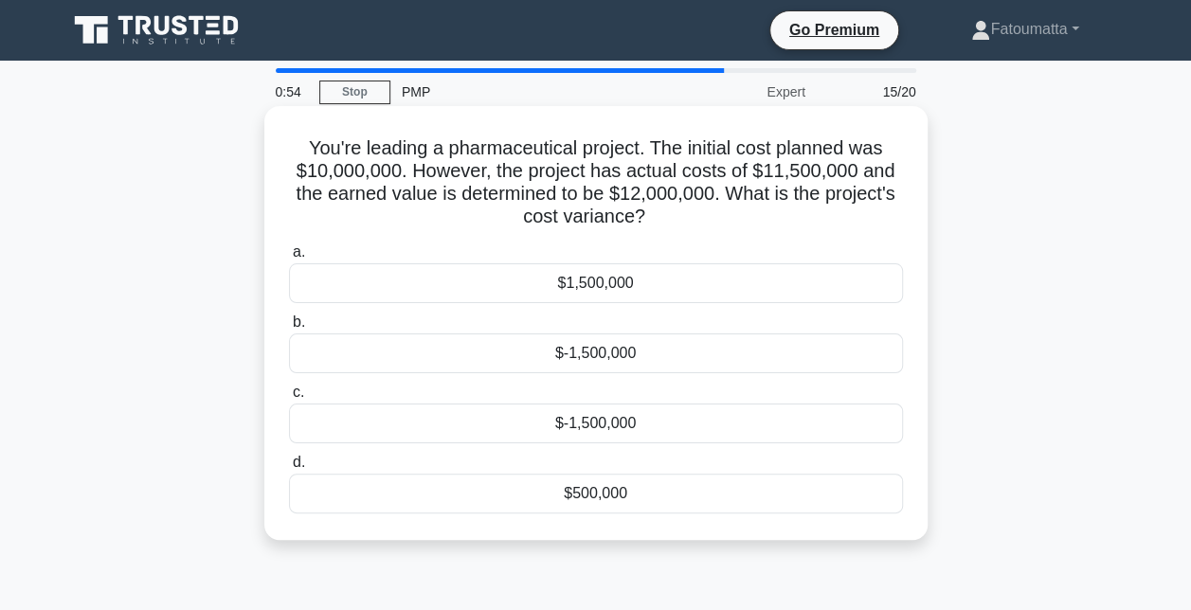
click at [582, 498] on div "$500,000" at bounding box center [596, 494] width 614 height 40
click at [289, 469] on input "d. $500,000" at bounding box center [289, 463] width 0 height 12
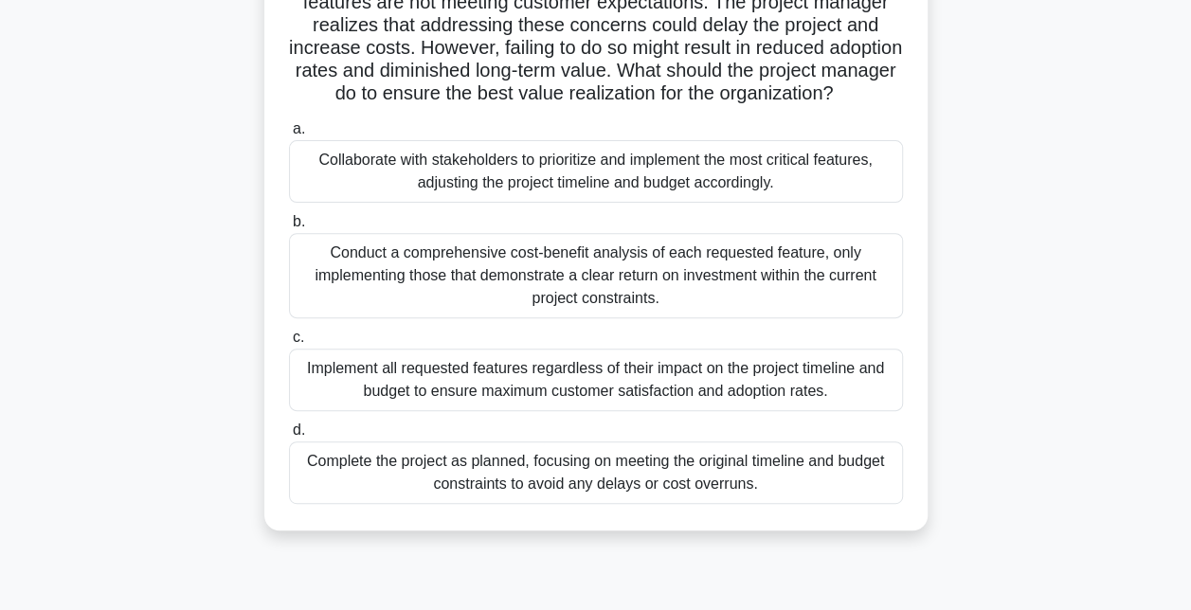
scroll to position [221, 0]
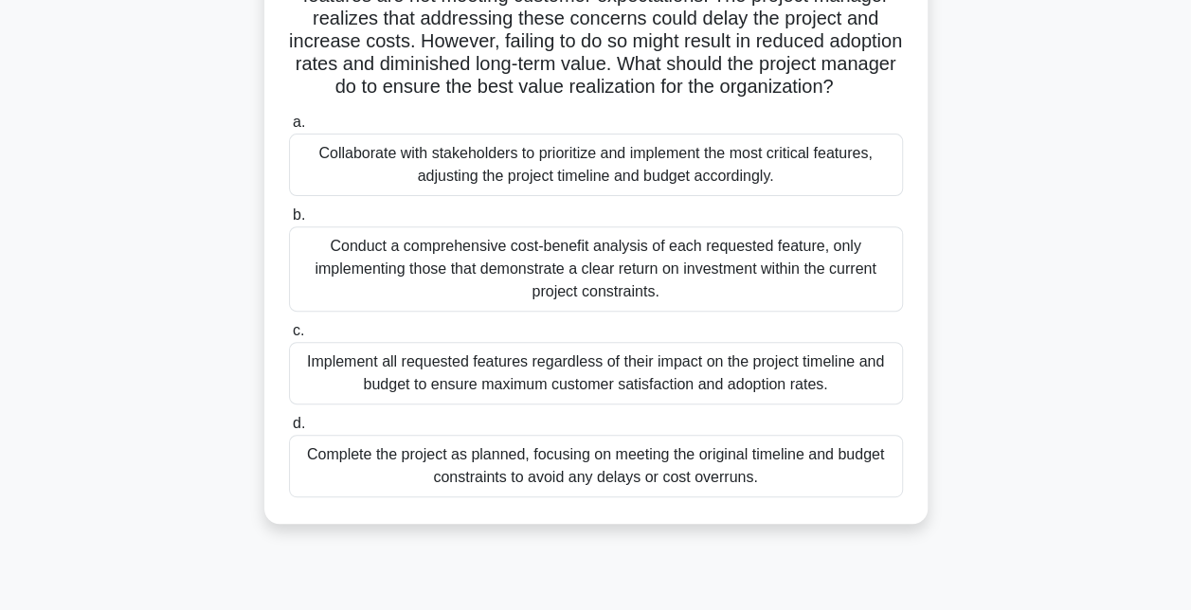
click at [582, 296] on div "Conduct a comprehensive cost-benefit analysis of each requested feature, only i…" at bounding box center [596, 268] width 614 height 85
click at [289, 222] on input "b. Conduct a comprehensive cost-benefit analysis of each requested feature, onl…" at bounding box center [289, 215] width 0 height 12
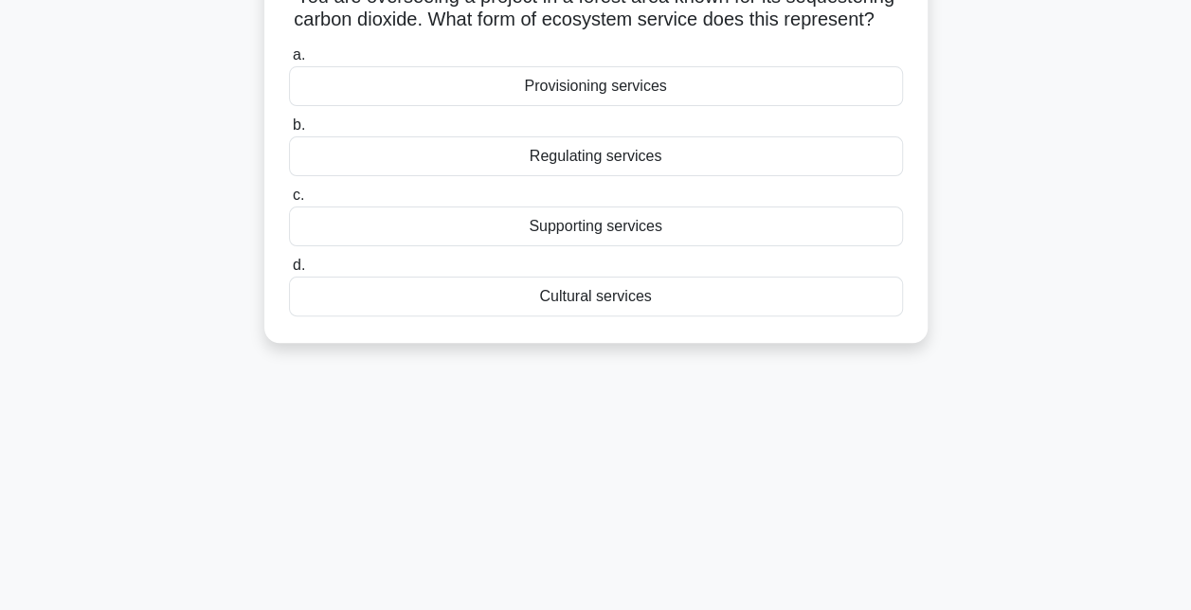
scroll to position [0, 0]
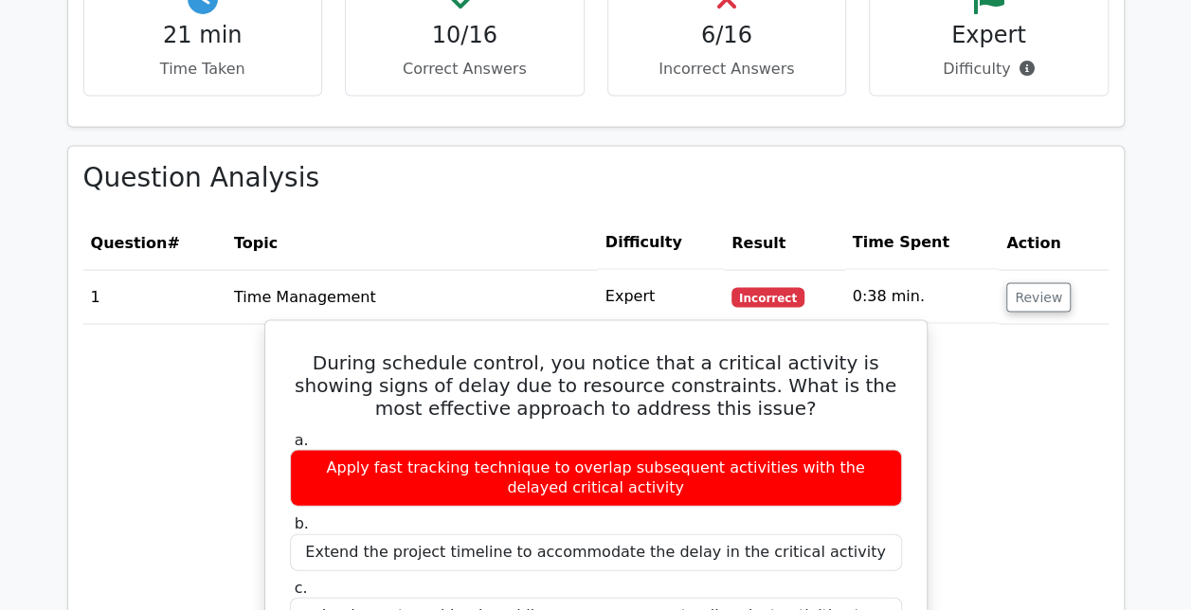
scroll to position [1710, 0]
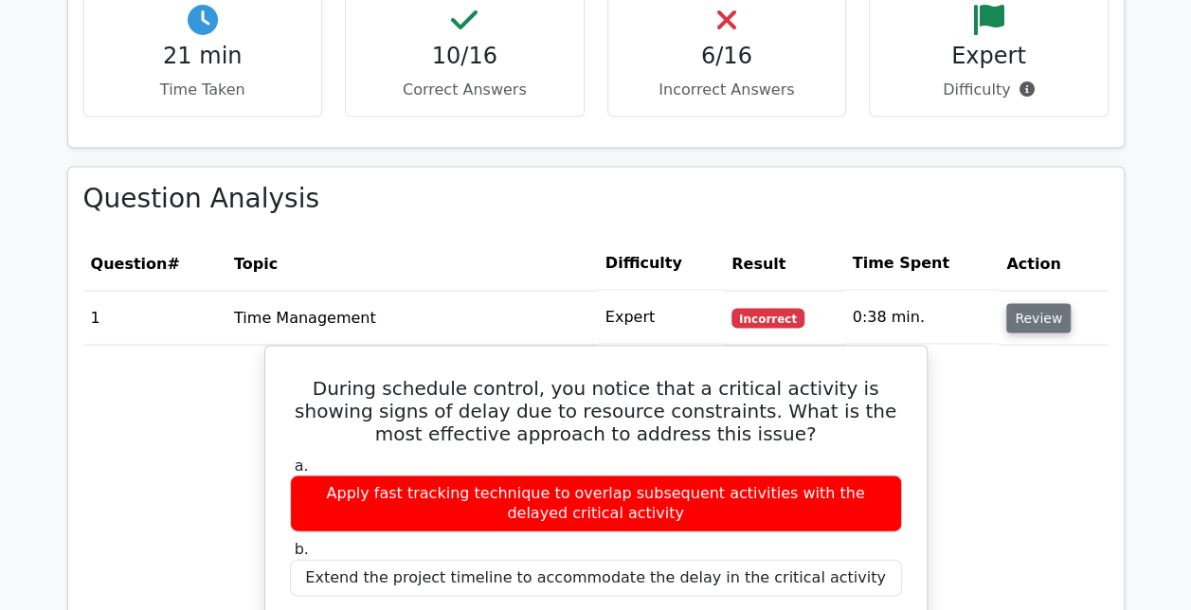
click at [1010, 303] on button "Review" at bounding box center [1038, 317] width 64 height 29
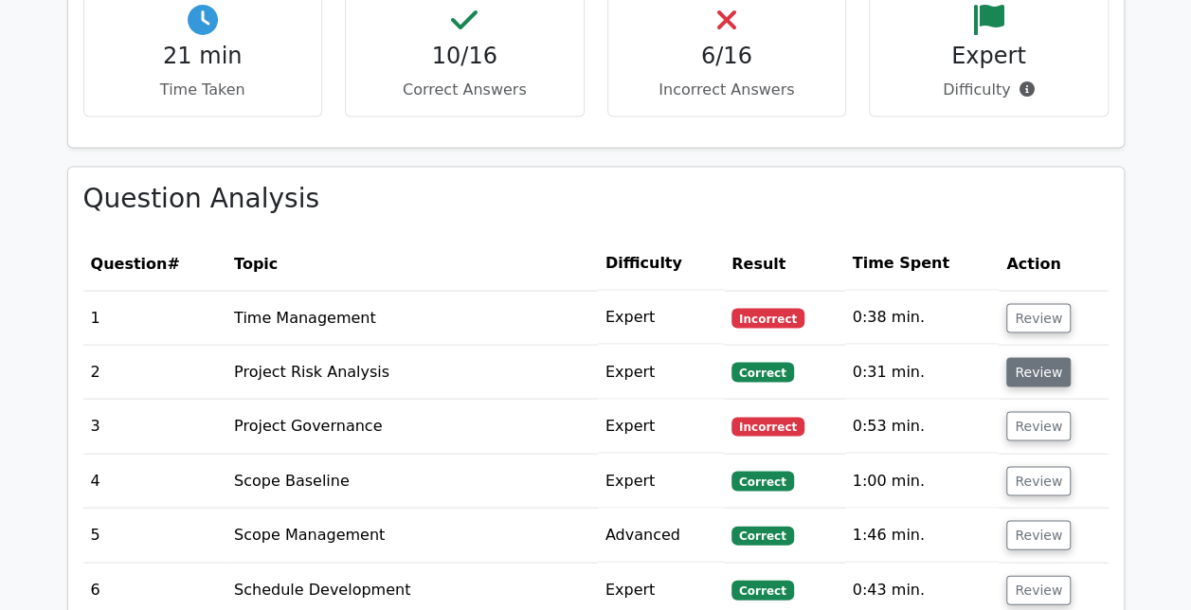
click at [1024, 357] on button "Review" at bounding box center [1038, 371] width 64 height 29
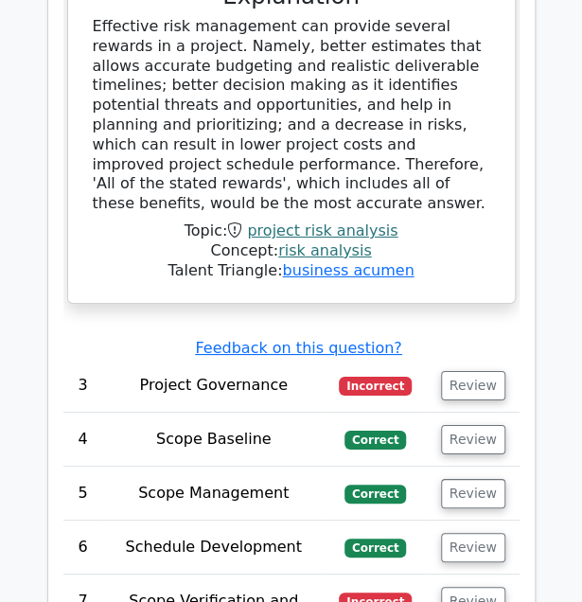
scroll to position [3247, 0]
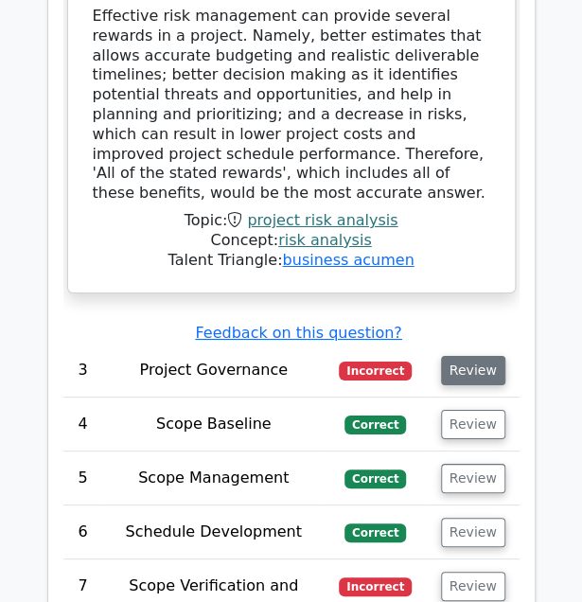
click at [481, 356] on button "Review" at bounding box center [473, 370] width 64 height 29
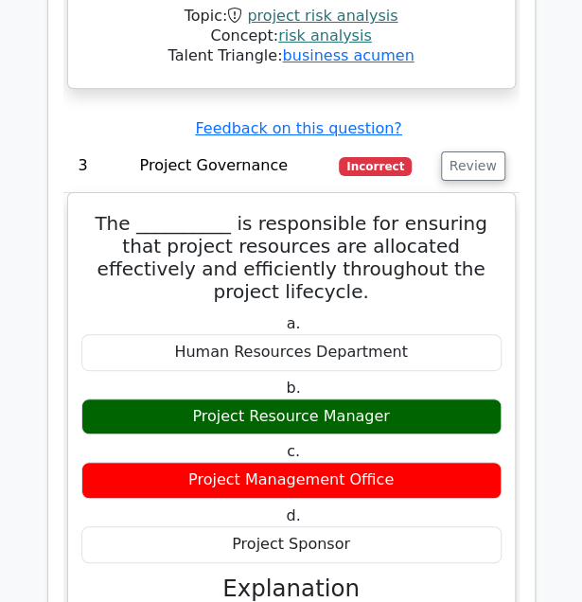
scroll to position [3469, 0]
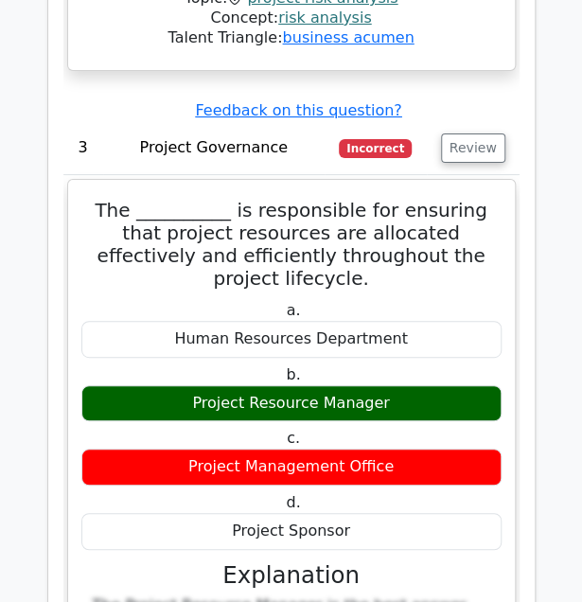
click at [479, 121] on td "Review" at bounding box center [473, 148] width 93 height 54
click at [485, 134] on button "Review" at bounding box center [473, 148] width 64 height 29
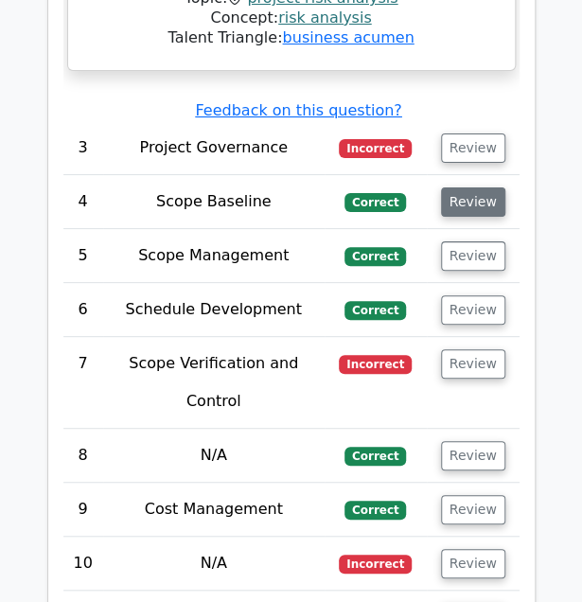
click at [454, 188] on button "Review" at bounding box center [473, 202] width 64 height 29
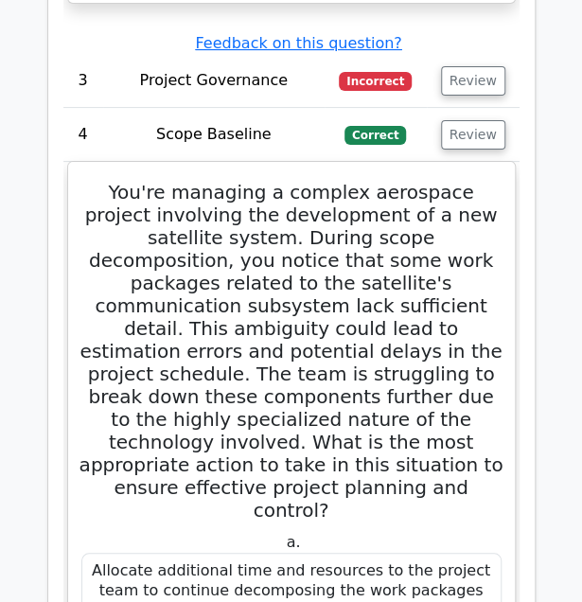
scroll to position [3481, 0]
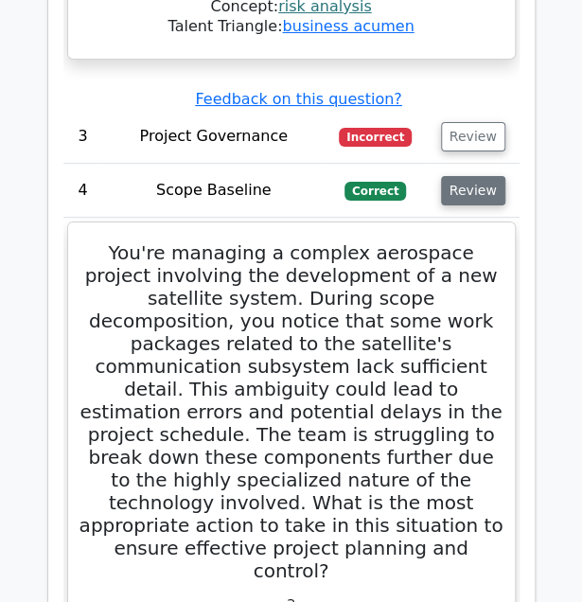
click at [451, 176] on button "Review" at bounding box center [473, 190] width 64 height 29
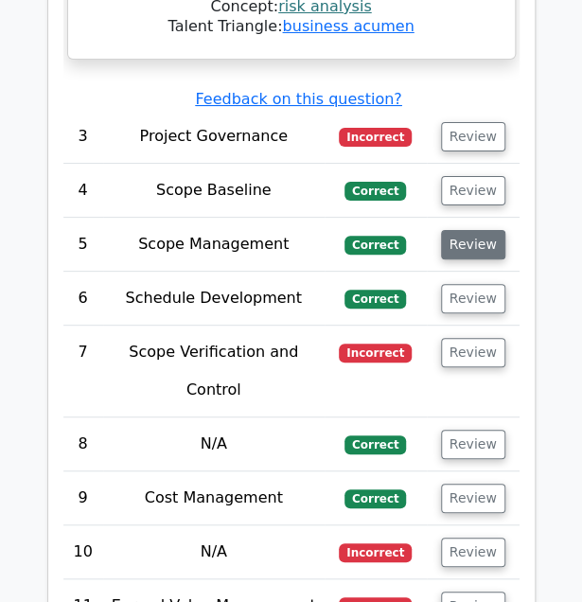
click at [451, 230] on button "Review" at bounding box center [473, 244] width 64 height 29
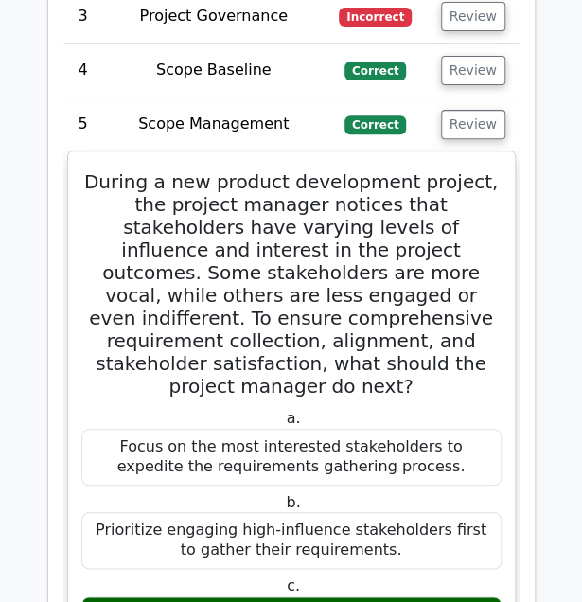
scroll to position [3593, 0]
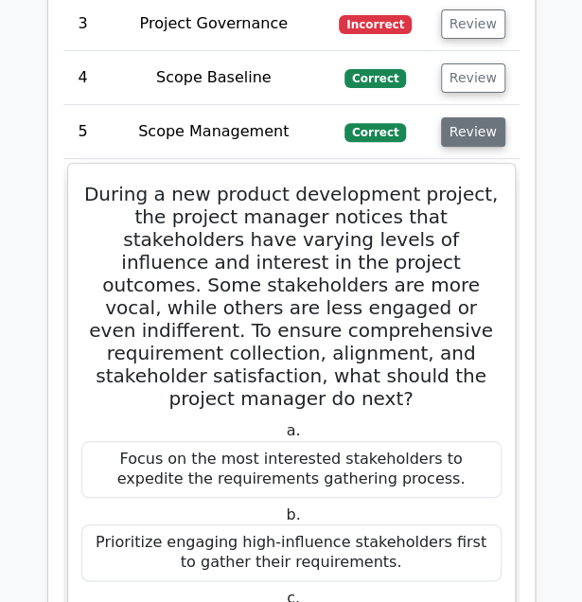
click at [476, 117] on button "Review" at bounding box center [473, 131] width 64 height 29
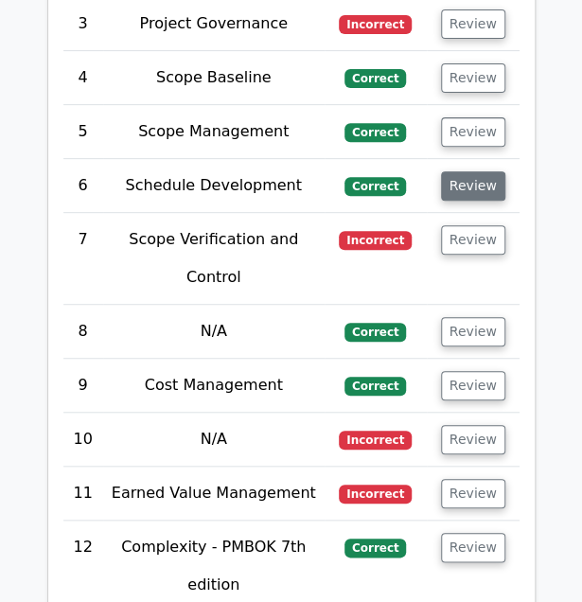
click at [479, 171] on button "Review" at bounding box center [473, 185] width 64 height 29
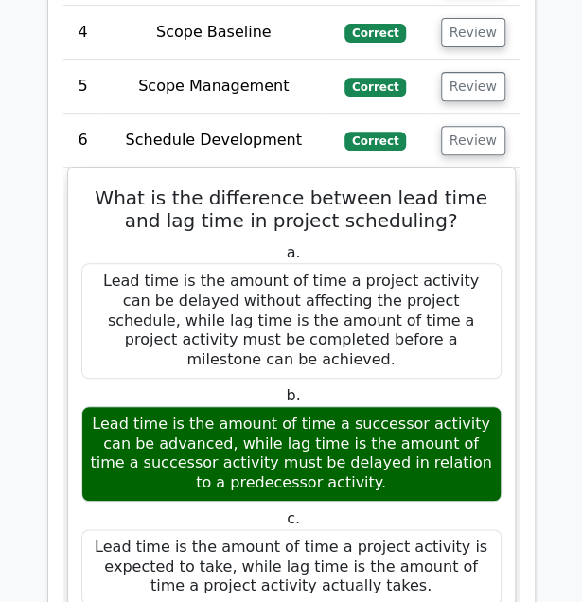
scroll to position [3642, 0]
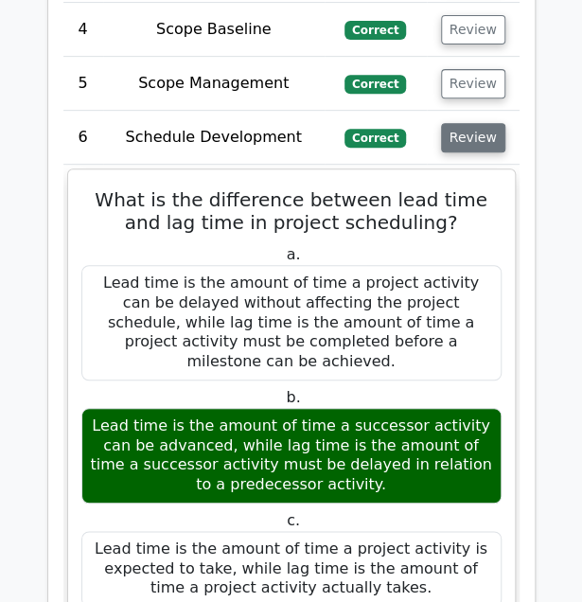
click at [474, 123] on button "Review" at bounding box center [473, 137] width 64 height 29
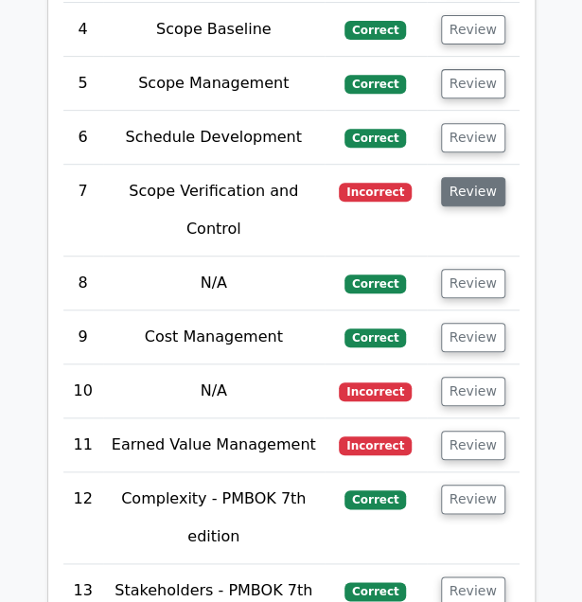
click at [473, 177] on button "Review" at bounding box center [473, 191] width 64 height 29
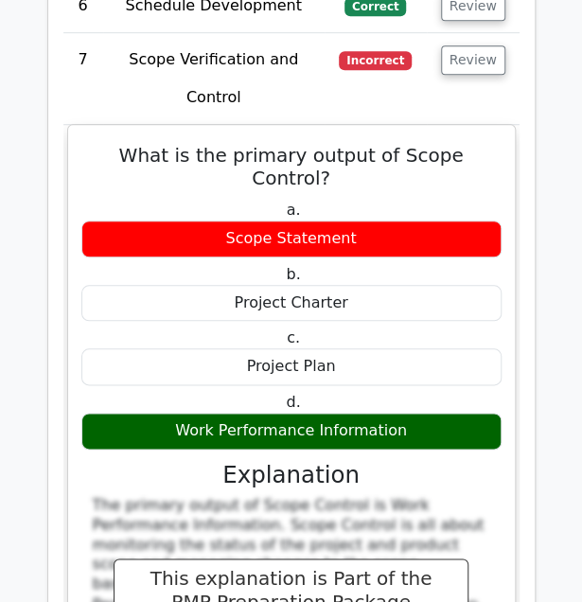
scroll to position [3778, 0]
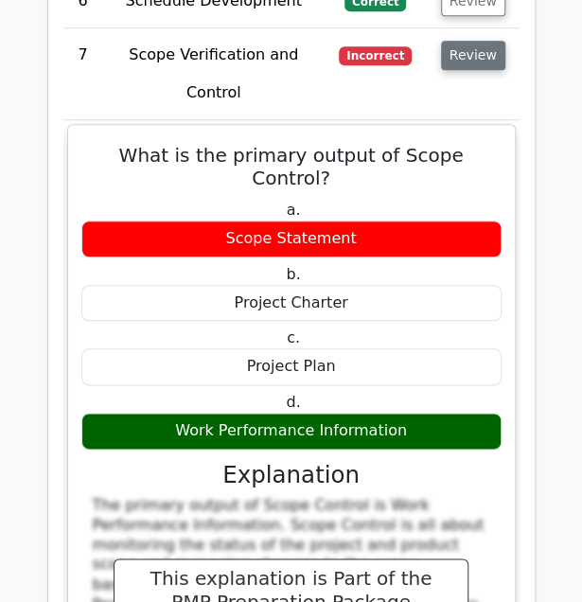
click at [479, 41] on button "Review" at bounding box center [473, 55] width 64 height 29
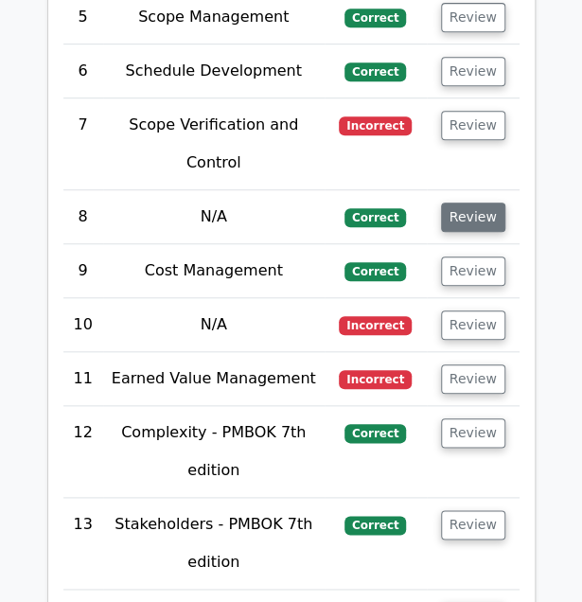
scroll to position [3707, 0]
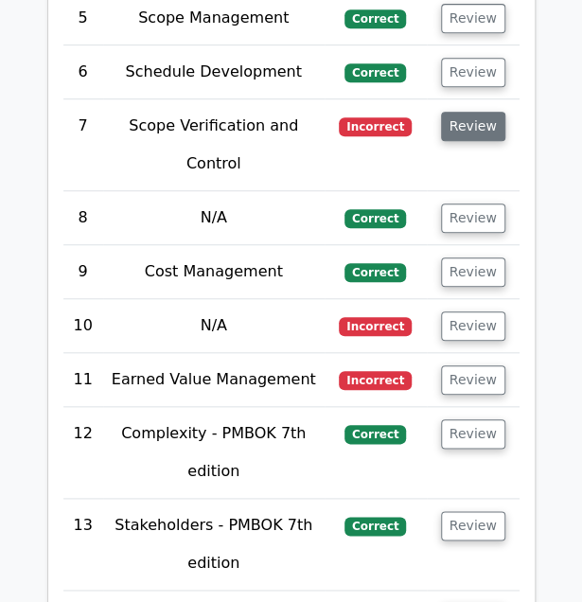
click at [449, 112] on button "Review" at bounding box center [473, 126] width 64 height 29
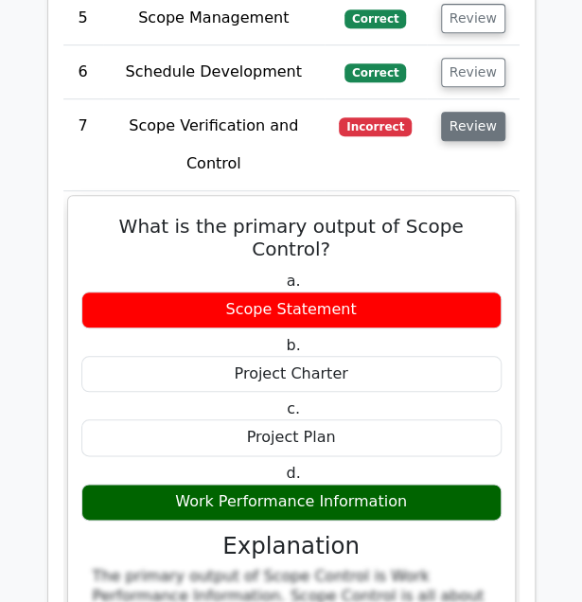
click at [449, 112] on button "Review" at bounding box center [473, 126] width 64 height 29
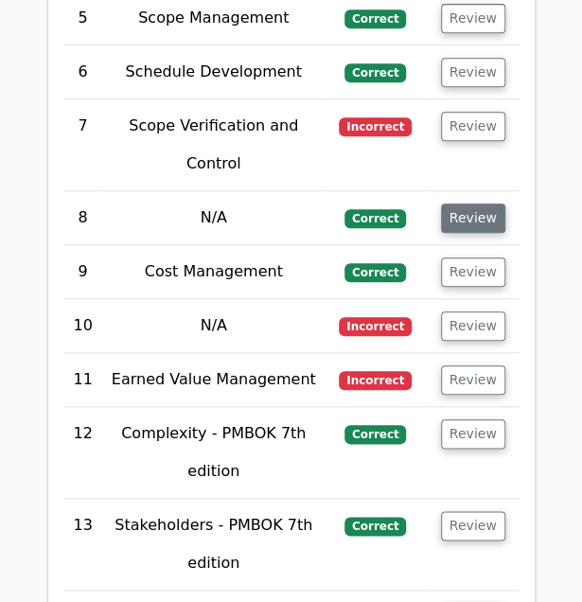
click at [470, 204] on button "Review" at bounding box center [473, 218] width 64 height 29
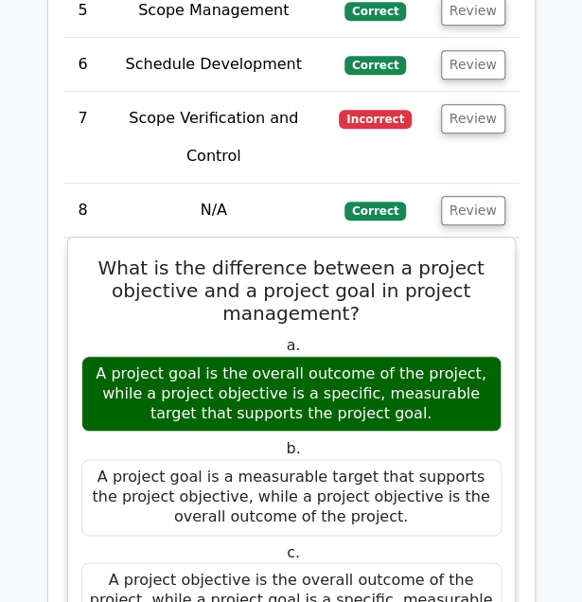
scroll to position [3701, 0]
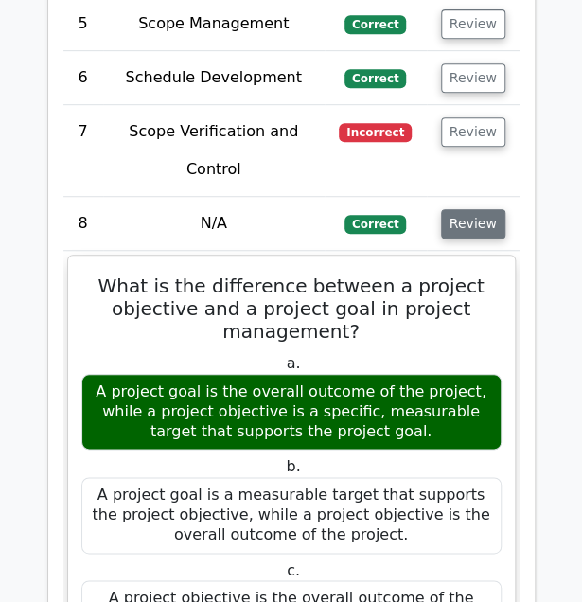
click at [475, 209] on button "Review" at bounding box center [473, 223] width 64 height 29
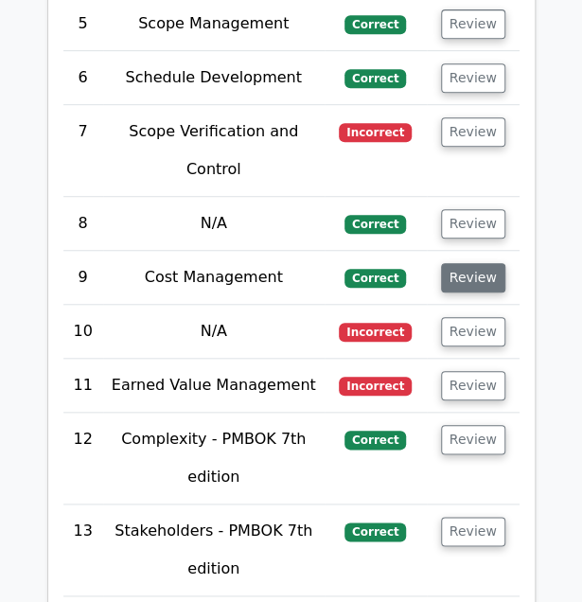
click at [495, 263] on button "Review" at bounding box center [473, 277] width 64 height 29
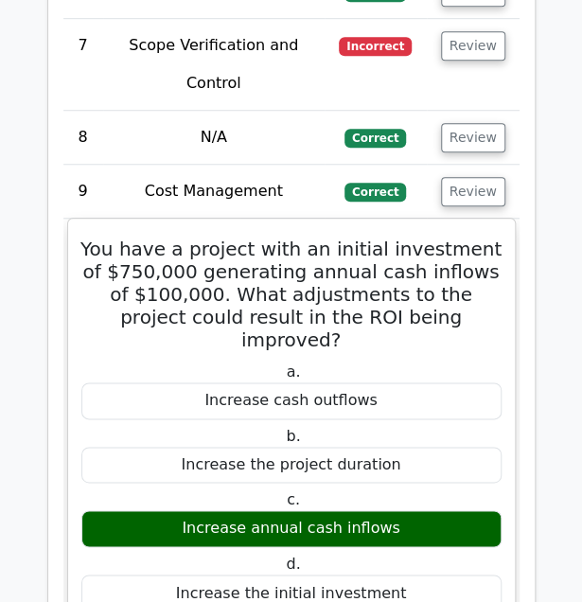
scroll to position [3744, 0]
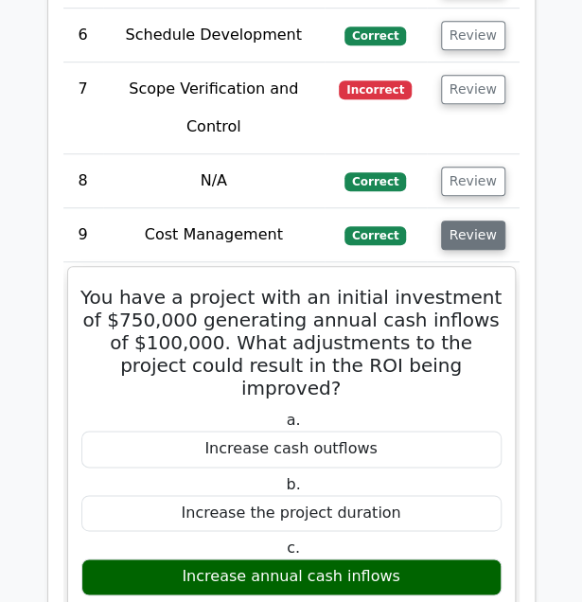
click at [492, 221] on button "Review" at bounding box center [473, 235] width 64 height 29
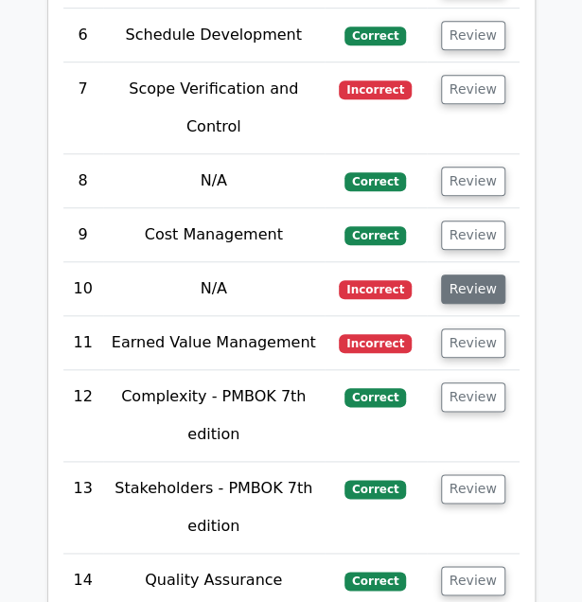
click at [457, 275] on button "Review" at bounding box center [473, 289] width 64 height 29
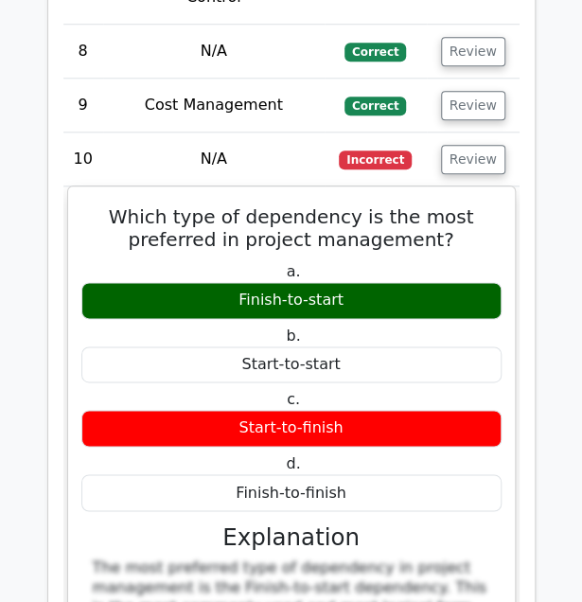
scroll to position [3875, 0]
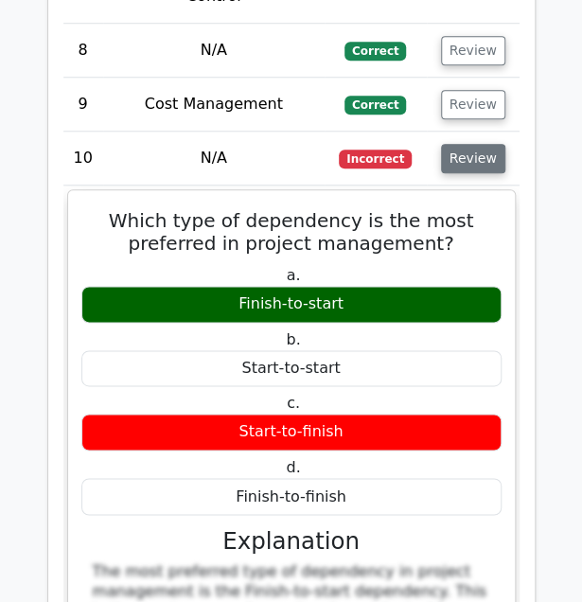
click at [492, 144] on button "Review" at bounding box center [473, 158] width 64 height 29
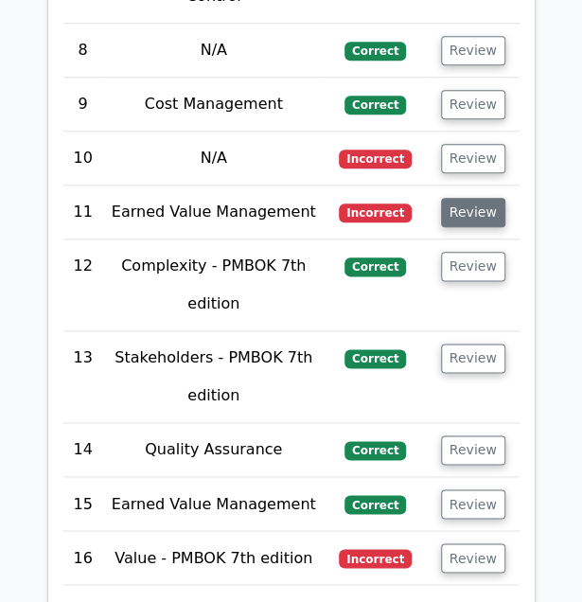
click at [464, 198] on button "Review" at bounding box center [473, 212] width 64 height 29
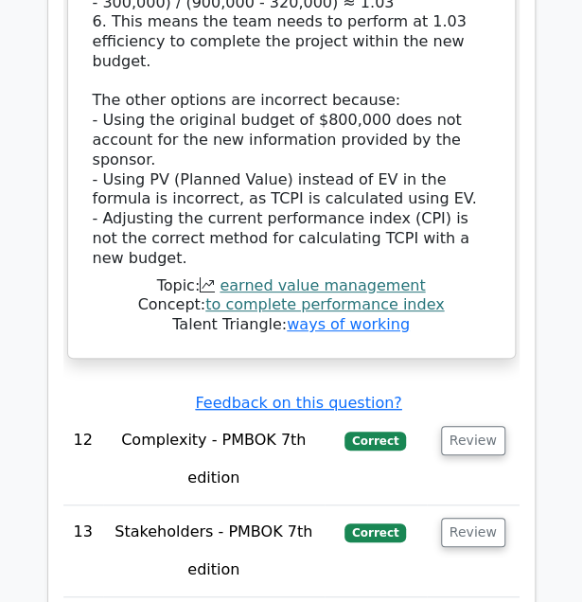
scroll to position [5242, 0]
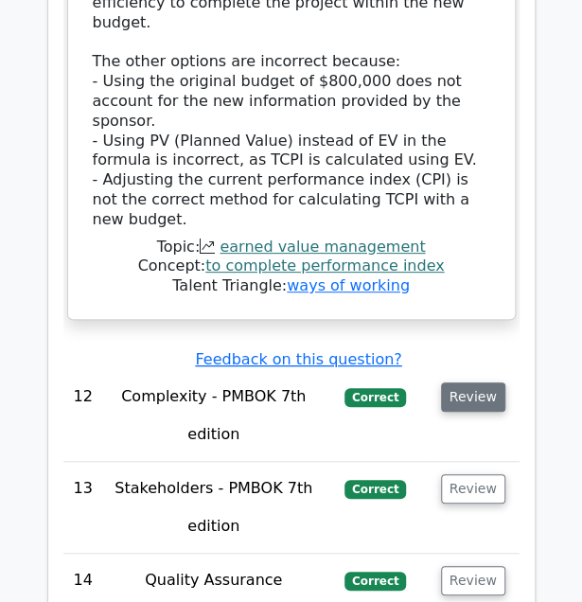
click at [453, 383] on button "Review" at bounding box center [473, 397] width 64 height 29
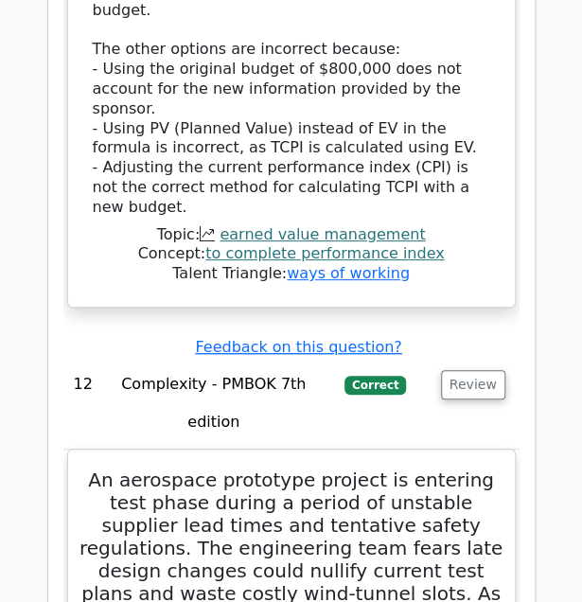
scroll to position [5254, 0]
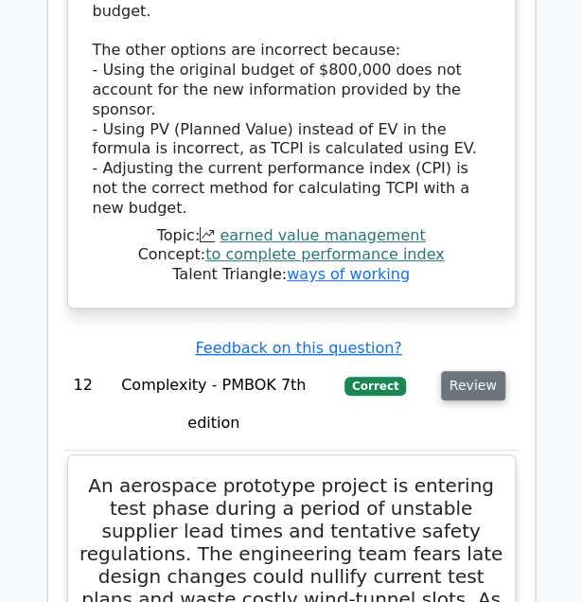
click at [474, 371] on button "Review" at bounding box center [473, 385] width 64 height 29
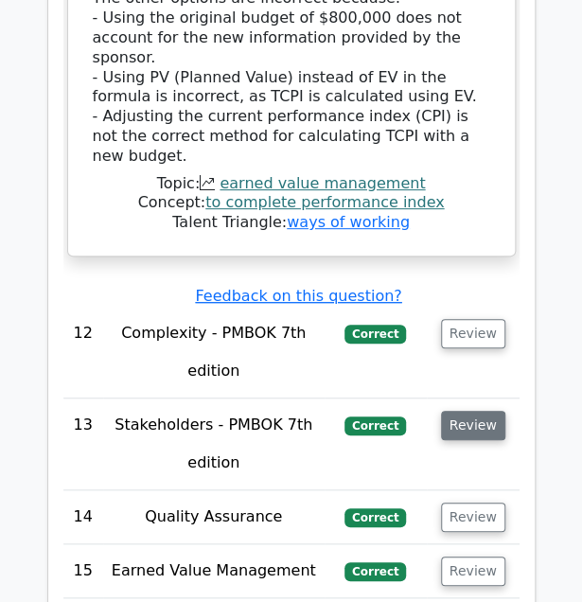
scroll to position [5307, 0]
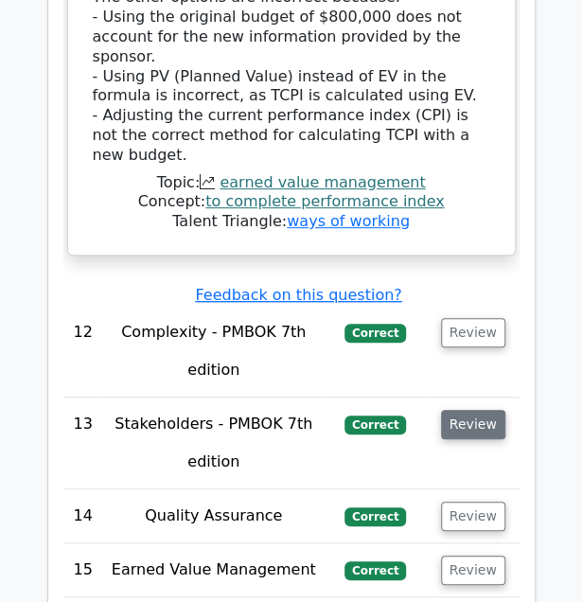
click at [477, 410] on button "Review" at bounding box center [473, 424] width 64 height 29
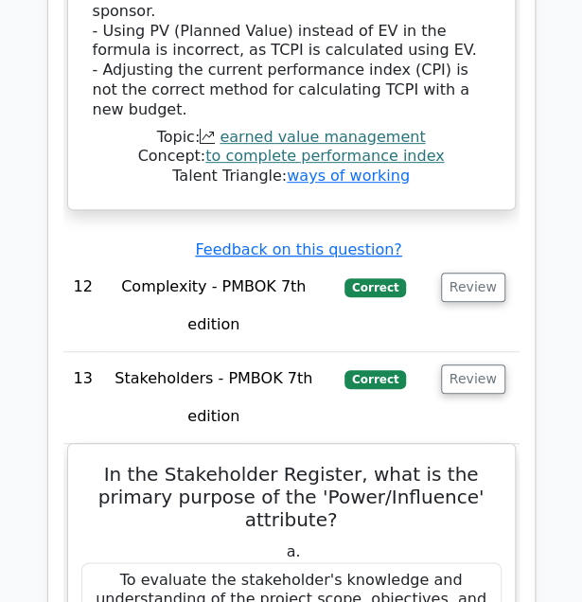
scroll to position [5333, 0]
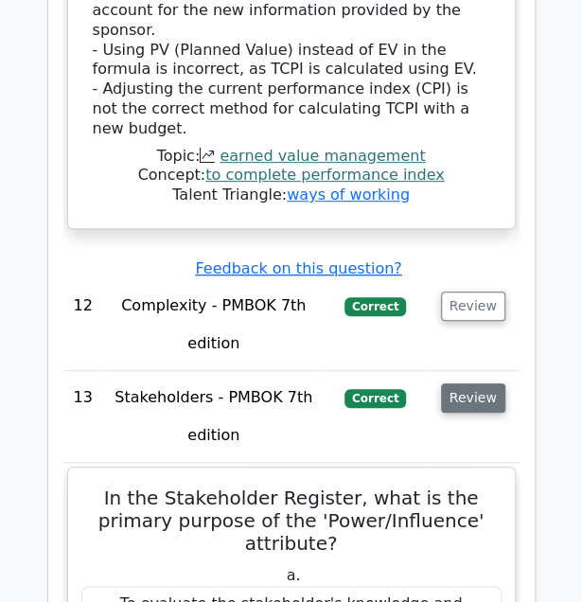
click at [482, 384] on button "Review" at bounding box center [473, 398] width 64 height 29
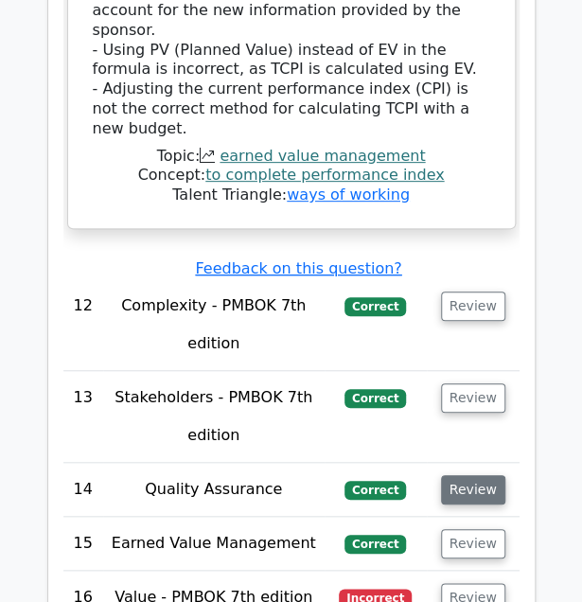
click at [478, 475] on button "Review" at bounding box center [473, 489] width 64 height 29
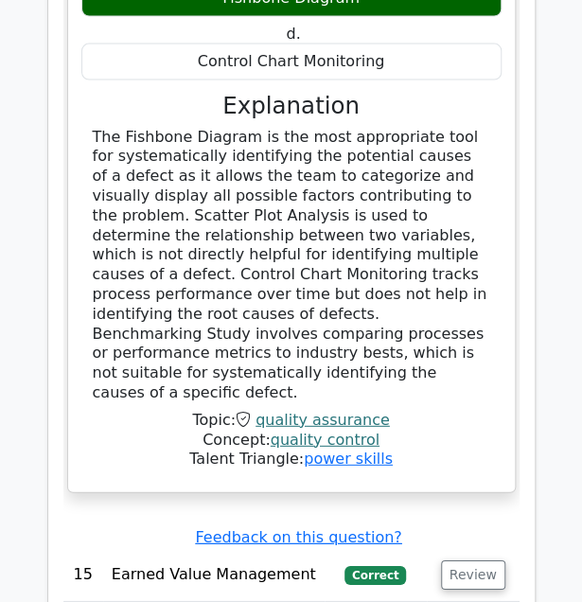
scroll to position [6211, 0]
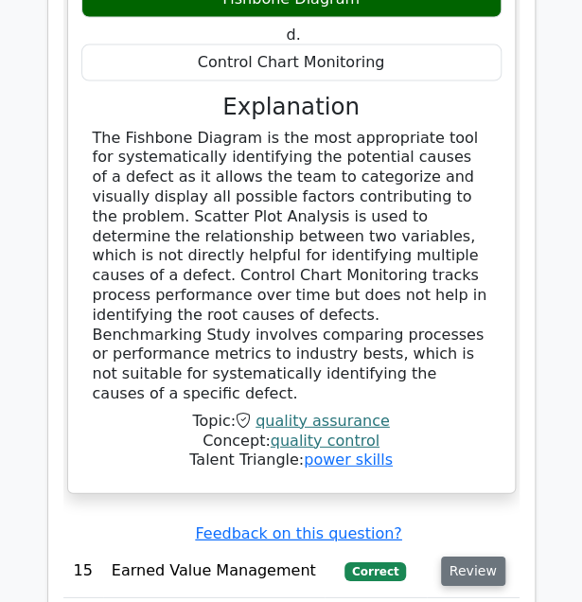
click at [469, 557] on button "Review" at bounding box center [473, 571] width 64 height 29
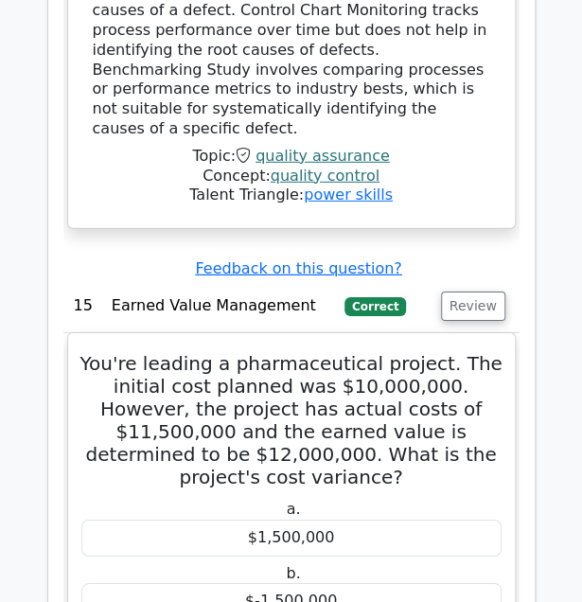
scroll to position [6465, 0]
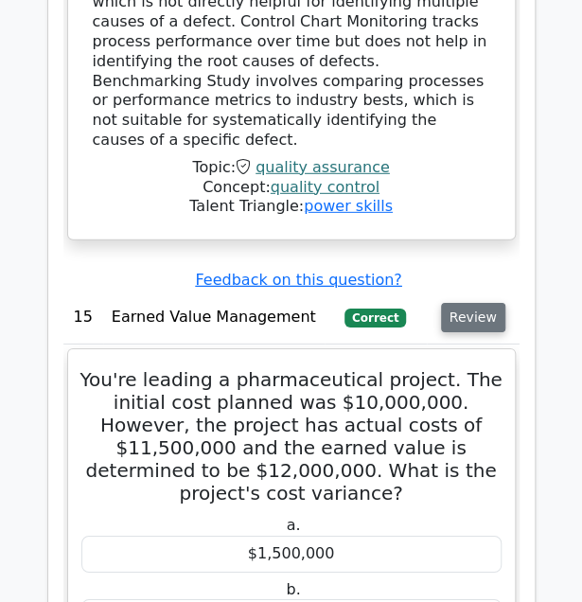
click at [462, 303] on button "Review" at bounding box center [473, 317] width 64 height 29
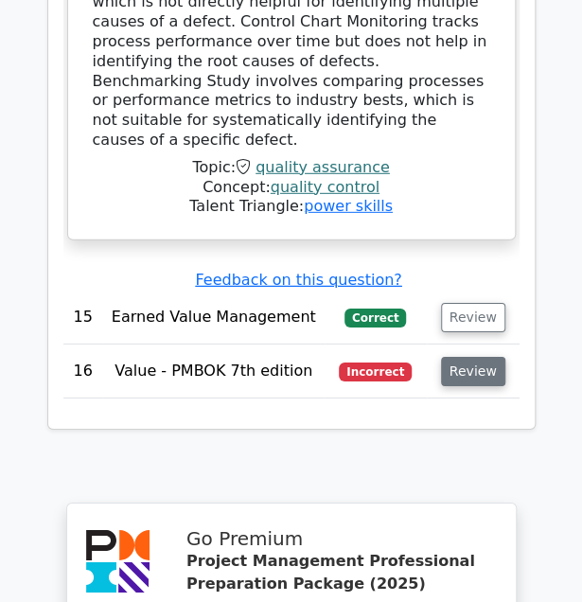
click at [482, 357] on button "Review" at bounding box center [473, 371] width 64 height 29
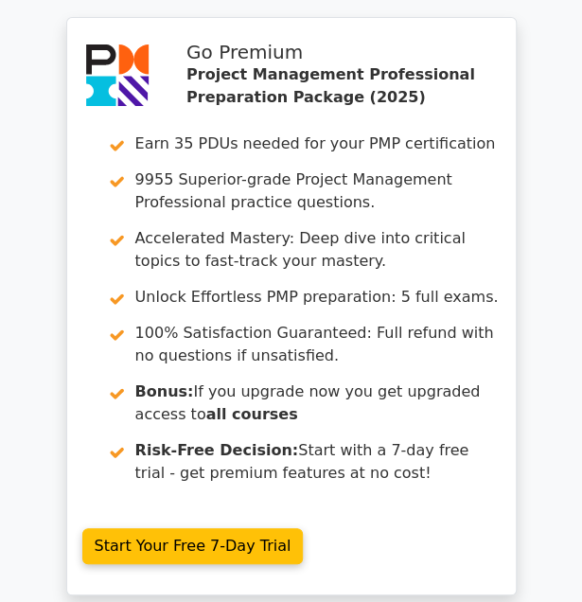
scroll to position [8757, 0]
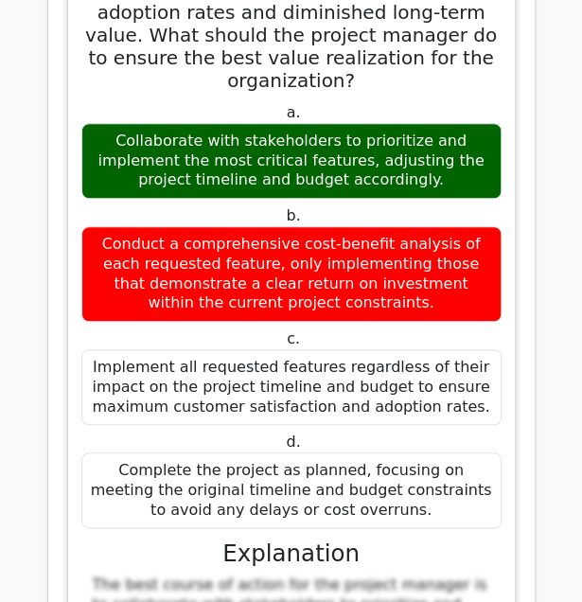
scroll to position [7164, 0]
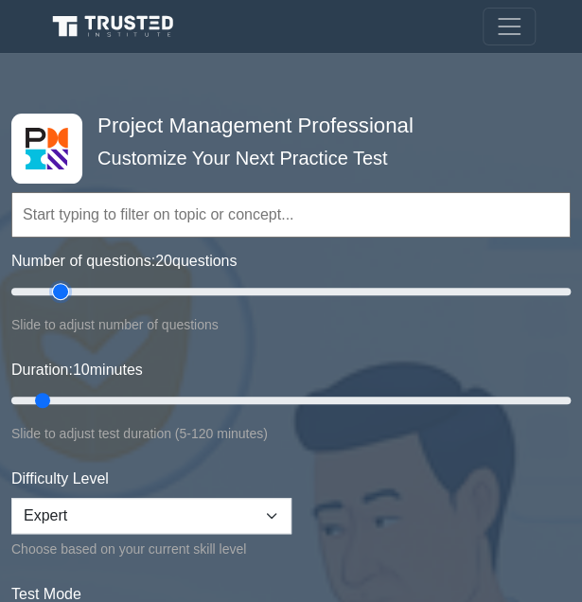
type input "20"
click at [63, 291] on input "Number of questions: 20 questions" at bounding box center [291, 291] width 560 height 23
click at [72, 398] on input "Duration: 15 minutes" at bounding box center [291, 400] width 560 height 23
click at [87, 397] on input "Duration: 15 minutes" at bounding box center [291, 400] width 560 height 23
type input "25"
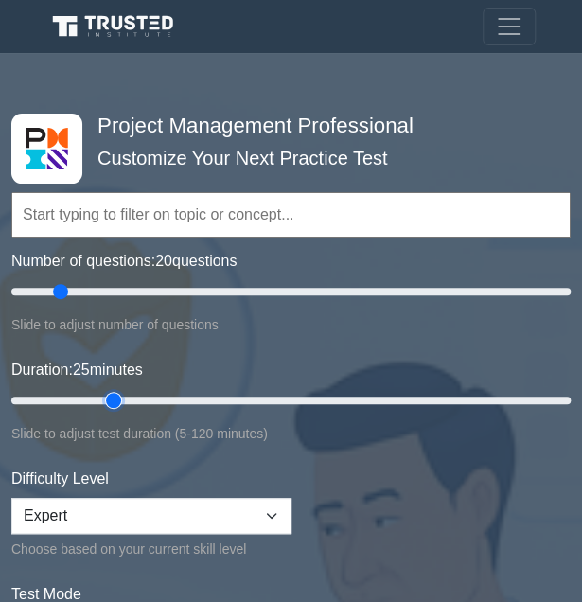
click at [102, 396] on input "Duration: 25 minutes" at bounding box center [291, 400] width 560 height 23
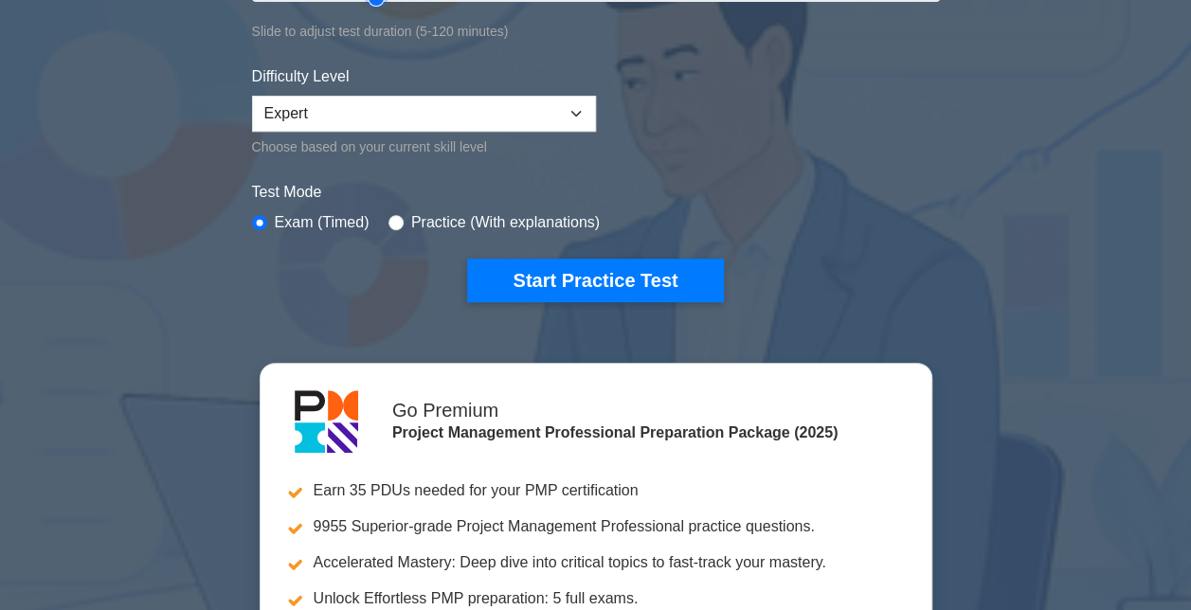
scroll to position [428, 0]
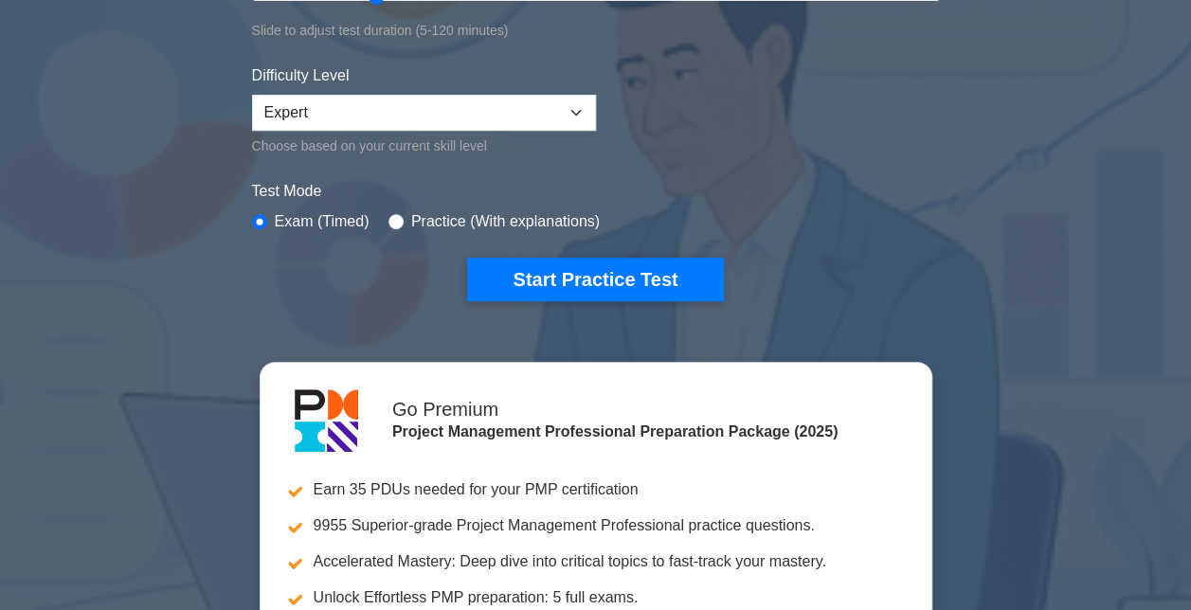
click at [582, 286] on button "Start Practice Test" at bounding box center [595, 280] width 256 height 44
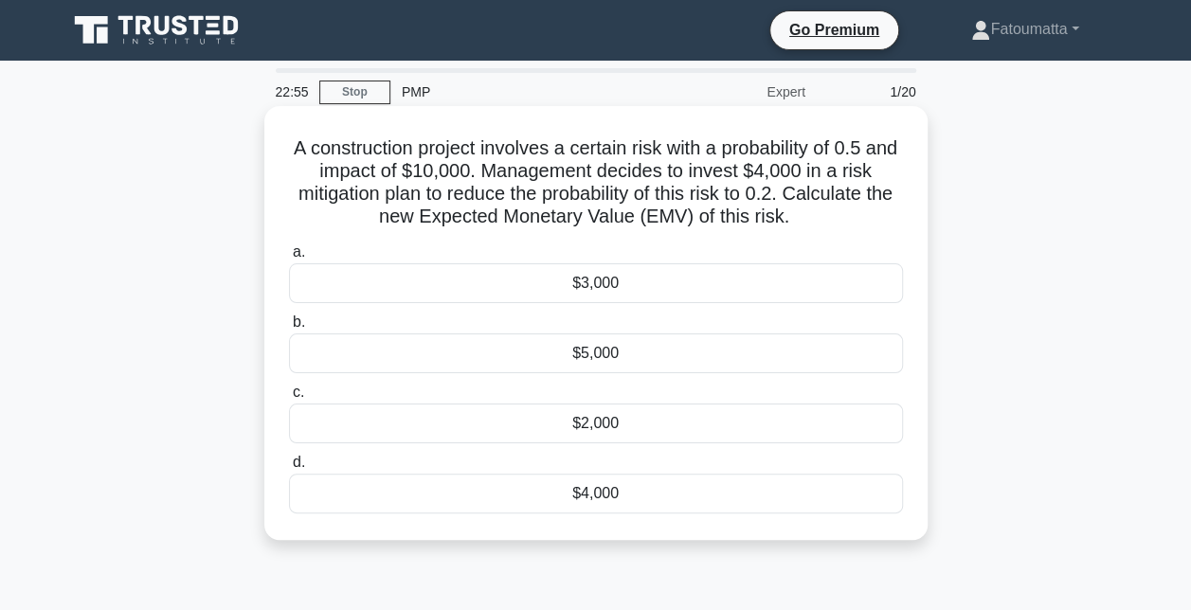
click at [568, 502] on div "$4,000" at bounding box center [596, 494] width 614 height 40
click at [289, 469] on input "d. $4,000" at bounding box center [289, 463] width 0 height 12
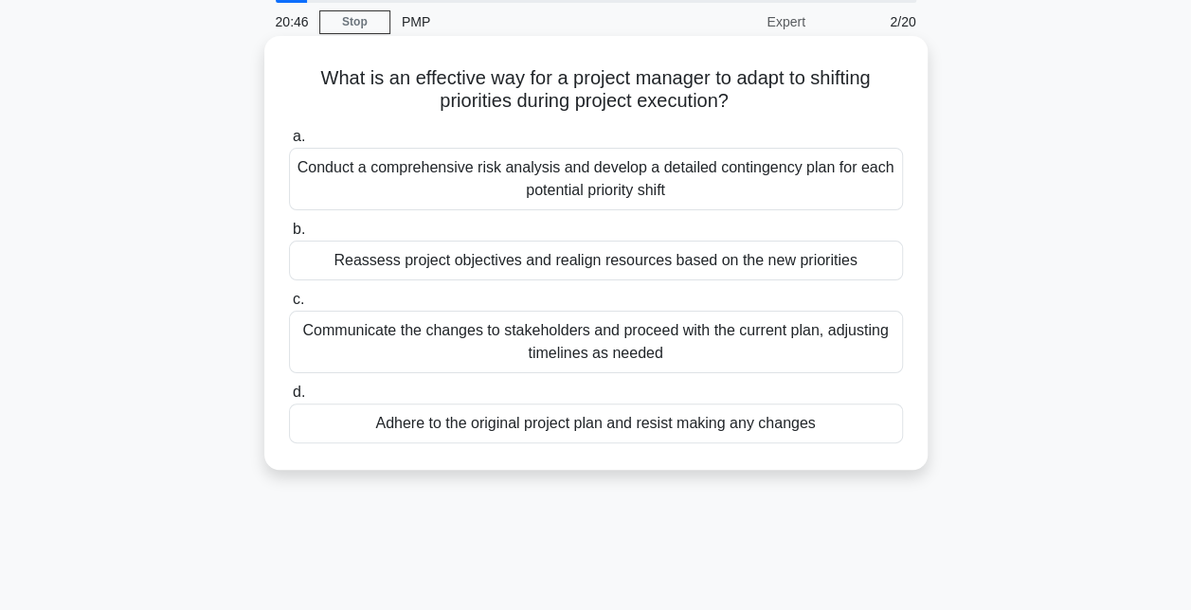
scroll to position [72, 0]
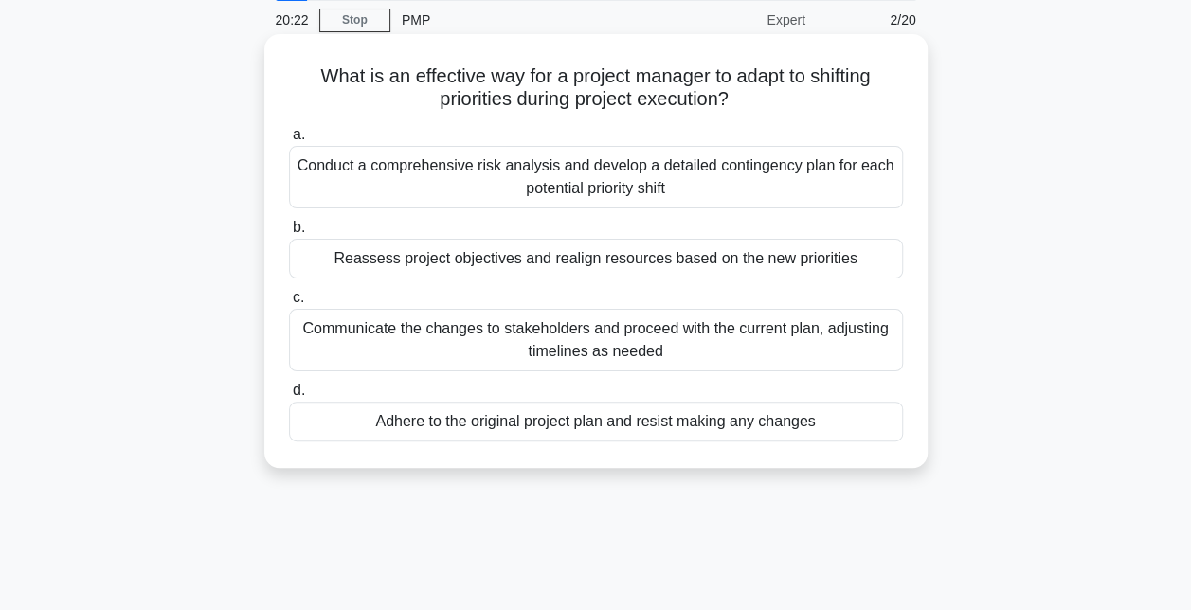
click at [522, 260] on div "Reassess project objectives and realign resources based on the new priorities" at bounding box center [596, 259] width 614 height 40
click at [289, 234] on input "b. Reassess project objectives and realign resources based on the new priorities" at bounding box center [289, 228] width 0 height 12
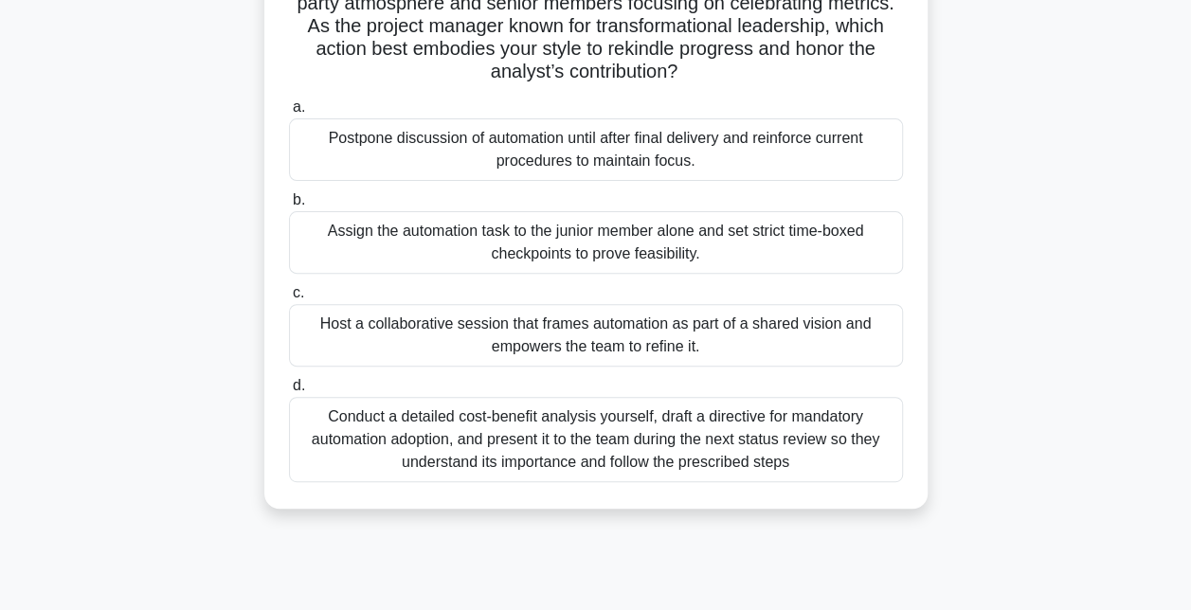
scroll to position [214, 0]
click at [619, 336] on div "Host a collaborative session that frames automation as part of a shared vision …" at bounding box center [596, 334] width 614 height 63
click at [289, 298] on input "c. Host a collaborative session that frames automation as part of a shared visi…" at bounding box center [289, 292] width 0 height 12
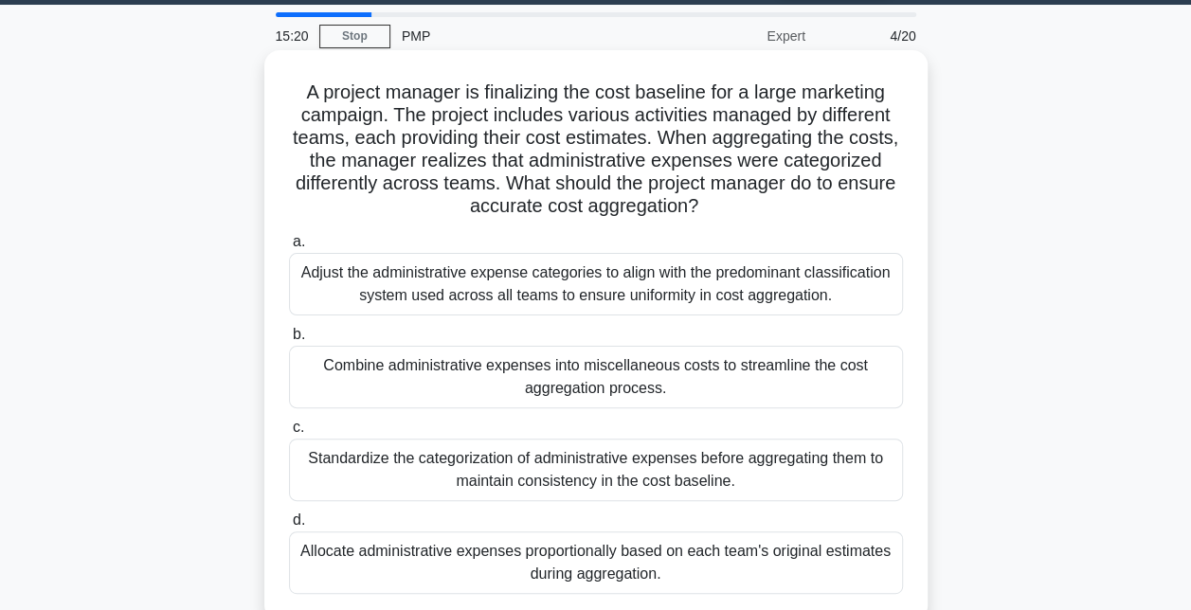
scroll to position [55, 0]
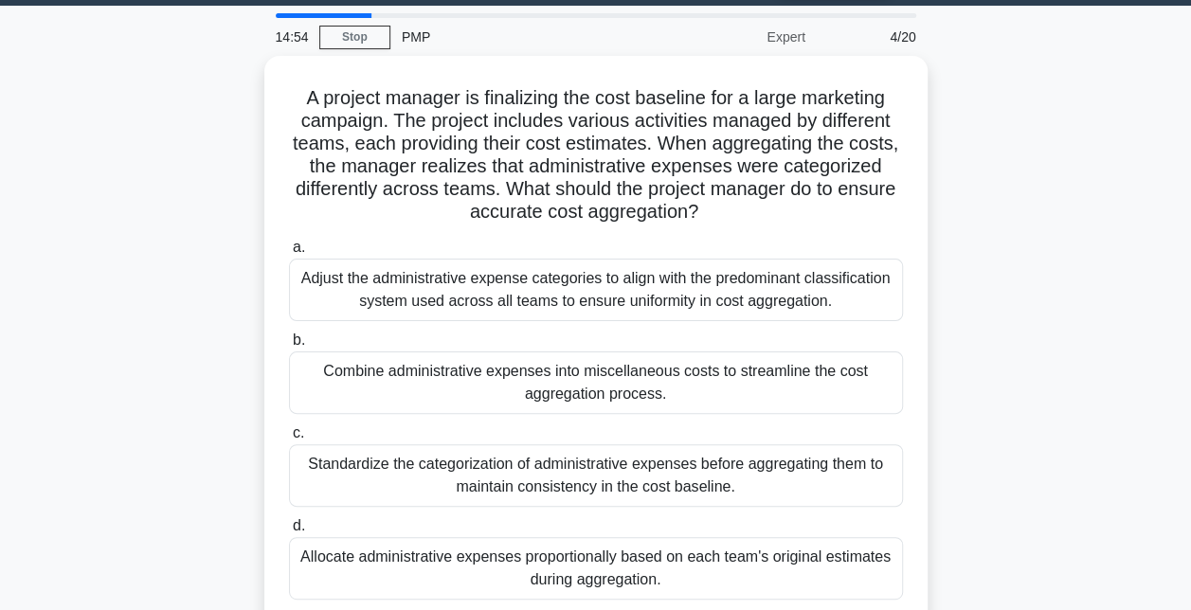
click at [935, 190] on div "A project manager is finalizing the cost baseline for a large marketing campaig…" at bounding box center [596, 352] width 1080 height 593
click at [346, 44] on link "Stop" at bounding box center [354, 38] width 71 height 24
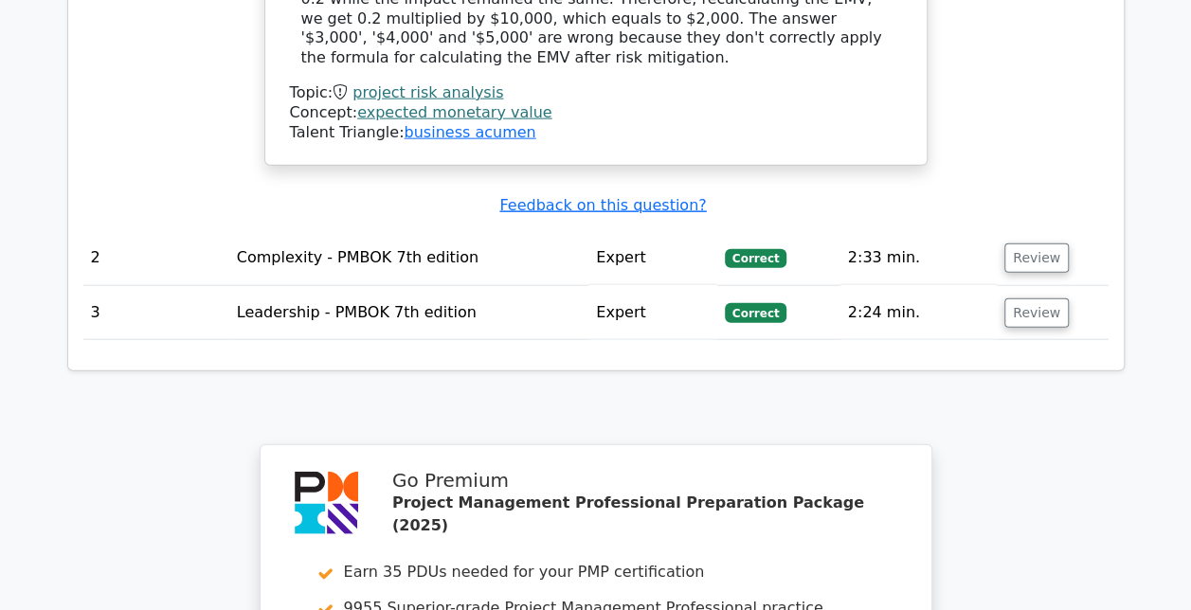
scroll to position [2171, 0]
click at [1023, 242] on button "Review" at bounding box center [1036, 256] width 64 height 29
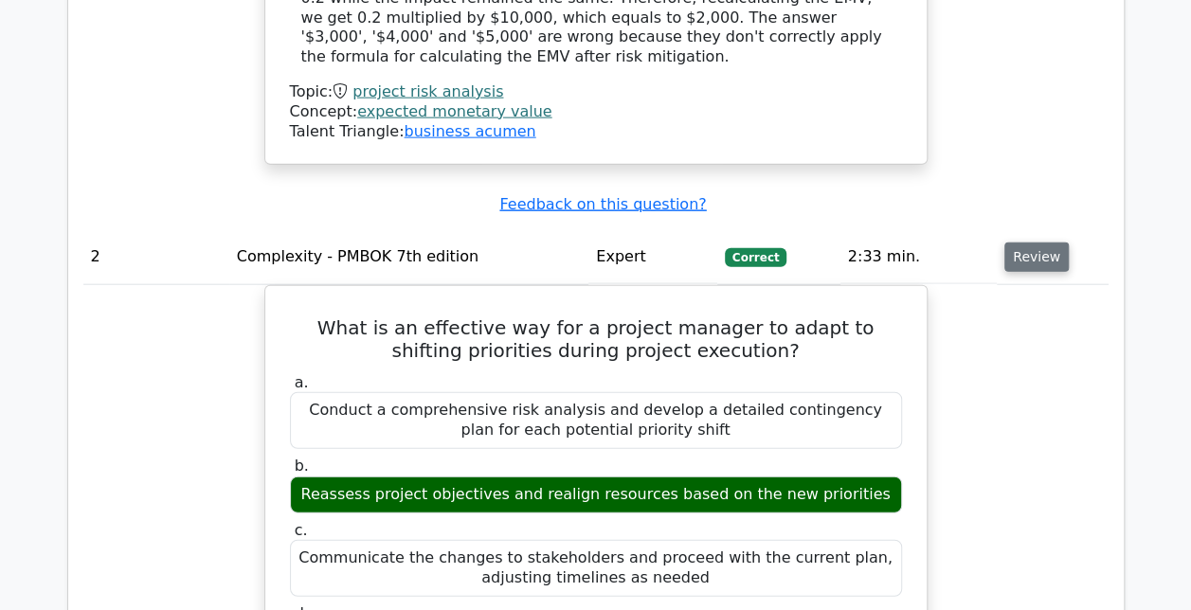
click at [1023, 242] on button "Review" at bounding box center [1036, 256] width 64 height 29
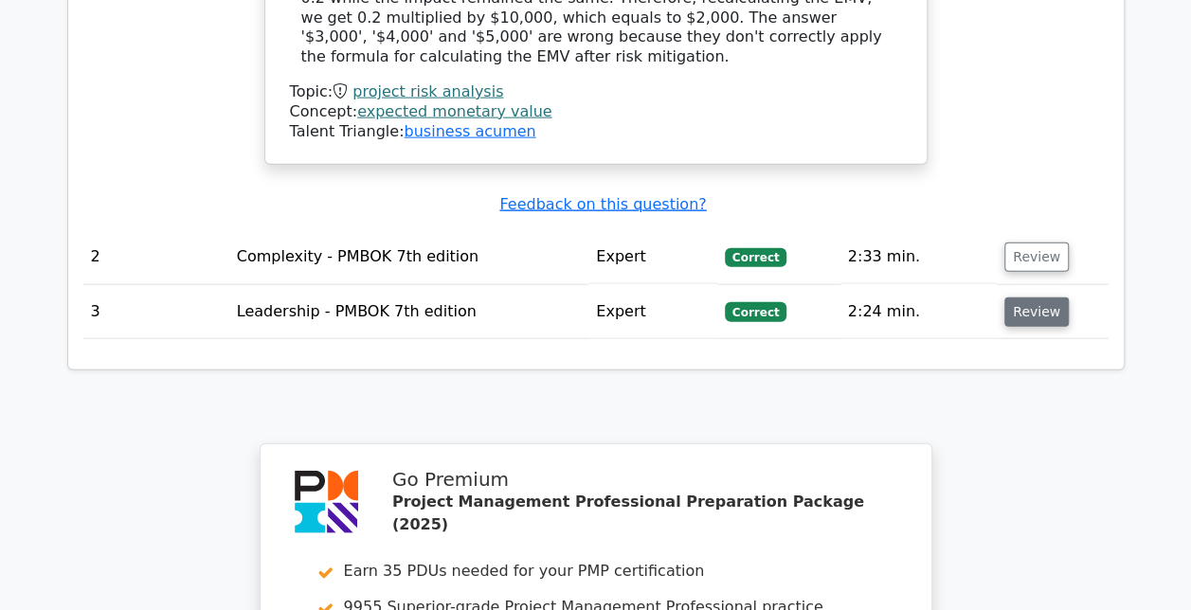
click at [1040, 297] on button "Review" at bounding box center [1036, 311] width 64 height 29
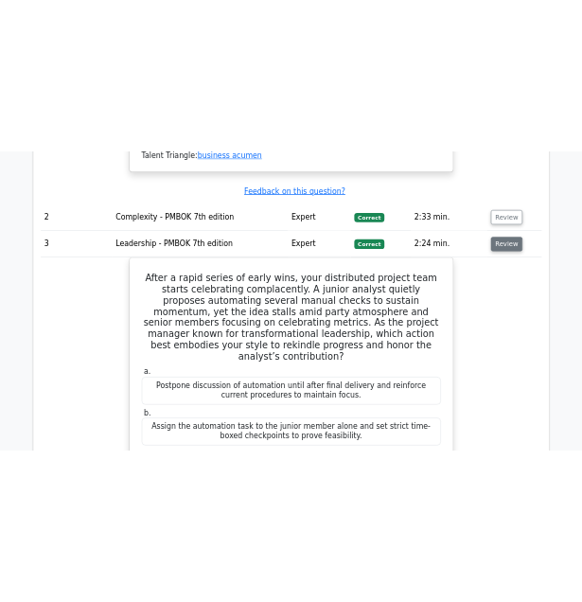
scroll to position [2294, 0]
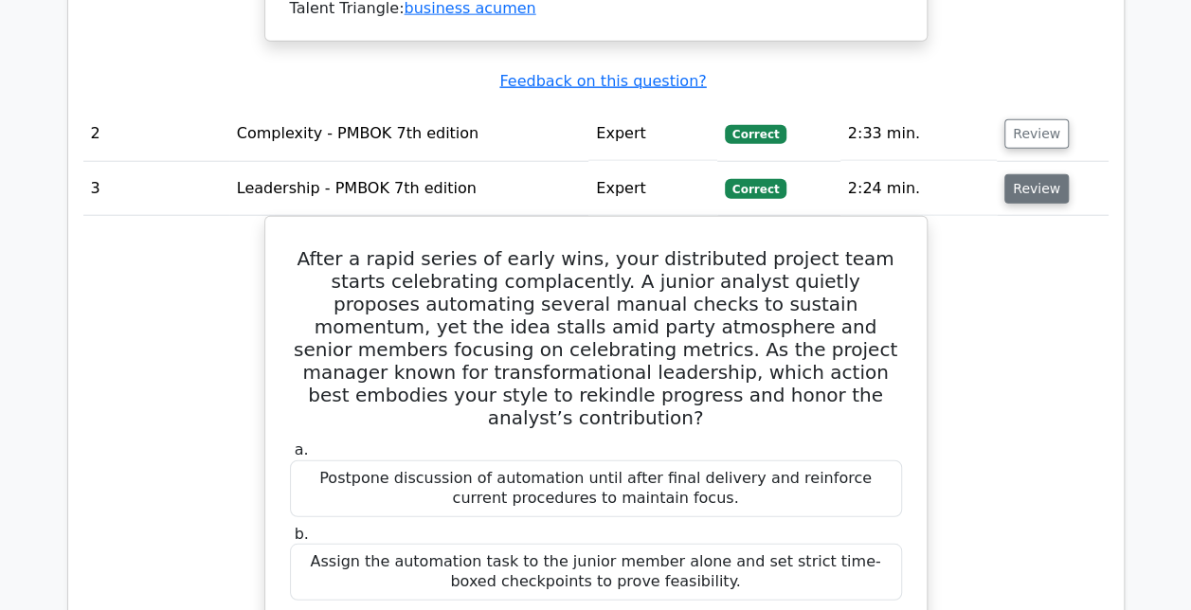
click at [1038, 174] on button "Review" at bounding box center [1036, 188] width 64 height 29
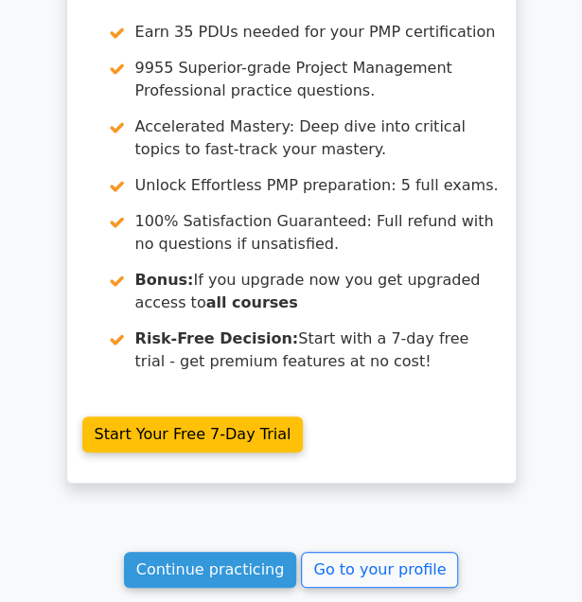
scroll to position [3817, 0]
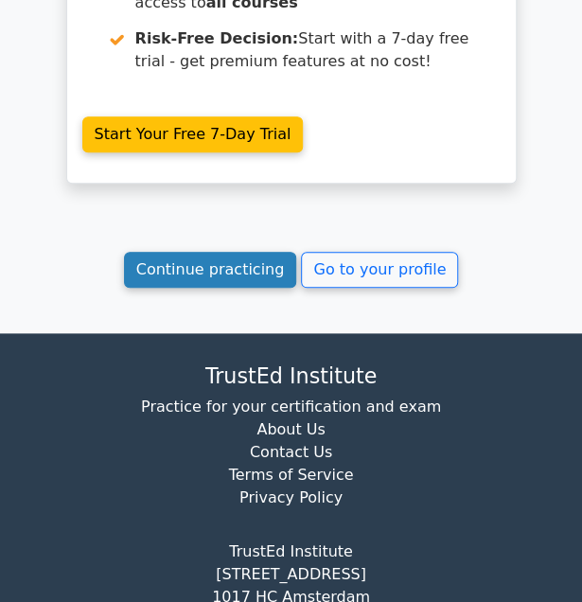
click at [216, 252] on link "Continue practicing" at bounding box center [210, 270] width 173 height 36
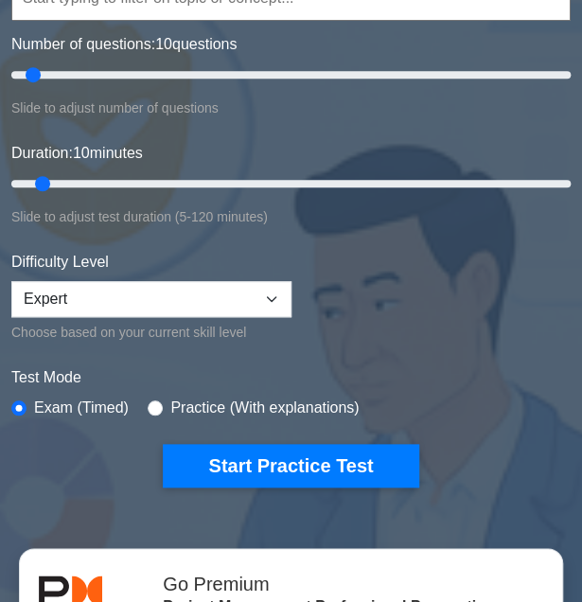
scroll to position [304, 0]
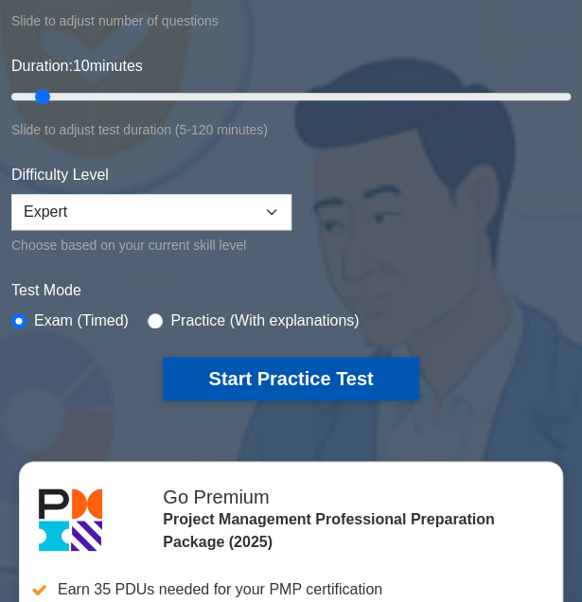
click at [260, 374] on button "Start Practice Test" at bounding box center [291, 379] width 256 height 44
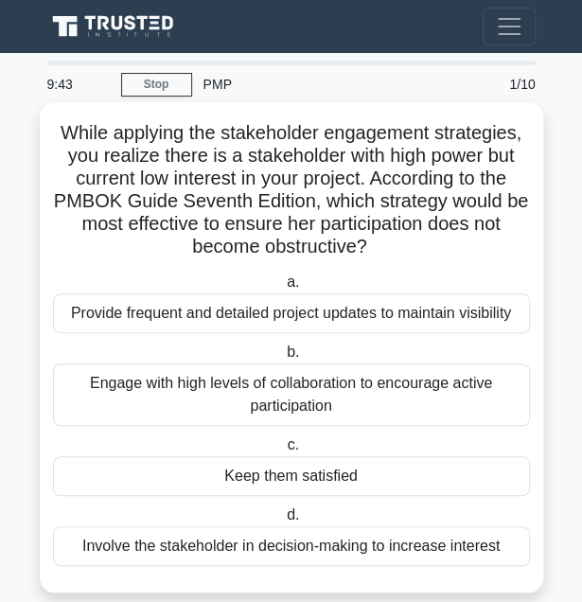
scroll to position [27, 0]
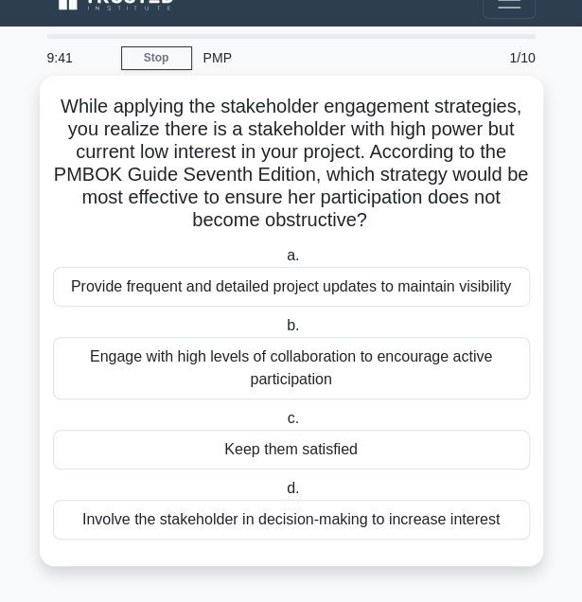
click at [316, 445] on div "Keep them satisfied" at bounding box center [291, 450] width 477 height 40
click at [283, 425] on input "c. Keep them satisfied" at bounding box center [283, 419] width 0 height 12
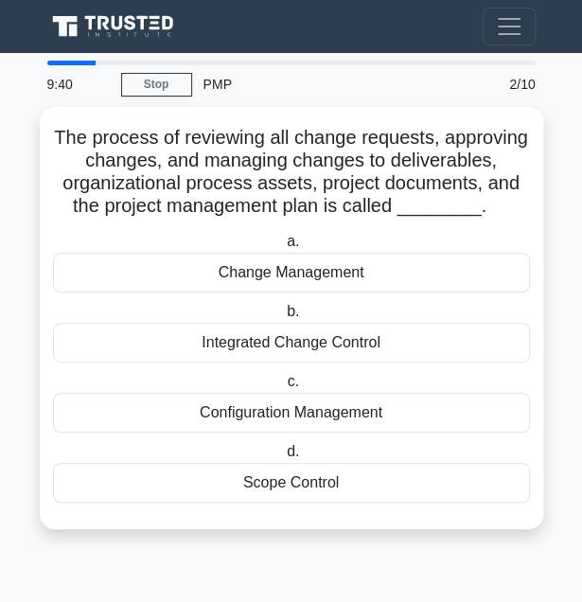
scroll to position [0, 0]
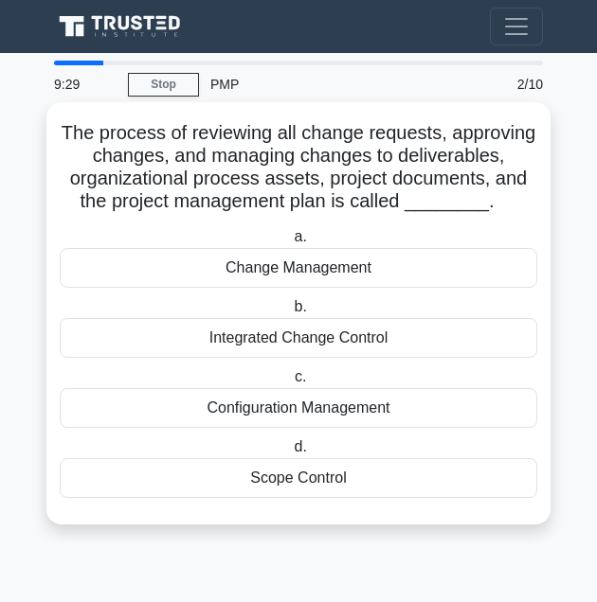
click at [319, 336] on div "Integrated Change Control" at bounding box center [298, 338] width 477 height 40
click at [290, 313] on input "b. Integrated Change Control" at bounding box center [290, 307] width 0 height 12
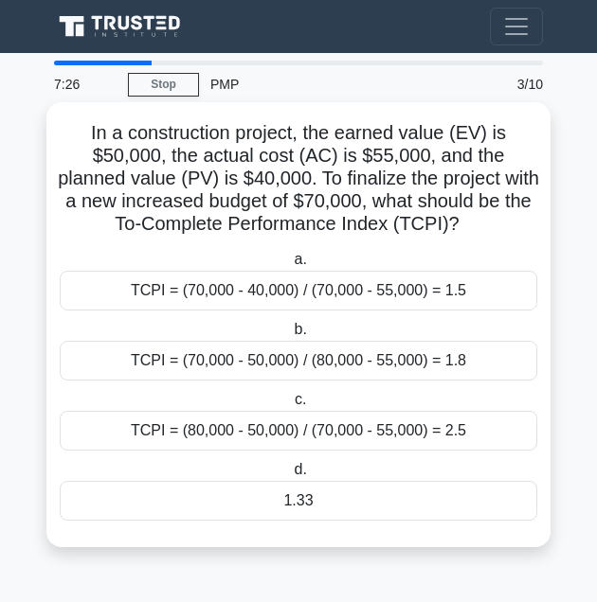
click at [308, 366] on div "TCPI = (70,000 - 50,000) / (80,000 - 55,000) = 1.8" at bounding box center [298, 361] width 477 height 40
click at [290, 336] on input "b. TCPI = (70,000 - 50,000) / (80,000 - 55,000) = 1.8" at bounding box center [290, 330] width 0 height 12
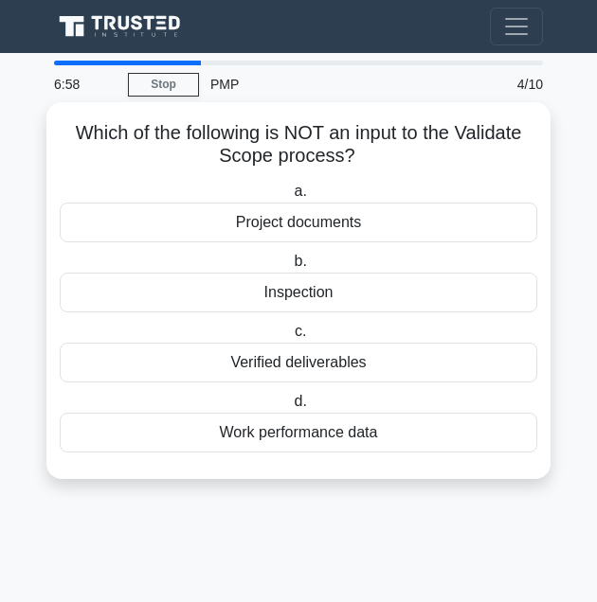
click at [332, 228] on div "Project documents" at bounding box center [298, 223] width 477 height 40
click at [290, 198] on input "a. Project documents" at bounding box center [290, 192] width 0 height 12
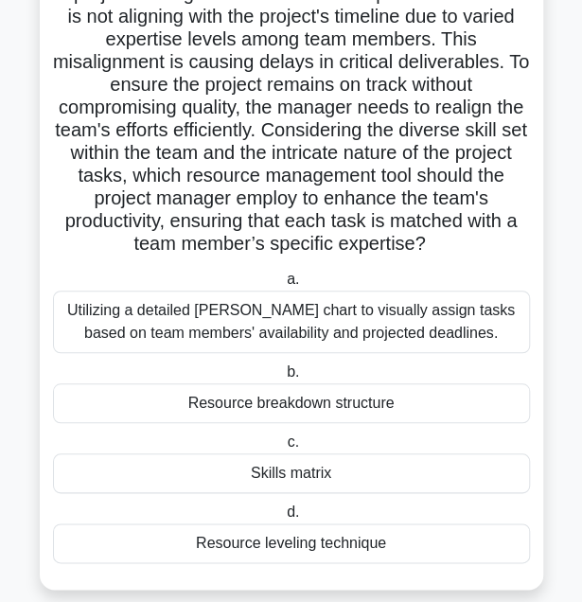
scroll to position [186, 0]
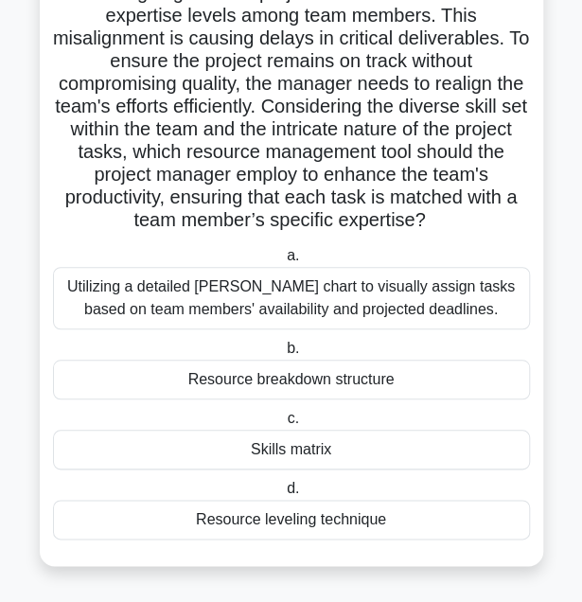
click at [239, 520] on div "Resource leveling technique" at bounding box center [291, 520] width 477 height 40
click at [283, 495] on input "d. Resource leveling technique" at bounding box center [283, 489] width 0 height 12
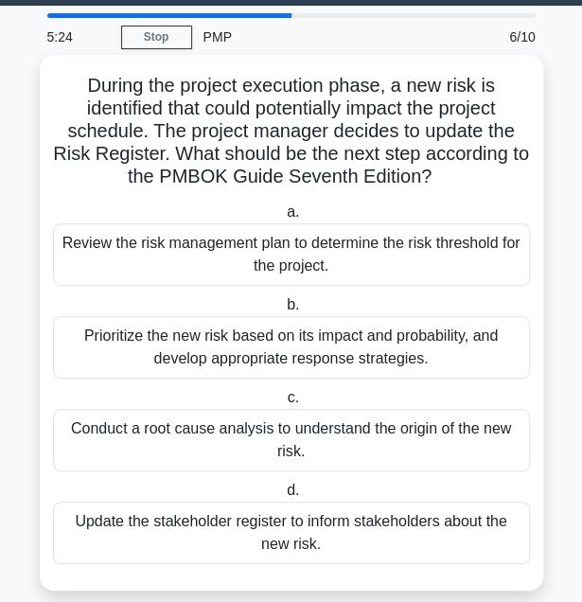
scroll to position [50, 0]
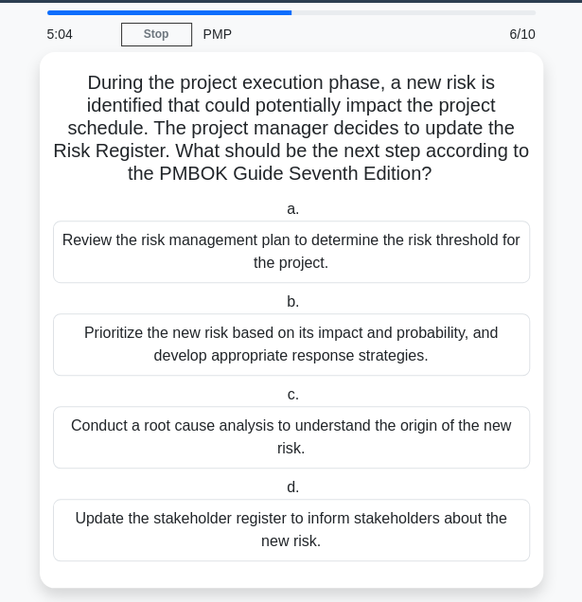
click at [373, 520] on div "Update the stakeholder register to inform stakeholders about the new risk." at bounding box center [291, 530] width 477 height 63
click at [283, 494] on input "d. Update the stakeholder register to inform stakeholders about the new risk." at bounding box center [283, 488] width 0 height 12
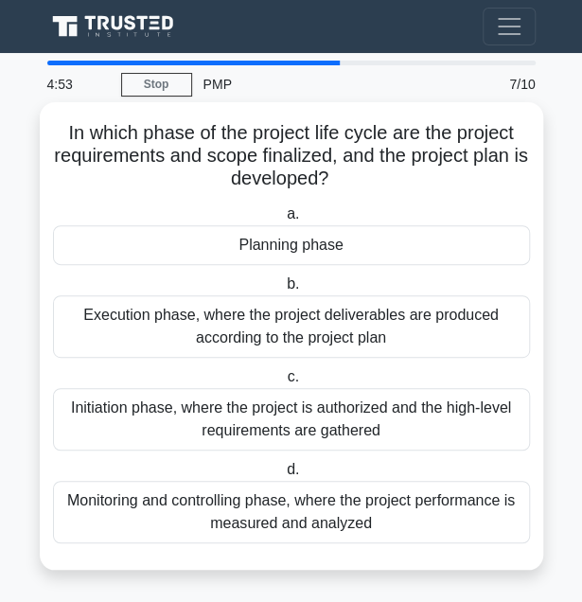
scroll to position [4, 0]
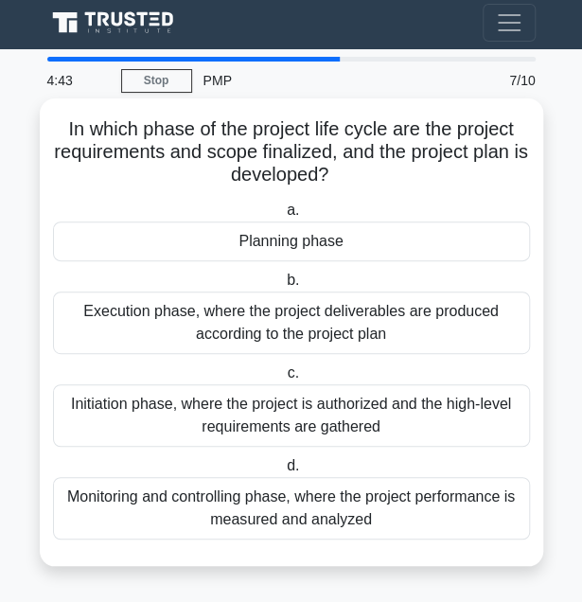
click at [338, 412] on div "Initiation phase, where the project is authorized and the high-level requiremen…" at bounding box center [291, 416] width 477 height 63
click at [283, 380] on input "c. Initiation phase, where the project is authorized and the high-level require…" at bounding box center [283, 373] width 0 height 12
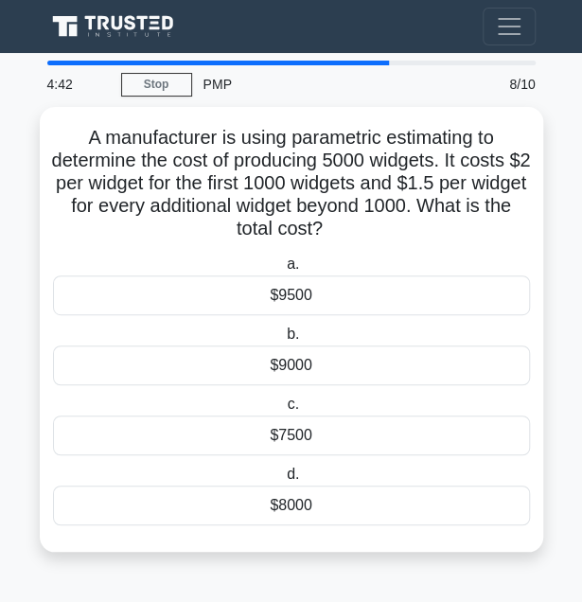
scroll to position [0, 0]
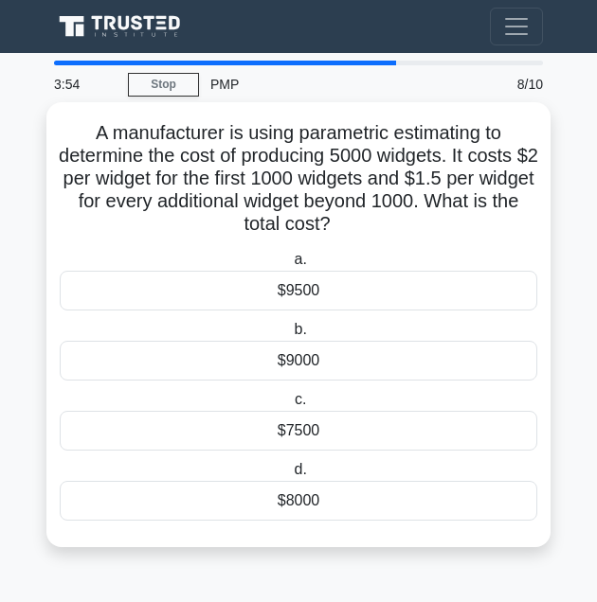
click at [259, 507] on div "$8000" at bounding box center [298, 501] width 477 height 40
click at [290, 476] on input "d. $8000" at bounding box center [290, 470] width 0 height 12
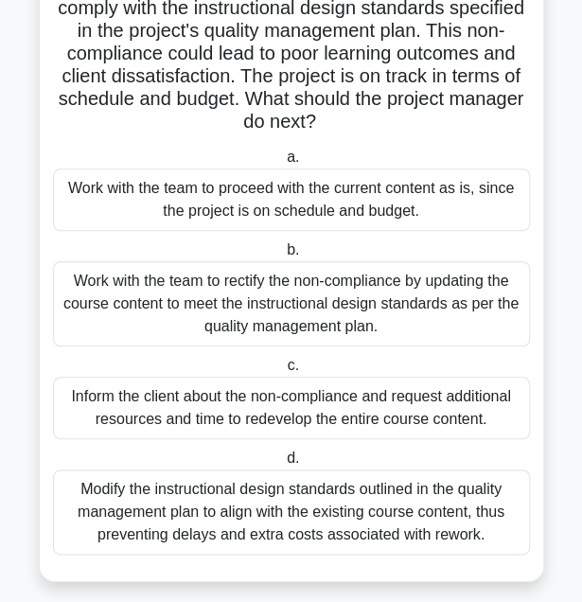
scroll to position [194, 0]
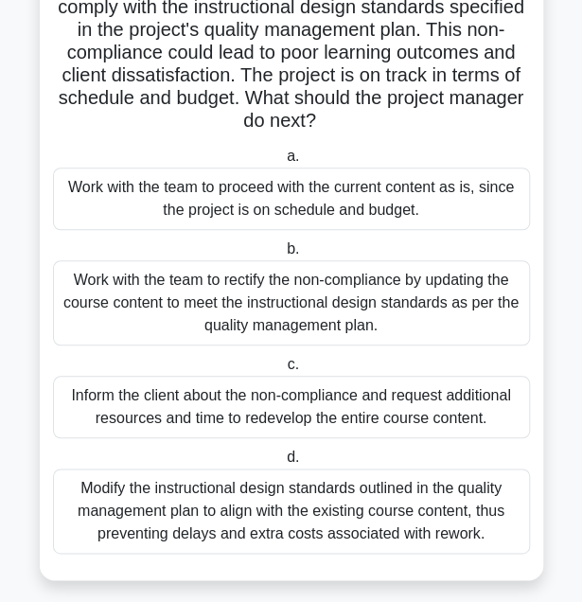
click at [292, 312] on div "Work with the team to rectify the non-compliance by updating the course content…" at bounding box center [291, 302] width 477 height 85
click at [283, 256] on input "b. Work with the team to rectify the non-compliance by updating the course cont…" at bounding box center [283, 249] width 0 height 12
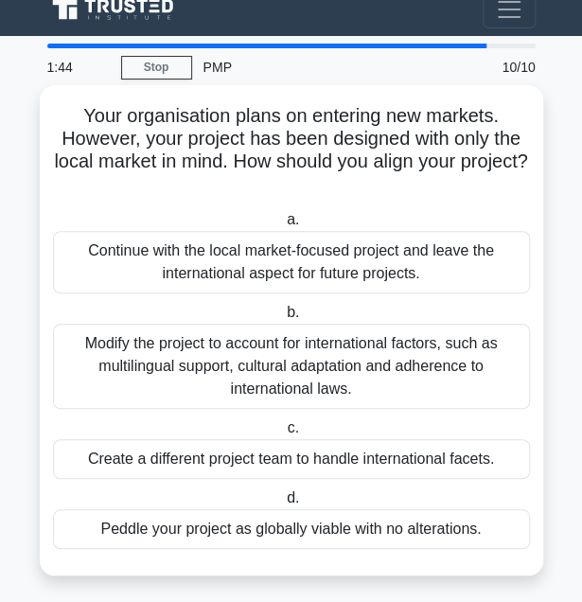
scroll to position [27, 0]
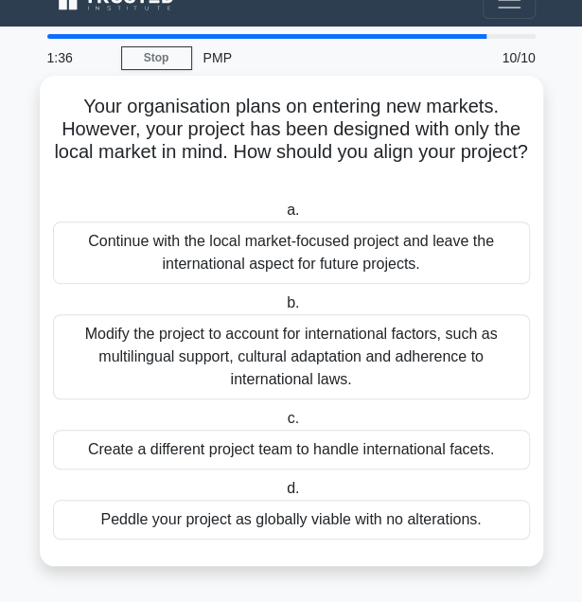
click at [311, 267] on div "Continue with the local market-focused project and leave the international aspe…" at bounding box center [291, 253] width 477 height 63
click at [283, 217] on input "a. Continue with the local market-focused project and leave the international a…" at bounding box center [283, 211] width 0 height 12
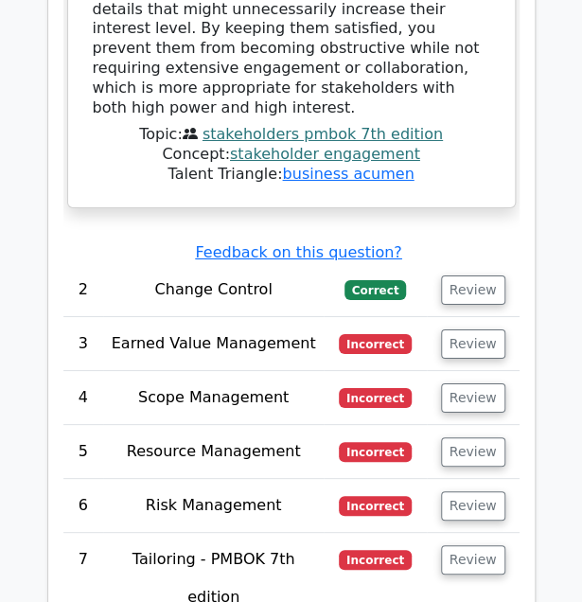
scroll to position [3288, 0]
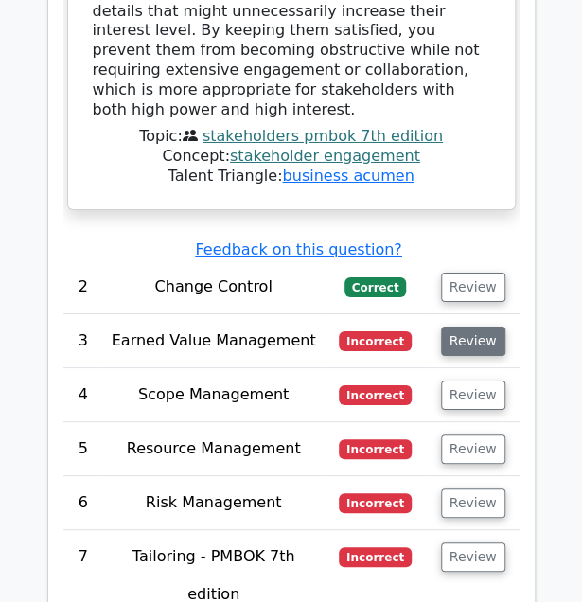
click at [477, 327] on button "Review" at bounding box center [473, 341] width 64 height 29
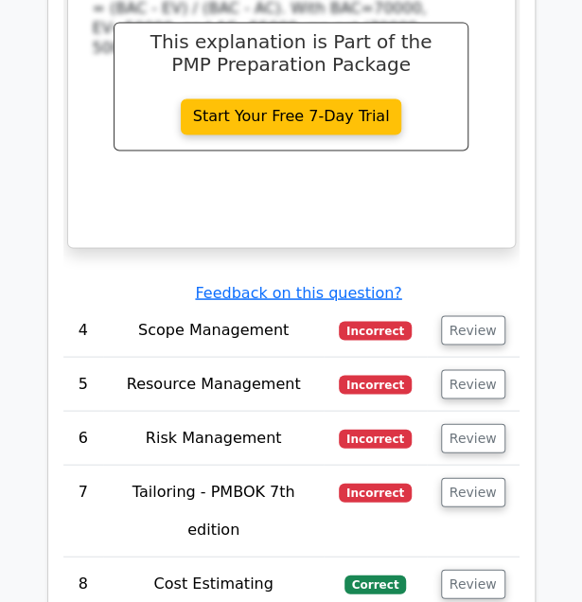
scroll to position [4348, 0]
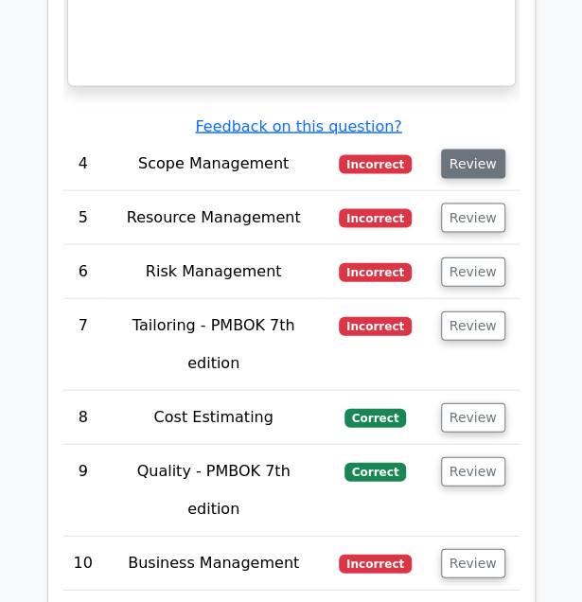
click at [482, 149] on button "Review" at bounding box center [473, 163] width 64 height 29
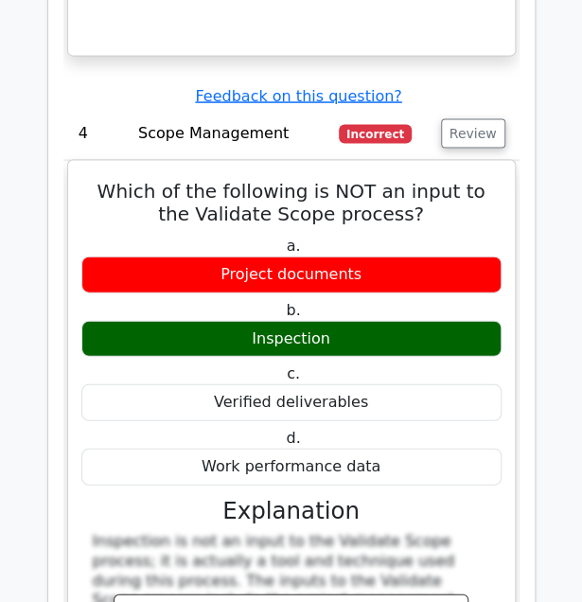
scroll to position [4385, 0]
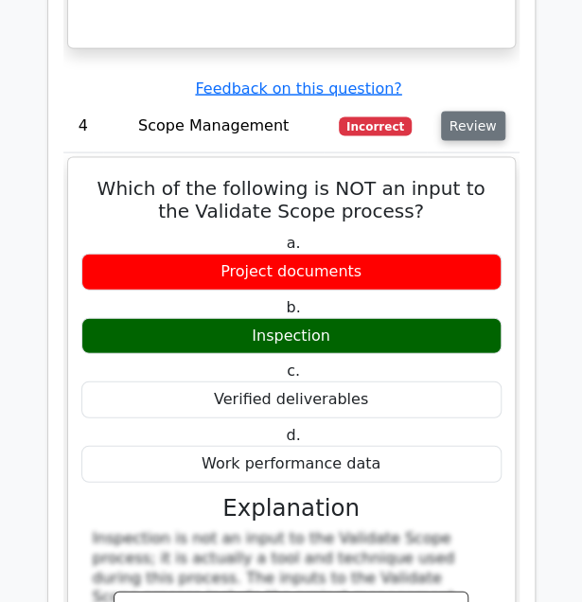
click at [473, 112] on button "Review" at bounding box center [473, 126] width 64 height 29
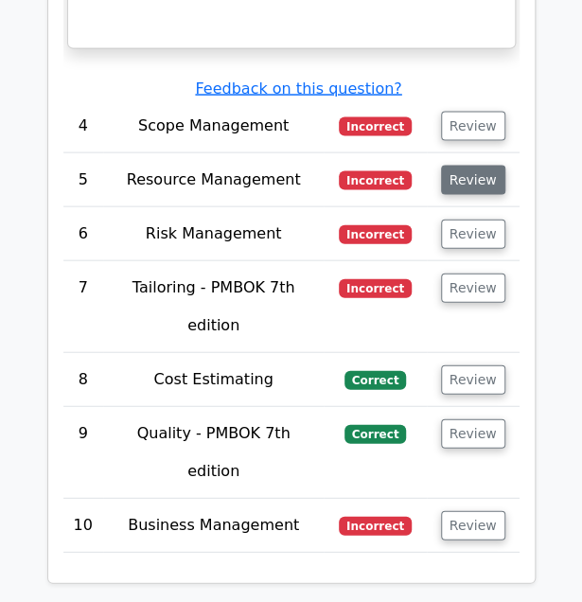
click at [471, 166] on button "Review" at bounding box center [473, 180] width 64 height 29
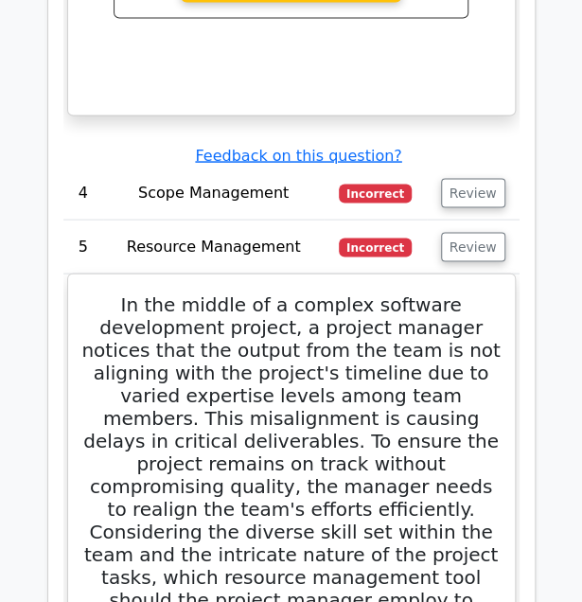
scroll to position [4318, 0]
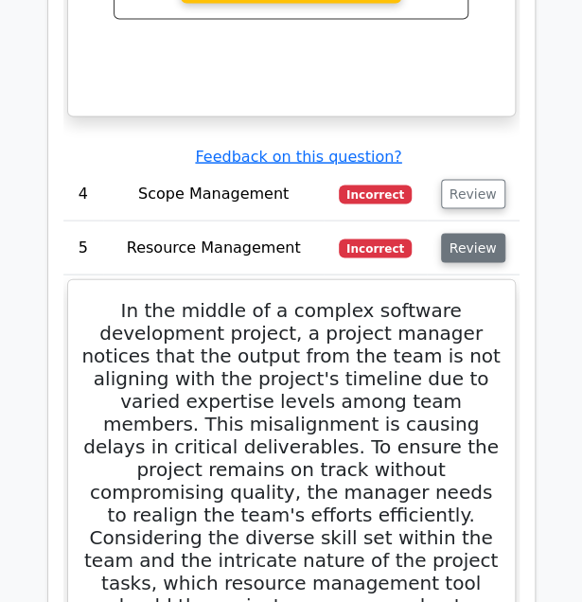
click at [448, 233] on button "Review" at bounding box center [473, 247] width 64 height 29
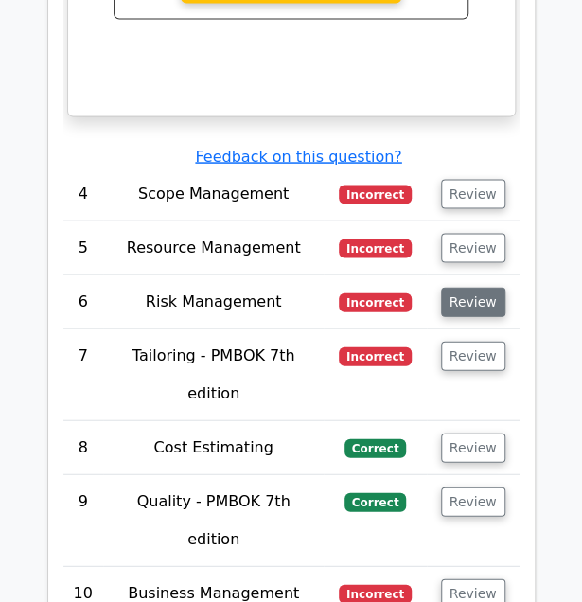
click at [457, 287] on button "Review" at bounding box center [473, 301] width 64 height 29
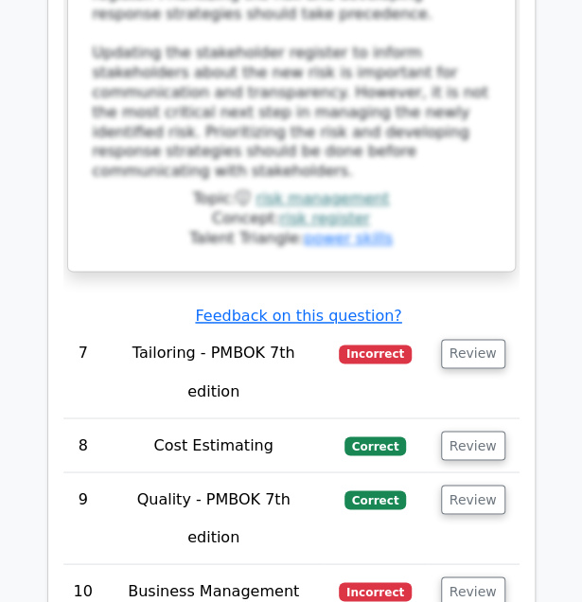
scroll to position [5738, 0]
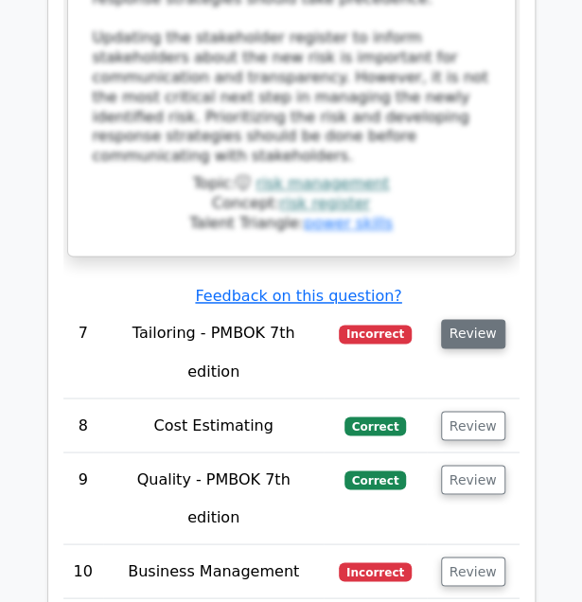
click at [489, 319] on button "Review" at bounding box center [473, 333] width 64 height 29
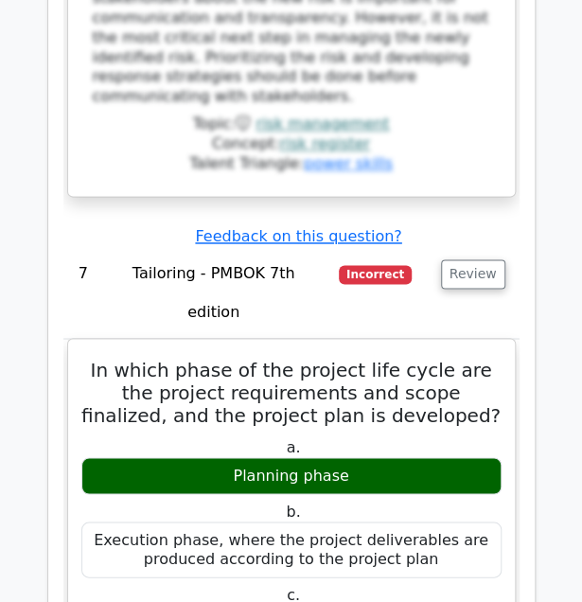
scroll to position [5798, 0]
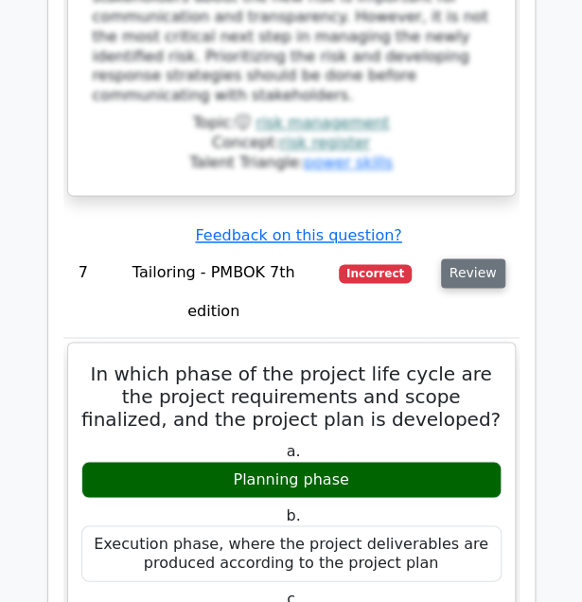
click at [467, 259] on button "Review" at bounding box center [473, 273] width 64 height 29
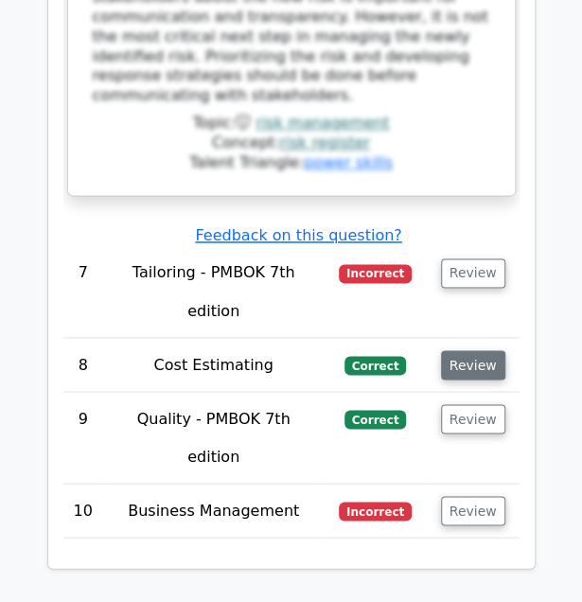
click at [474, 350] on button "Review" at bounding box center [473, 364] width 64 height 29
click at [469, 350] on button "Review" at bounding box center [473, 364] width 64 height 29
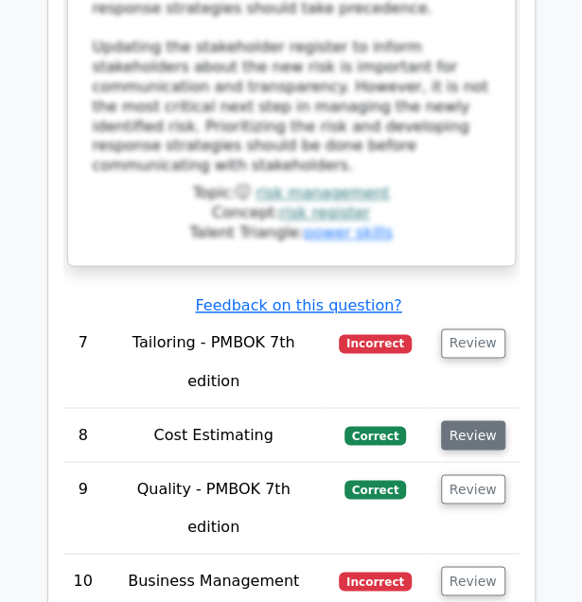
click at [456, 421] on button "Review" at bounding box center [473, 435] width 64 height 29
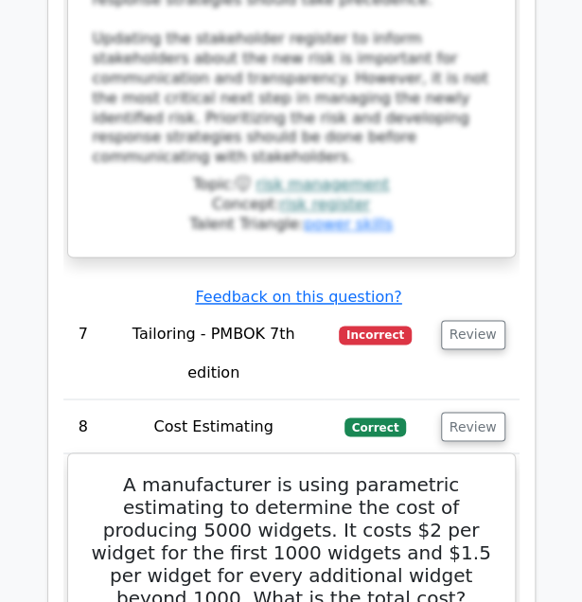
scroll to position [5727, 0]
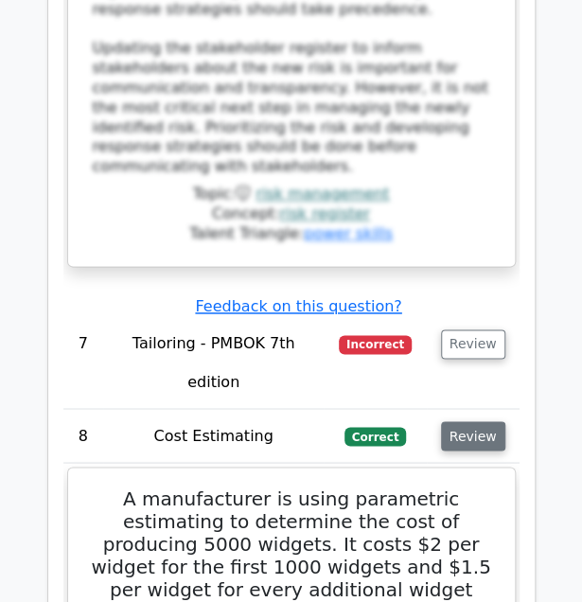
click at [461, 421] on button "Review" at bounding box center [473, 435] width 64 height 29
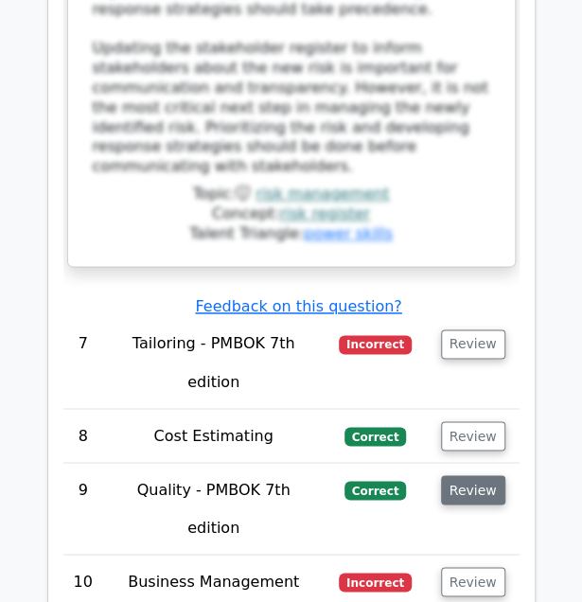
click at [470, 475] on button "Review" at bounding box center [473, 489] width 64 height 29
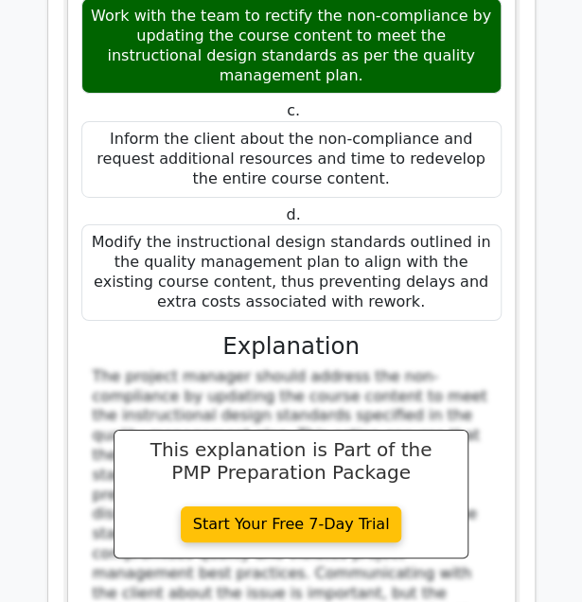
scroll to position [6739, 0]
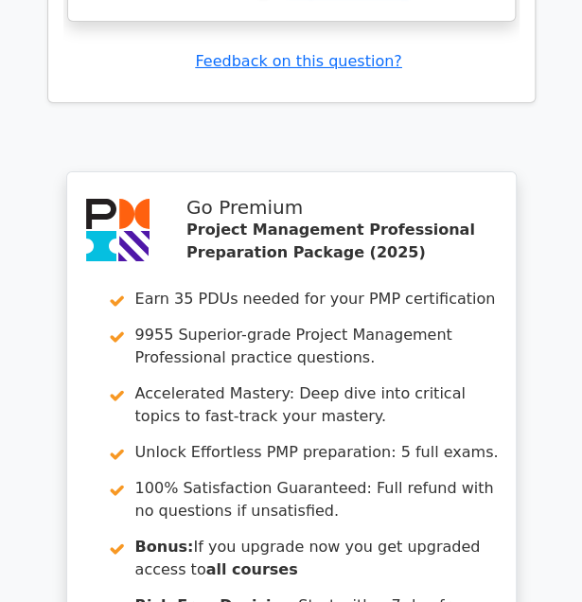
scroll to position [8596, 0]
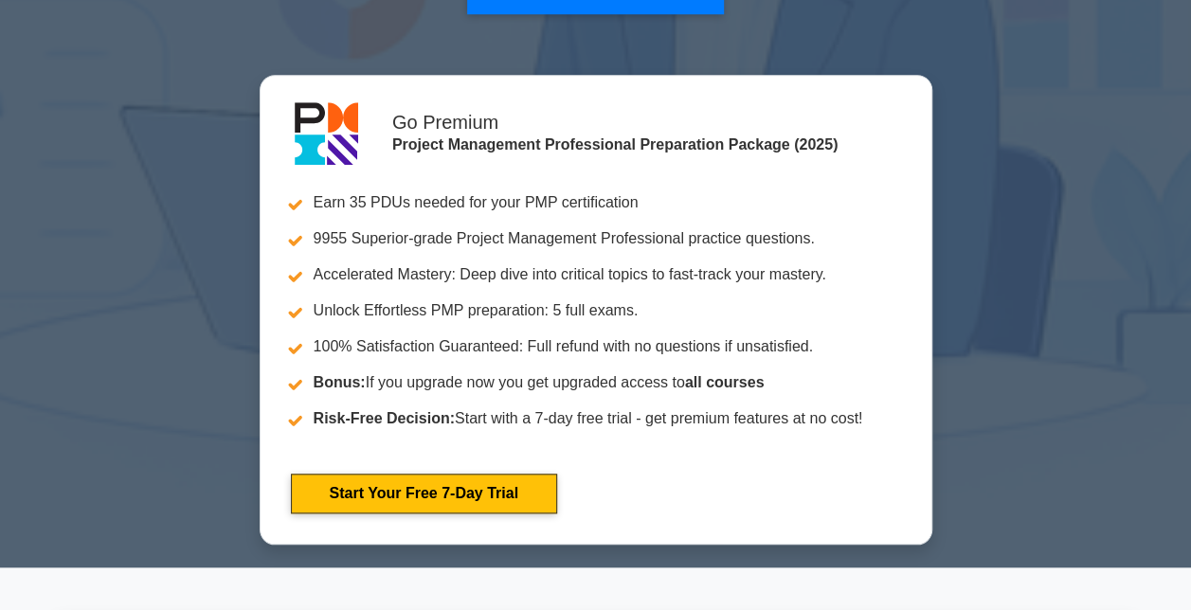
scroll to position [596, 0]
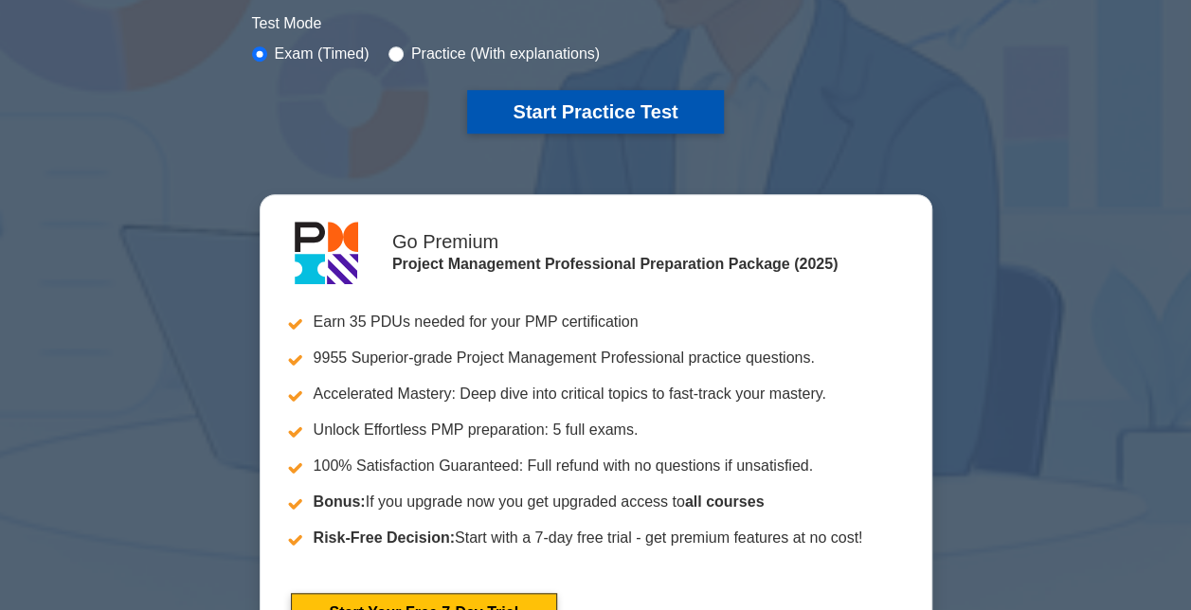
click at [582, 90] on button "Start Practice Test" at bounding box center [595, 112] width 256 height 44
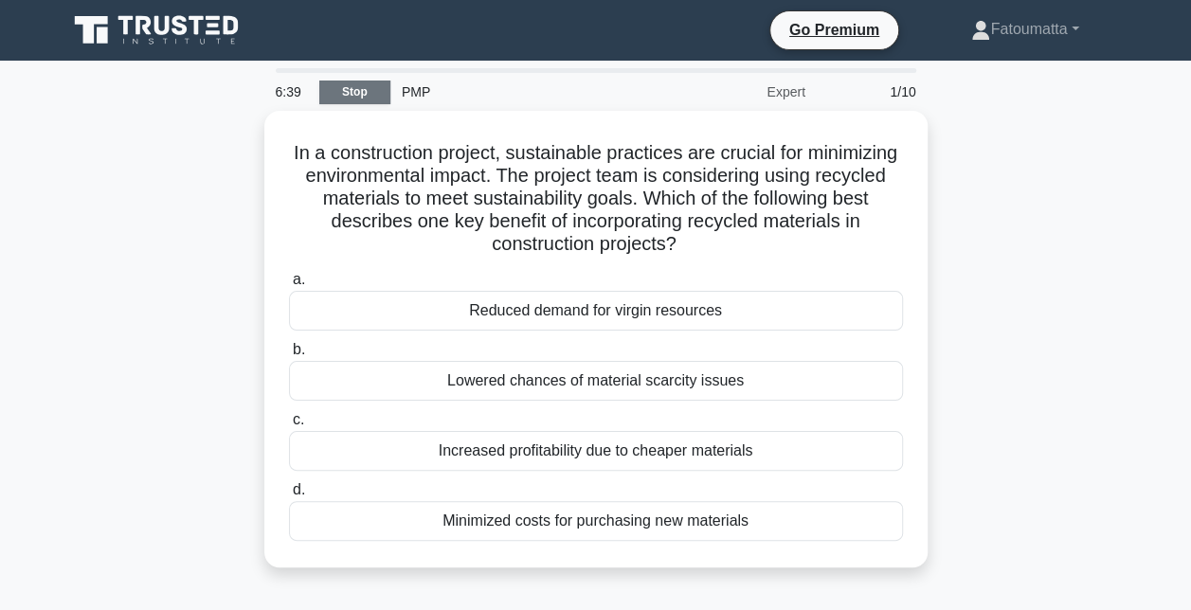
click at [369, 99] on link "Stop" at bounding box center [354, 93] width 71 height 24
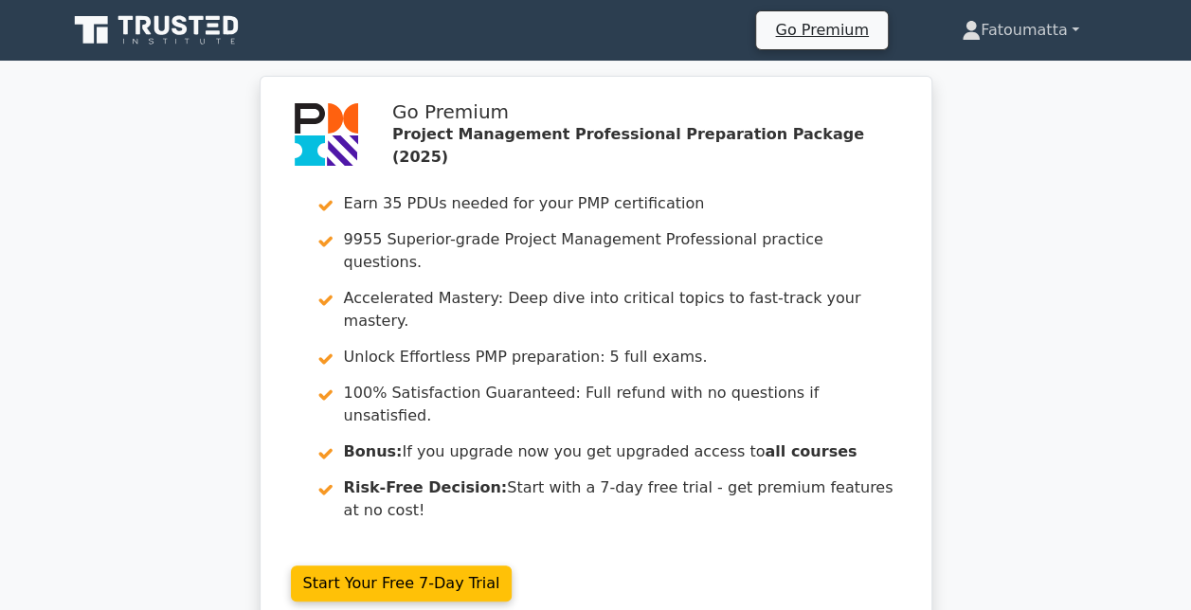
click at [1008, 36] on link "Fatoumatta" at bounding box center [1020, 30] width 208 height 38
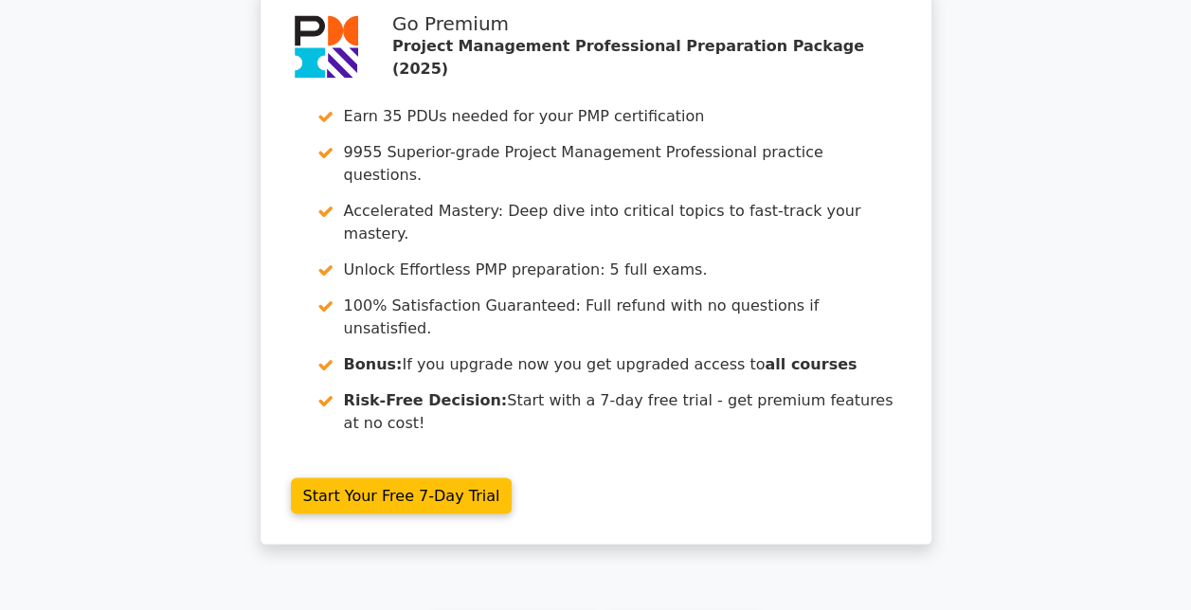
scroll to position [1667, 0]
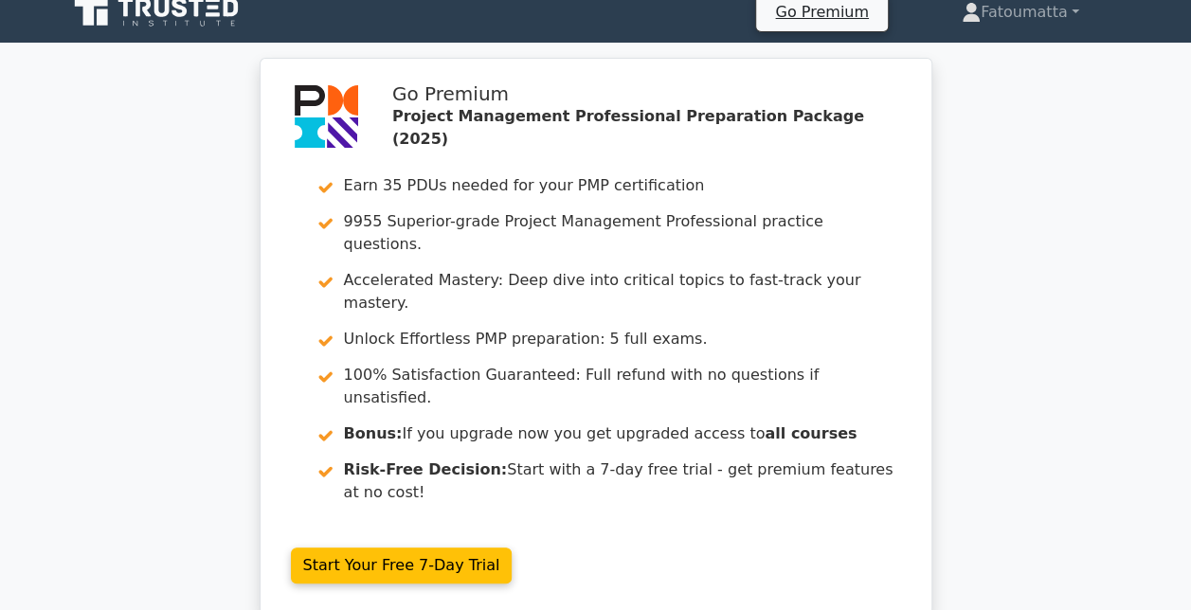
scroll to position [0, 0]
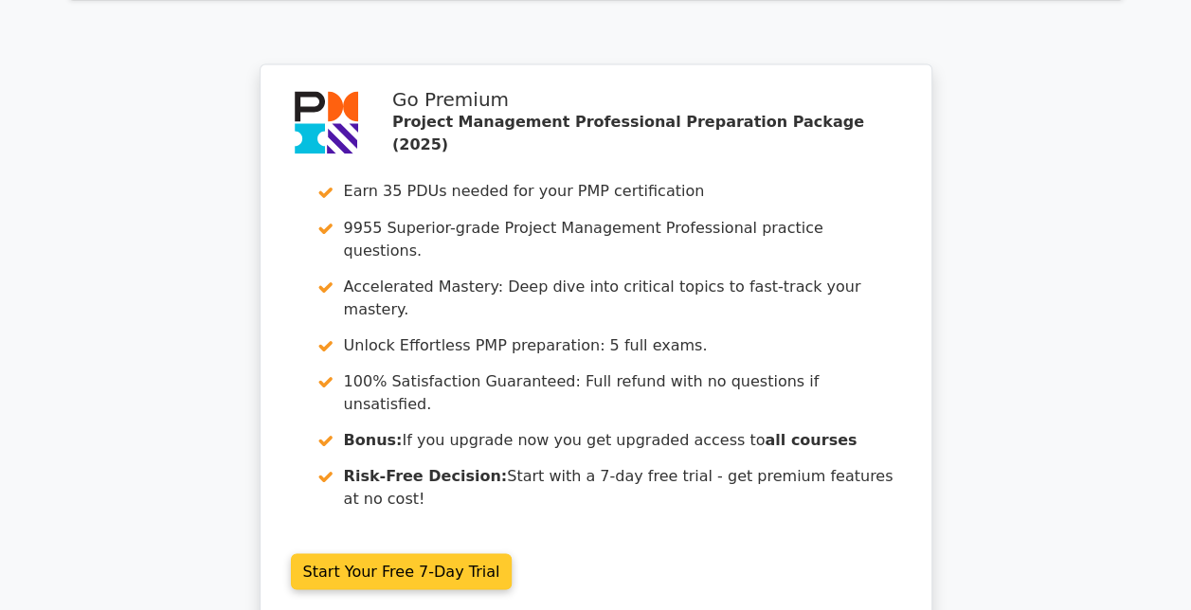
scroll to position [1784, 0]
